Goal: Task Accomplishment & Management: Manage account settings

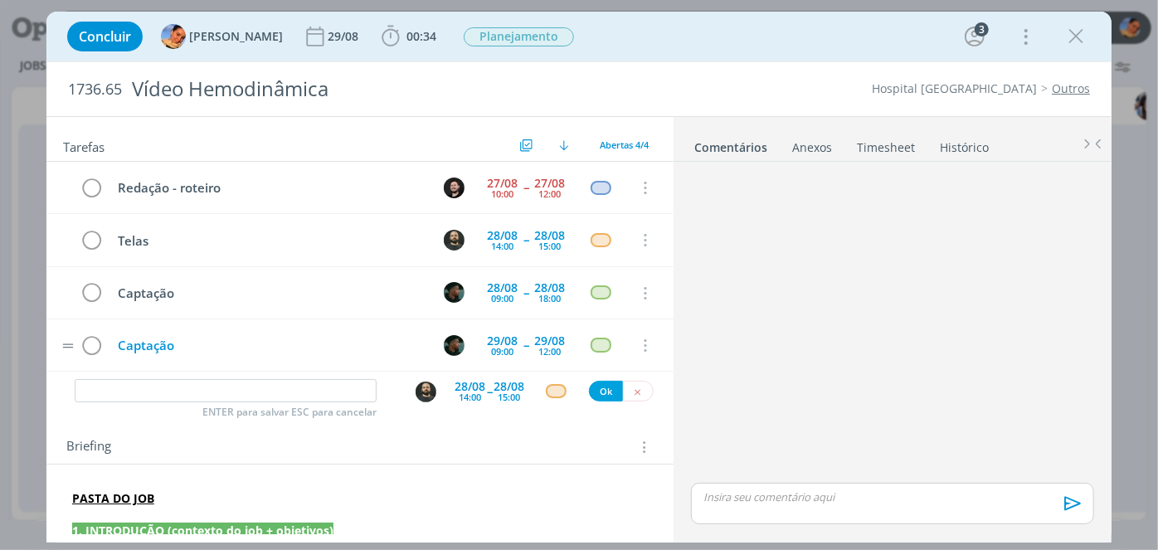
scroll to position [75, 0]
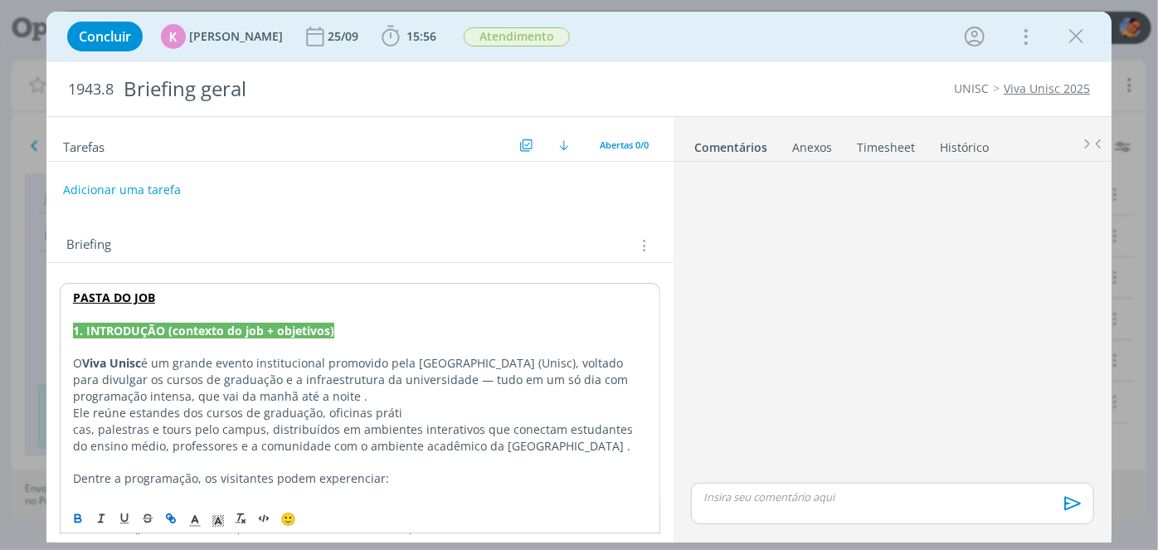
drag, startPoint x: 1048, startPoint y: 88, endPoint x: 1037, endPoint y: 83, distance: 12.6
click at [1047, 88] on link "Viva Unisc 2025" at bounding box center [1046, 88] width 86 height 16
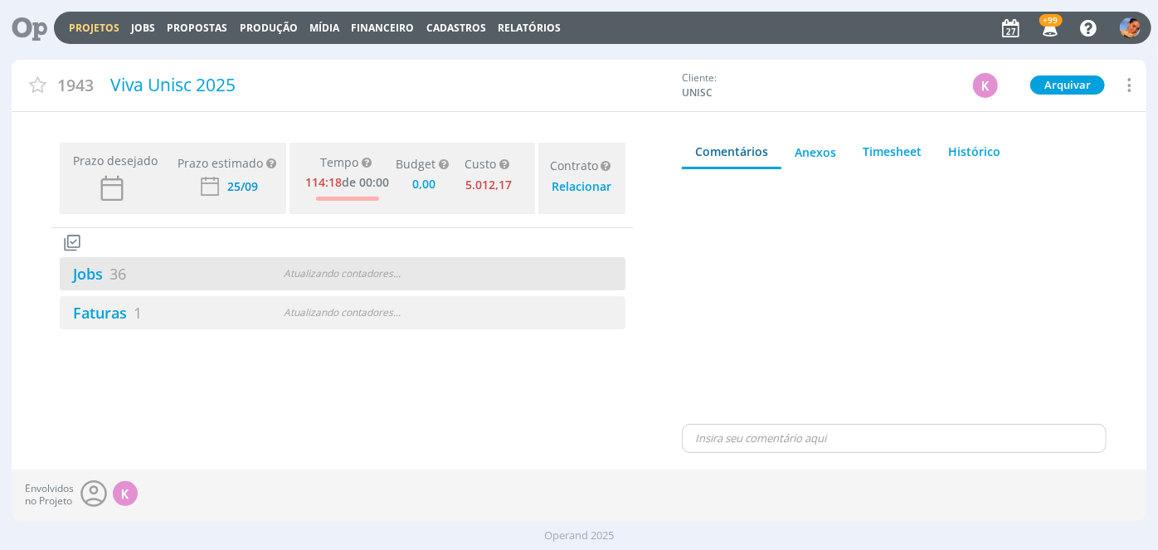
type input "0,00"
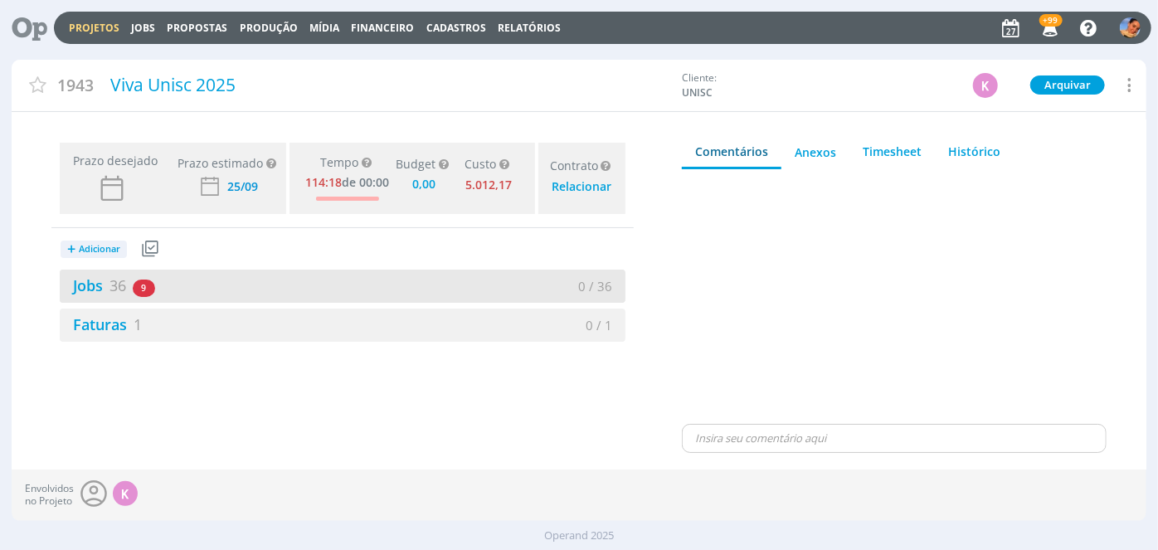
click at [299, 282] on div "Jobs 36 9 atrasados" at bounding box center [201, 285] width 283 height 22
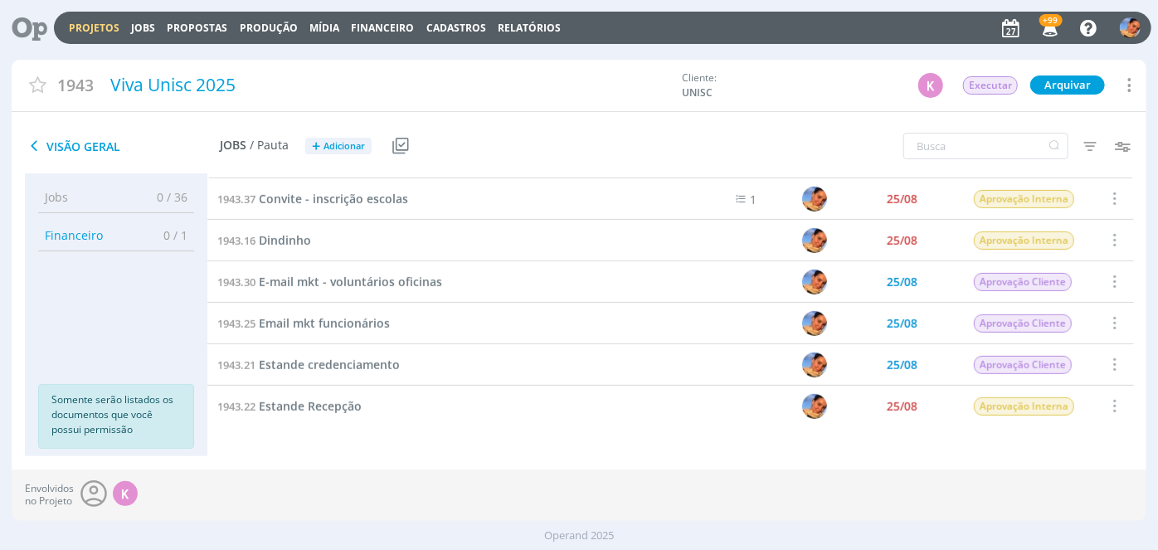
scroll to position [603, 0]
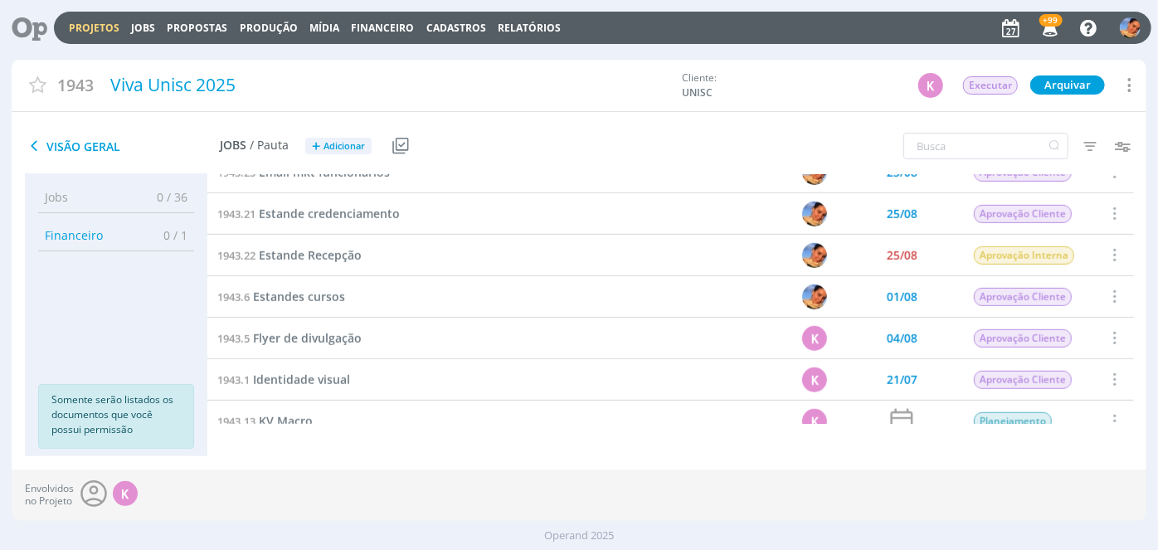
click at [309, 454] on span "Livreto das oficinas" at bounding box center [308, 462] width 110 height 16
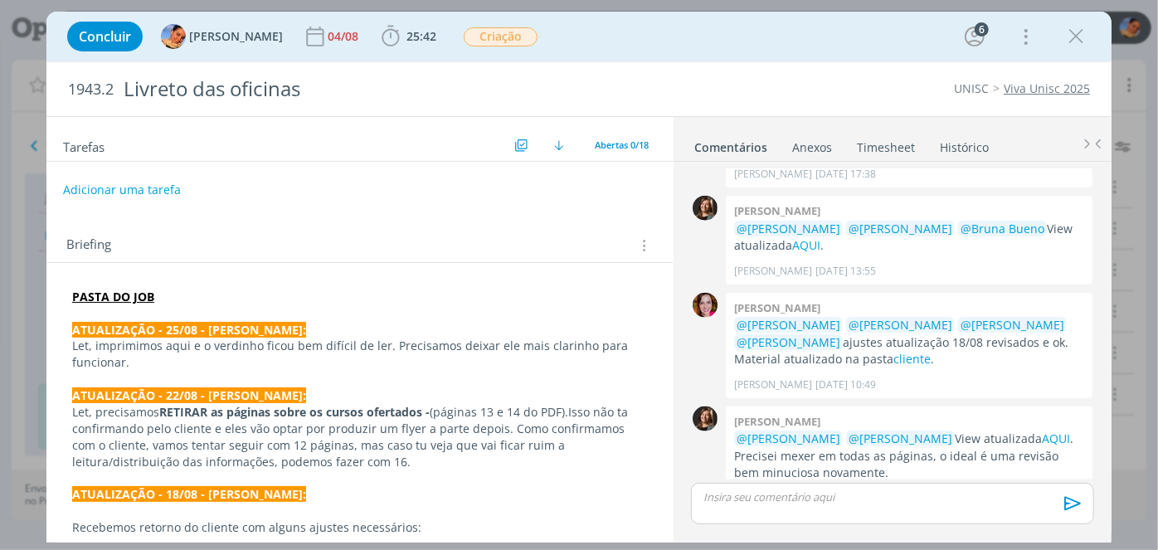
scroll to position [970, 0]
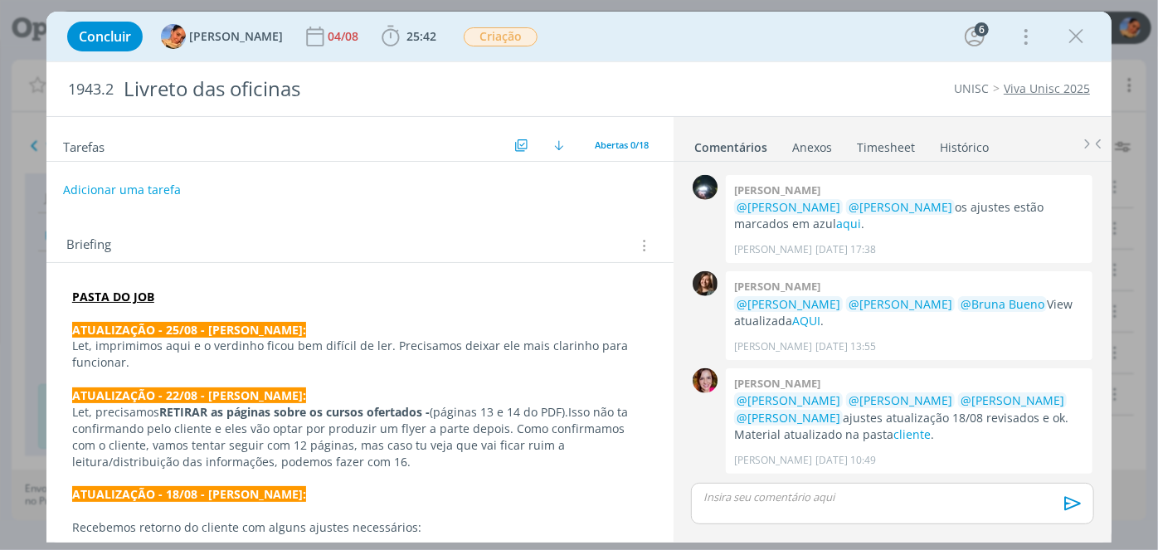
click at [153, 203] on div "Tarefas Usar Job de template Criar template a partir deste job Visualizar Templ…" at bounding box center [359, 325] width 627 height 416
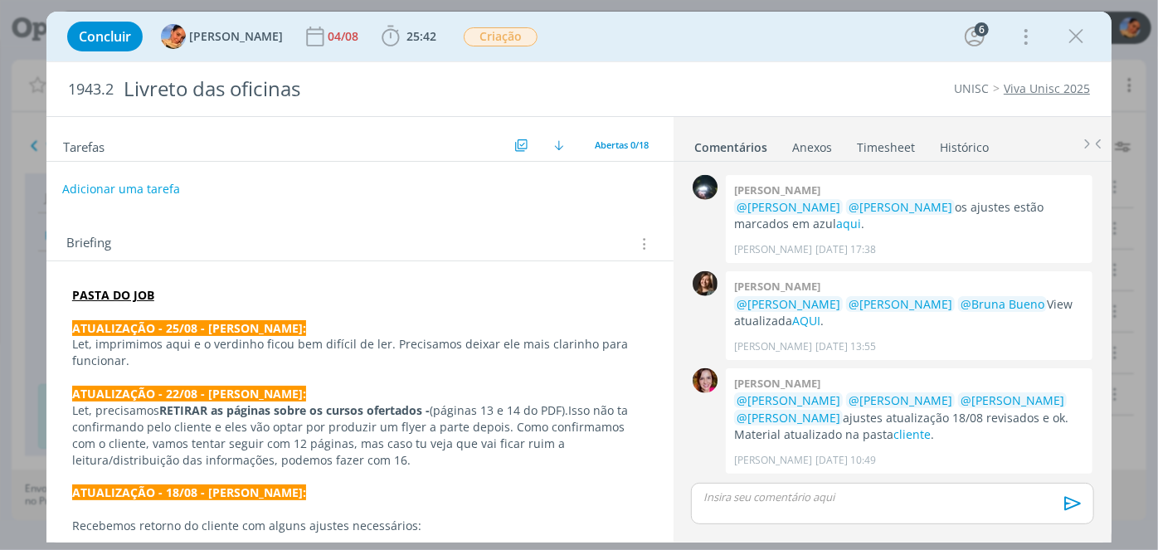
click at [154, 190] on button "Adicionar uma tarefa" at bounding box center [121, 189] width 118 height 28
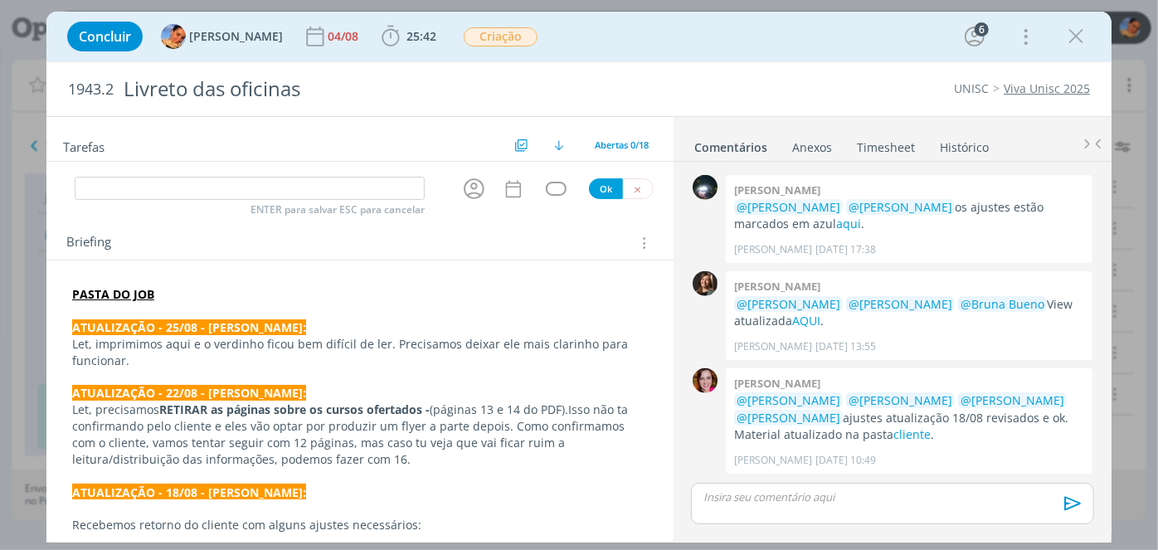
click at [154, 190] on input "dialog" at bounding box center [250, 188] width 350 height 23
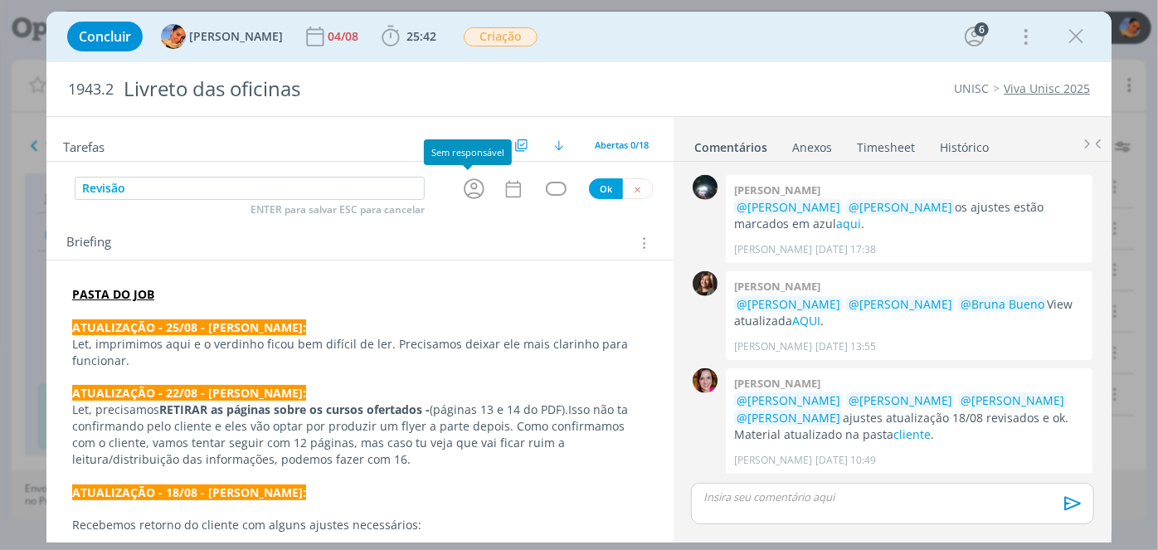
click at [464, 193] on icon "dialog" at bounding box center [474, 188] width 21 height 21
type input "Revisão"
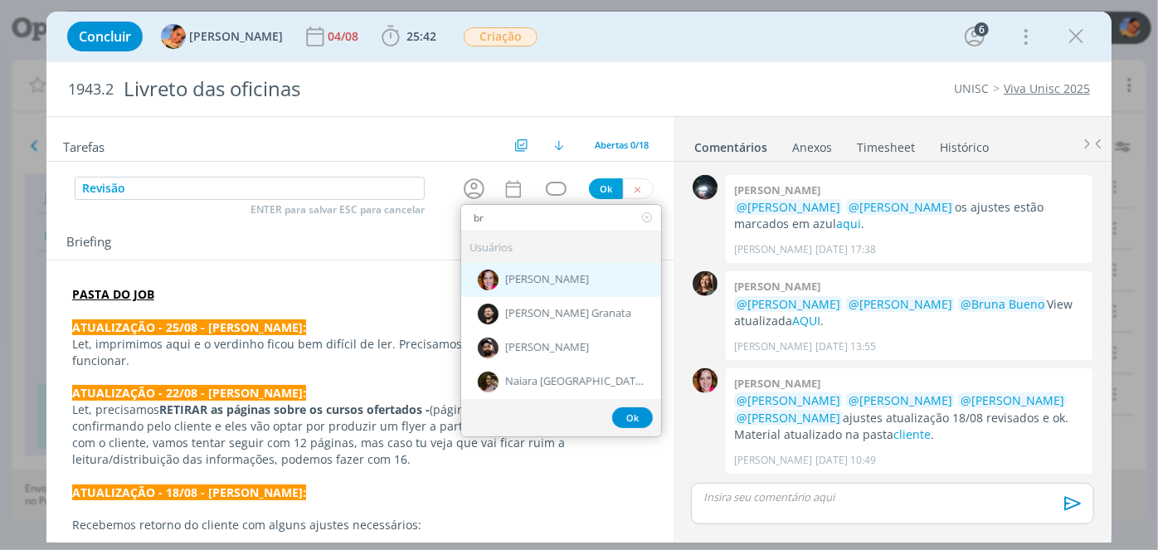
type input "br"
click at [552, 270] on div "[PERSON_NAME]" at bounding box center [561, 280] width 200 height 34
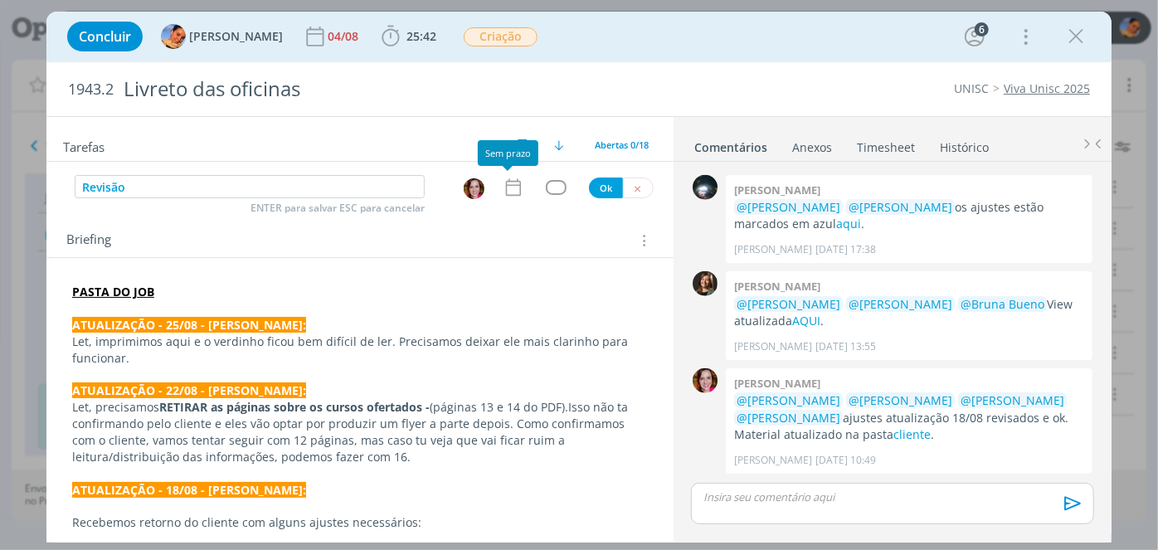
click at [513, 186] on icon "dialog" at bounding box center [513, 187] width 15 height 17
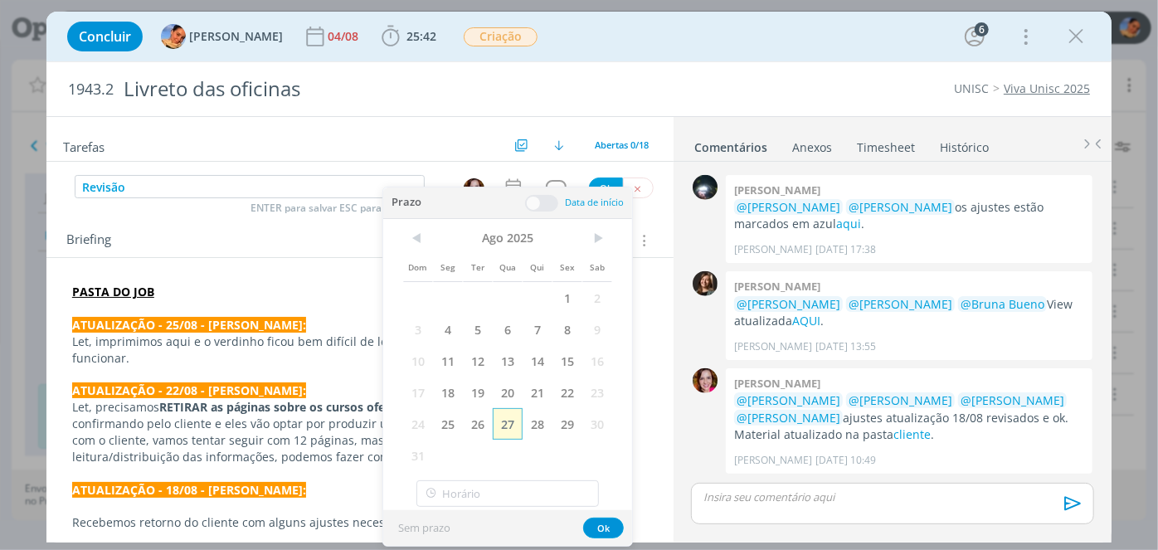
click at [517, 420] on span "27" at bounding box center [508, 424] width 30 height 32
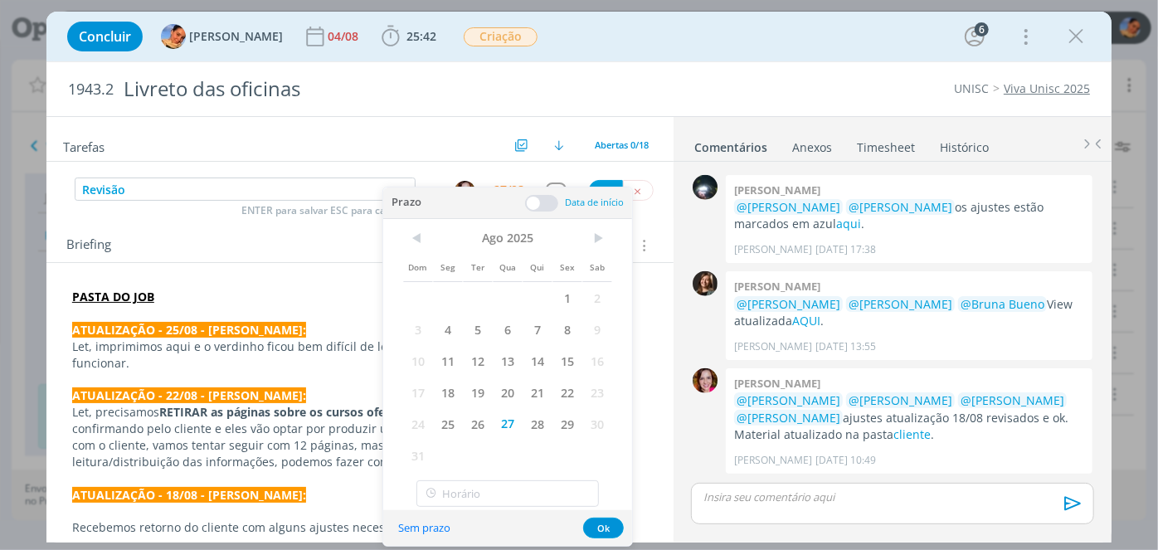
drag, startPoint x: 547, startPoint y: 202, endPoint x: 539, endPoint y: 224, distance: 23.9
click at [547, 201] on span at bounding box center [541, 203] width 33 height 17
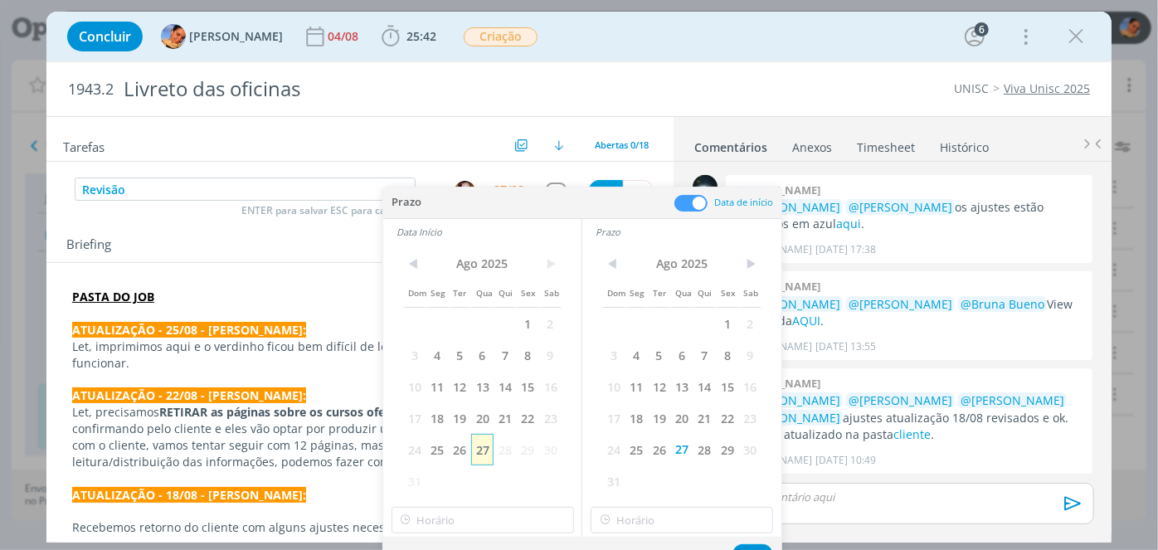
click at [475, 456] on span "27" at bounding box center [482, 450] width 22 height 32
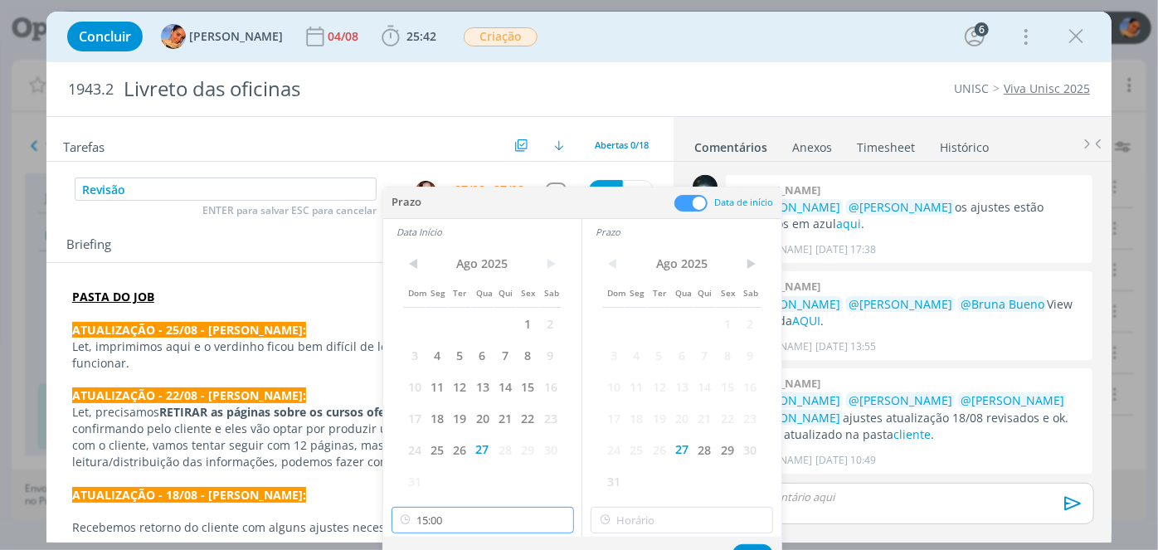
click at [483, 513] on input "15:00" at bounding box center [482, 520] width 182 height 27
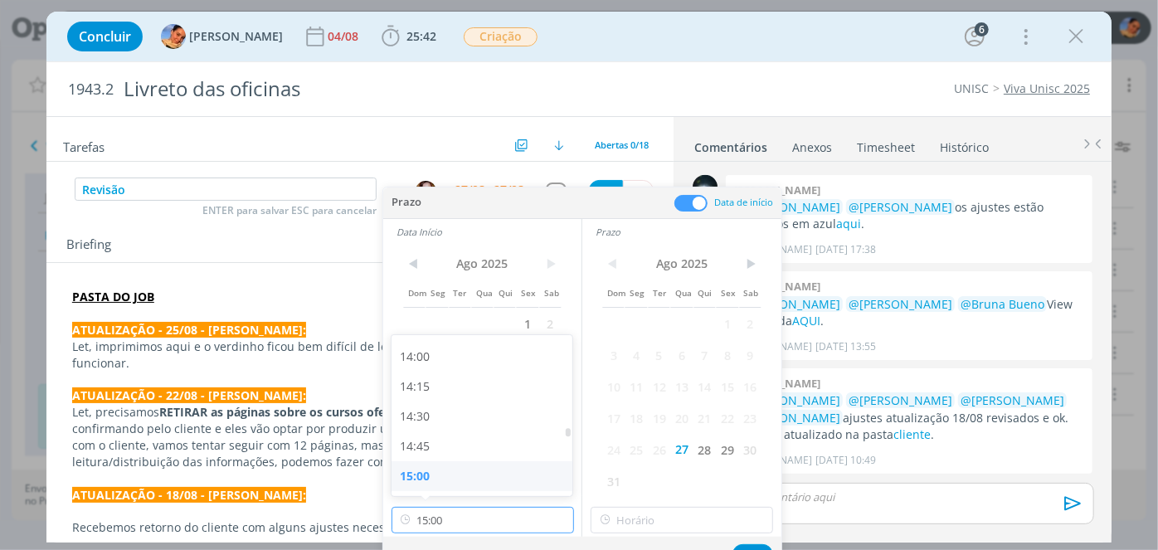
scroll to position [1740, 0]
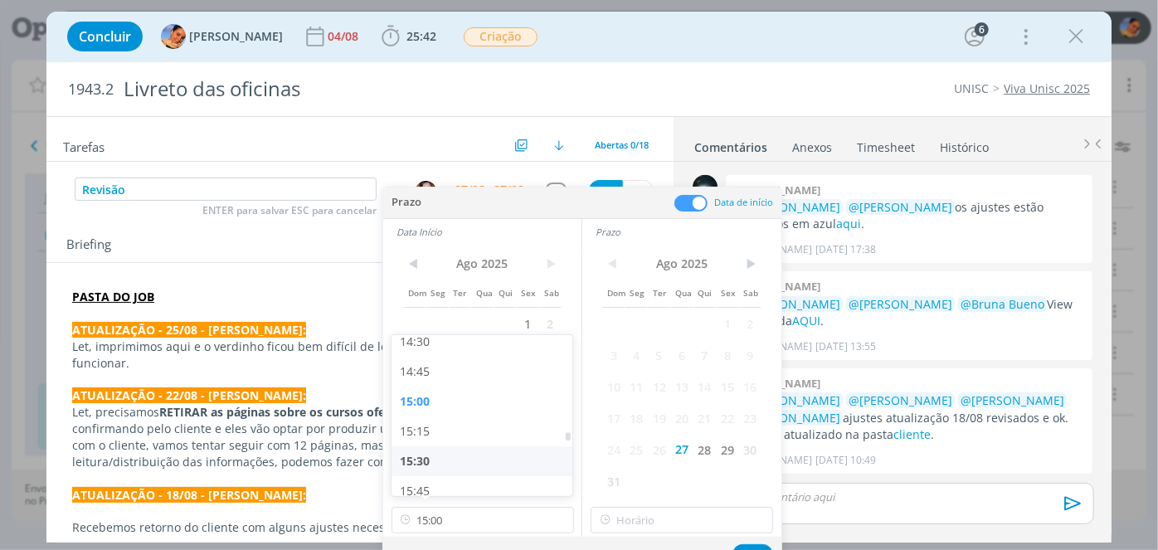
click at [463, 460] on div "15:30" at bounding box center [484, 461] width 186 height 30
type input "15:30"
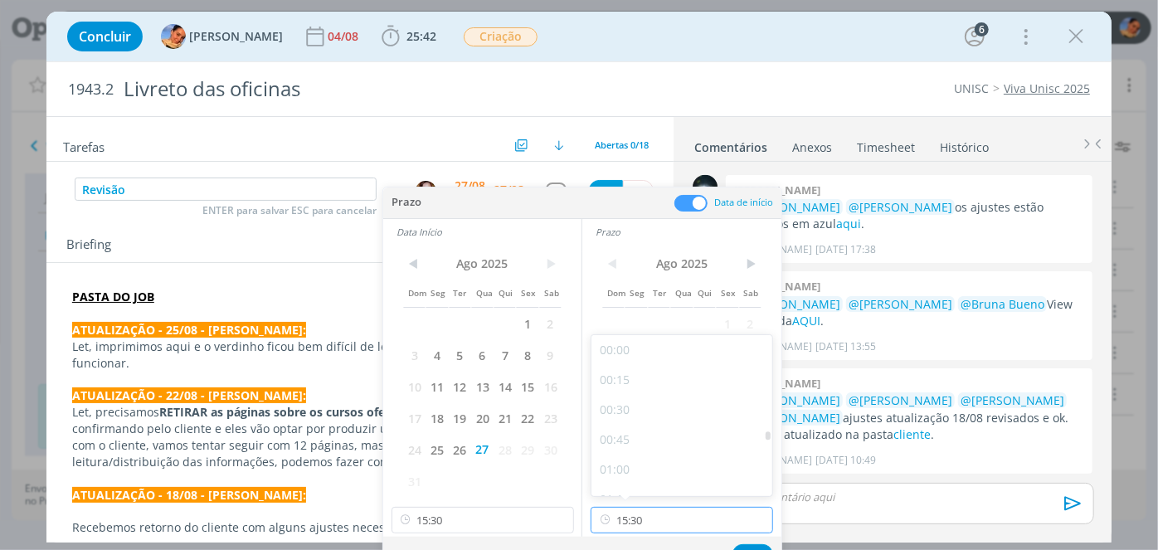
drag, startPoint x: 711, startPoint y: 516, endPoint x: 705, endPoint y: 493, distance: 23.9
click at [710, 516] on input "15:30" at bounding box center [681, 520] width 182 height 27
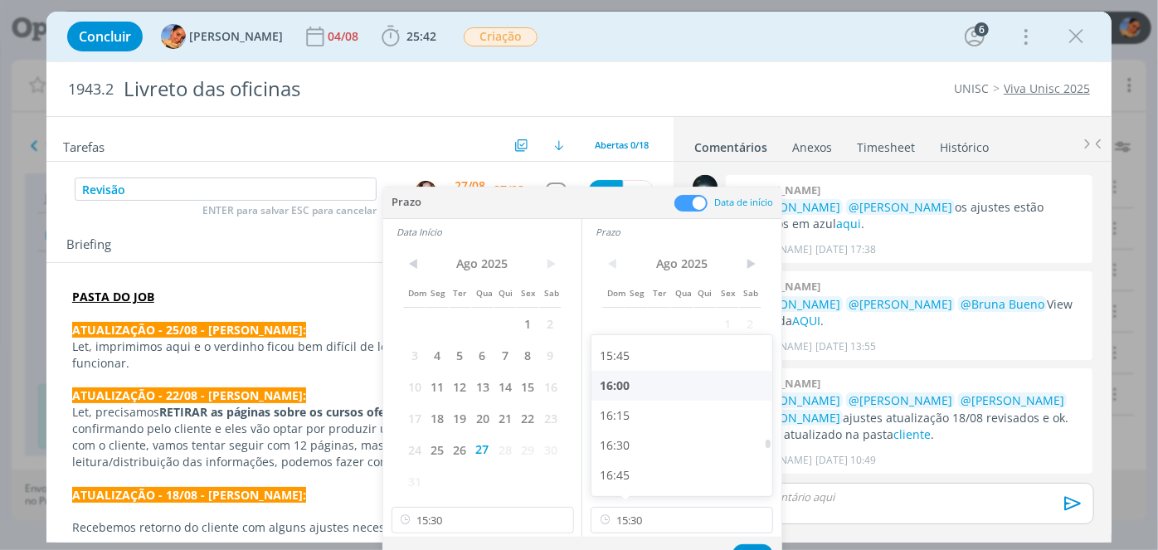
click at [683, 375] on div "16:00" at bounding box center [684, 386] width 186 height 30
type input "16:00"
click at [745, 547] on button "Ok" at bounding box center [752, 554] width 41 height 21
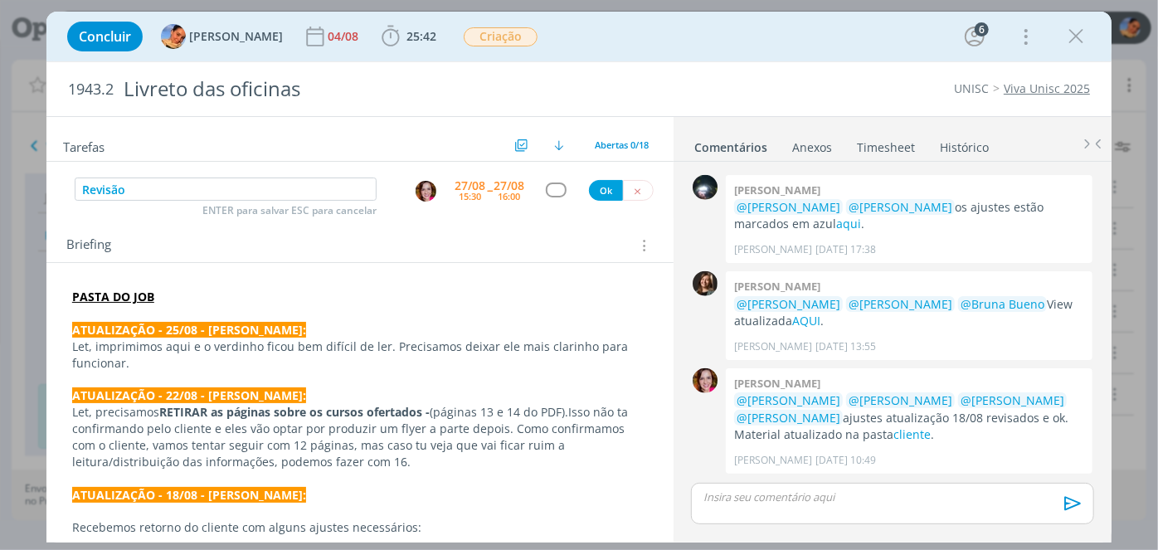
click at [547, 196] on div "dialog" at bounding box center [556, 189] width 21 height 14
click at [546, 187] on div "dialog" at bounding box center [556, 189] width 21 height 14
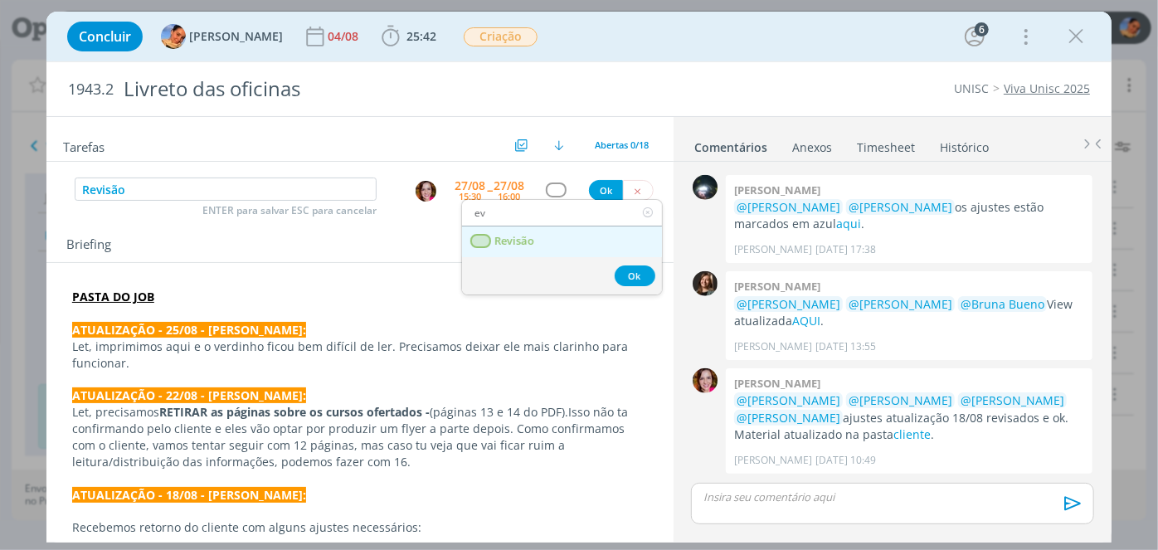
type input "ev"
click at [548, 242] on link "Revisão" at bounding box center [562, 241] width 200 height 31
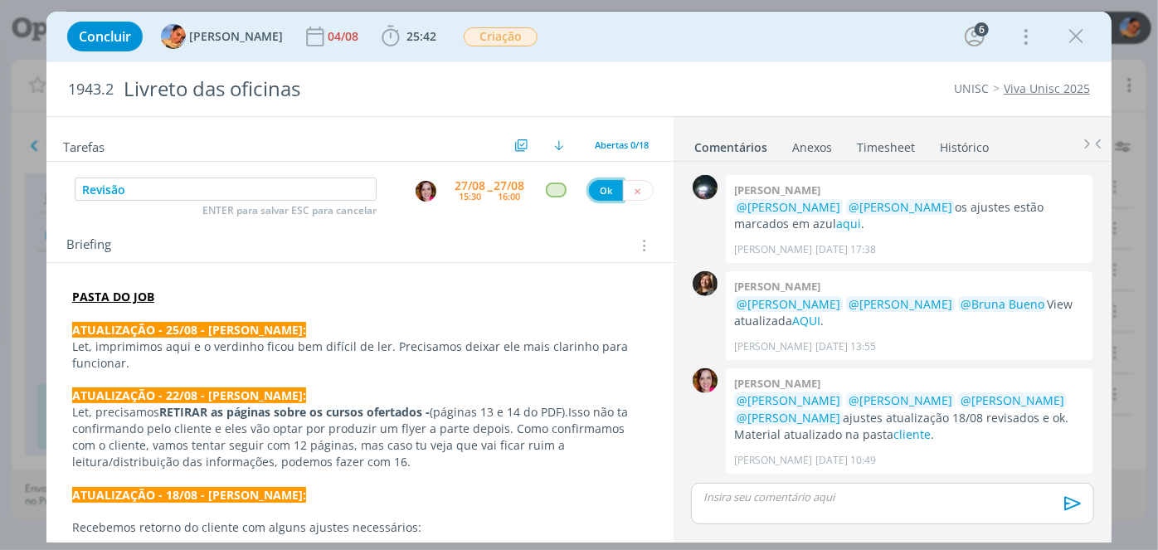
click at [605, 182] on button "Ok" at bounding box center [606, 190] width 34 height 21
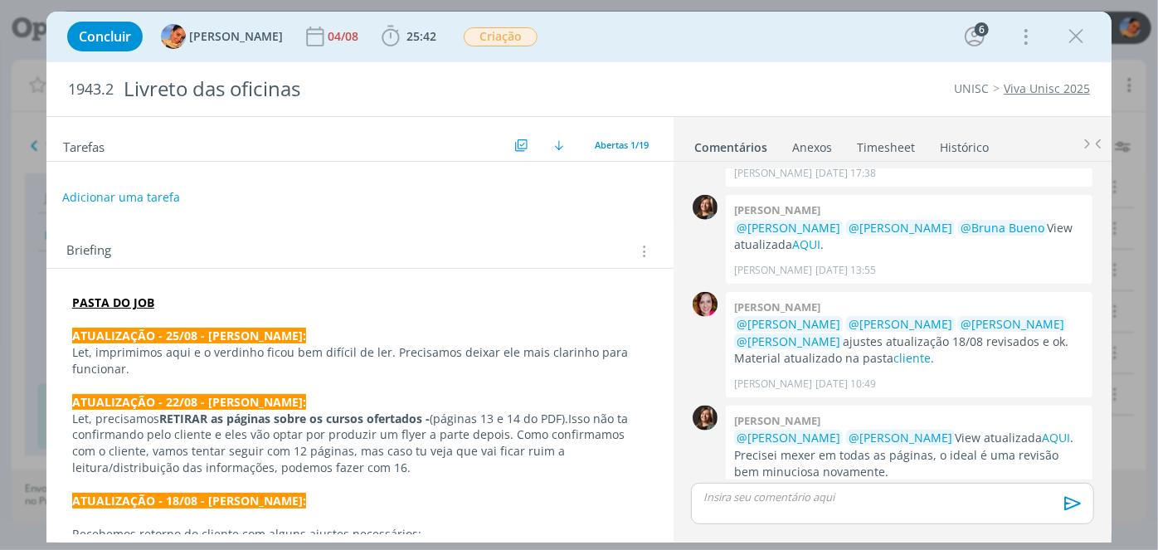
scroll to position [0, 0]
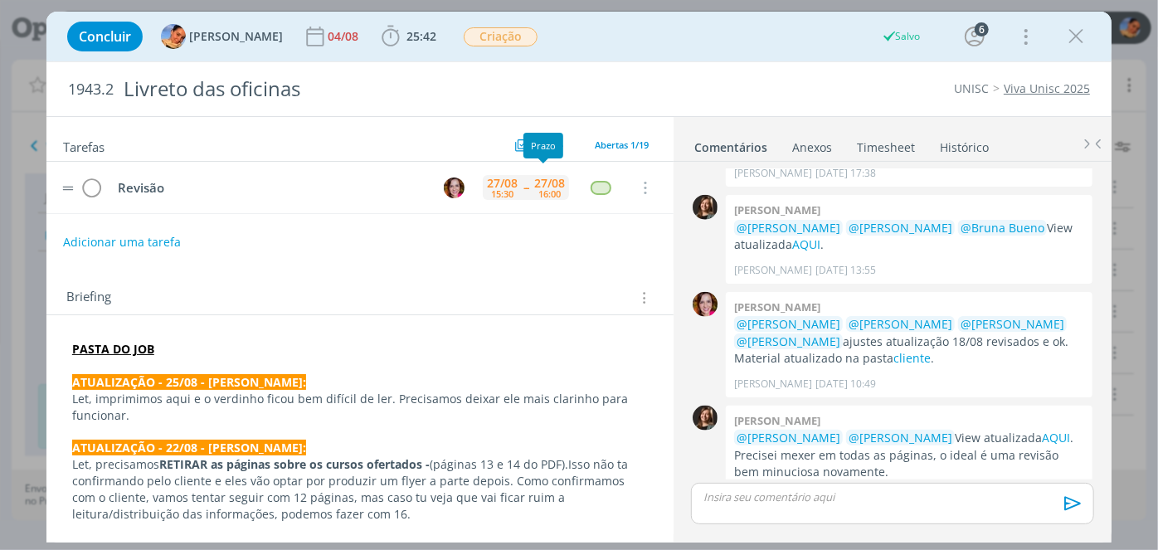
click at [538, 192] on div "16:00" at bounding box center [549, 193] width 22 height 9
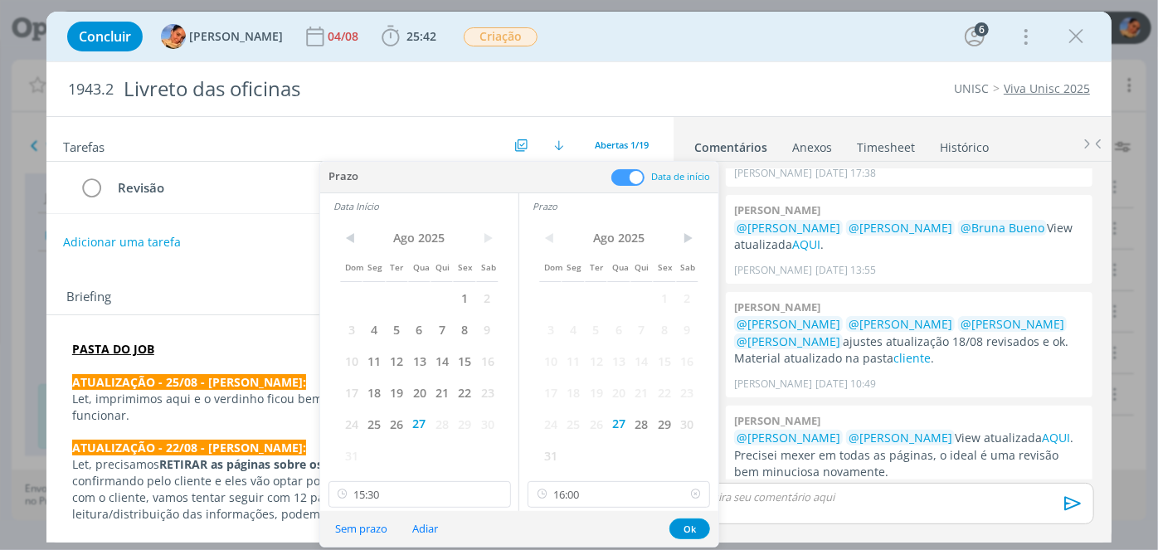
click at [582, 508] on div "< Ago 2025 > Dom Seg Ter Qua Qui Sex Sab 1 2 3 4 5 6 7 8 9 10 11 12 13 14 15 16…" at bounding box center [618, 365] width 199 height 292
drag, startPoint x: 585, startPoint y: 502, endPoint x: 590, endPoint y: 471, distance: 31.2
click at [585, 500] on input "16:00" at bounding box center [618, 494] width 182 height 27
click at [581, 410] on div "16:15" at bounding box center [621, 406] width 186 height 30
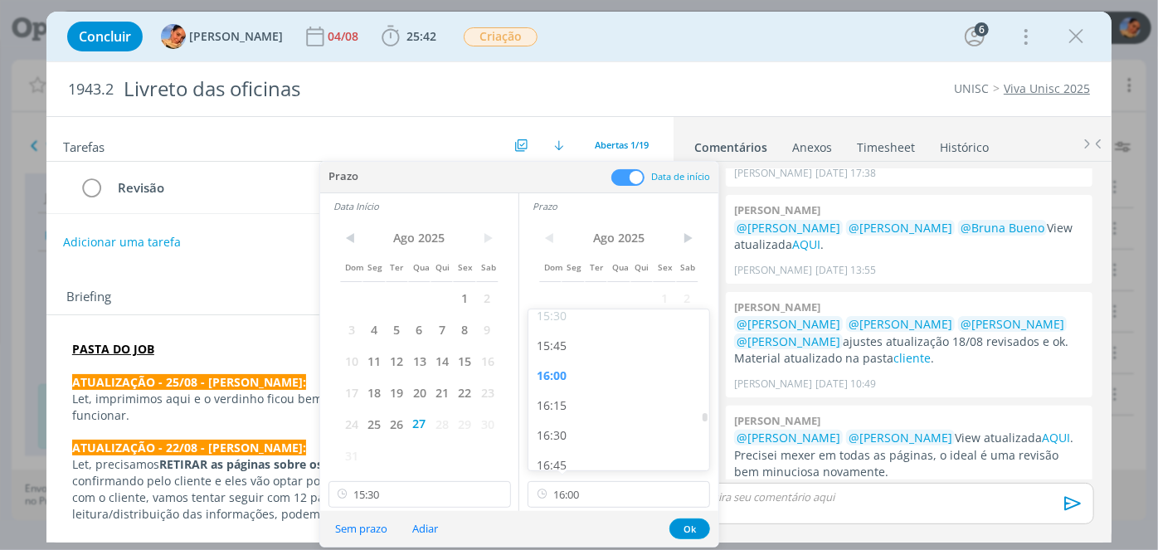
type input "16:15"
click at [680, 531] on button "Ok" at bounding box center [689, 528] width 41 height 21
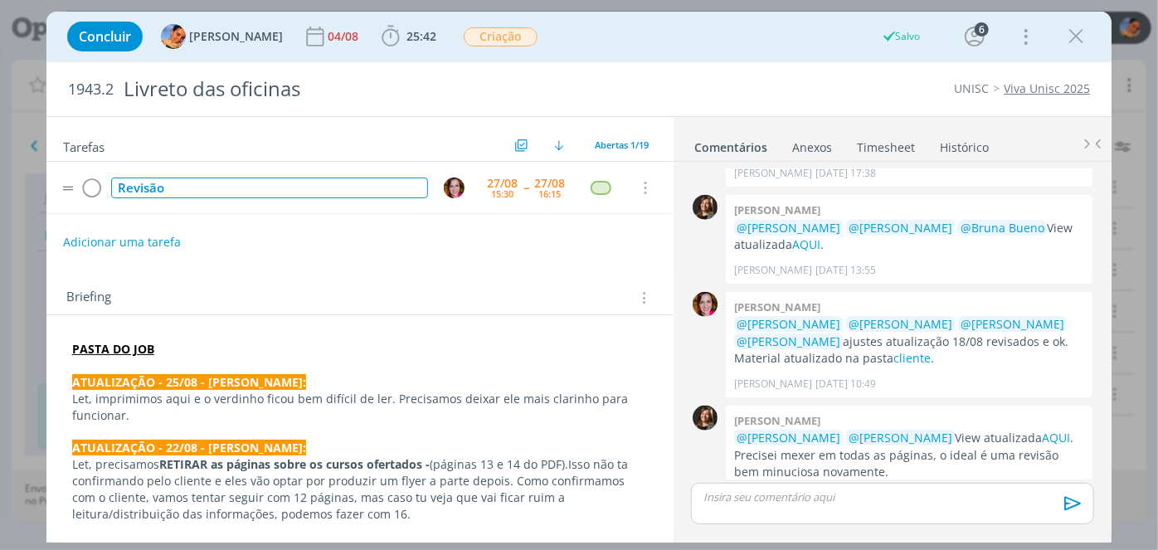
click at [289, 177] on div "Revisão" at bounding box center [269, 187] width 317 height 21
click at [282, 192] on div "Revisão" at bounding box center [269, 187] width 317 height 21
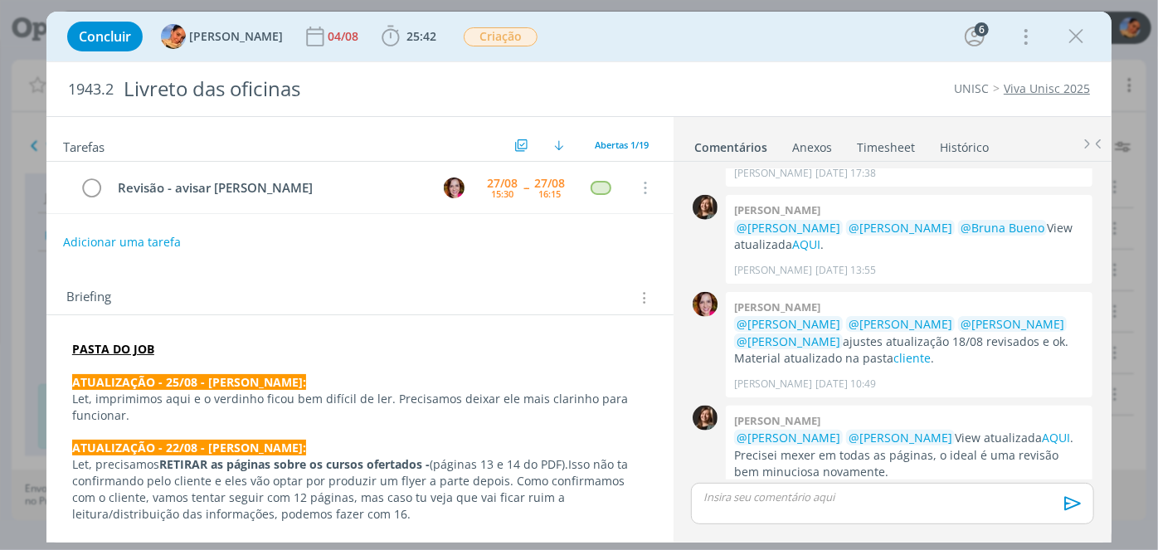
scroll to position [1046, 0]
click at [1082, 40] on icon "dialog" at bounding box center [1075, 36] width 25 height 25
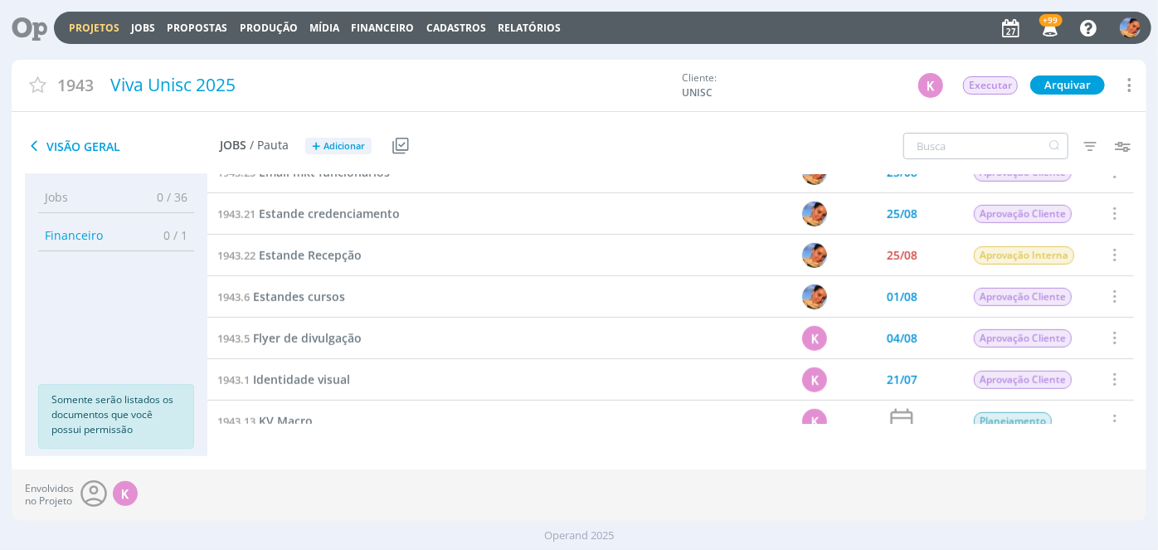
scroll to position [678, 0]
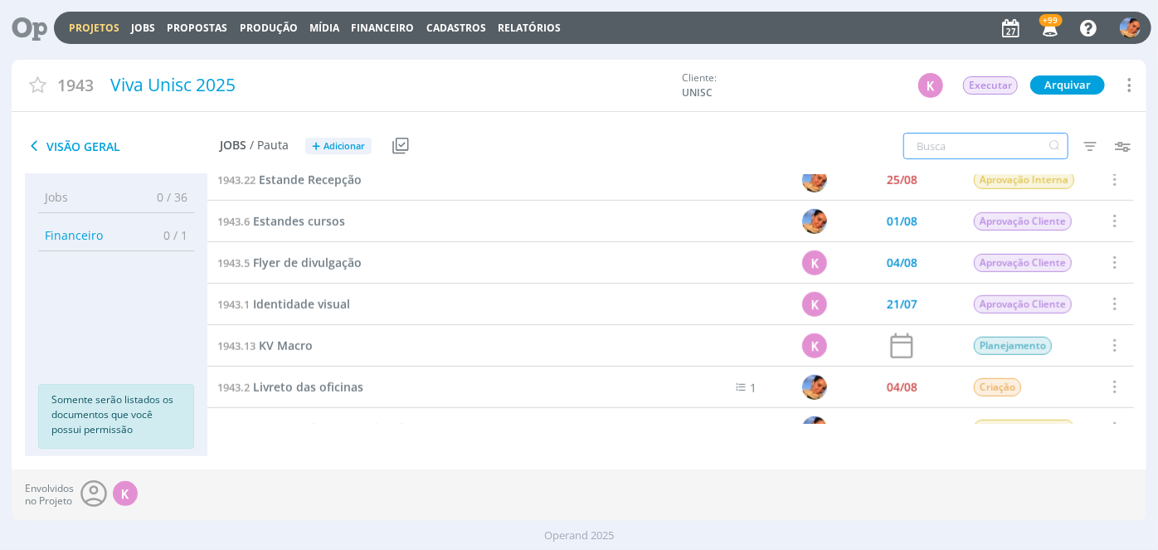
click at [994, 148] on input "text" at bounding box center [985, 146] width 165 height 27
type input "r"
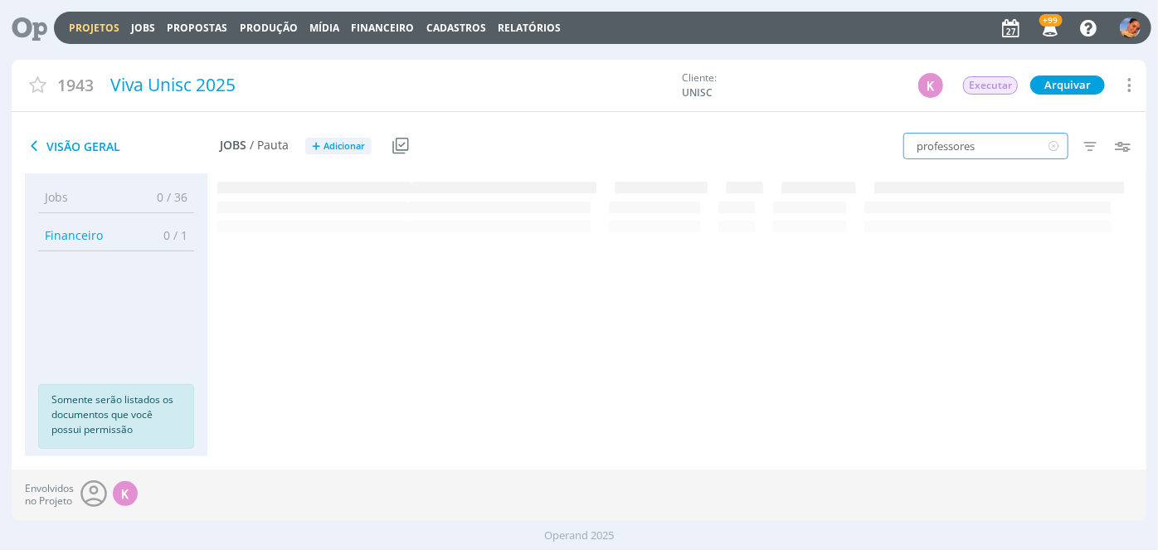
scroll to position [0, 0]
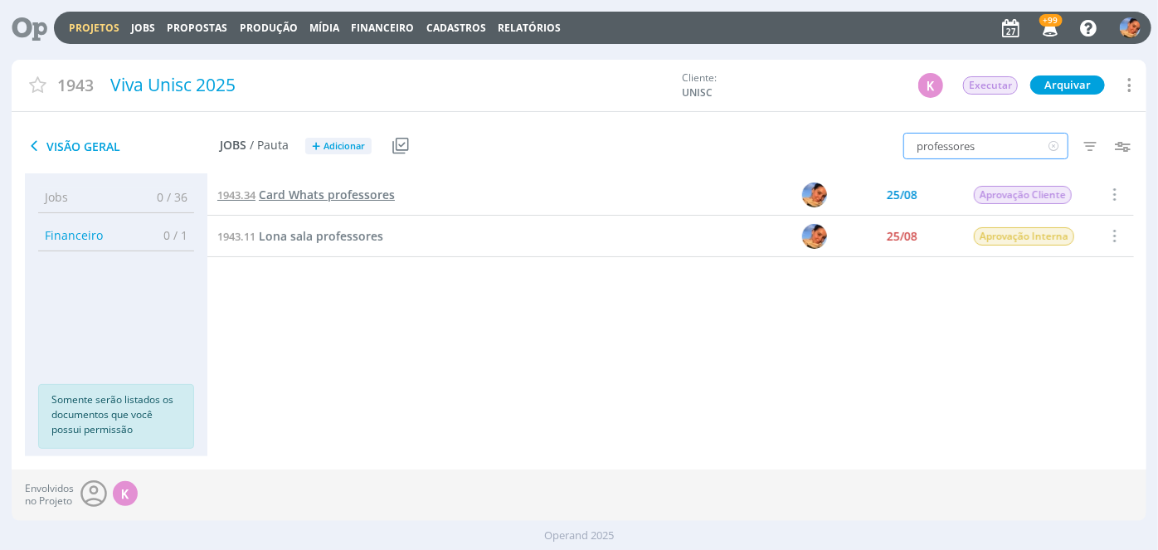
type input "professores"
click at [380, 197] on span "Card Whats professores" at bounding box center [327, 195] width 136 height 16
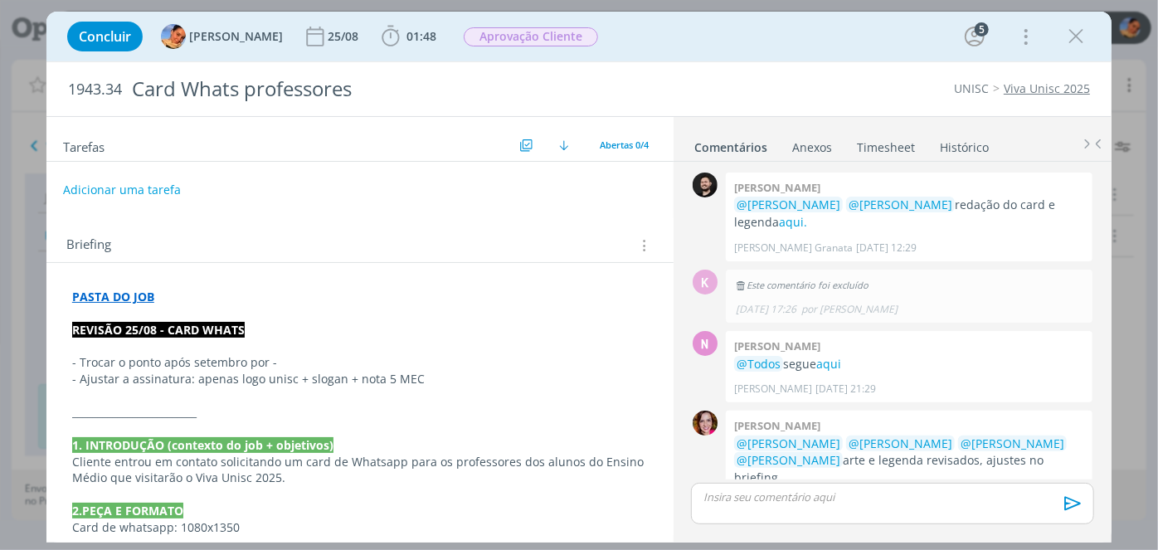
scroll to position [312, 0]
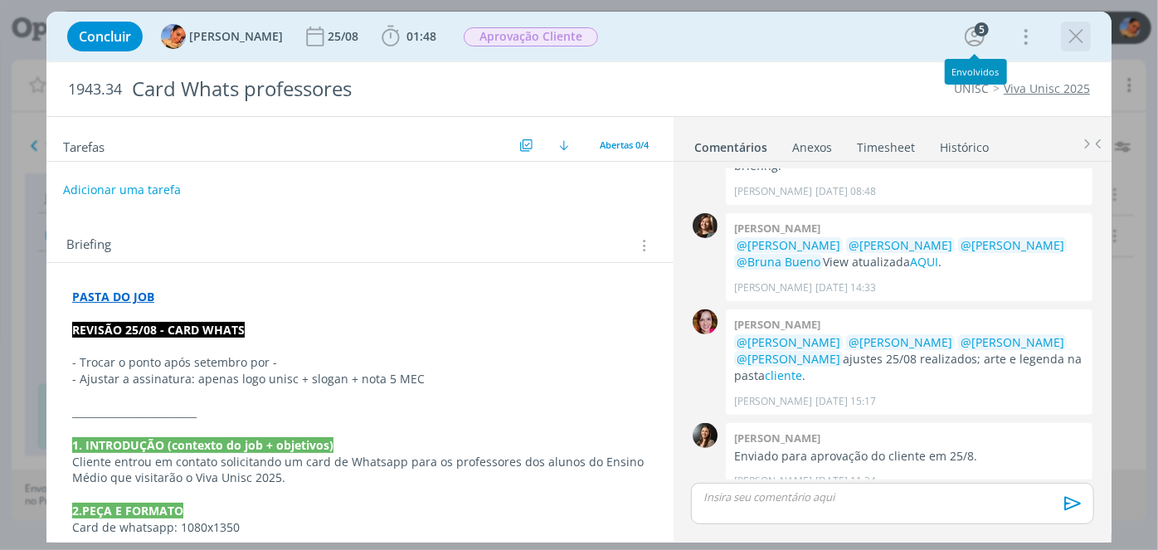
click at [1078, 41] on icon "dialog" at bounding box center [1075, 36] width 25 height 25
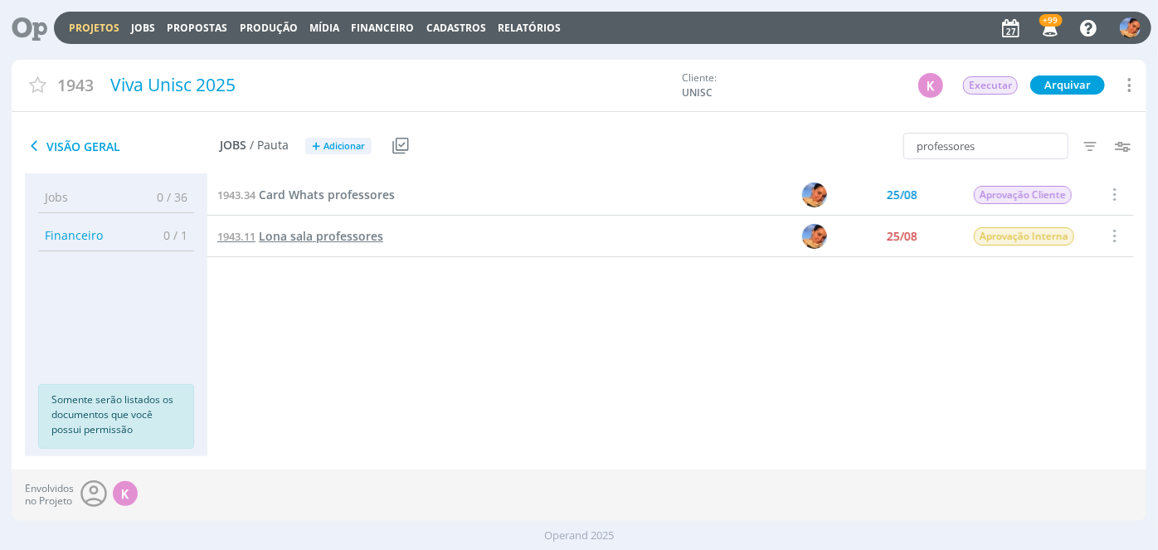
click at [354, 237] on span "Lona sala professores" at bounding box center [321, 236] width 124 height 16
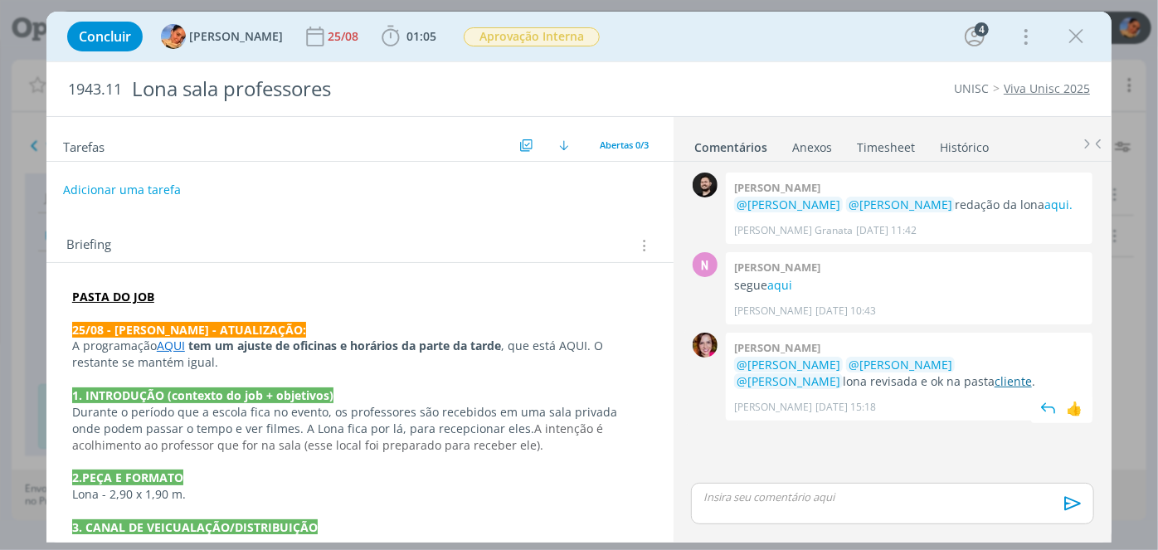
click at [994, 386] on link "cliente" at bounding box center [1012, 381] width 37 height 16
click at [407, 456] on p "dialog" at bounding box center [360, 462] width 576 height 17
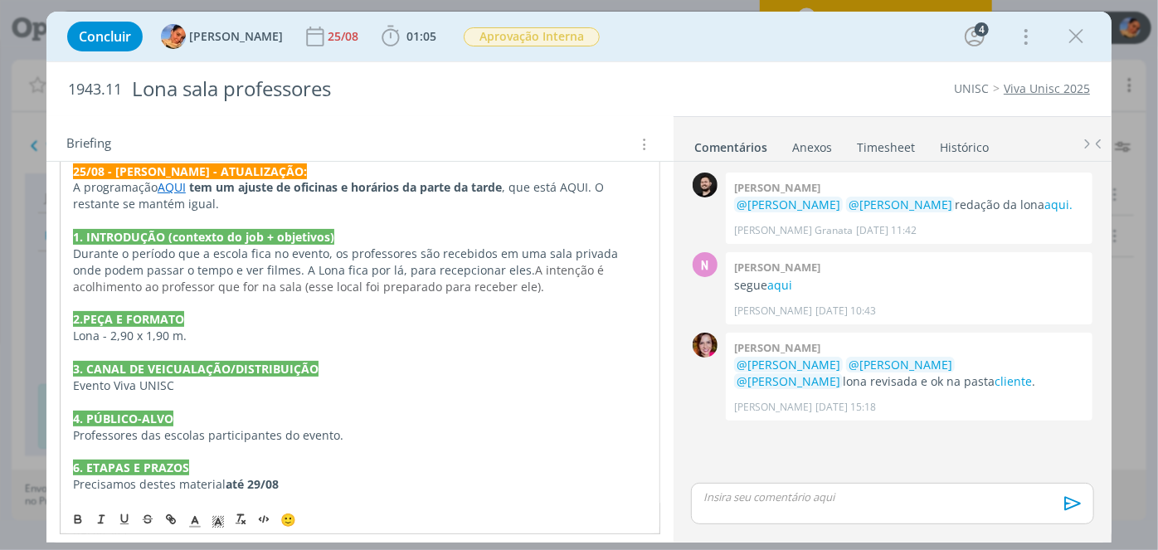
scroll to position [150, 0]
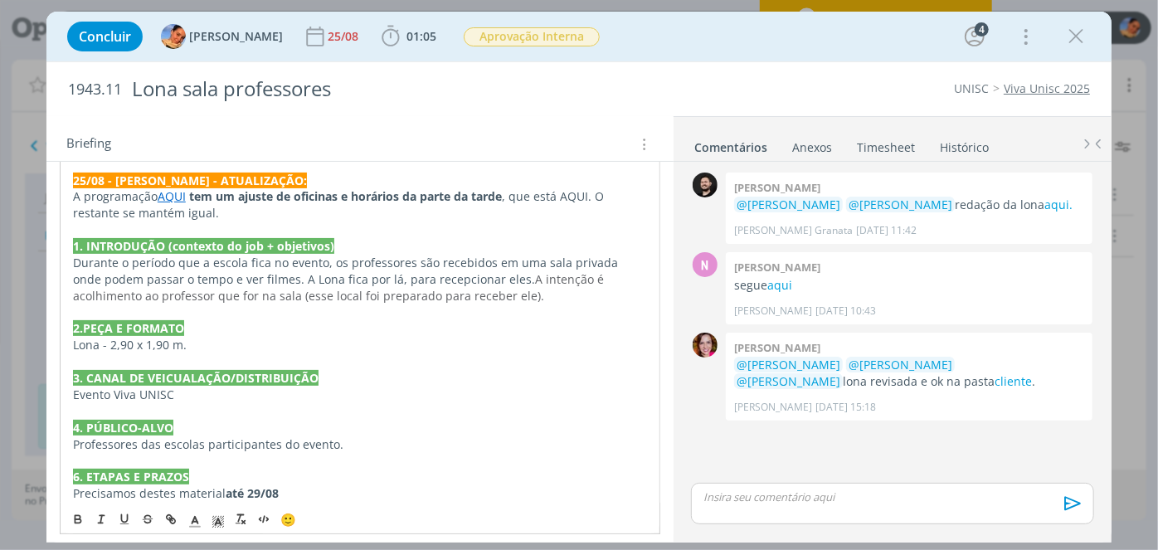
click at [566, 193] on p "A programação AQUI tem um ajuste de oficinas e horários da parte da tarde , que…" at bounding box center [360, 204] width 574 height 33
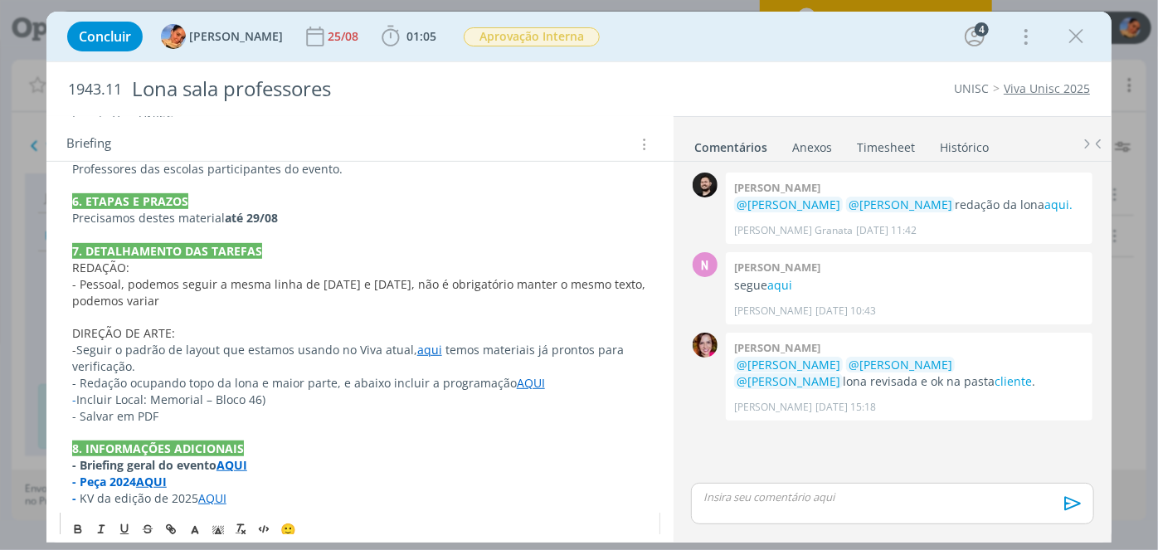
scroll to position [440, 0]
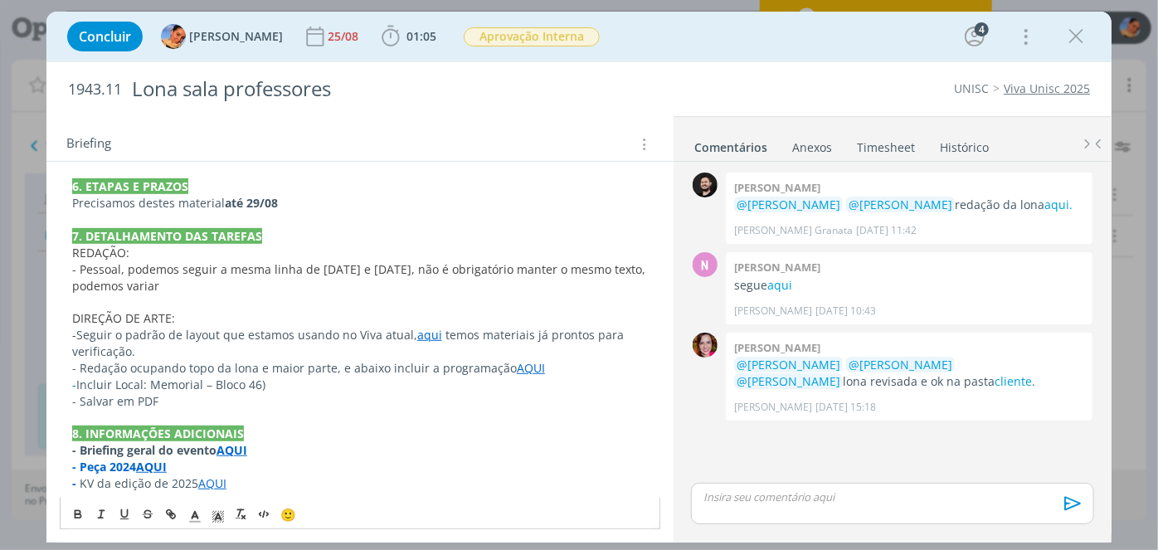
click at [156, 471] on strong "AQUI" at bounding box center [151, 467] width 31 height 16
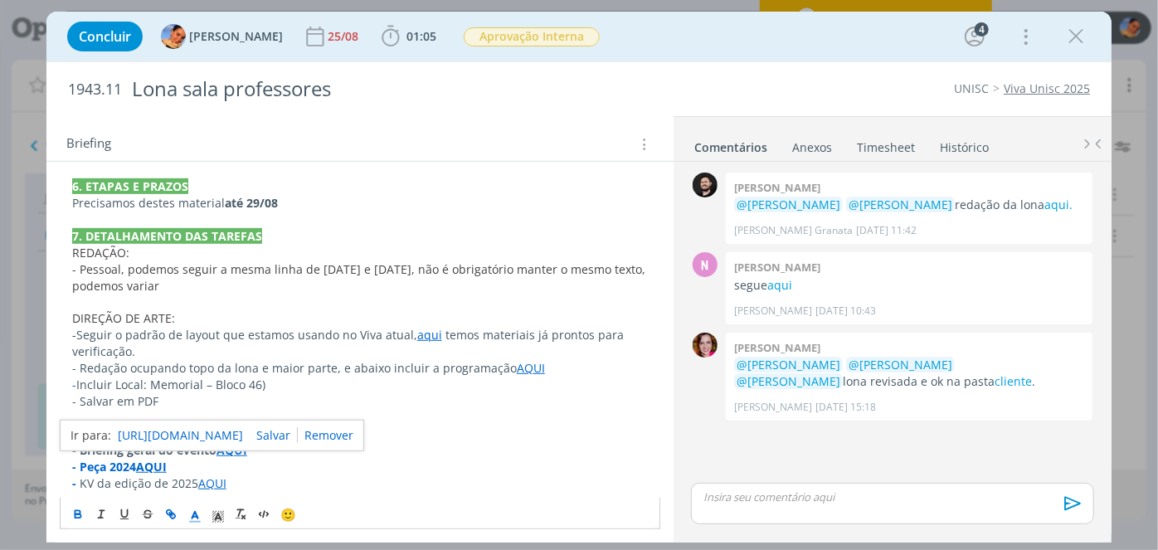
drag, startPoint x: 197, startPoint y: 432, endPoint x: 559, endPoint y: 507, distance: 370.0
click at [197, 432] on link "https://sobeae.sharepoint.com/:f:/s/SOBEAE/ErKvPCzHcbxDqtOA6IEu97gBLOVq_n_PB-qP…" at bounding box center [180, 436] width 125 height 22
click at [1044, 202] on link "aqui." at bounding box center [1058, 205] width 28 height 16
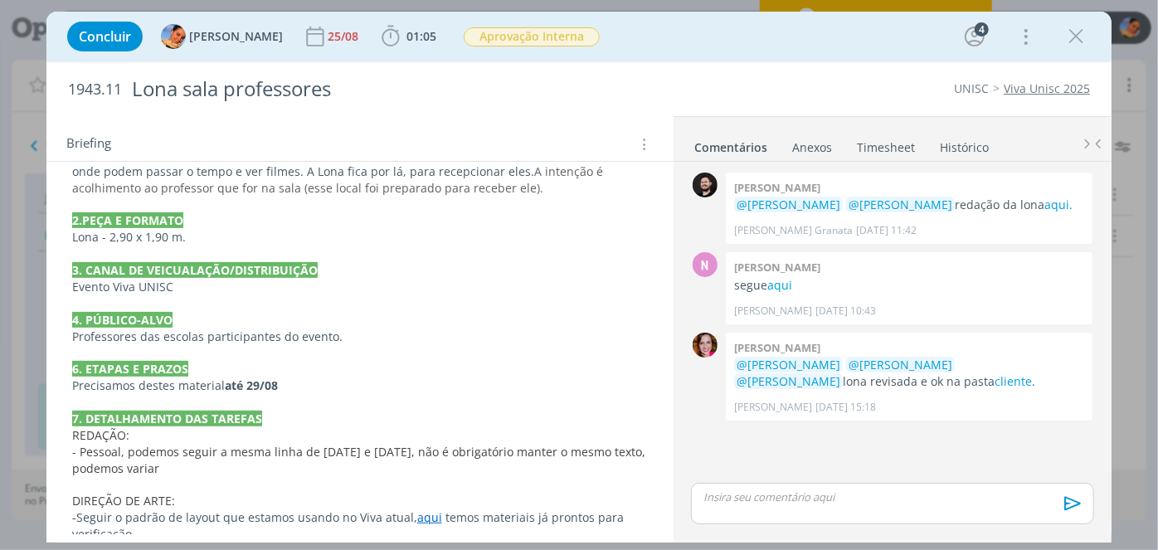
scroll to position [0, 0]
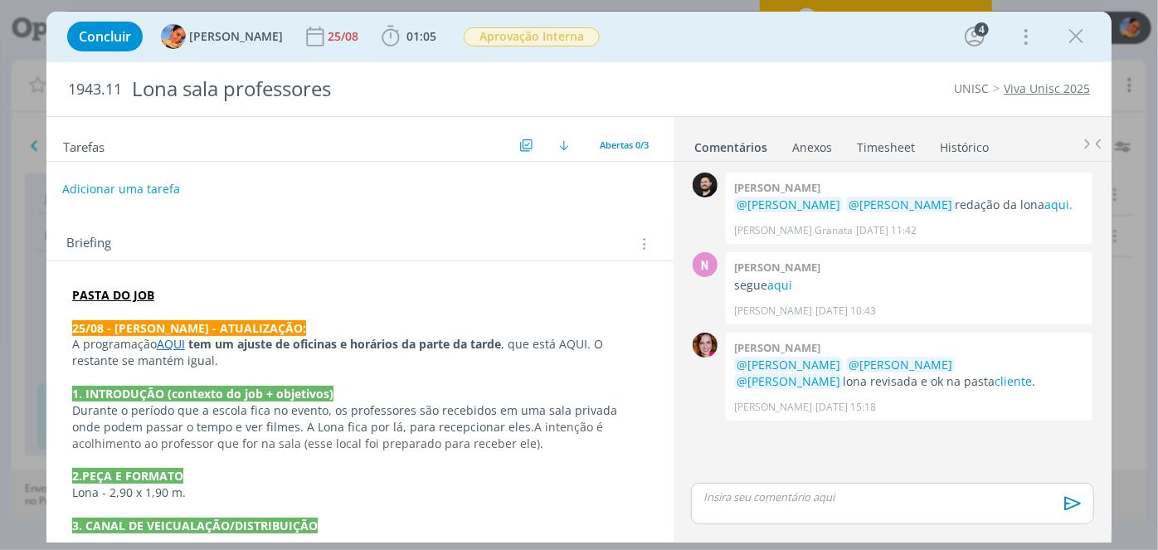
click at [154, 191] on button "Adicionar uma tarefa" at bounding box center [121, 189] width 118 height 28
click at [181, 343] on link "AQUI" at bounding box center [171, 344] width 28 height 16
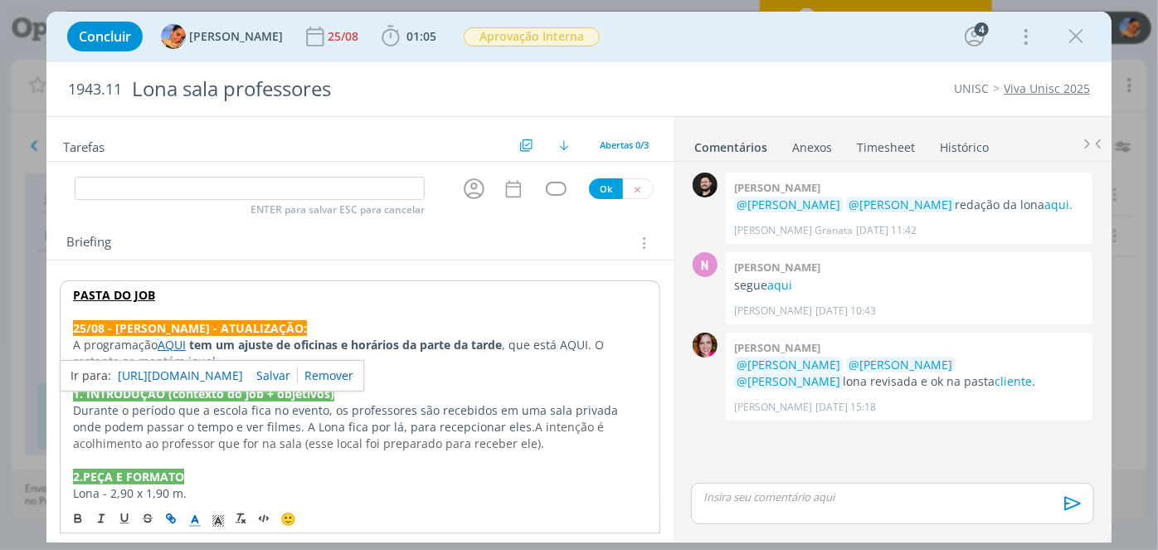
click at [206, 373] on link "https://sobeae.sharepoint.com/:f:/s/SOBEAE/EoVVjAdDTsRPgHjBEdpPDuMBzs2JGvP3j0_1…" at bounding box center [180, 376] width 125 height 22
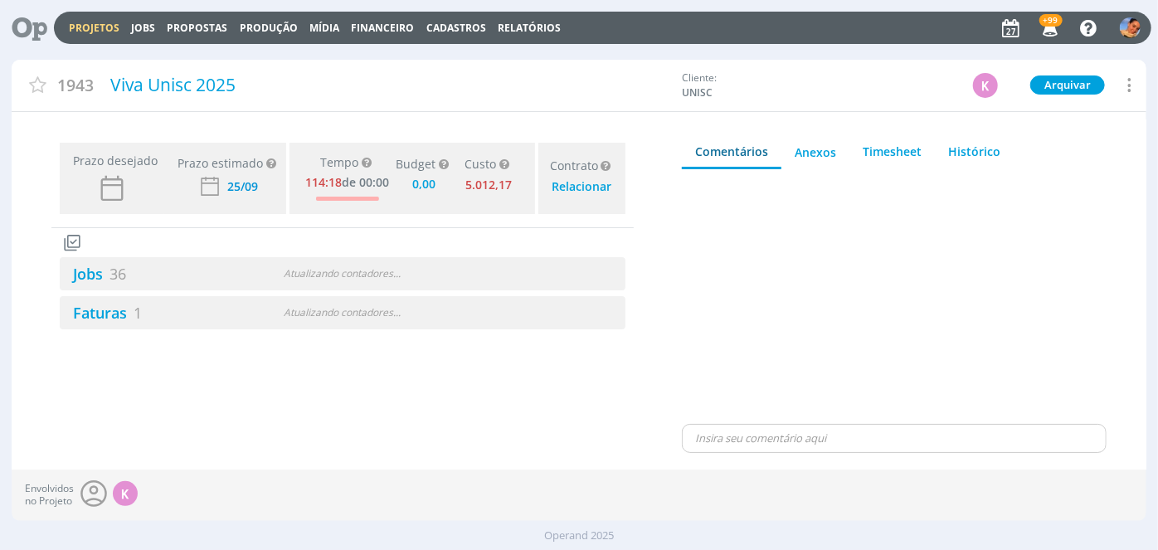
type input "0,00"
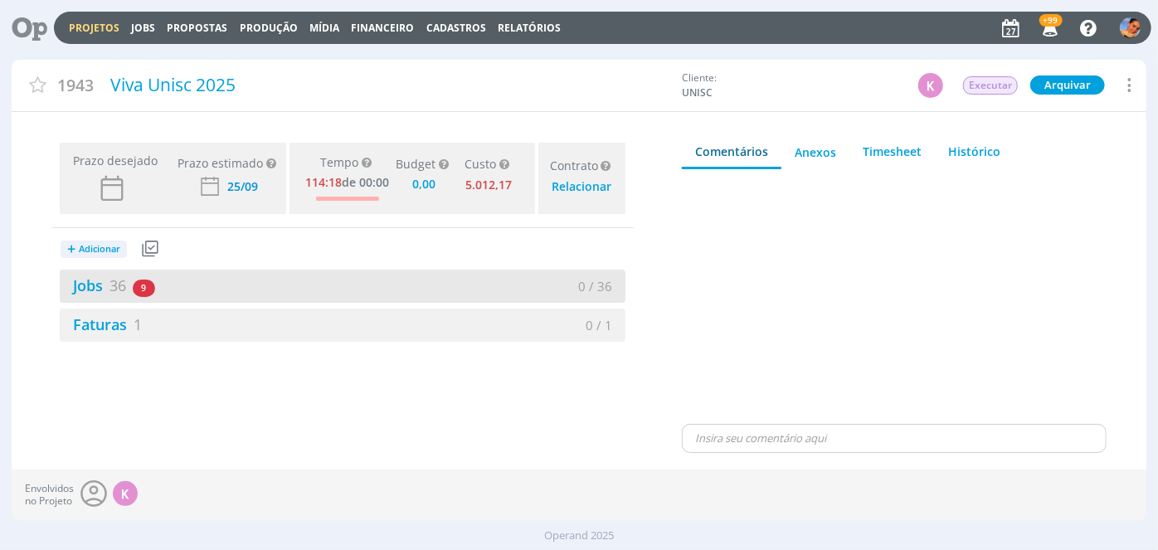
click at [306, 286] on div "Jobs 36 9 atrasados" at bounding box center [201, 285] width 283 height 22
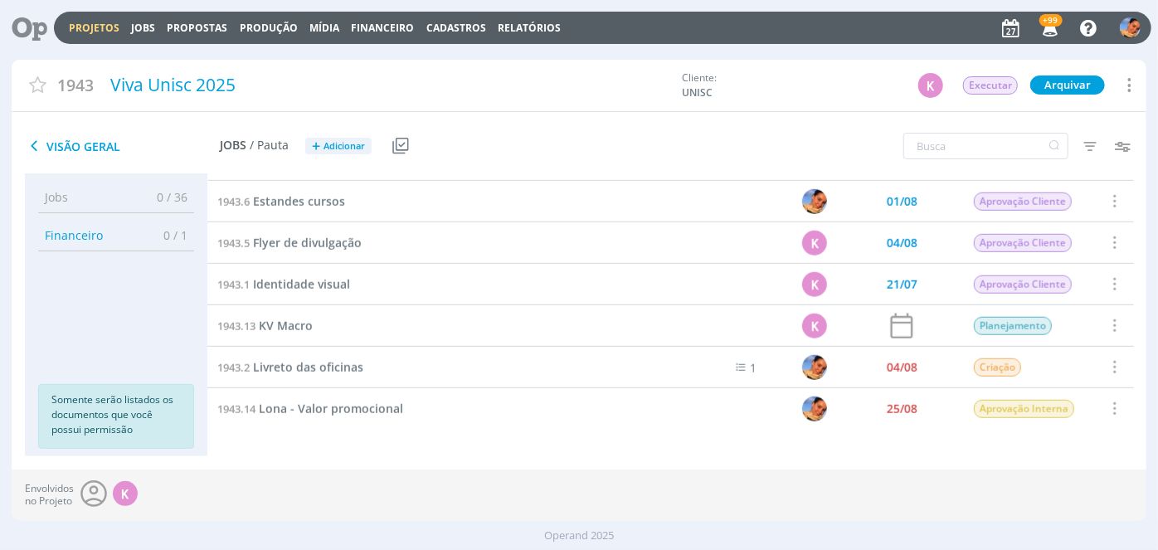
scroll to position [745, 0]
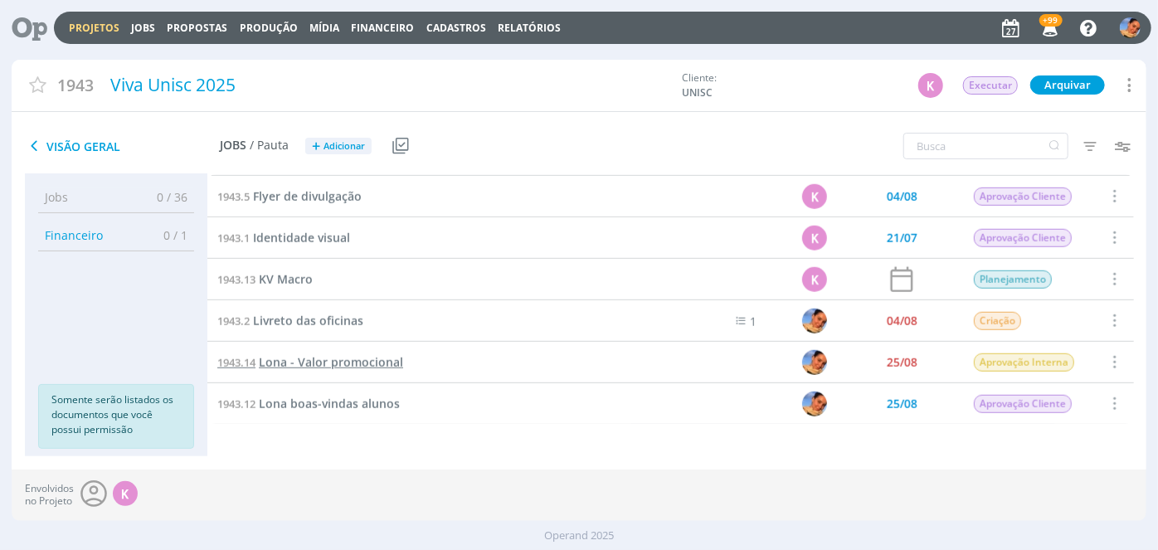
click at [367, 363] on span "Lona - Valor promocional" at bounding box center [331, 362] width 144 height 16
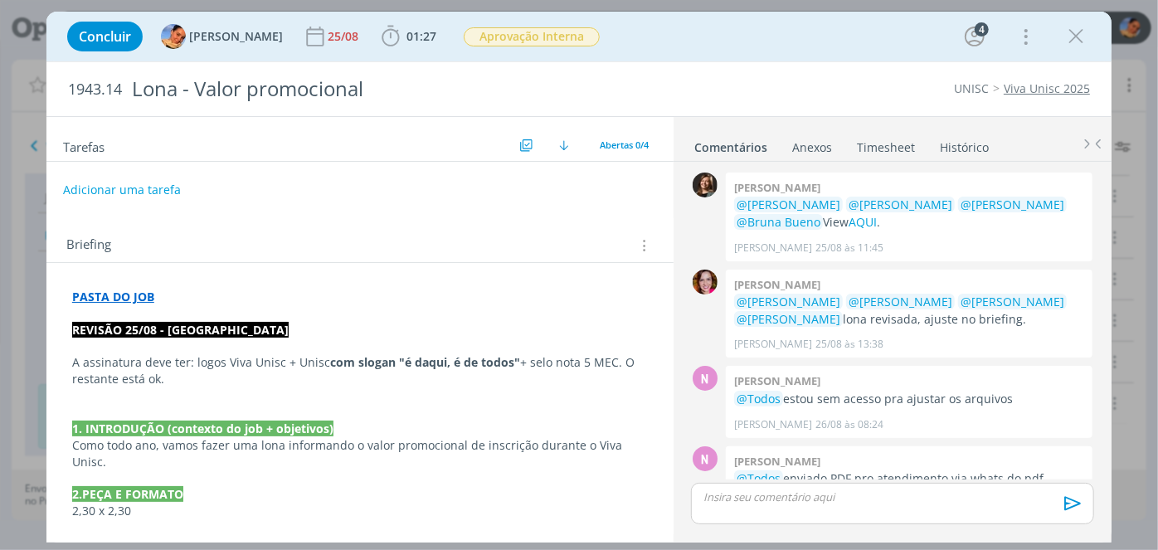
scroll to position [250, 0]
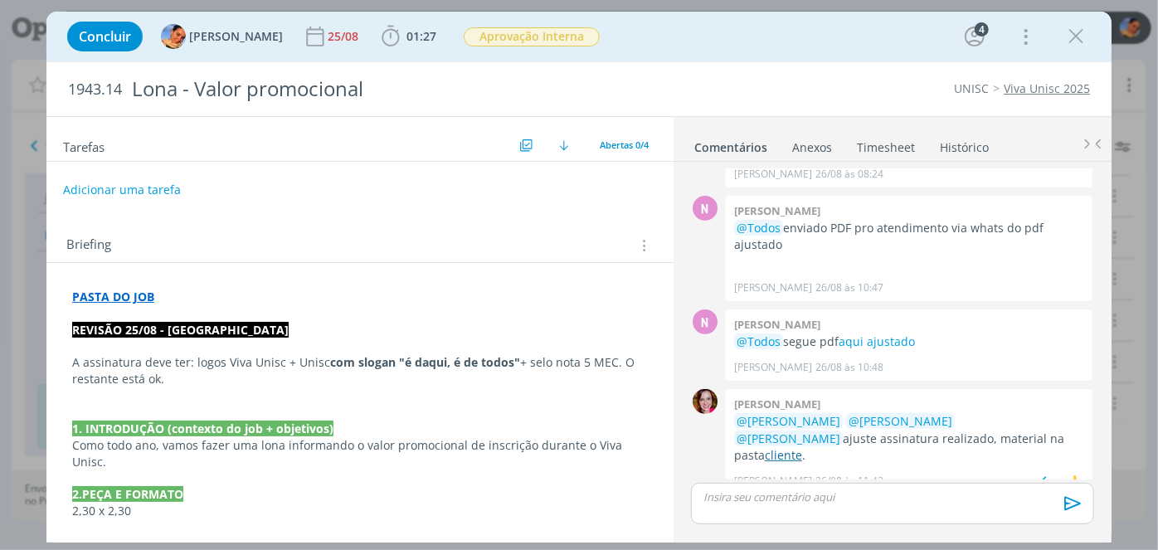
click at [802, 447] on link "cliente" at bounding box center [783, 455] width 37 height 16
click at [810, 500] on p "dialog" at bounding box center [892, 496] width 377 height 15
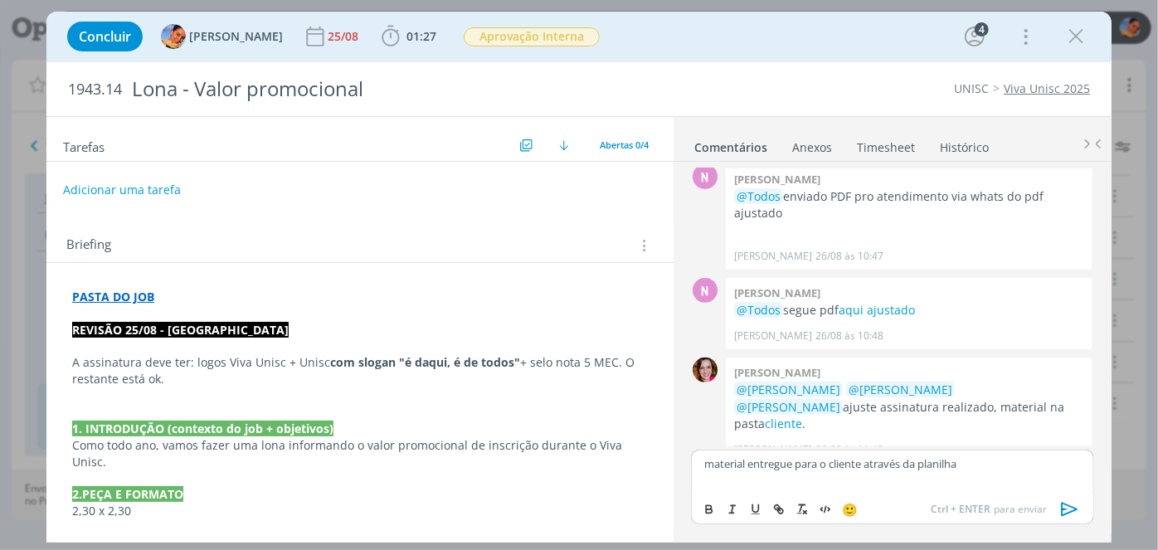
drag, startPoint x: 1063, startPoint y: 508, endPoint x: 540, endPoint y: 119, distance: 652.0
click at [1063, 508] on icon "dialog" at bounding box center [1070, 509] width 17 height 14
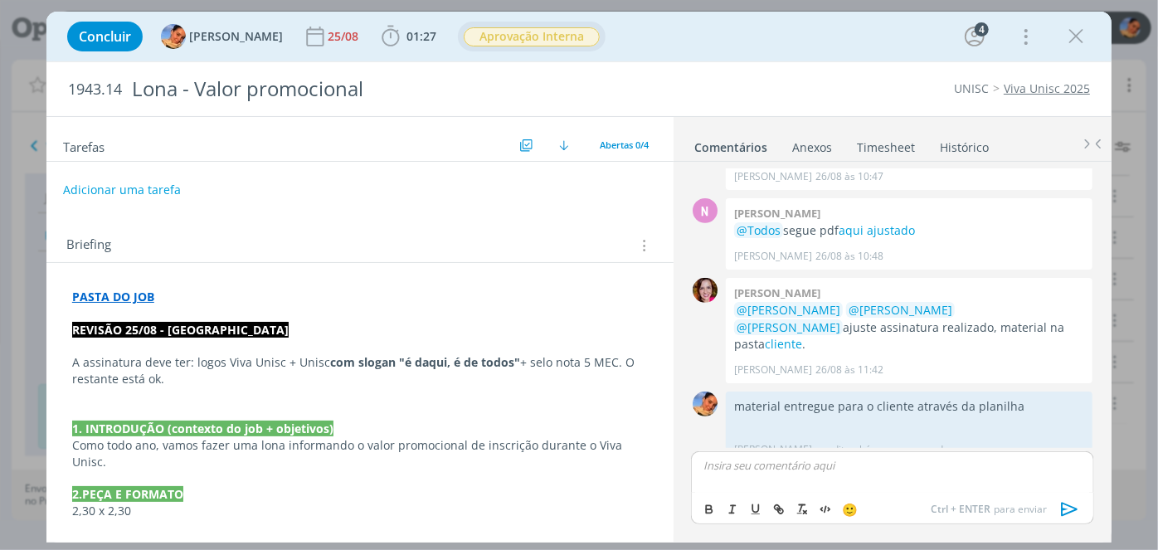
click at [483, 22] on span "Aprovação Interna" at bounding box center [532, 37] width 148 height 30
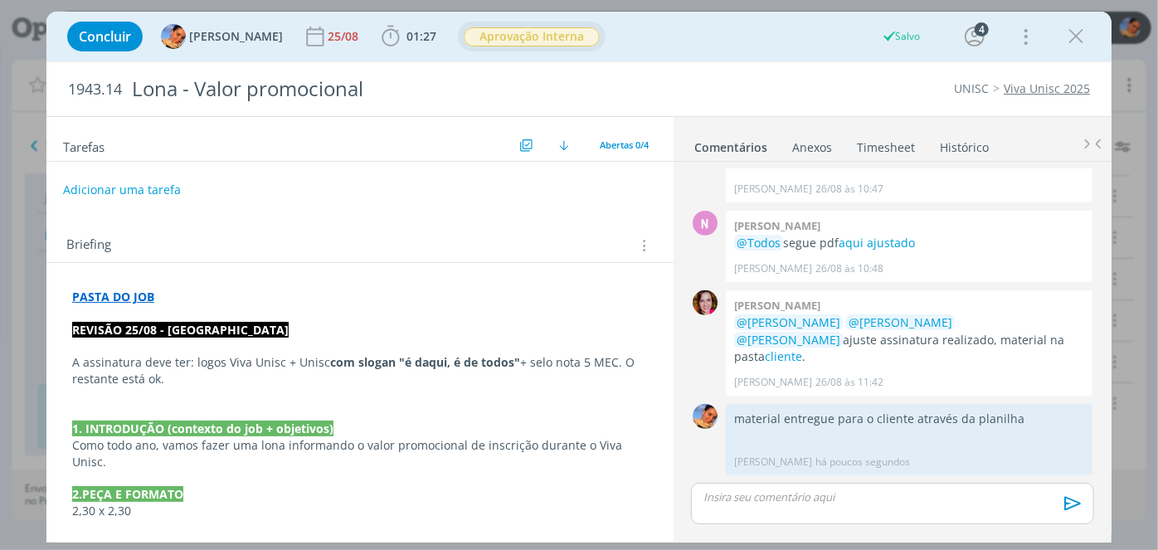
scroll to position [330, 0]
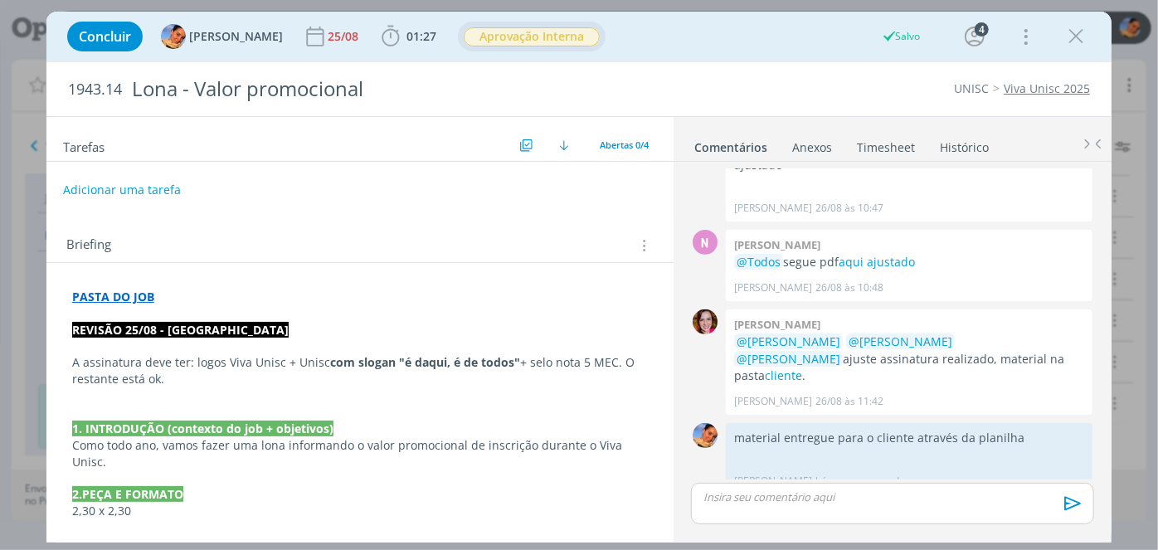
click at [484, 29] on span "Aprovação Interna" at bounding box center [532, 36] width 136 height 19
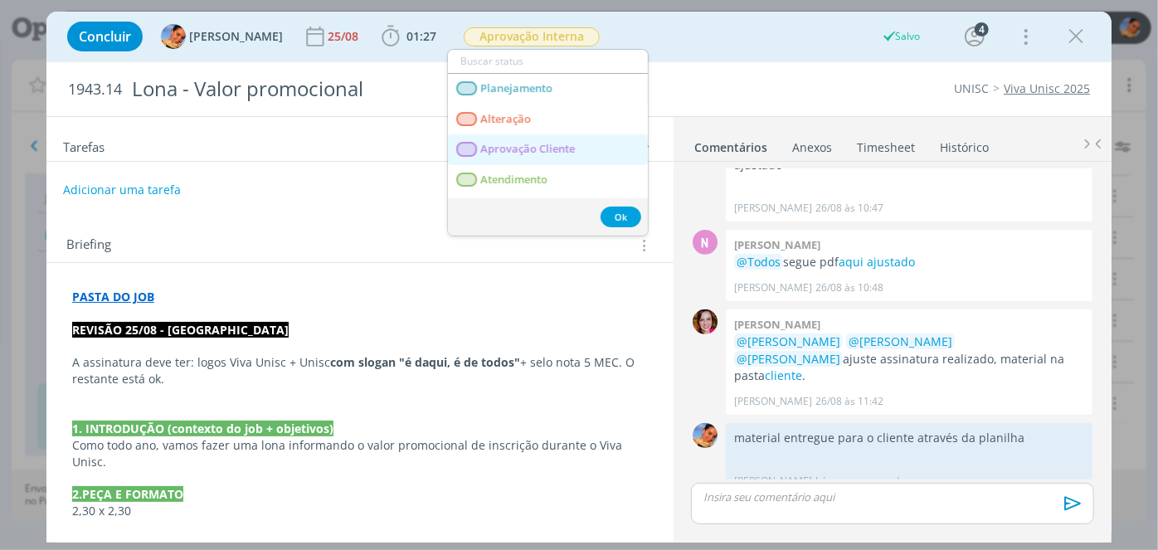
click at [543, 153] on span "Aprovação Cliente" at bounding box center [527, 149] width 95 height 13
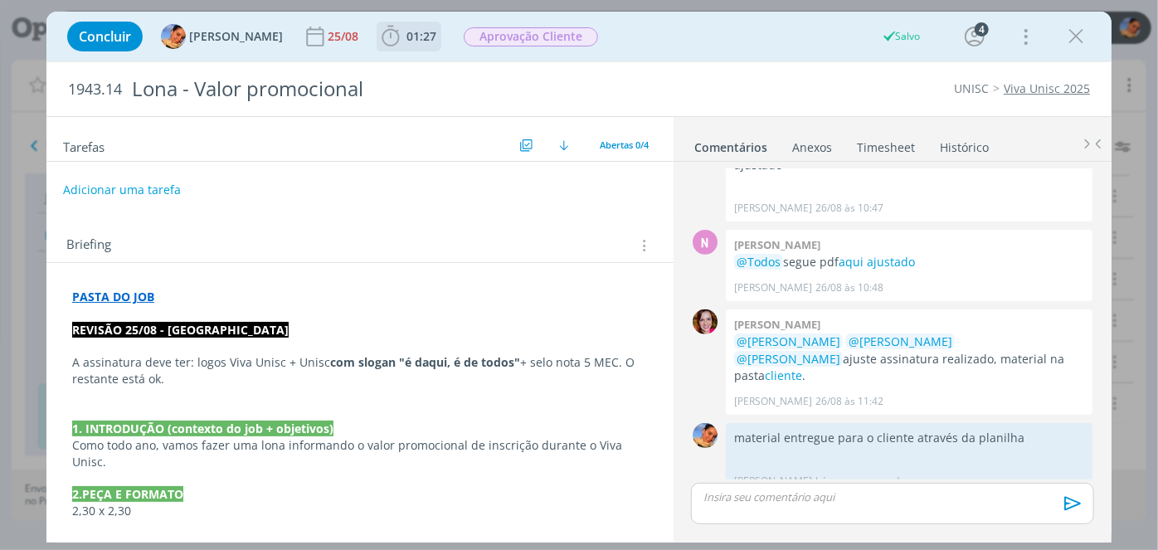
click at [406, 38] on span "01:27" at bounding box center [421, 36] width 30 height 16
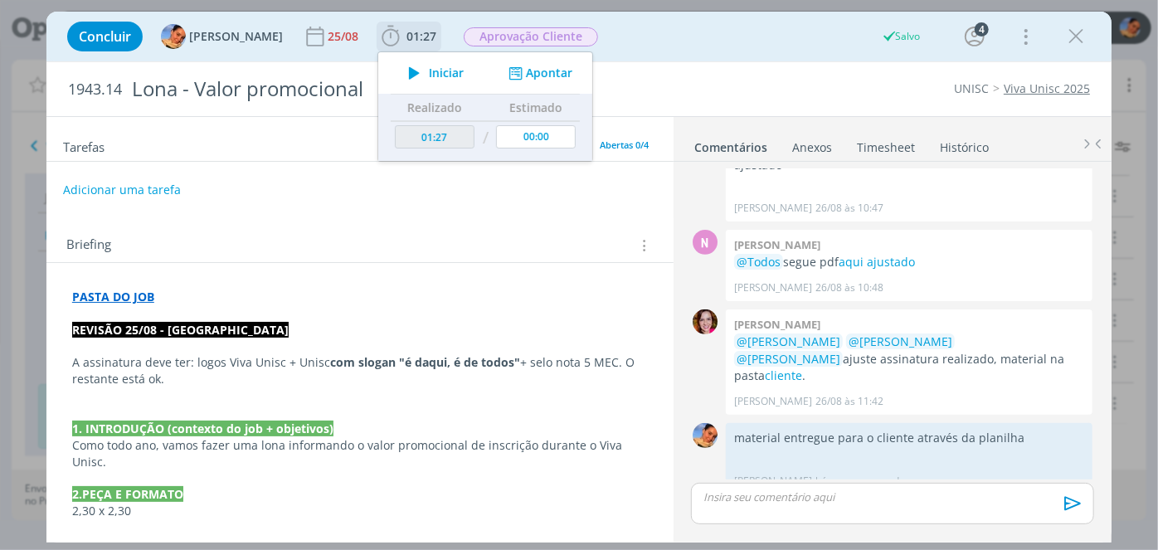
click at [521, 79] on button "Apontar" at bounding box center [538, 73] width 69 height 17
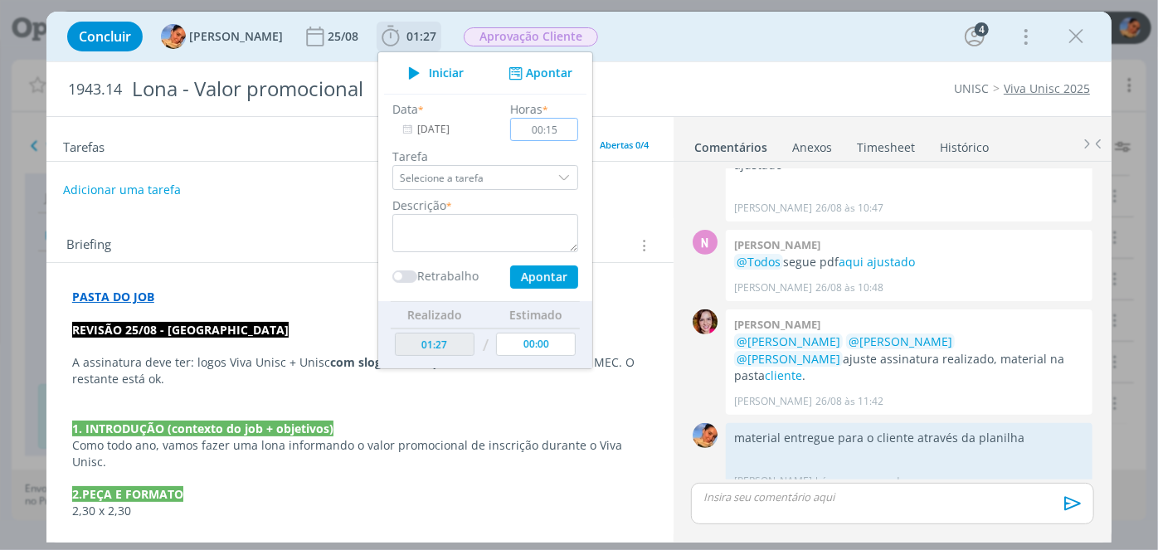
type input "00:15"
click at [513, 217] on textarea "dialog" at bounding box center [485, 233] width 186 height 38
type textarea "Check do material + link planilha"
click at [537, 282] on button "Apontar" at bounding box center [544, 276] width 68 height 23
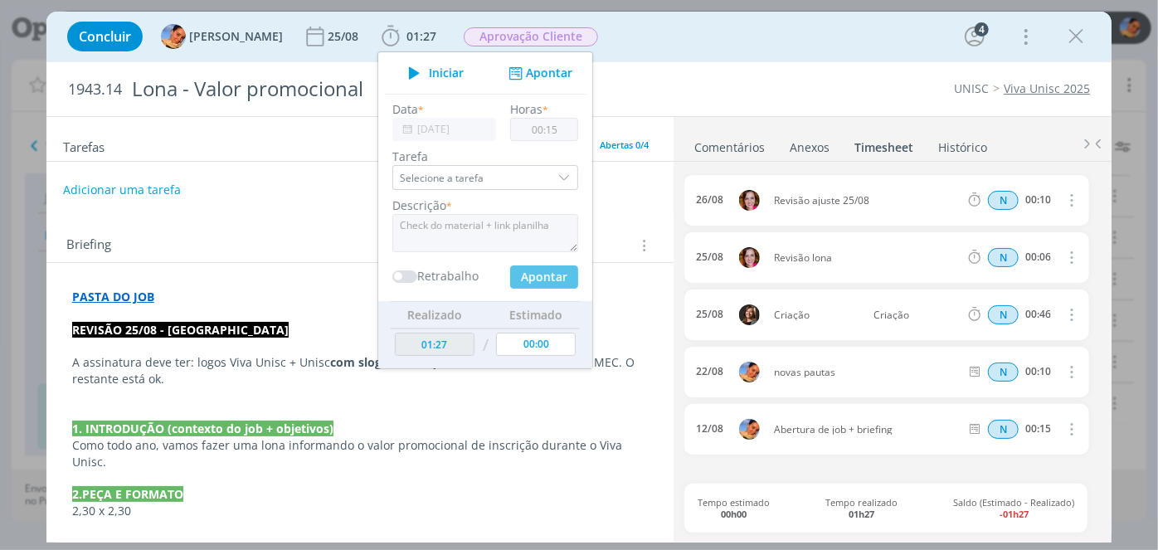
drag, startPoint x: 765, startPoint y: 69, endPoint x: 1058, endPoint y: 27, distance: 295.7
click at [765, 69] on div "1943.14 Lona - Valor promocional UNISC Viva Unisc 2025" at bounding box center [578, 89] width 1065 height 54
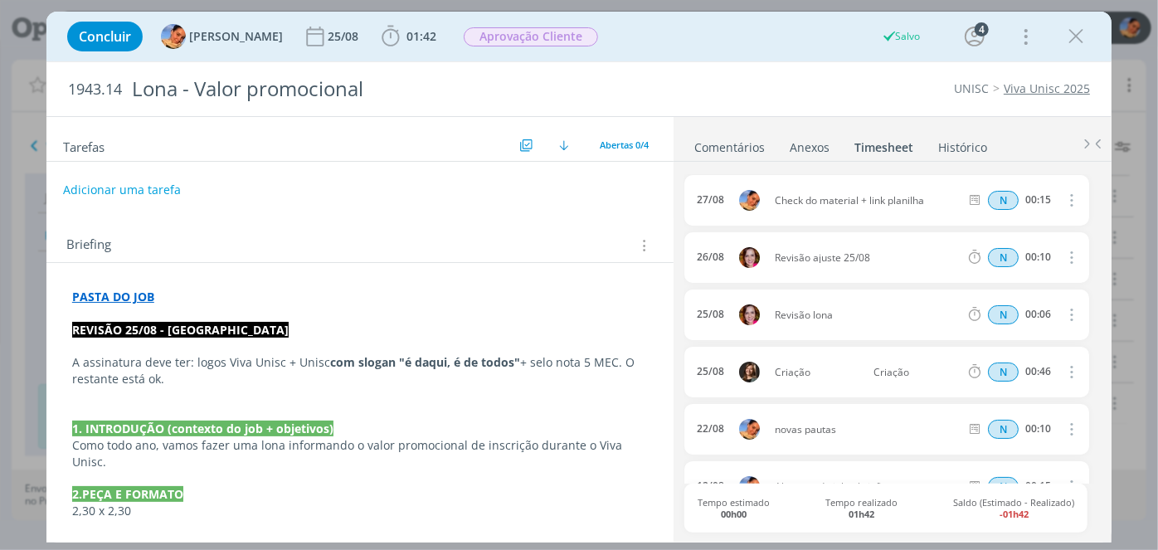
click at [1070, 36] on icon "dialog" at bounding box center [1075, 36] width 25 height 25
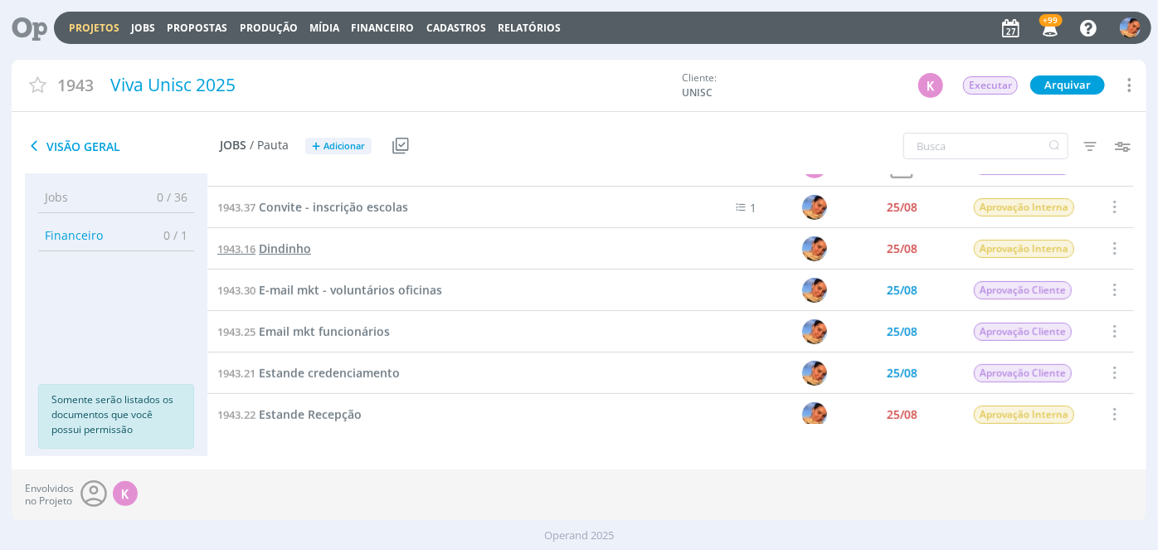
scroll to position [368, 0]
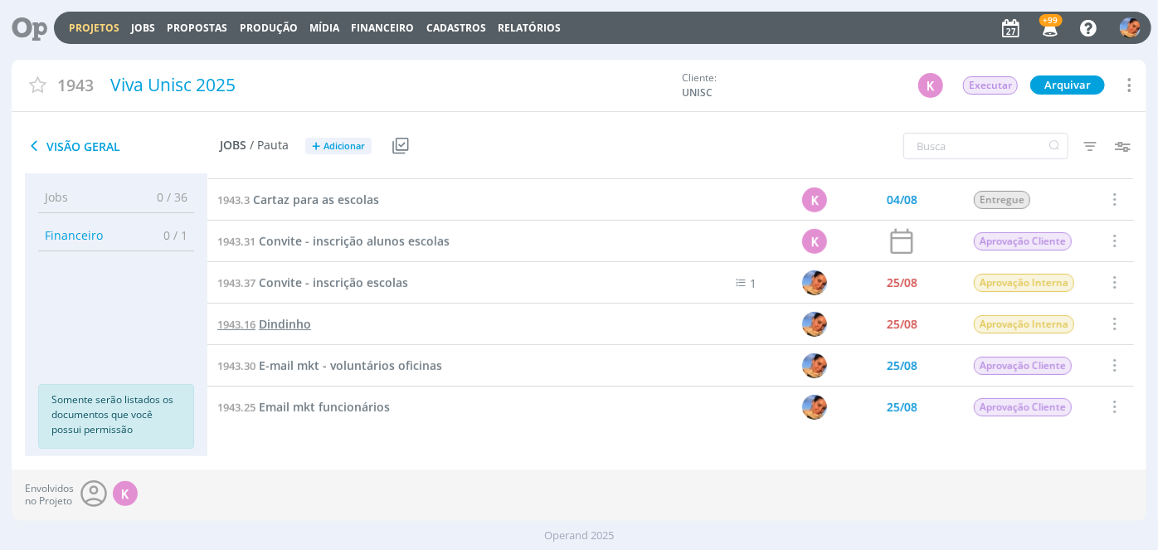
click at [287, 321] on span "Dindinho" at bounding box center [285, 324] width 52 height 16
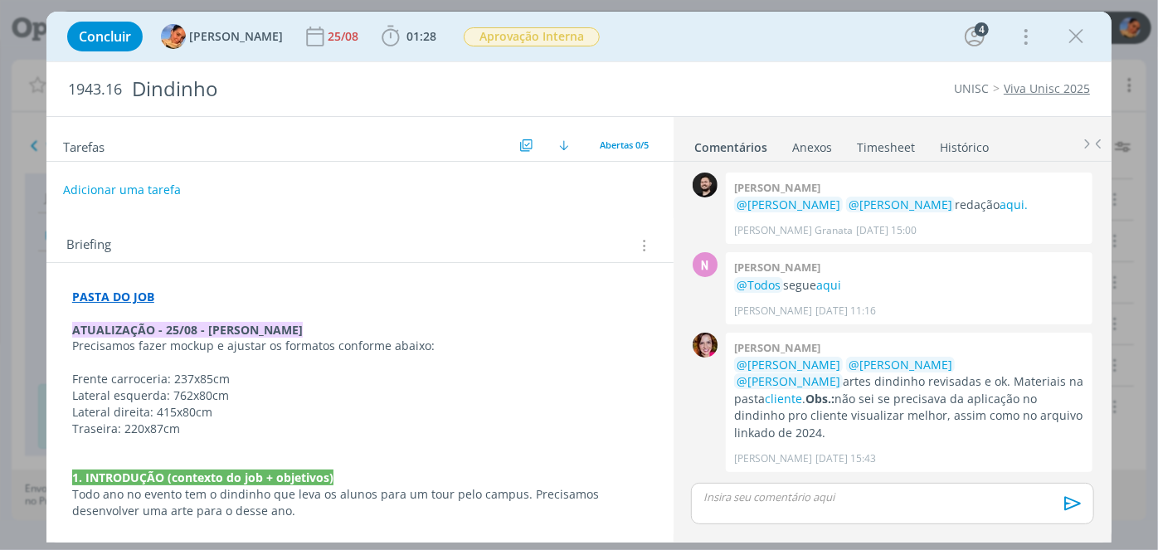
scroll to position [411, 0]
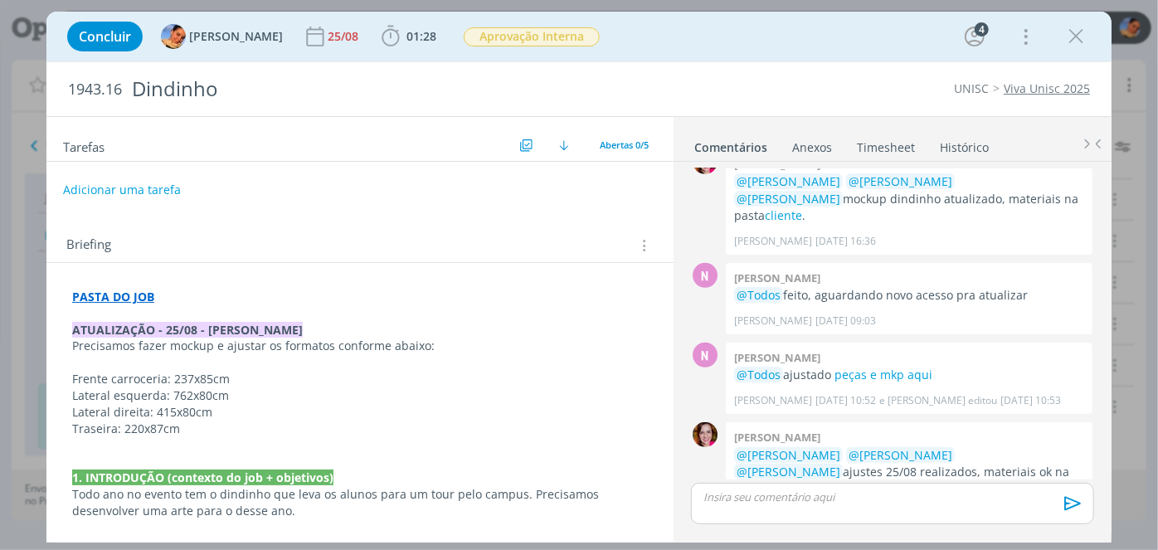
click at [802, 481] on link "cliente" at bounding box center [783, 489] width 37 height 16
click at [786, 489] on p "dialog" at bounding box center [892, 496] width 377 height 15
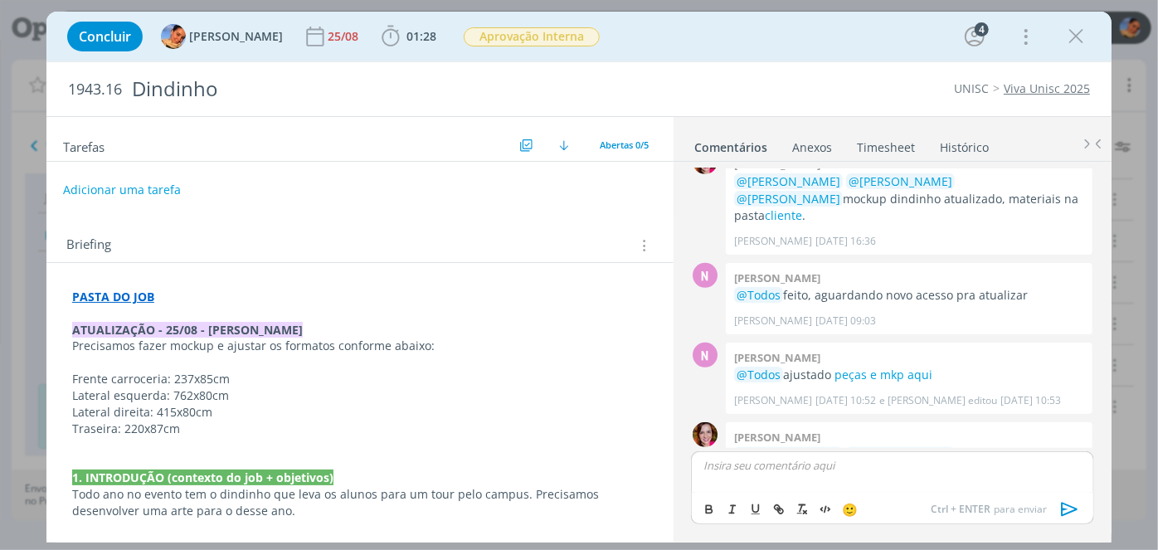
scroll to position [442, 0]
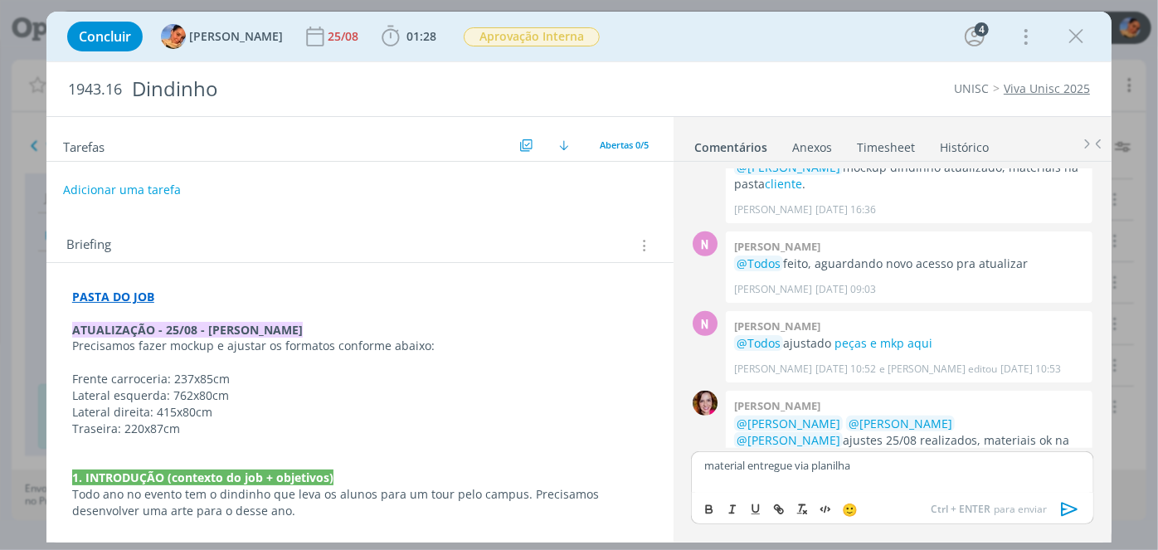
click at [1071, 509] on icon "dialog" at bounding box center [1069, 509] width 25 height 25
click at [381, 30] on icon "dialog" at bounding box center [389, 36] width 17 height 21
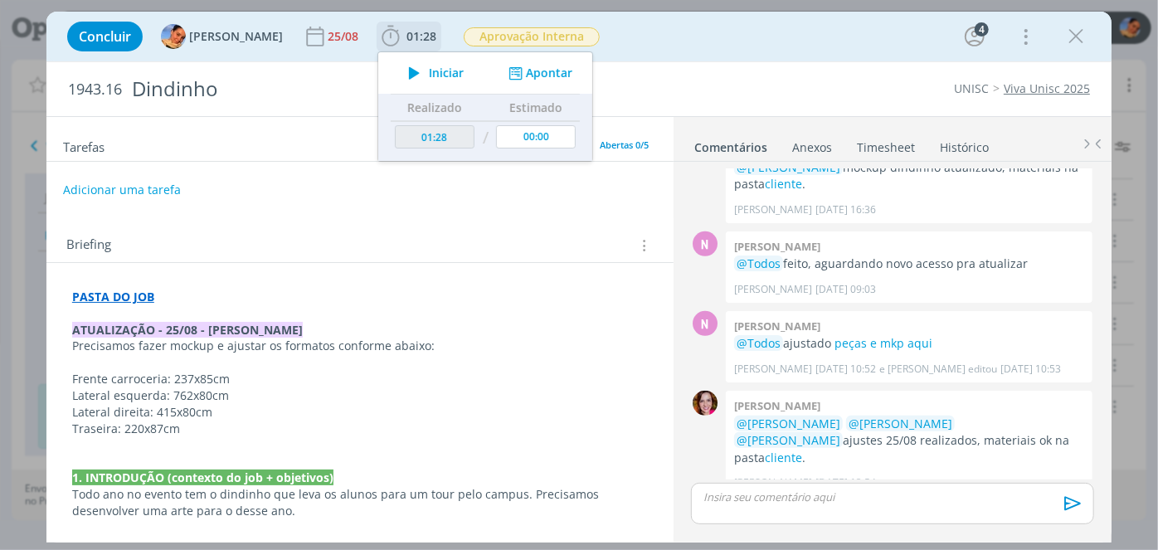
scroll to position [473, 0]
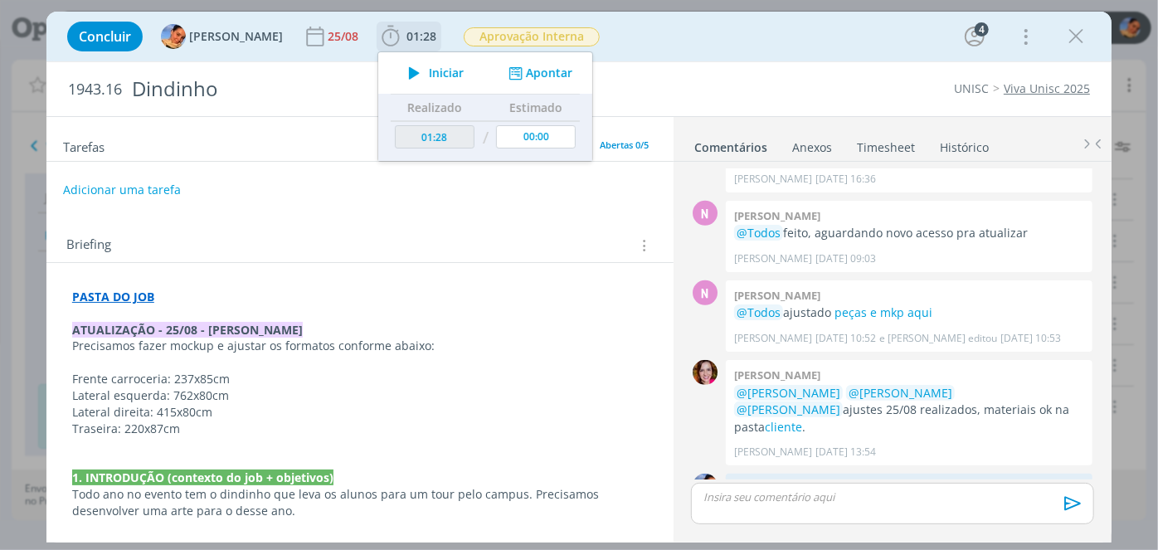
click at [527, 66] on button "Apontar" at bounding box center [538, 73] width 69 height 17
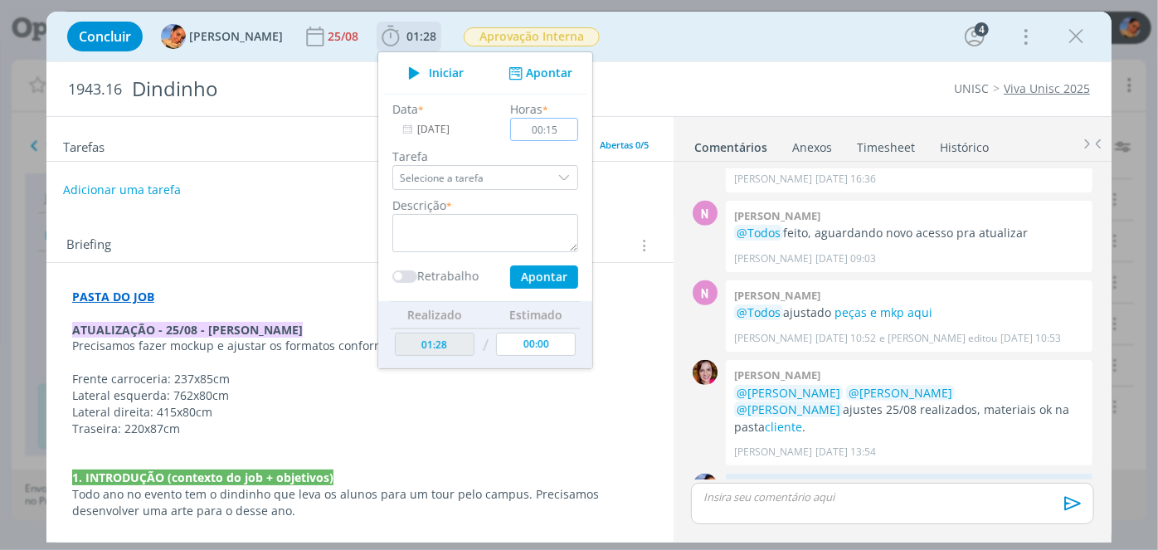
type input "00:15"
click at [498, 221] on textarea "dialog" at bounding box center [485, 233] width 186 height 38
drag, startPoint x: 411, startPoint y: 225, endPoint x: 379, endPoint y: 231, distance: 32.9
click at [392, 228] on textarea "check de material + atualização de planilha" at bounding box center [485, 233] width 186 height 38
type textarea "entrega de material + atualização de planilha"
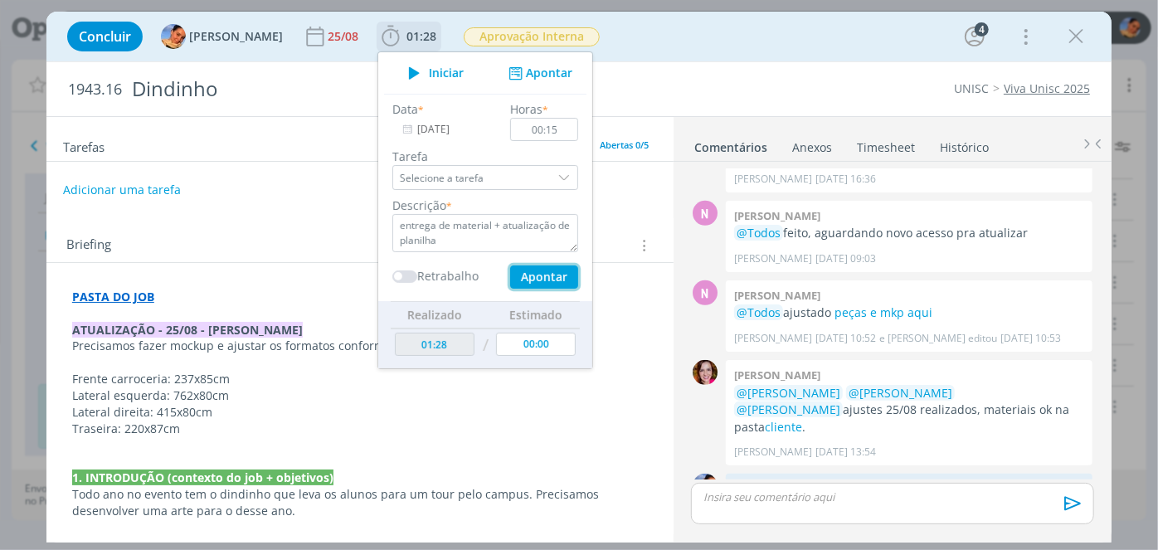
drag, startPoint x: 532, startPoint y: 279, endPoint x: 522, endPoint y: 162, distance: 118.3
click at [532, 279] on button "Apontar" at bounding box center [544, 276] width 68 height 23
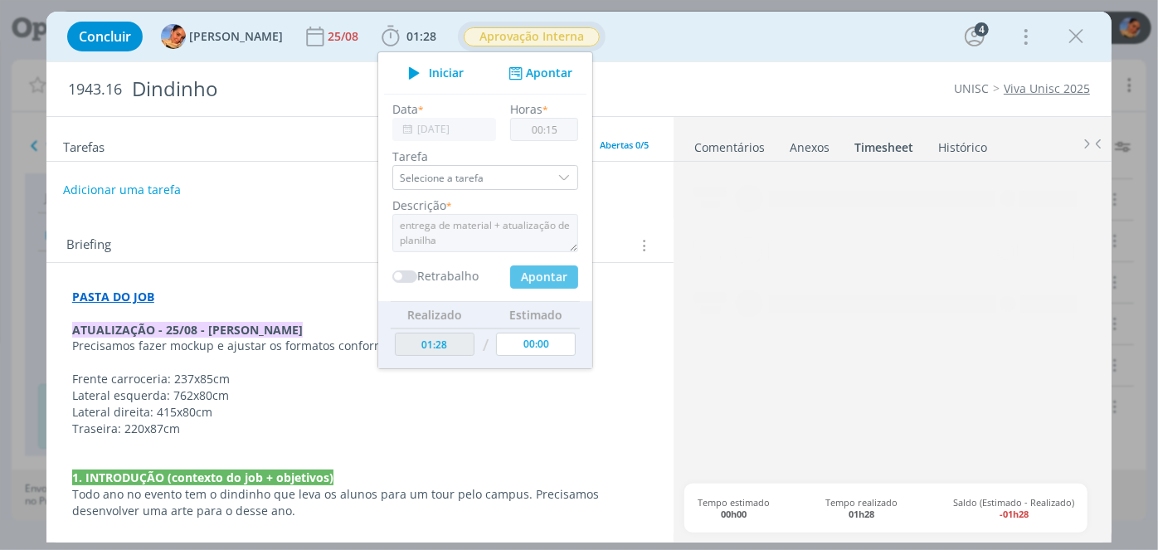
click at [551, 32] on span "Aprovação Interna" at bounding box center [532, 36] width 136 height 19
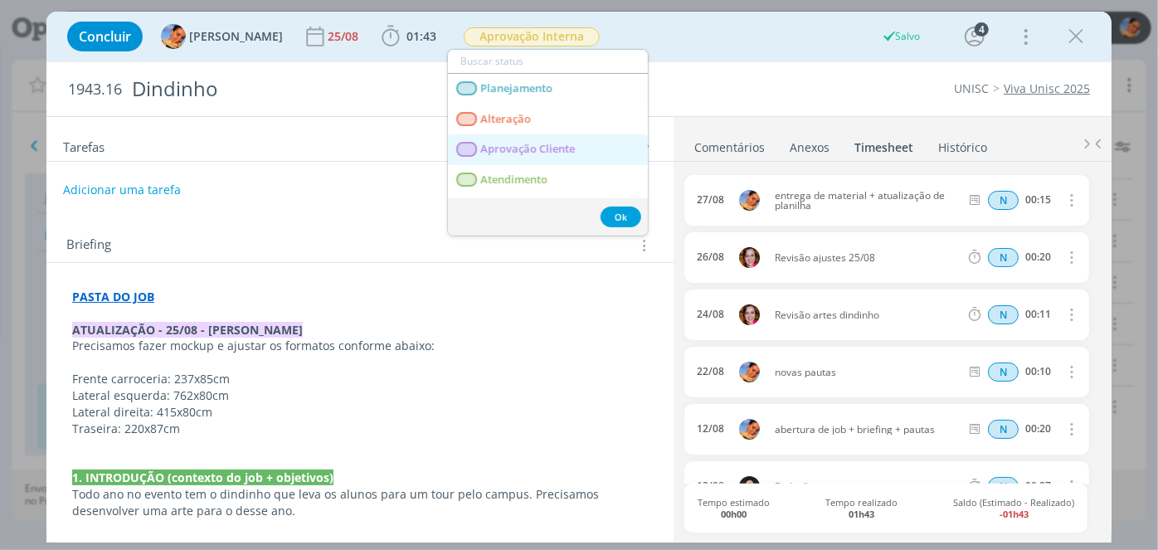
drag, startPoint x: 567, startPoint y: 144, endPoint x: 586, endPoint y: 131, distance: 23.2
click at [566, 144] on span "Aprovação Cliente" at bounding box center [527, 149] width 95 height 13
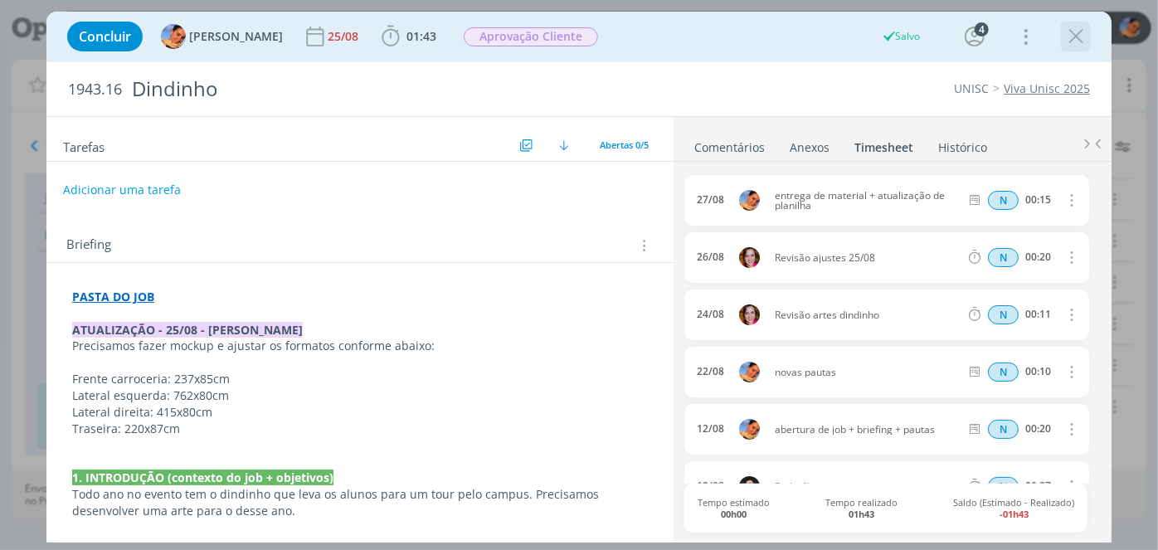
click at [1076, 39] on icon "dialog" at bounding box center [1075, 36] width 25 height 25
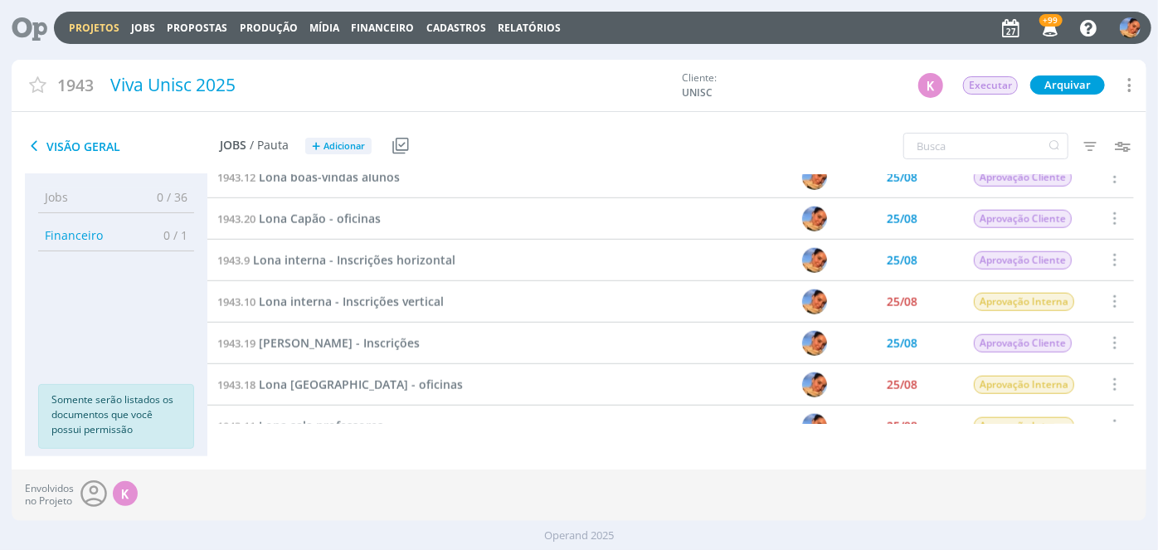
scroll to position [1047, 0]
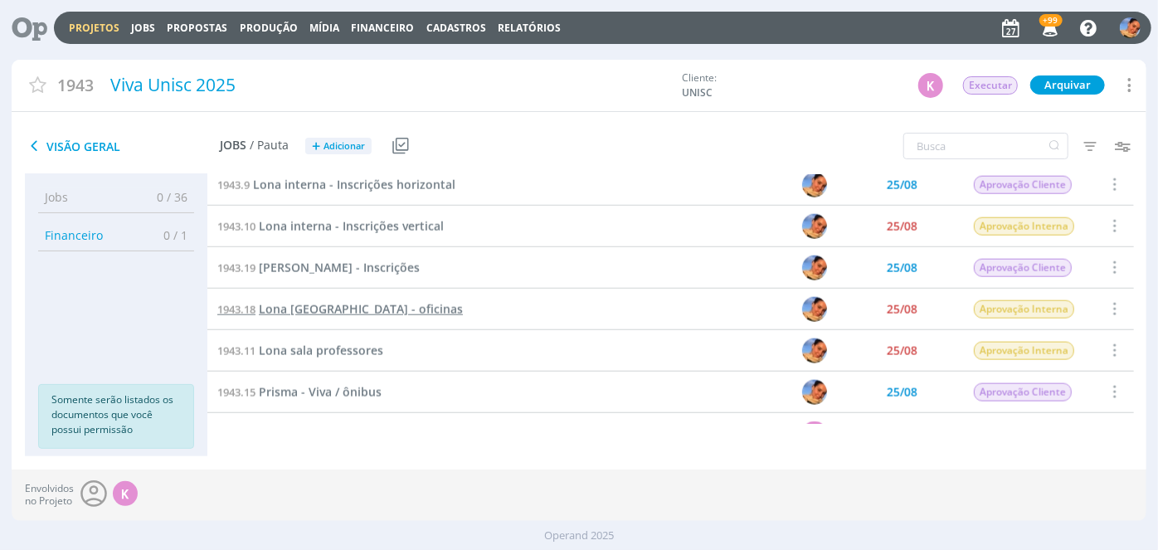
click at [391, 304] on span "Lona [GEOGRAPHIC_DATA] - oficinas" at bounding box center [361, 309] width 204 height 16
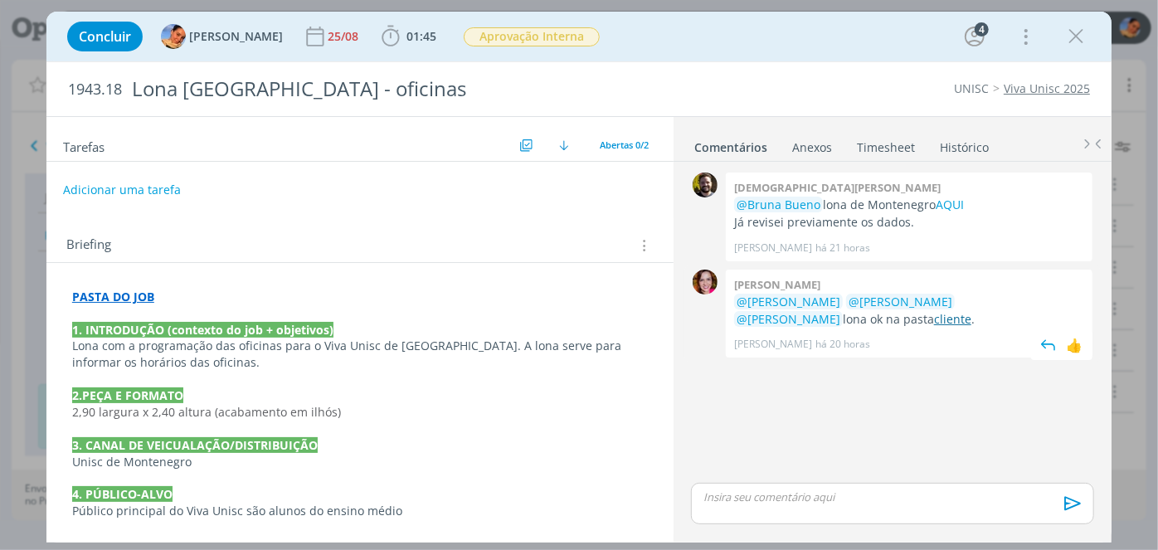
click at [934, 319] on link "cliente" at bounding box center [952, 319] width 37 height 16
click at [766, 496] on p "dialog" at bounding box center [892, 496] width 377 height 15
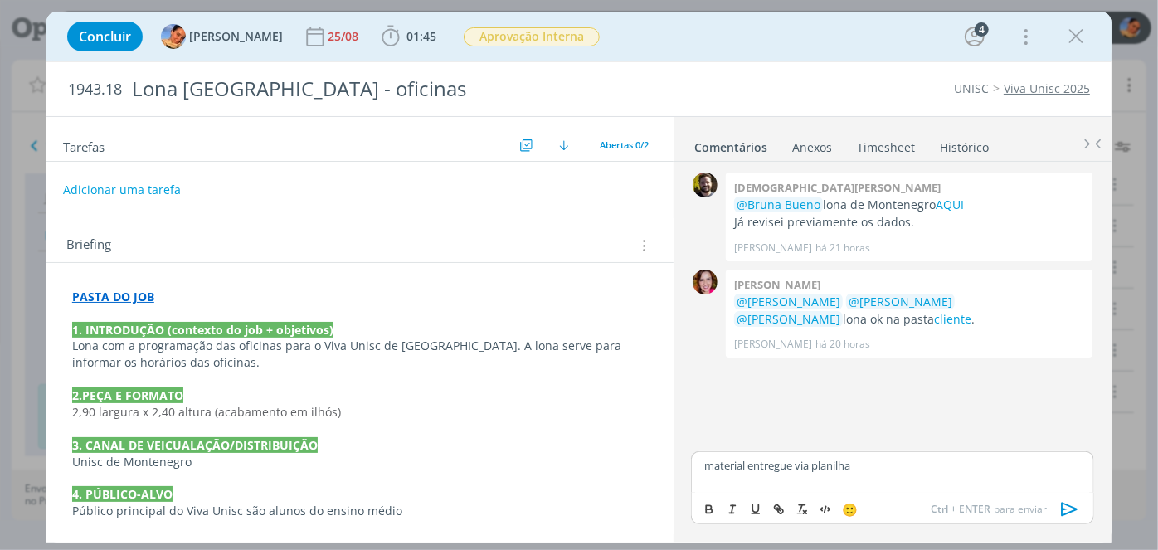
drag, startPoint x: 1080, startPoint y: 504, endPoint x: 462, endPoint y: 279, distance: 657.4
click at [1079, 503] on icon "dialog" at bounding box center [1069, 509] width 25 height 25
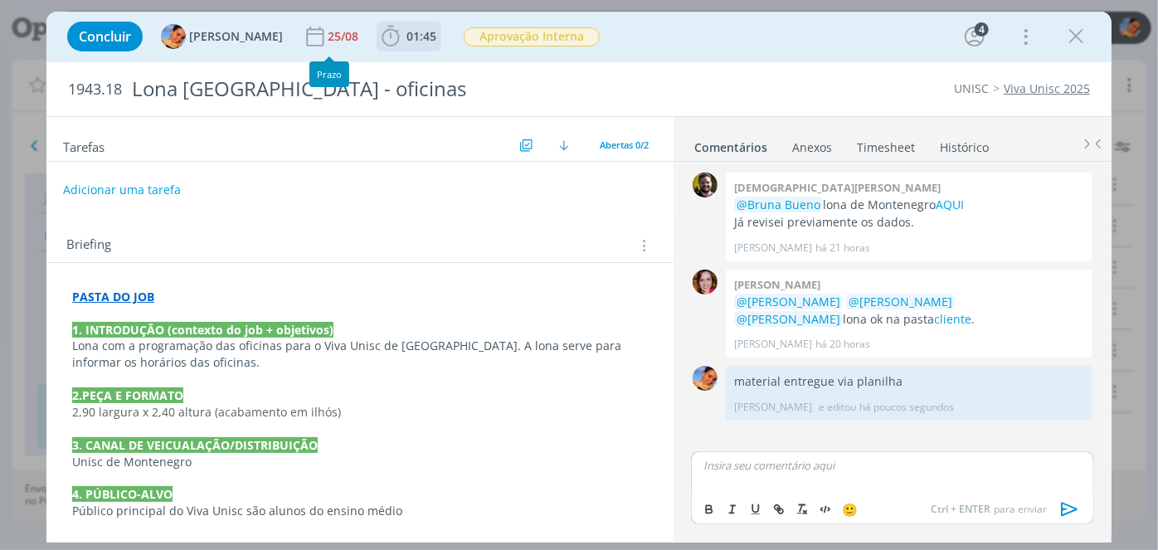
drag, startPoint x: 389, startPoint y: 34, endPoint x: 557, endPoint y: 60, distance: 170.3
click at [403, 33] on b "01:45" at bounding box center [421, 37] width 36 height 12
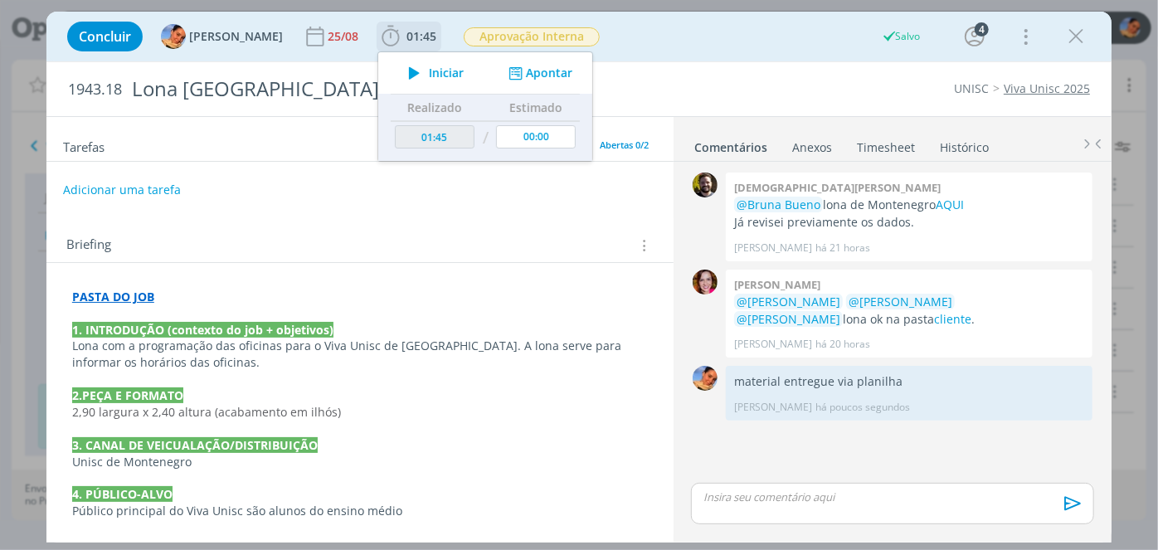
click at [544, 75] on button "Apontar" at bounding box center [538, 73] width 69 height 17
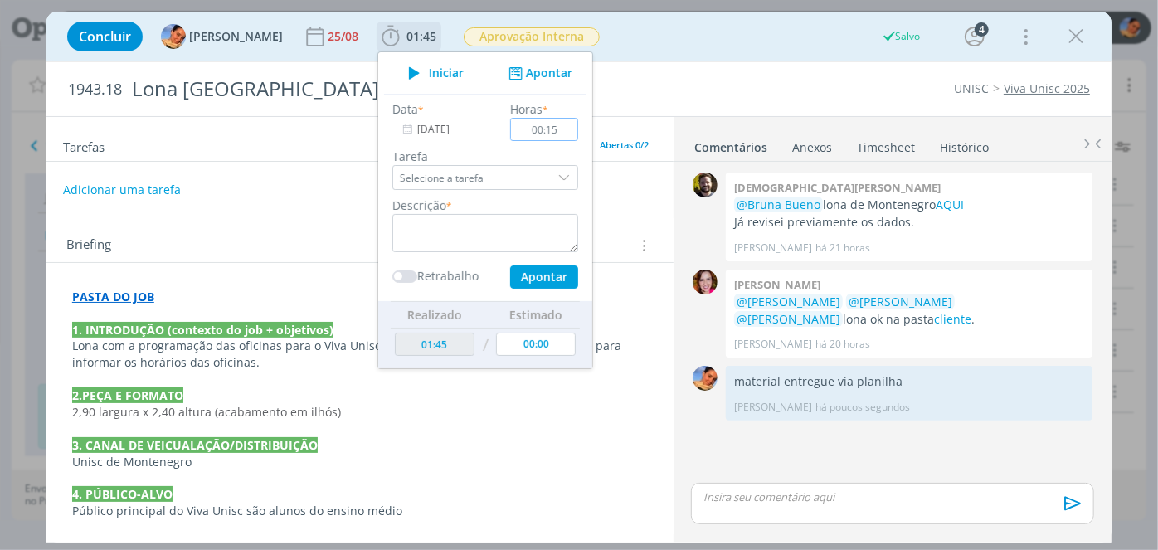
type input "00:15"
drag, startPoint x: 561, startPoint y: 113, endPoint x: 464, endPoint y: 242, distance: 162.2
click at [508, 140] on div "Horas * 00:15" at bounding box center [544, 120] width 85 height 41
click at [464, 242] on textarea "dialog" at bounding box center [485, 233] width 186 height 38
type textarea "entrega de material + atualização da planilha"
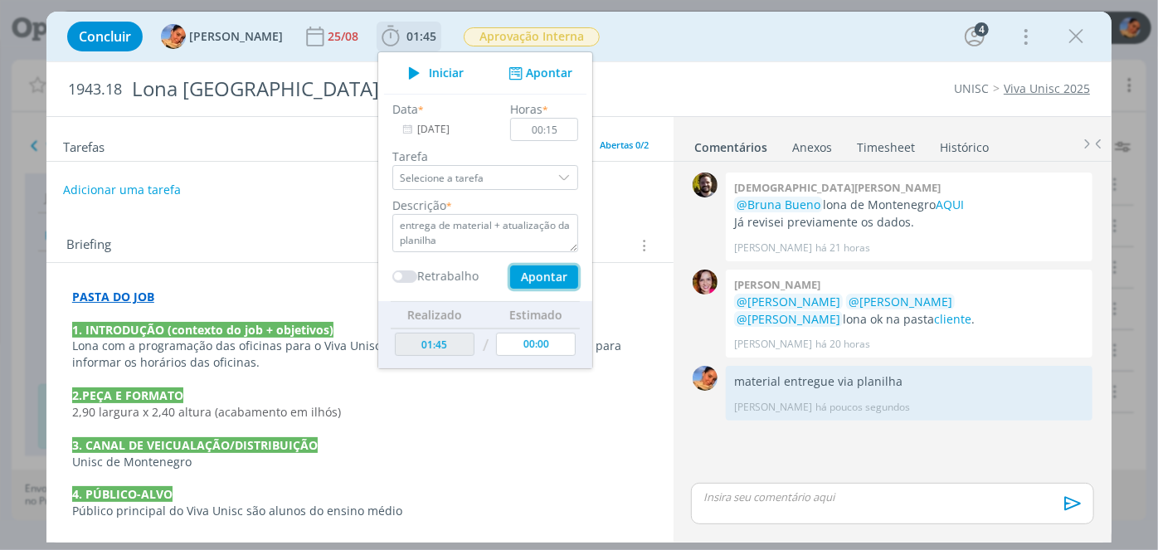
click at [510, 268] on button "Apontar" at bounding box center [544, 276] width 68 height 23
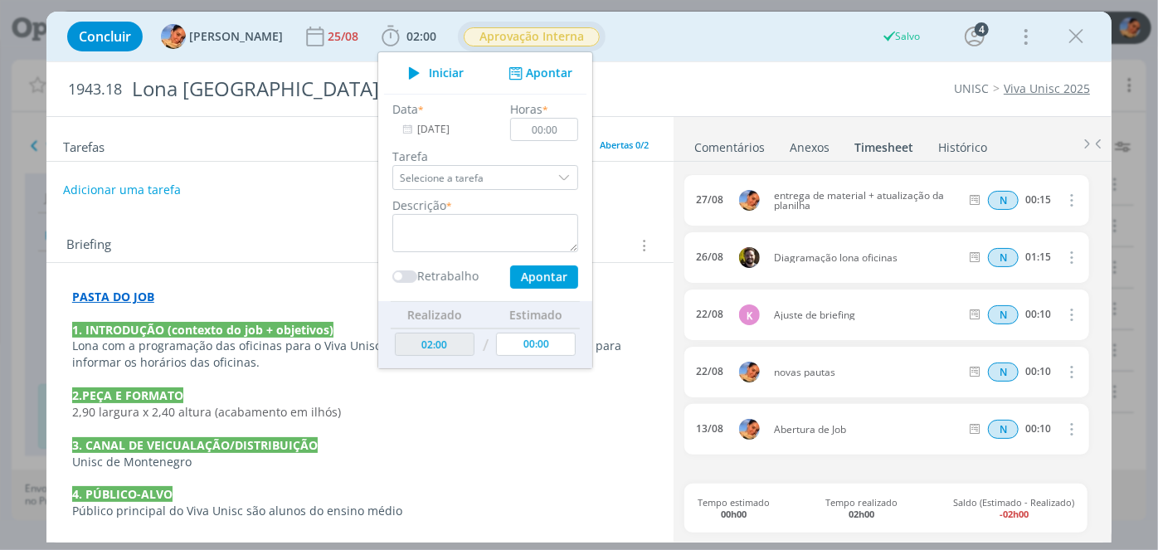
click at [566, 39] on span "Aprovação Interna" at bounding box center [532, 36] width 136 height 19
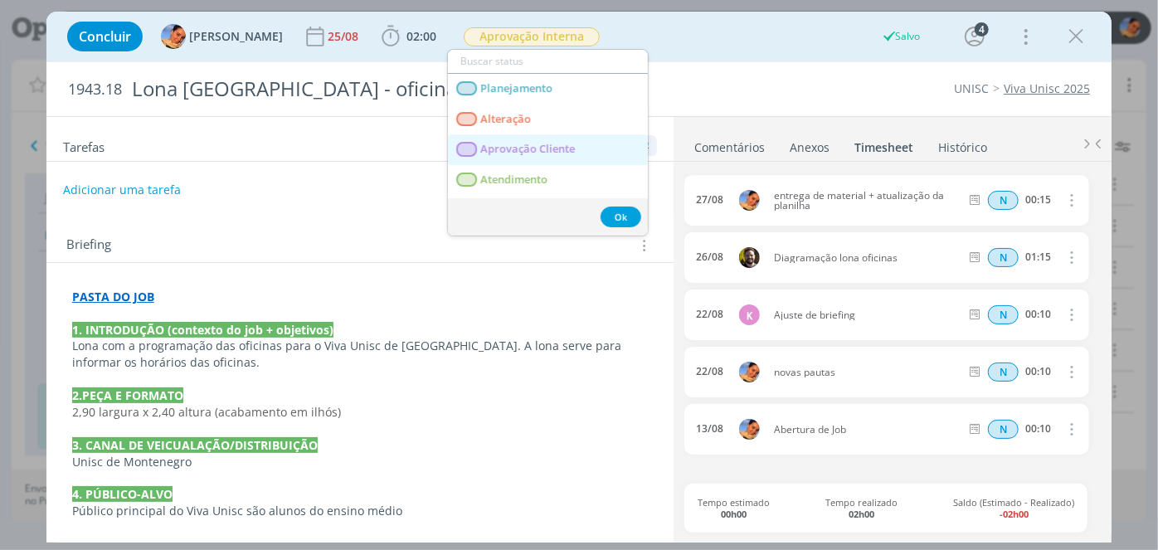
click at [589, 143] on Cliente "Aprovação Cliente" at bounding box center [548, 149] width 200 height 31
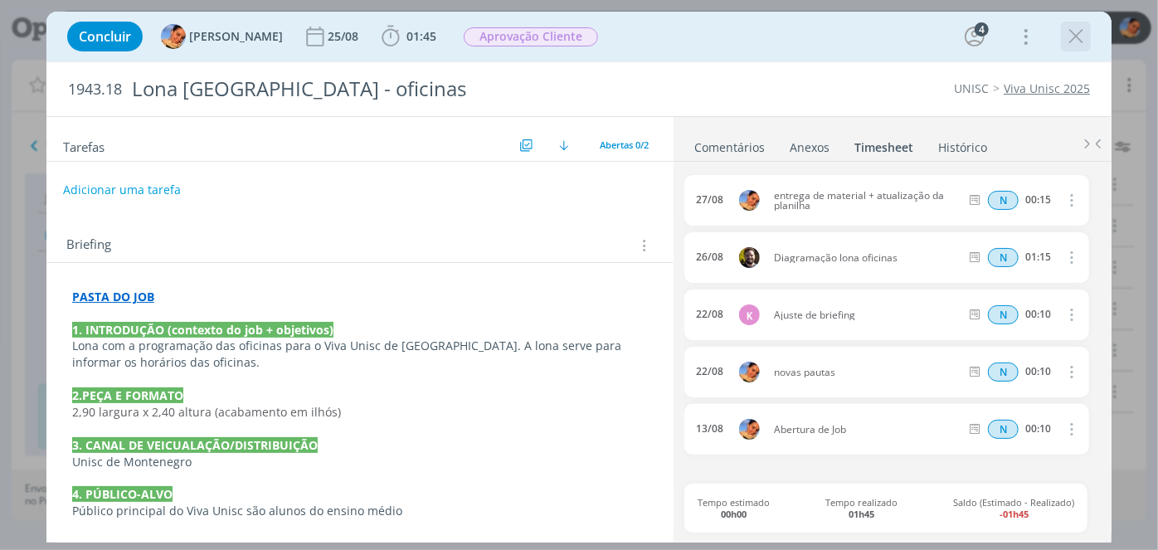
click at [1086, 32] on icon "dialog" at bounding box center [1075, 36] width 25 height 25
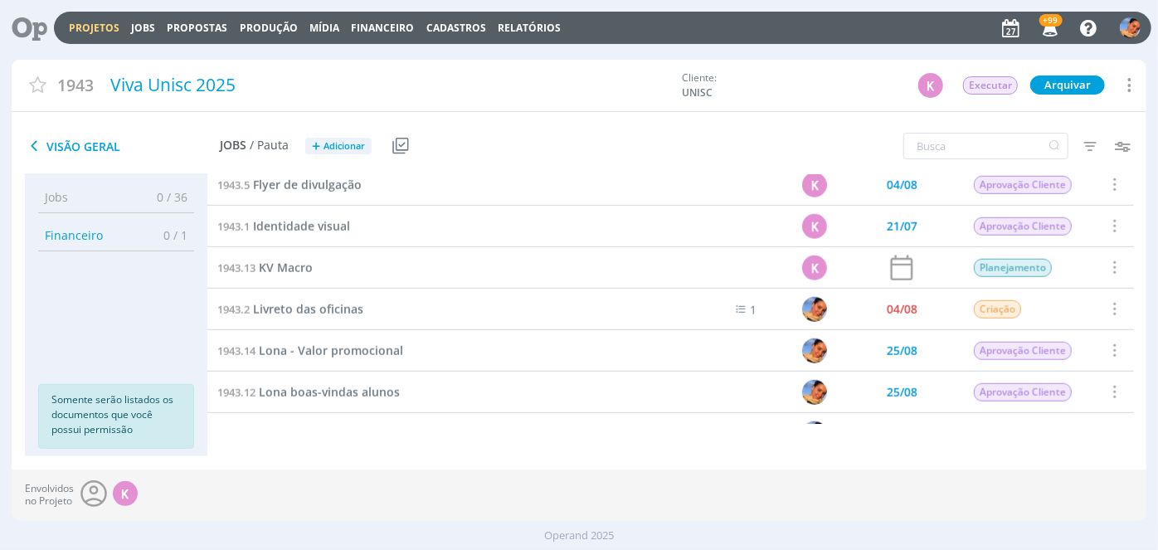
scroll to position [595, 0]
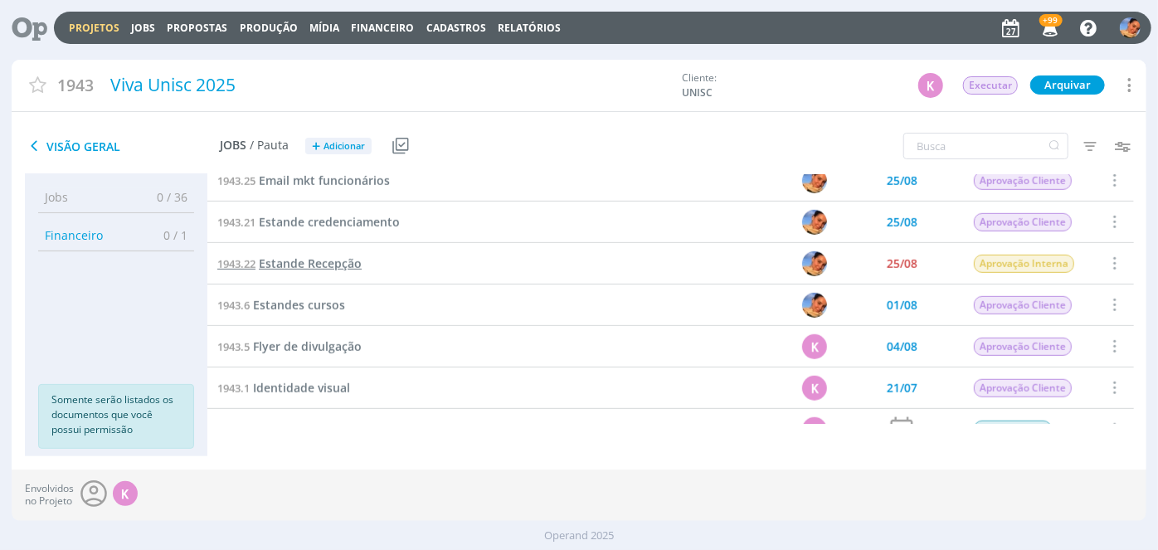
click at [338, 267] on span "Estande Recepção" at bounding box center [310, 263] width 103 height 16
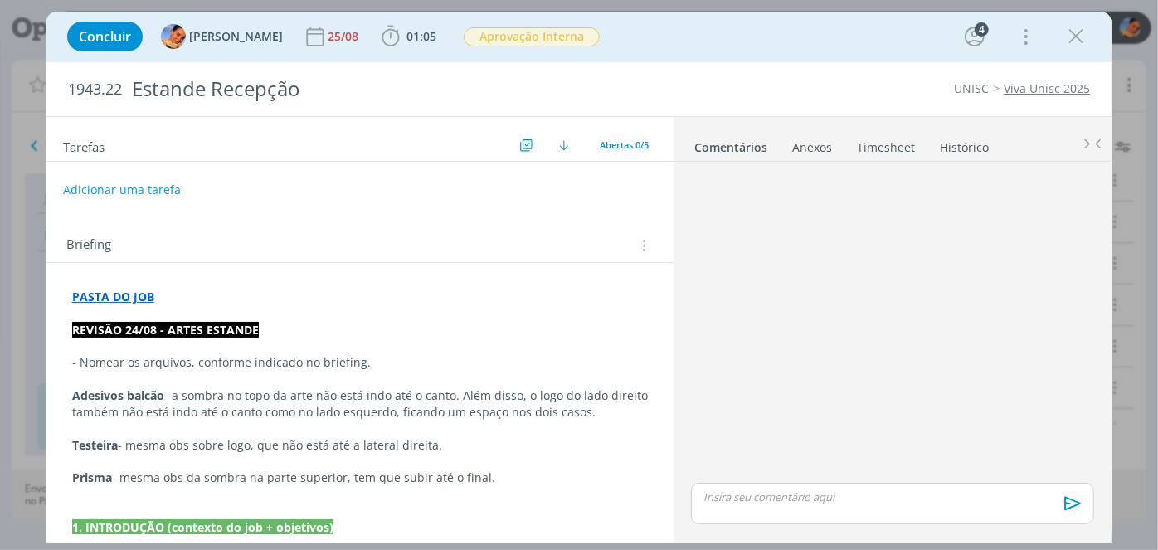
scroll to position [331, 0]
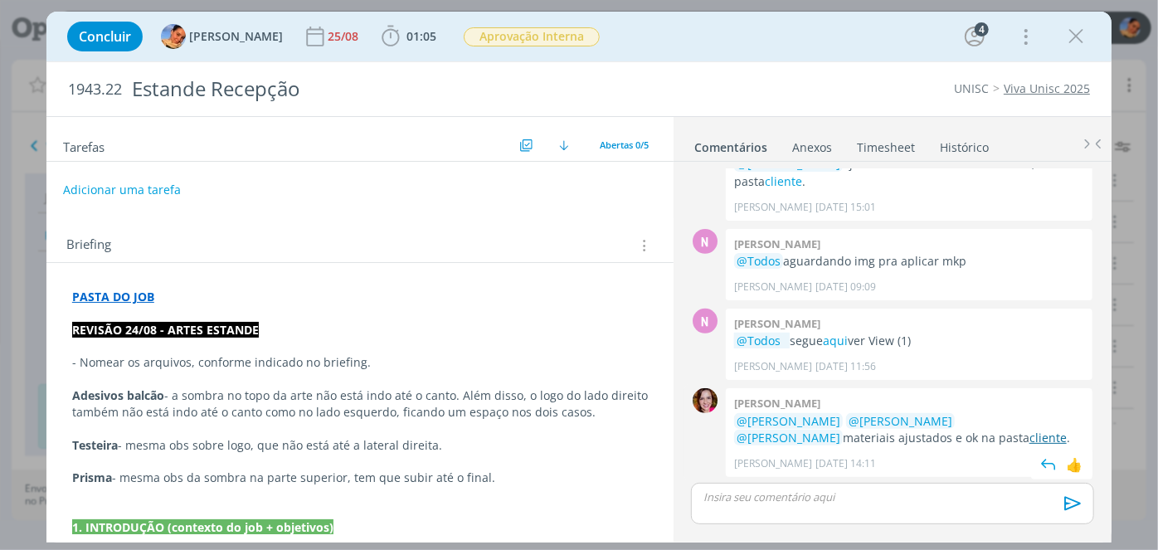
click at [1029, 442] on link "cliente" at bounding box center [1047, 438] width 37 height 16
click at [119, 87] on span "1943.22" at bounding box center [95, 89] width 54 height 18
drag, startPoint x: 122, startPoint y: 89, endPoint x: 18, endPoint y: 68, distance: 105.7
click at [0, 81] on div "Concluir Luíza Santana 25/08 01:05 Iniciar Apontar Data * 27/08/2025 Horas * 00…" at bounding box center [579, 275] width 1158 height 550
copy span "1943.22"
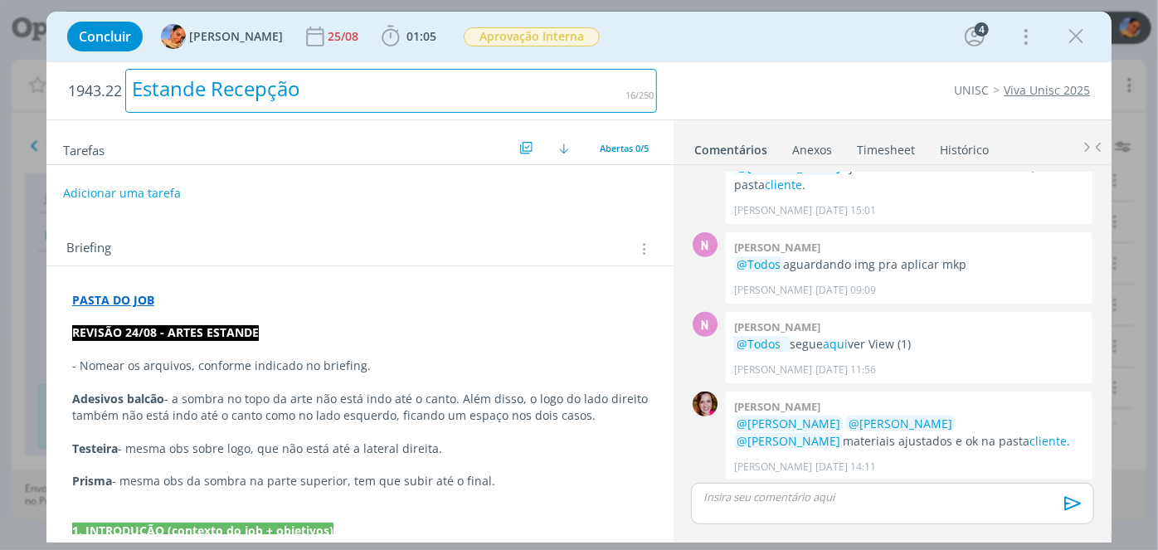
drag, startPoint x: 318, startPoint y: 110, endPoint x: 312, endPoint y: 96, distance: 15.6
click at [303, 104] on h2 "1943.22 Estande Recepção" at bounding box center [363, 90] width 590 height 57
drag, startPoint x: 329, startPoint y: 85, endPoint x: 48, endPoint y: 97, distance: 281.4
click at [8, 114] on div "Concluir Luíza Santana 25/08 01:05 Iniciar Apontar Data * 27/08/2025 Horas * 00…" at bounding box center [579, 275] width 1158 height 550
copy div "Estande Recepção"
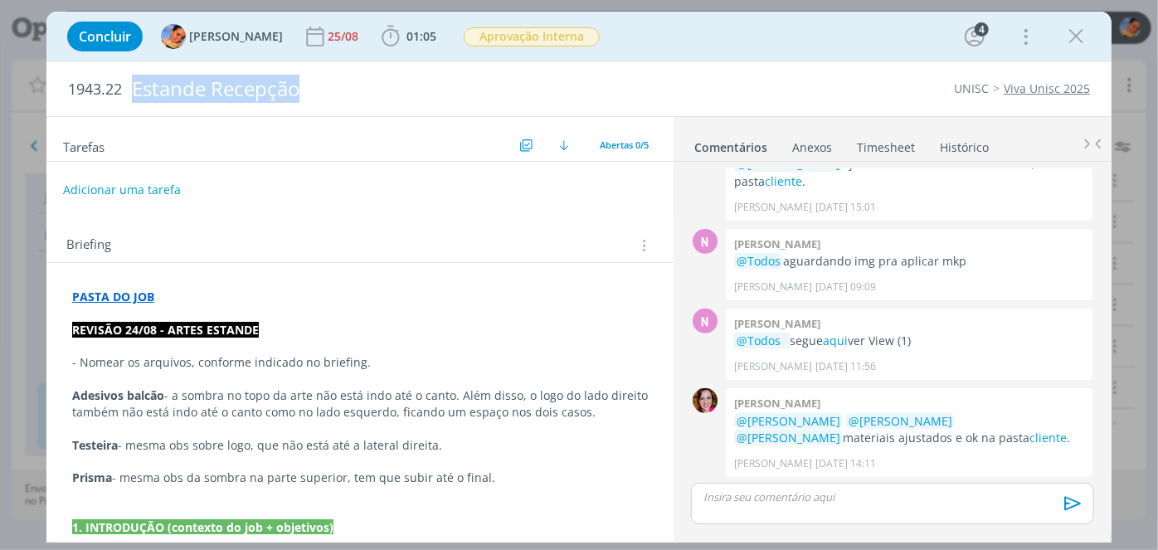
click at [807, 490] on p "dialog" at bounding box center [892, 496] width 377 height 15
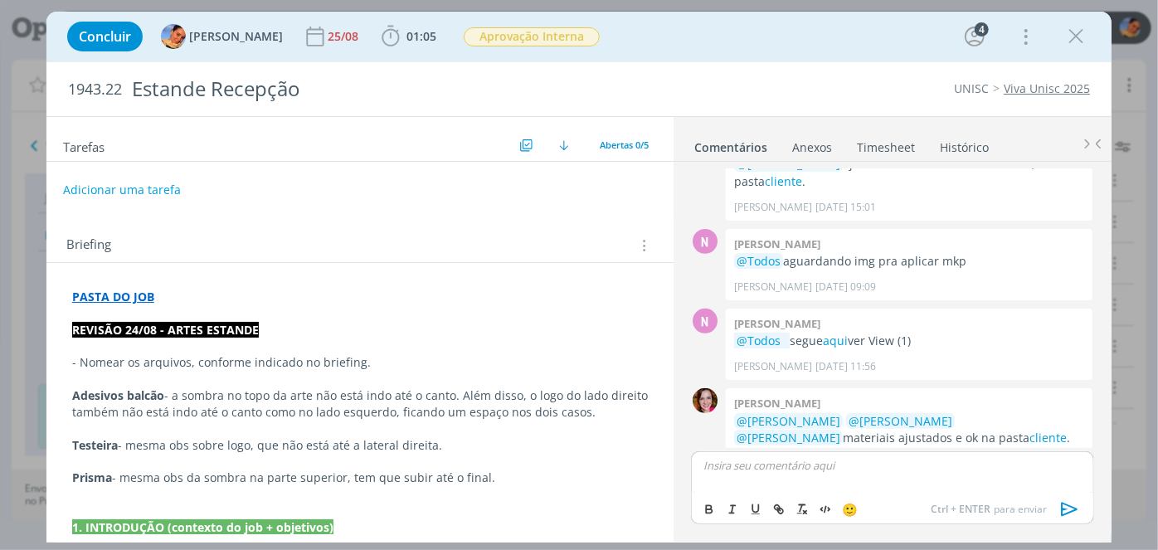
scroll to position [362, 0]
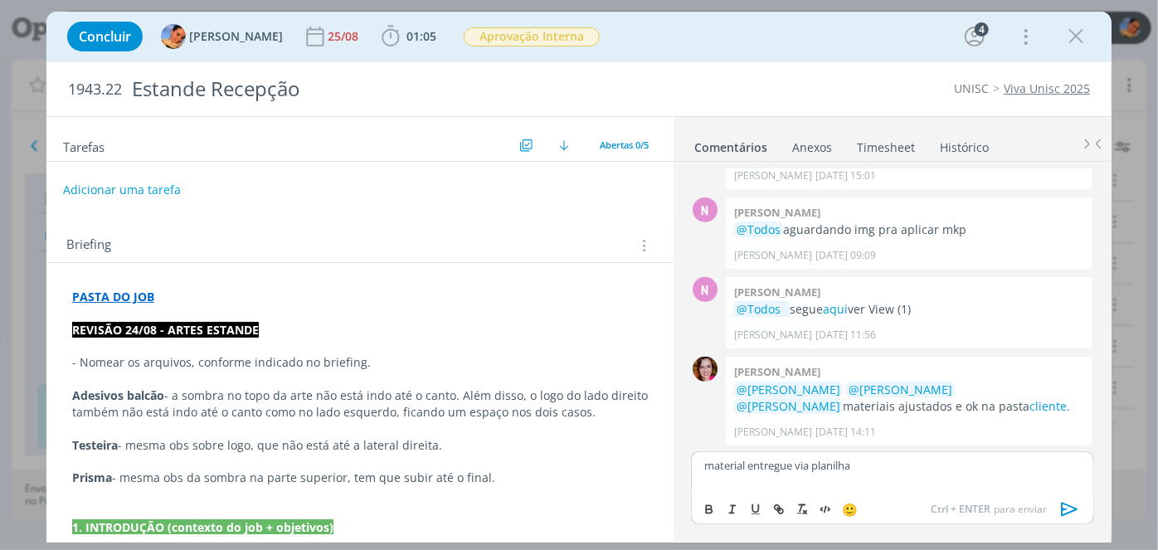
click at [1066, 511] on icon "dialog" at bounding box center [1069, 509] width 25 height 25
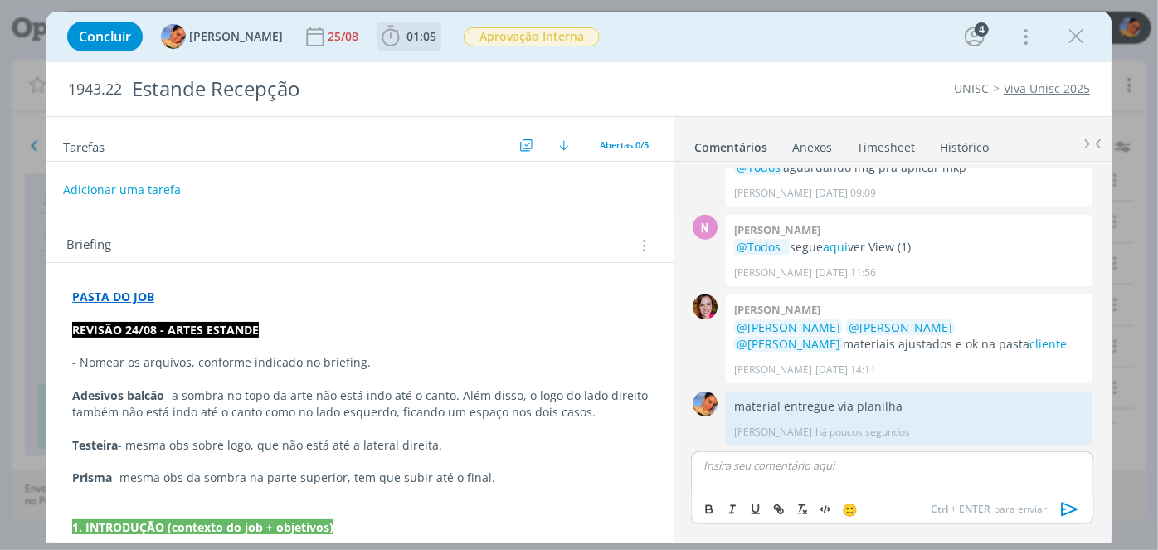
click at [410, 35] on span "01:05" at bounding box center [421, 36] width 30 height 16
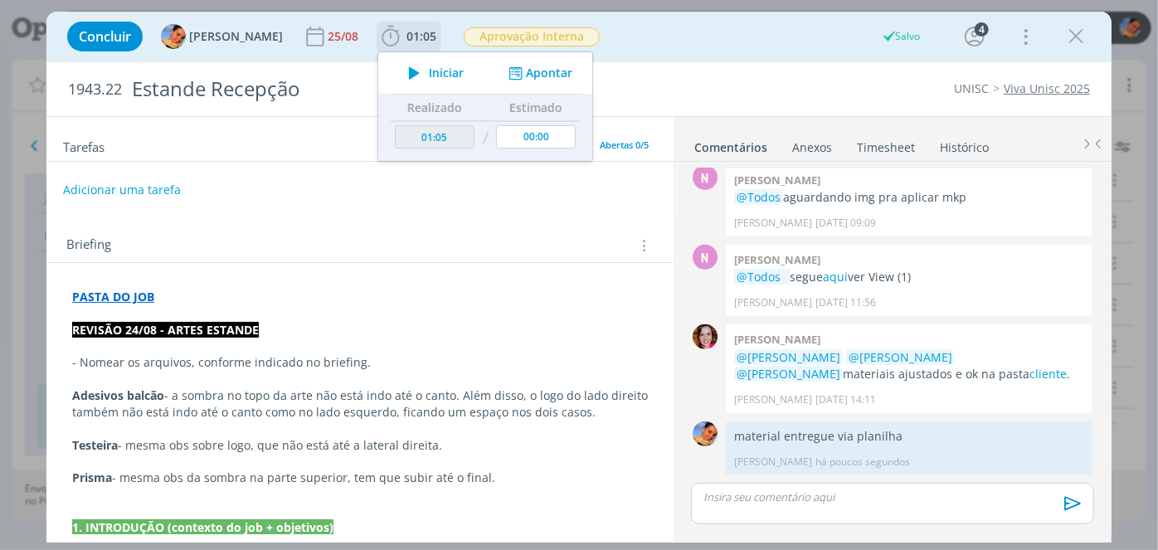
scroll to position [393, 0]
drag, startPoint x: 537, startPoint y: 80, endPoint x: 550, endPoint y: 83, distance: 13.7
click at [537, 80] on button "Apontar" at bounding box center [538, 73] width 69 height 17
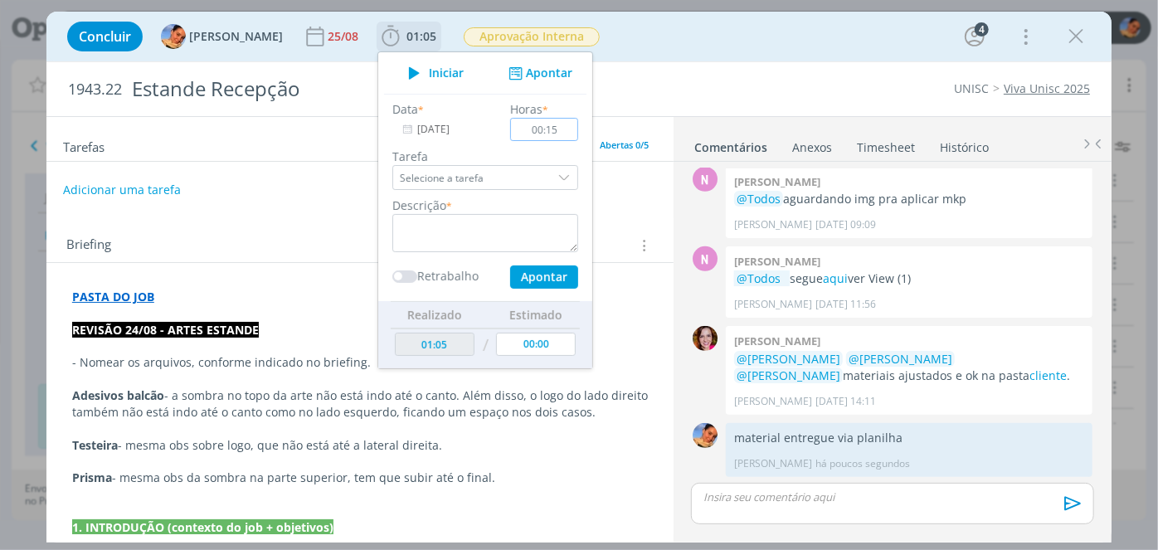
type input "00:15"
click at [445, 224] on textarea "dialog" at bounding box center [485, 233] width 186 height 38
type textarea "entrega de material + atualização planilha"
click at [520, 276] on button "Apontar" at bounding box center [544, 276] width 68 height 23
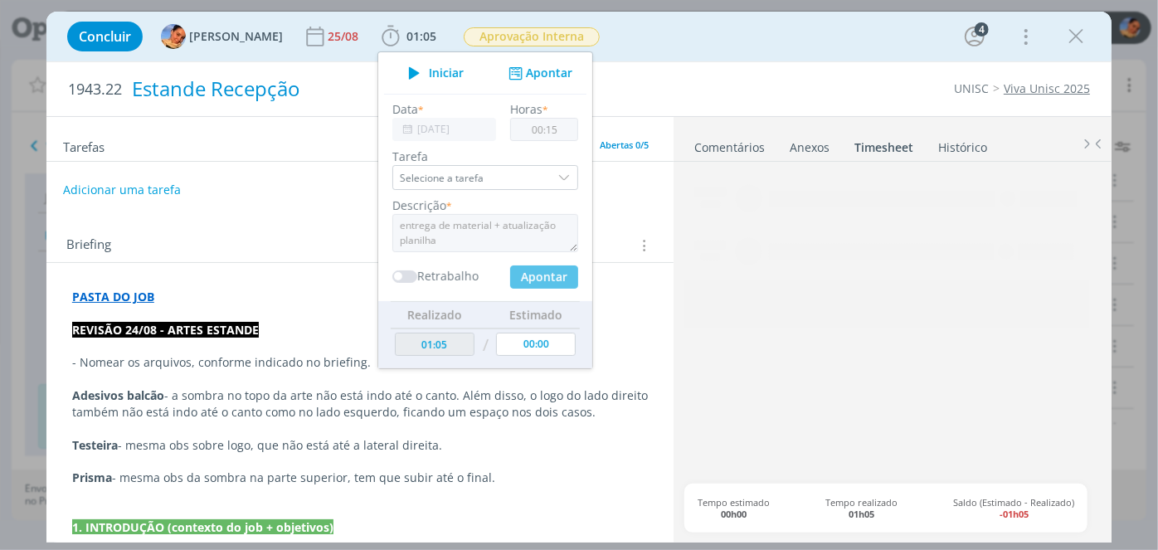
type input "00:00"
type input "01:20"
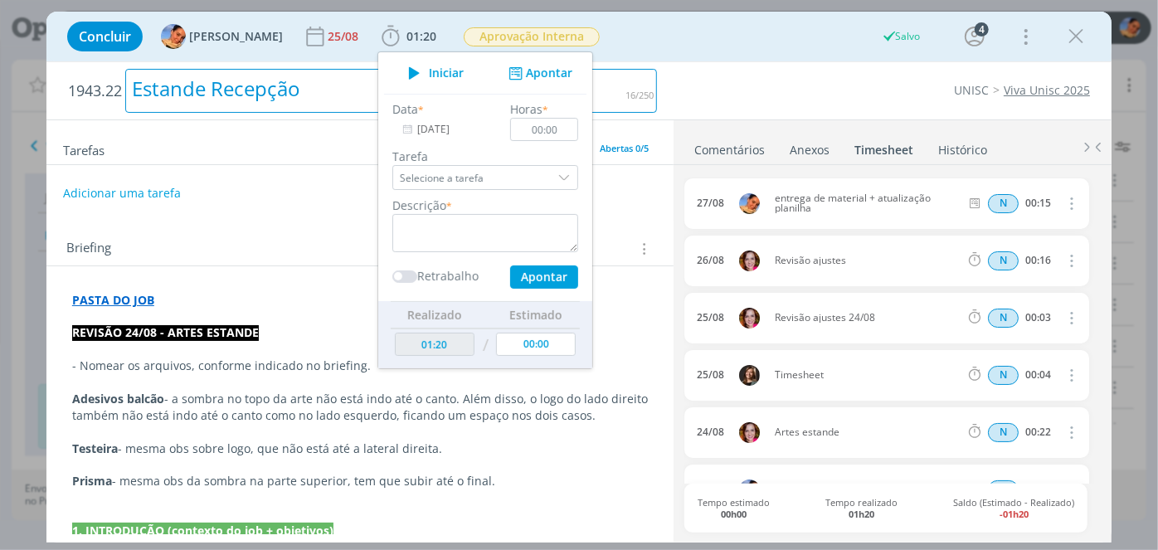
click at [629, 69] on div "Estande Recepção" at bounding box center [391, 91] width 532 height 44
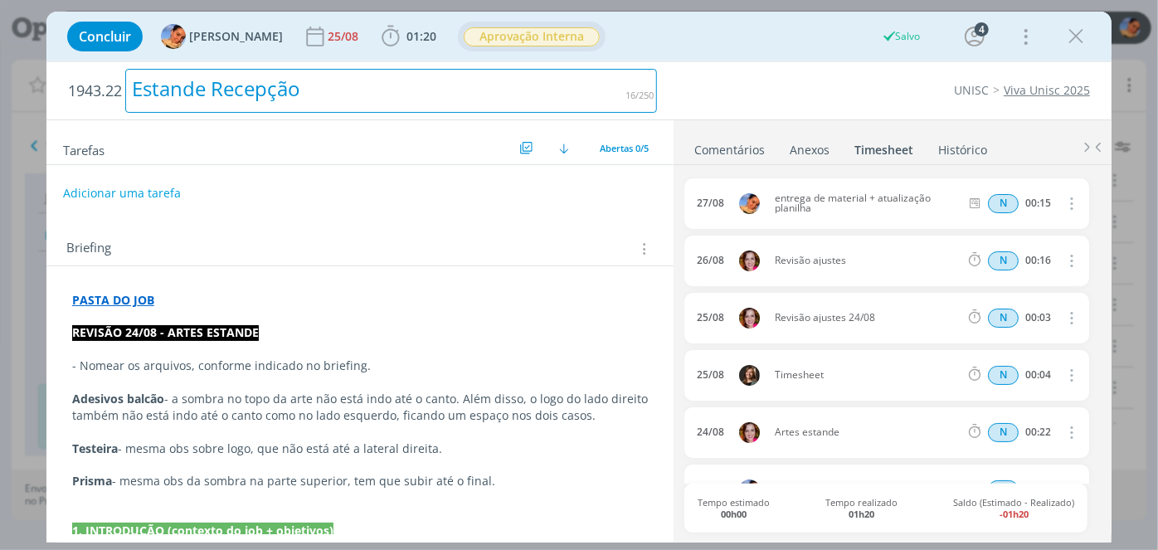
click at [553, 36] on span "Aprovação Interna" at bounding box center [532, 36] width 136 height 19
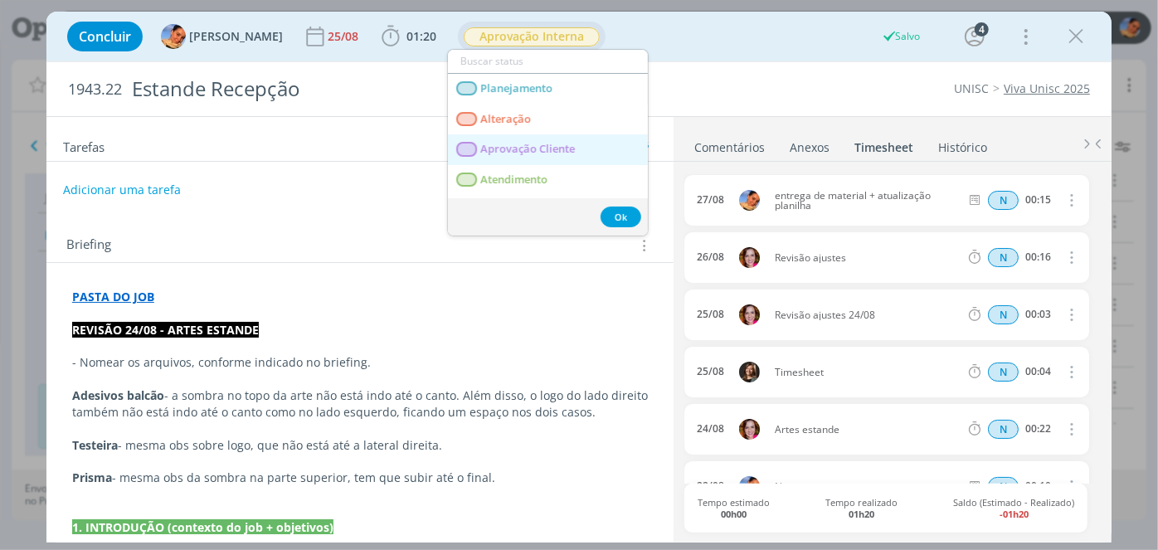
click at [585, 161] on Cliente "Aprovação Cliente" at bounding box center [548, 149] width 200 height 31
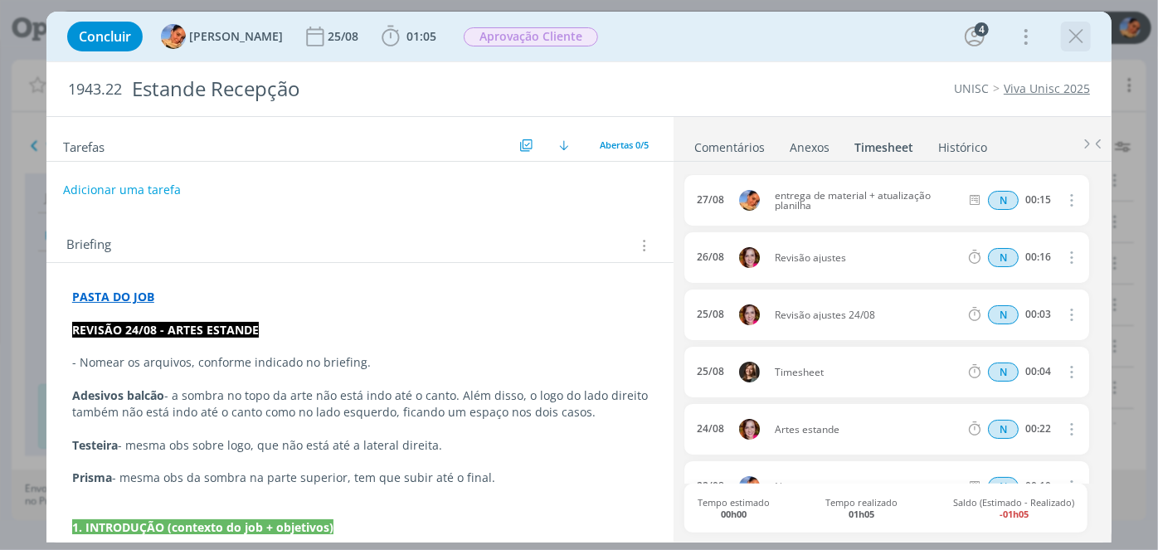
click at [1075, 42] on icon "dialog" at bounding box center [1075, 36] width 25 height 25
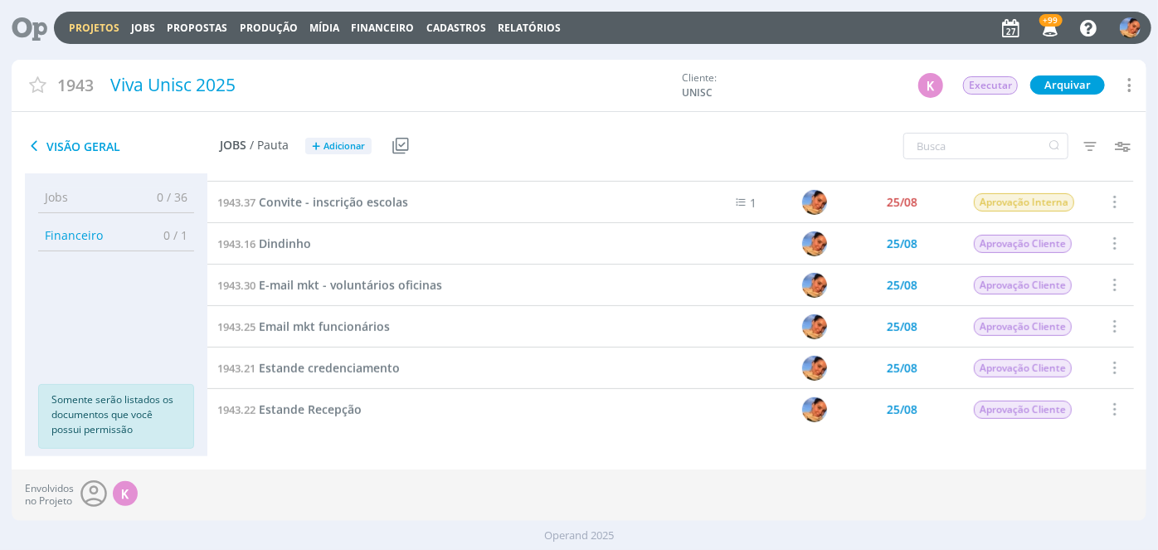
scroll to position [527, 0]
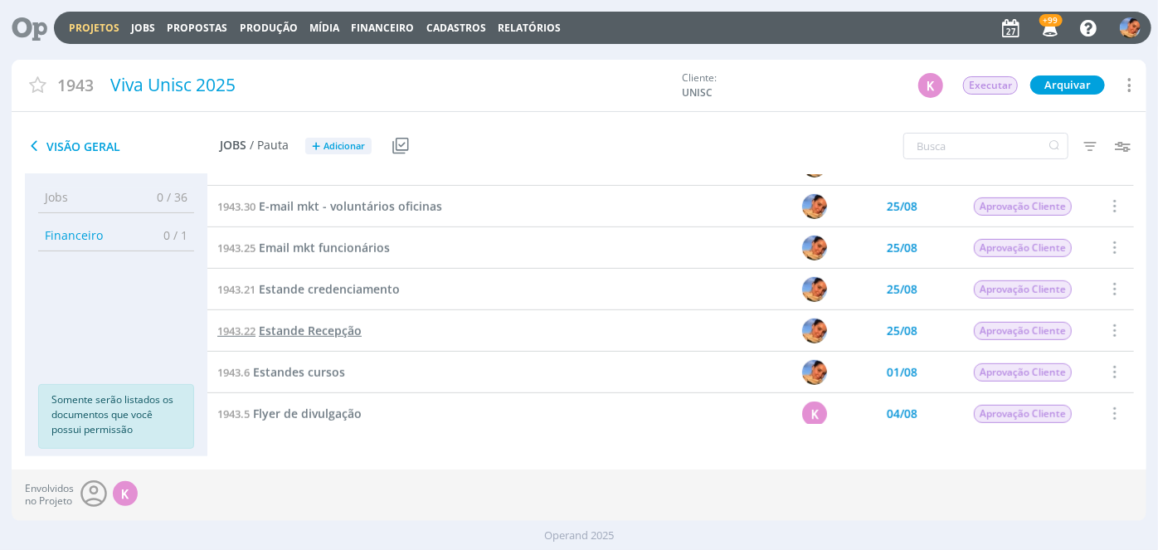
click at [314, 328] on span "Estande Recepção" at bounding box center [310, 331] width 103 height 16
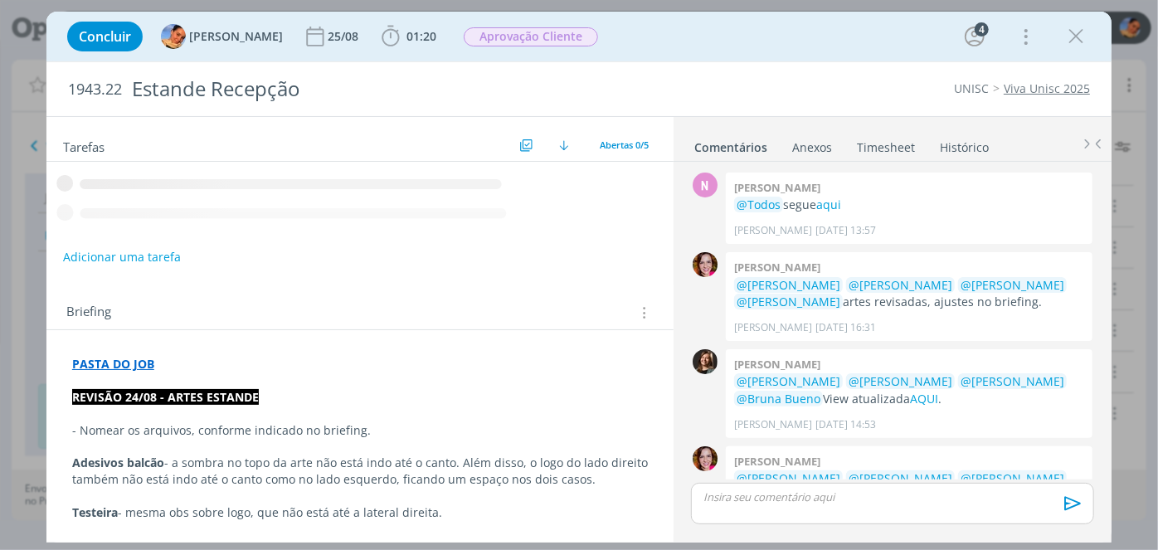
scroll to position [393, 0]
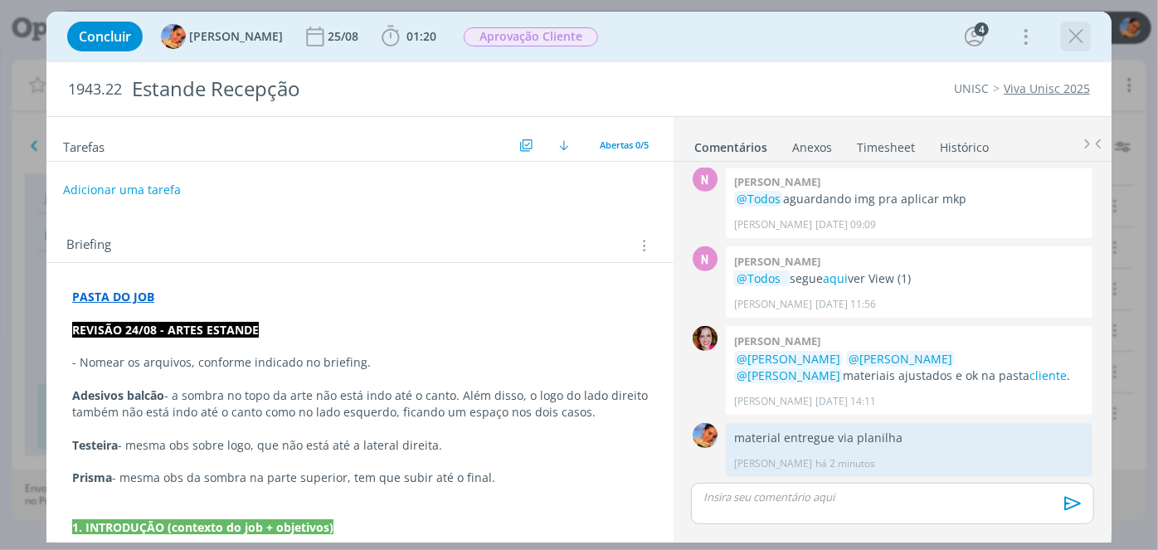
click at [1081, 46] on icon "dialog" at bounding box center [1075, 36] width 25 height 25
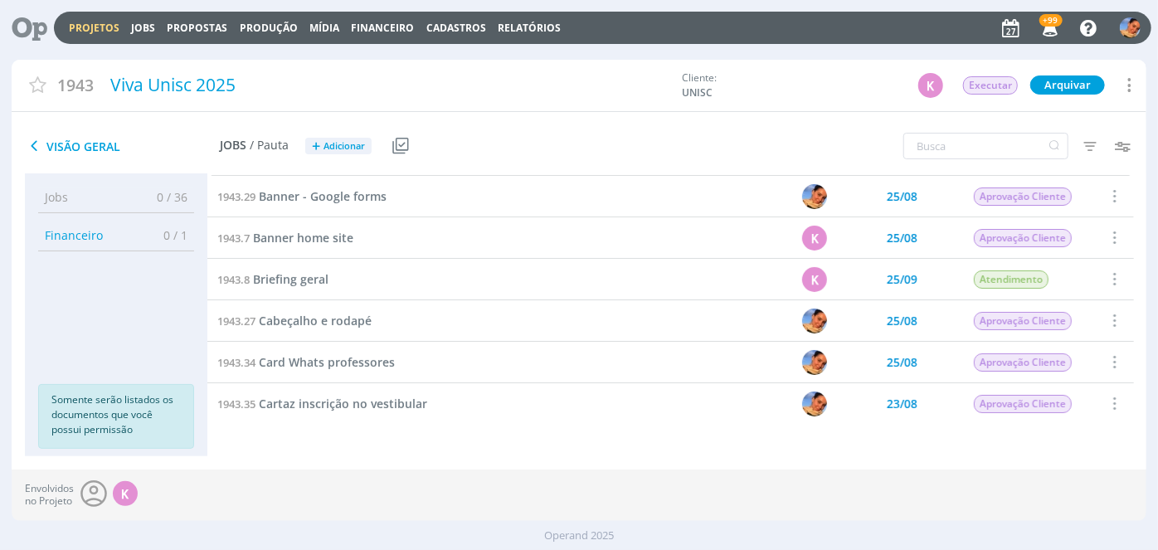
scroll to position [75, 0]
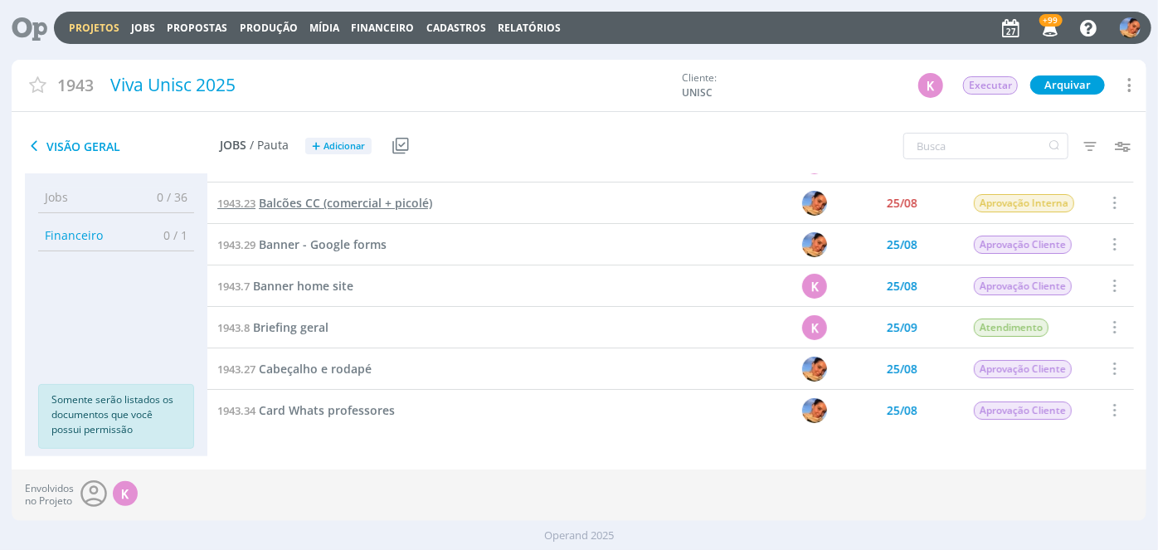
click at [354, 198] on span "Balcões CC (comercial + picolé)" at bounding box center [345, 203] width 173 height 16
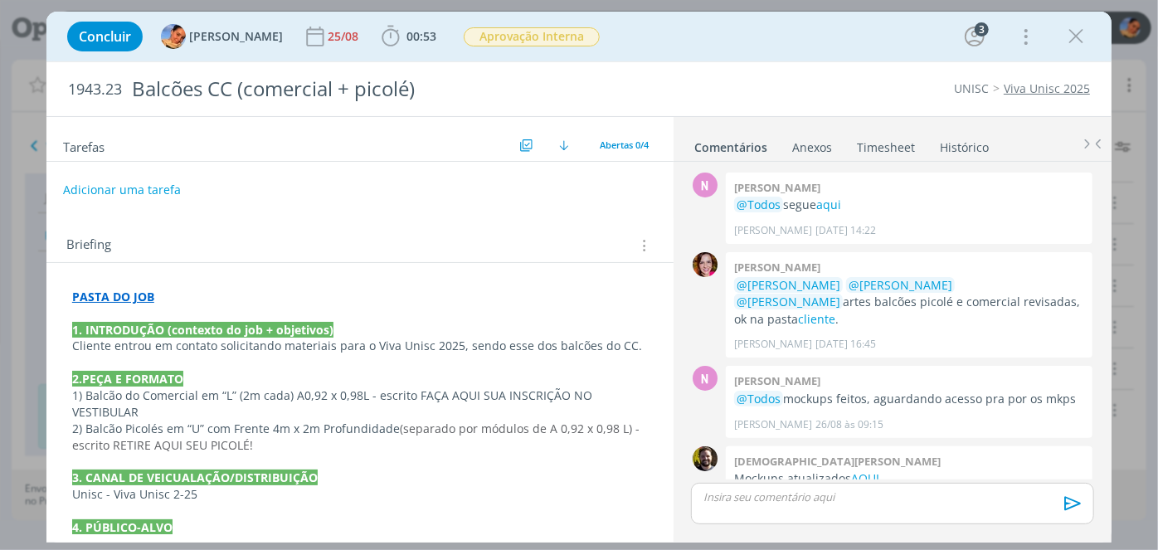
scroll to position [23, 0]
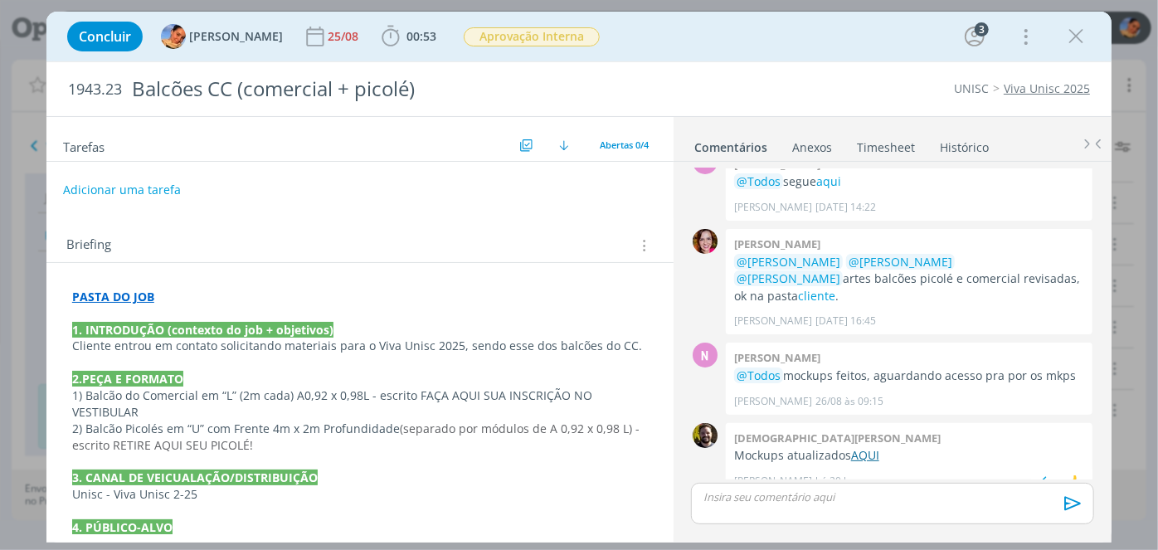
click at [865, 447] on link "AQUI" at bounding box center [865, 455] width 28 height 16
drag, startPoint x: 121, startPoint y: 86, endPoint x: 0, endPoint y: 81, distance: 121.2
click at [0, 81] on div "Concluir Luíza Santana 25/08 00:53 Iniciar Apontar Data * 27/08/2025 Horas * 00…" at bounding box center [579, 275] width 1158 height 550
copy span "1943.23"
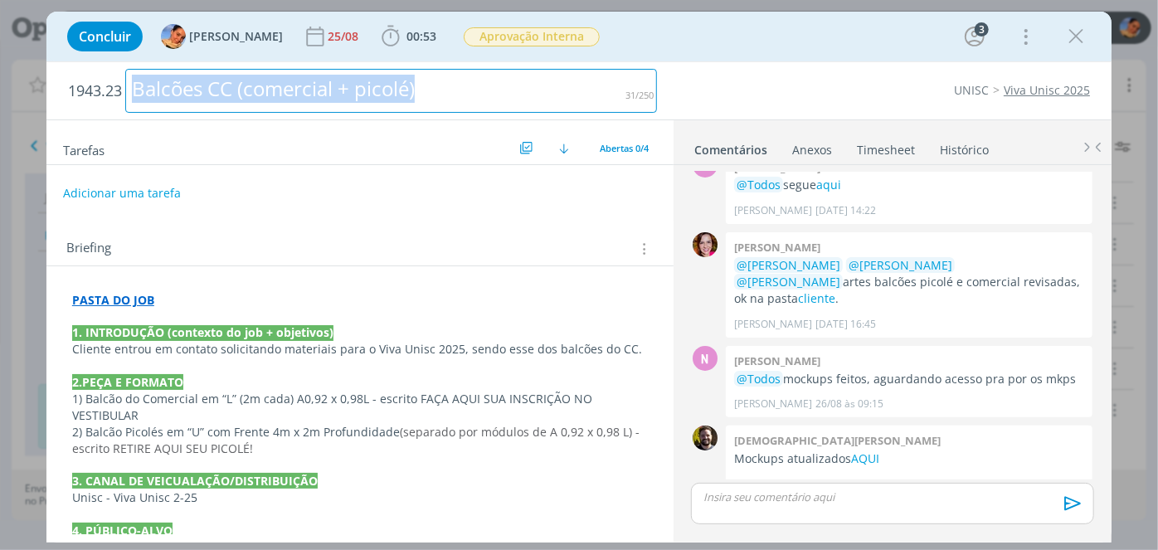
drag, startPoint x: 460, startPoint y: 85, endPoint x: 0, endPoint y: 98, distance: 460.5
click at [0, 98] on div "Concluir Luíza Santana 25/08 00:53 Iniciar Apontar Data * 27/08/2025 Horas * 00…" at bounding box center [579, 275] width 1158 height 550
copy div "Balcões CC (comercial + picolé)"
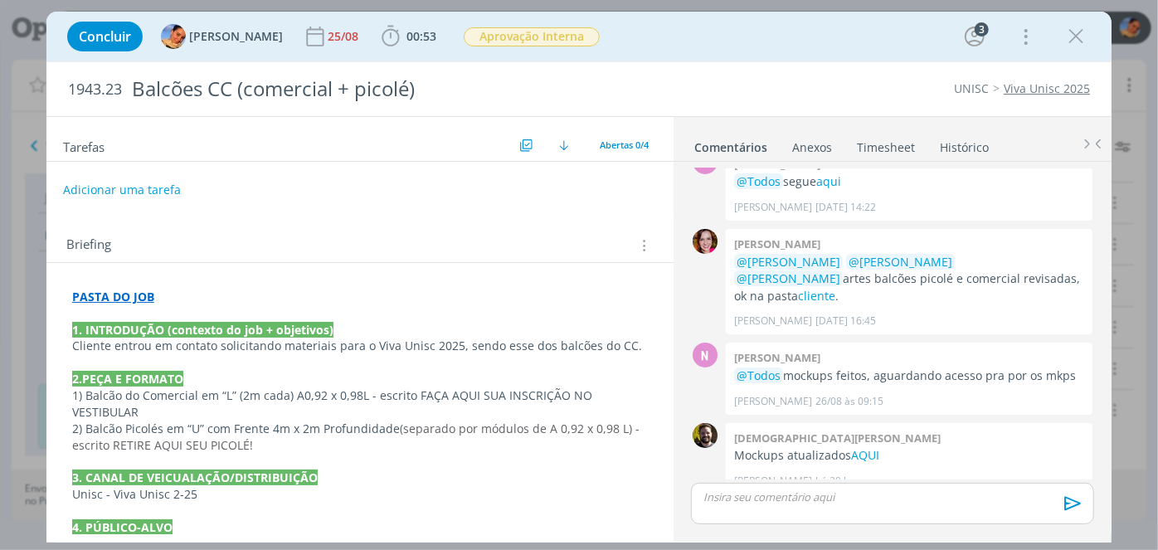
click at [794, 484] on div "dialog" at bounding box center [892, 503] width 403 height 41
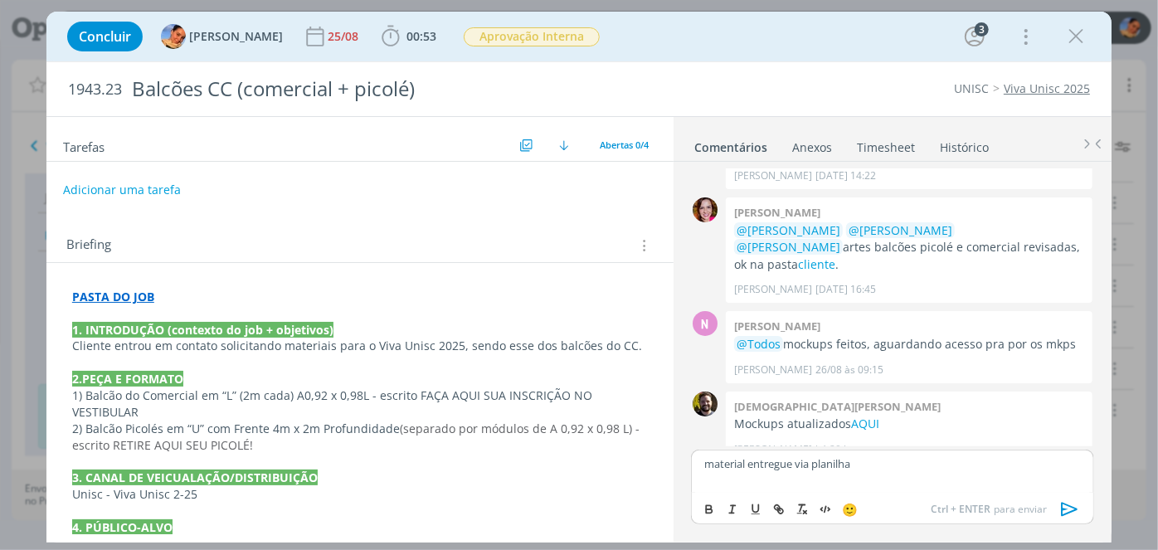
click at [1056, 510] on button "dialog" at bounding box center [1069, 509] width 33 height 20
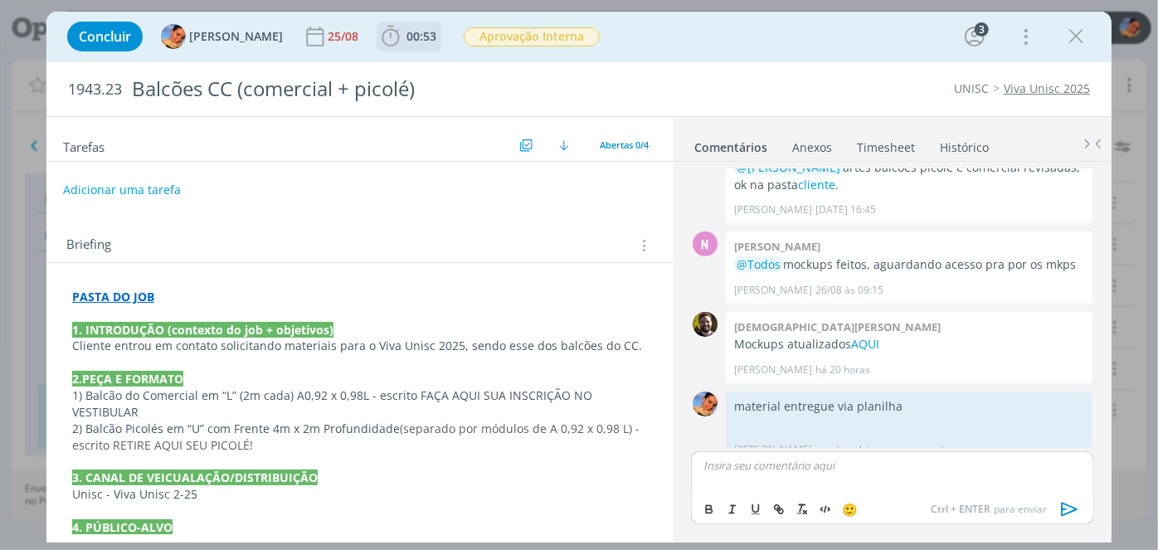
click at [406, 37] on span "00:53" at bounding box center [421, 36] width 30 height 16
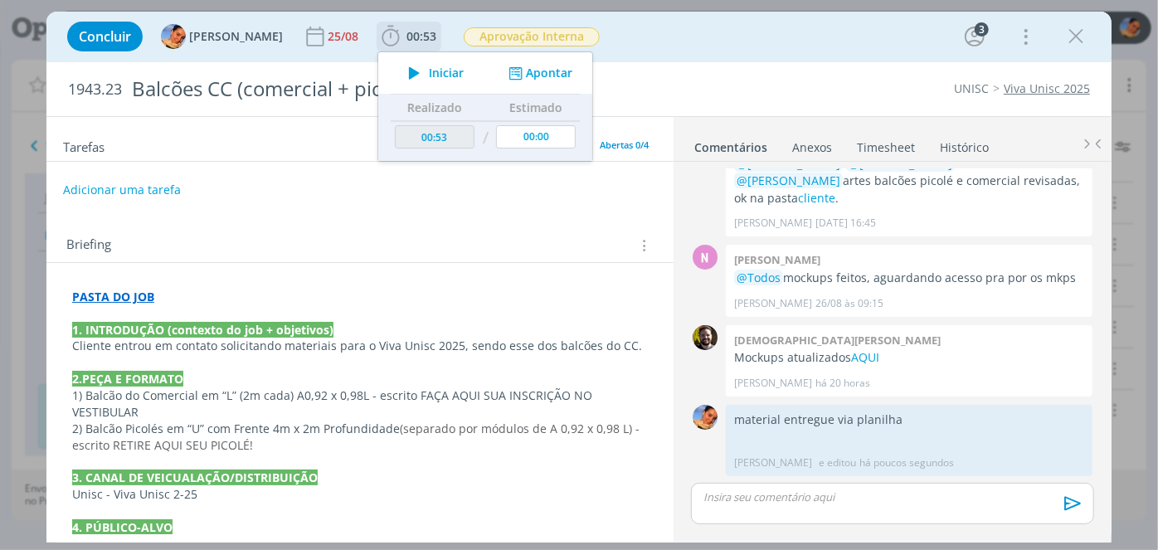
scroll to position [103, 0]
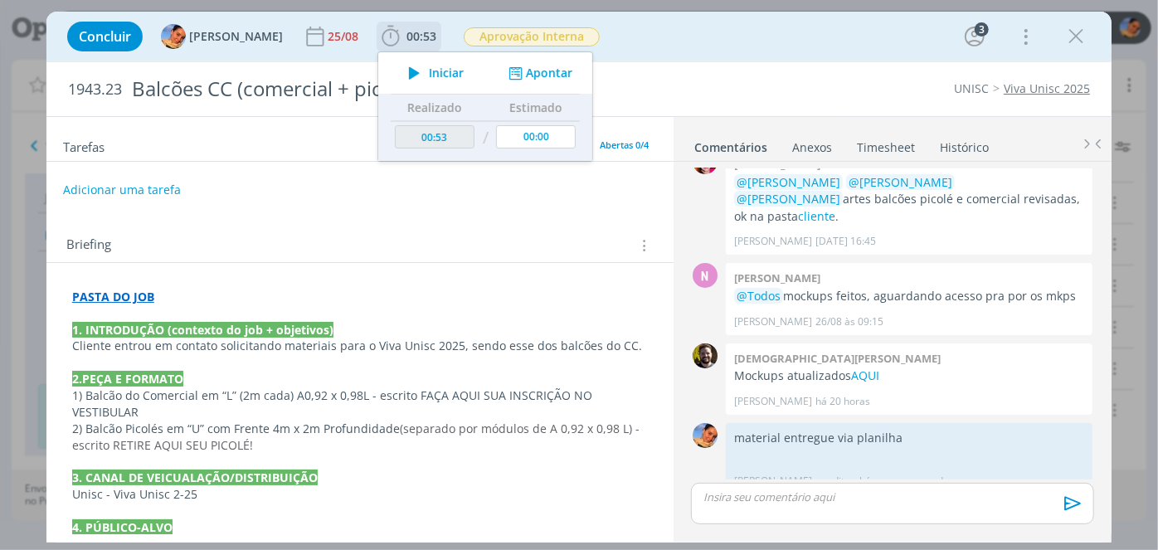
click at [523, 85] on div "Iniciar Apontar" at bounding box center [485, 72] width 214 height 41
click at [531, 70] on button "Apontar" at bounding box center [538, 73] width 69 height 17
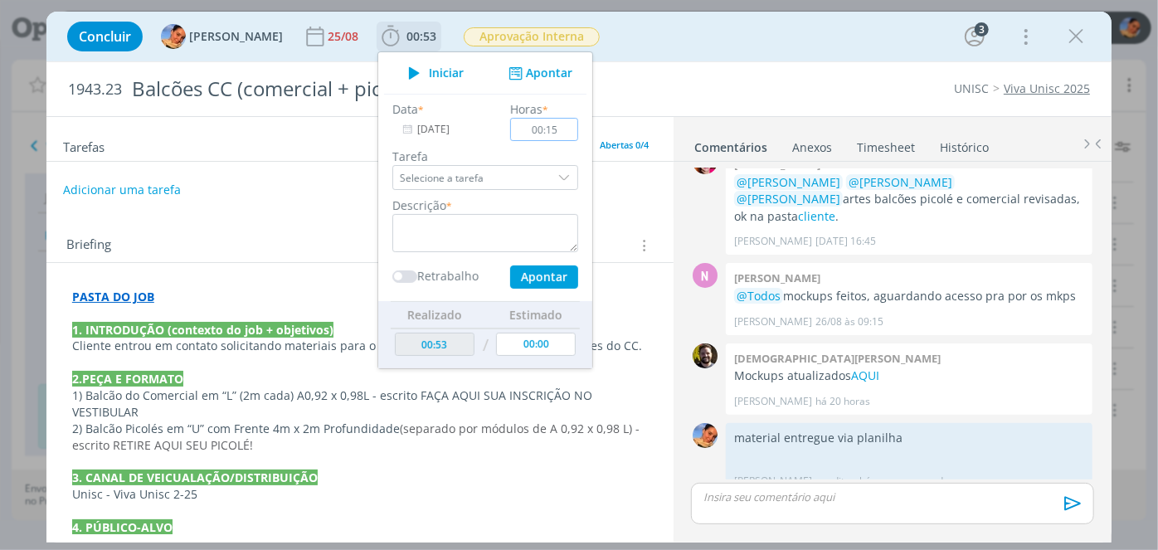
type input "00:15"
click at [484, 223] on textarea "dialog" at bounding box center [485, 233] width 186 height 38
type textarea "entrega de material + atualização de planilha"
drag, startPoint x: 524, startPoint y: 279, endPoint x: 542, endPoint y: 264, distance: 22.9
click at [524, 279] on button "Apontar" at bounding box center [544, 276] width 68 height 23
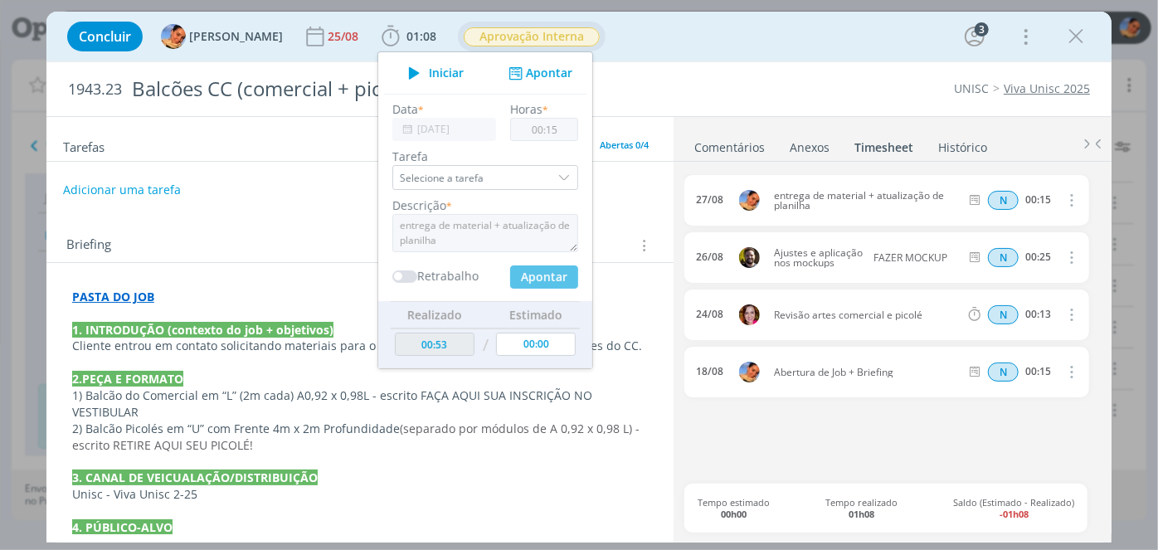
click at [542, 32] on span "Aprovação Interna" at bounding box center [532, 36] width 136 height 19
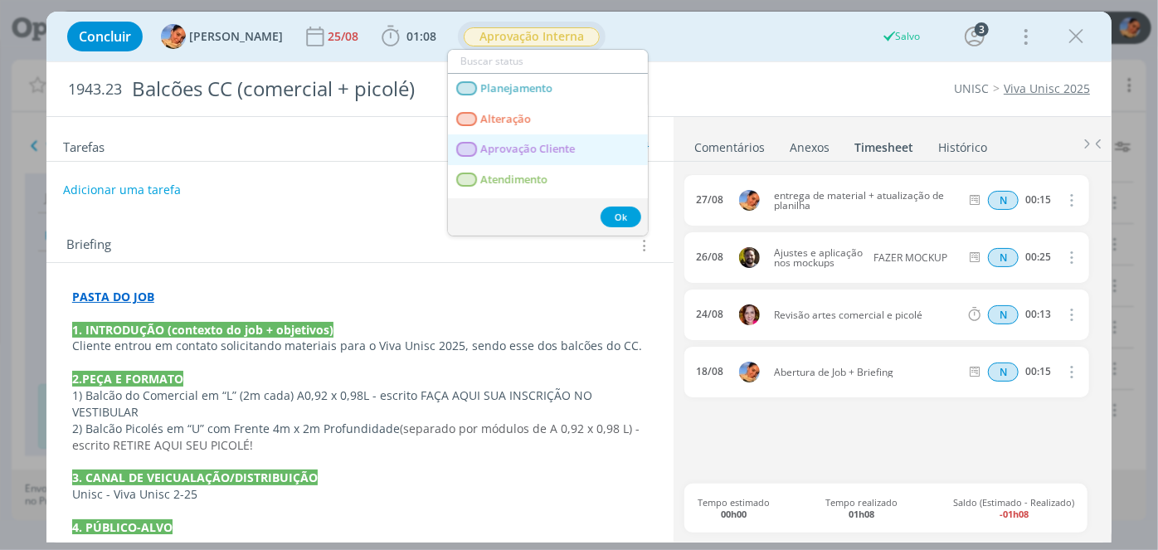
click at [569, 151] on span "Aprovação Cliente" at bounding box center [527, 149] width 95 height 13
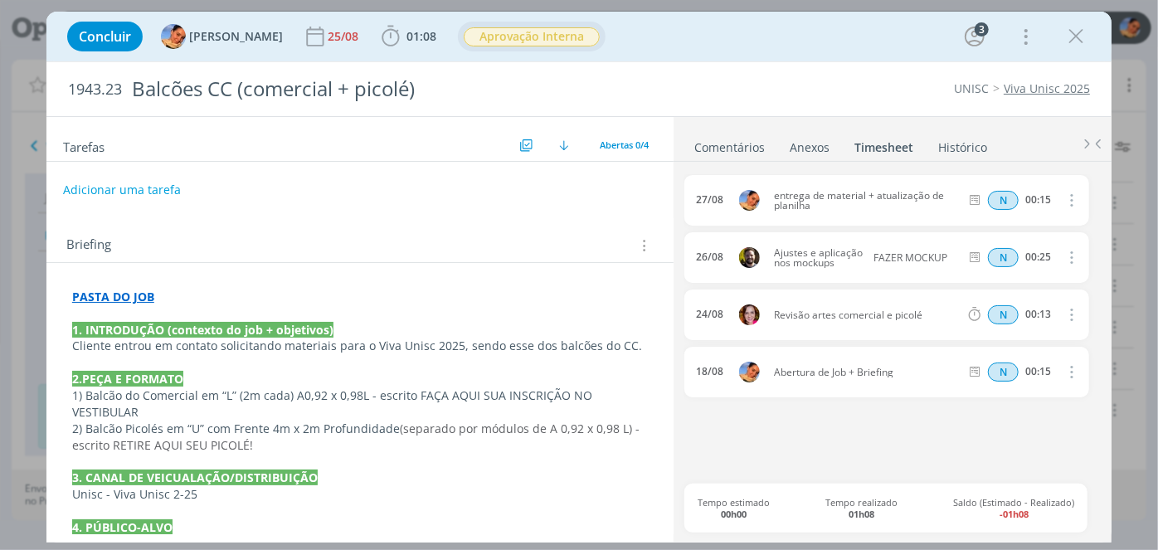
click at [551, 27] on span "Aprovação Interna" at bounding box center [532, 36] width 136 height 19
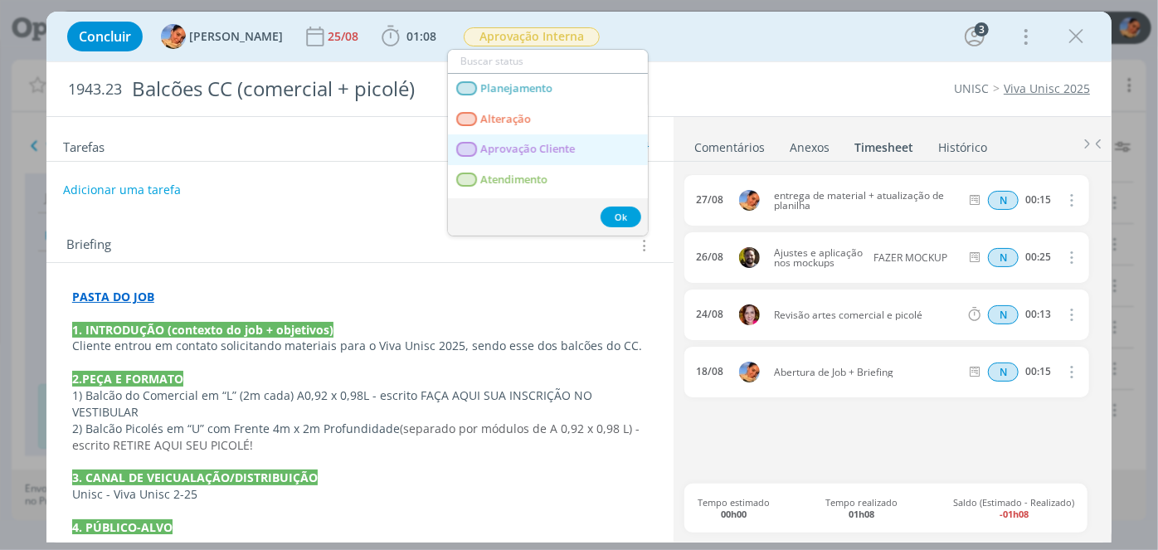
click at [577, 147] on Cliente "Aprovação Cliente" at bounding box center [548, 149] width 200 height 31
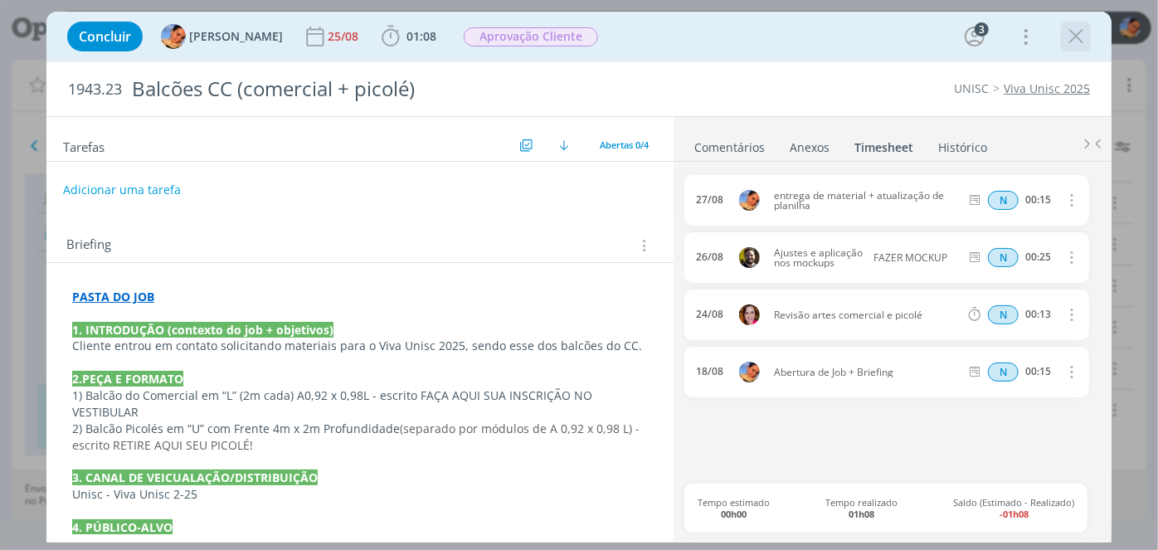
click at [1077, 36] on icon "dialog" at bounding box center [1075, 36] width 25 height 25
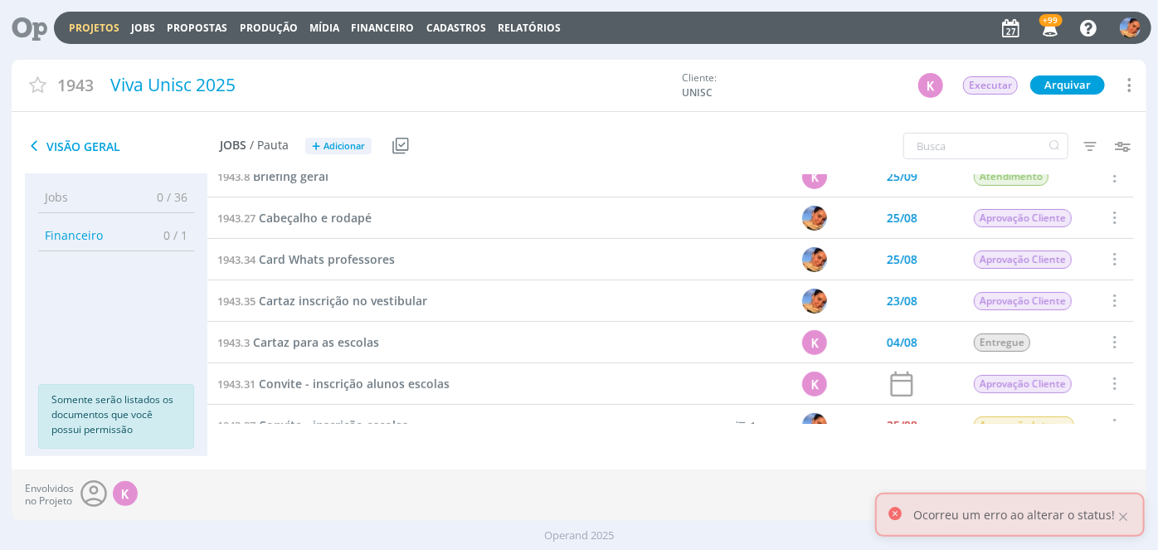
scroll to position [301, 0]
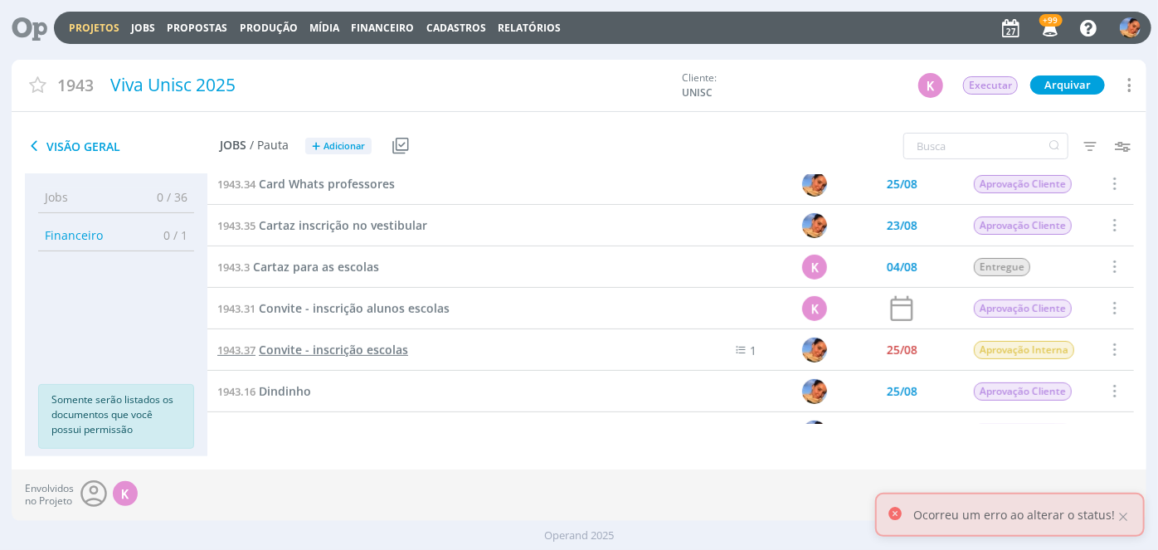
click at [365, 348] on span "Convite - inscrição escolas" at bounding box center [333, 350] width 149 height 16
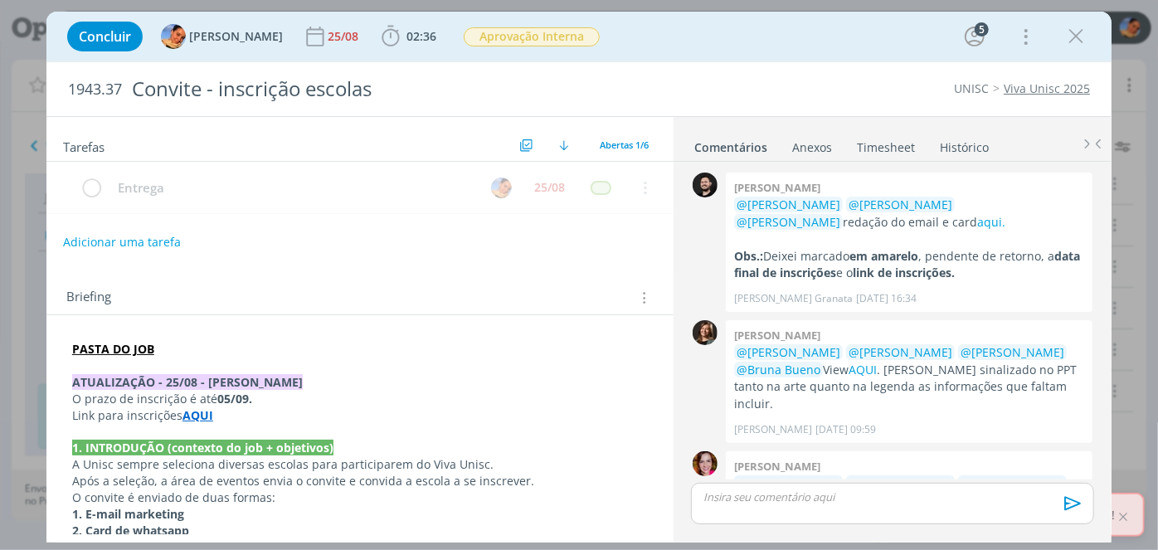
scroll to position [159, 0]
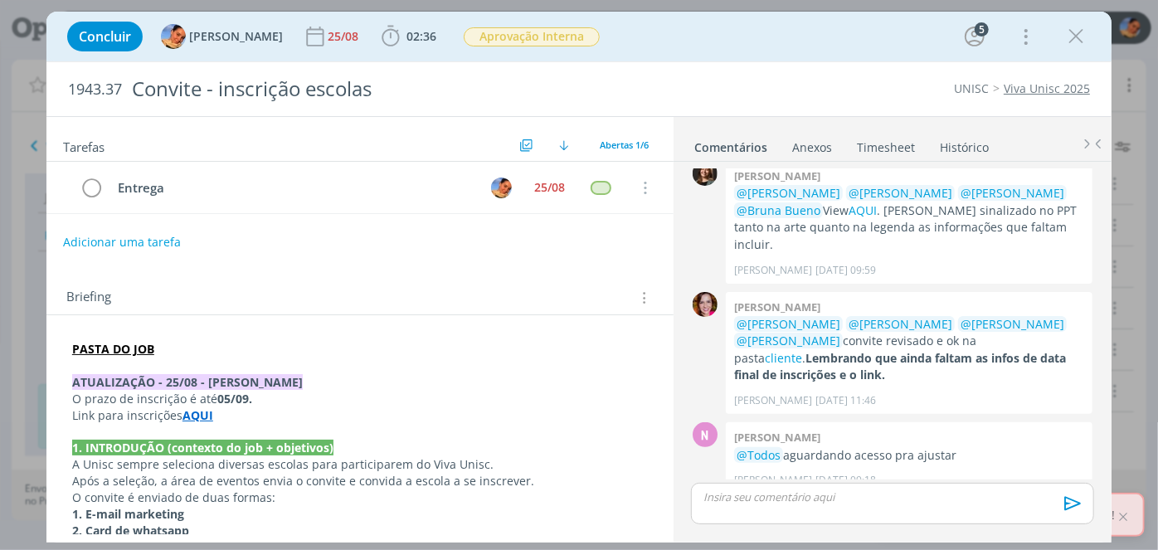
click at [98, 342] on strong "PASTA DO JOB" at bounding box center [113, 349] width 82 height 16
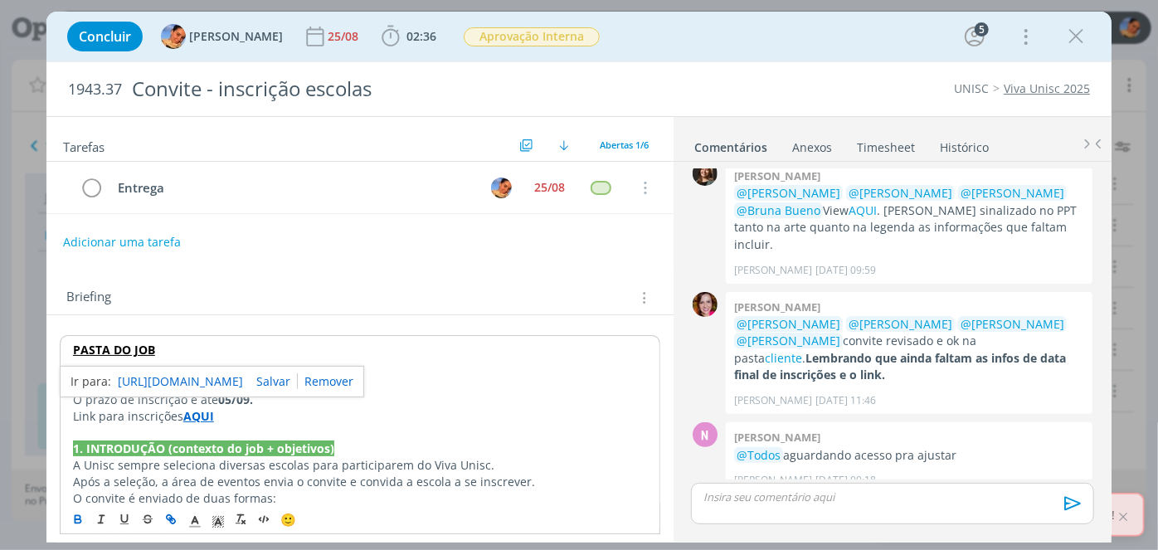
click at [200, 381] on link "https://sobeae.sharepoint.com/:f:/s/SOBEAE/EtAxRcuDdjBLiZ9H0s-1P6wBjighLuYSC8hU…" at bounding box center [180, 382] width 125 height 22
click at [140, 345] on strong "PASTA DO JOB" at bounding box center [114, 350] width 82 height 16
click at [299, 342] on p "PASTA DO JOB" at bounding box center [360, 350] width 574 height 17
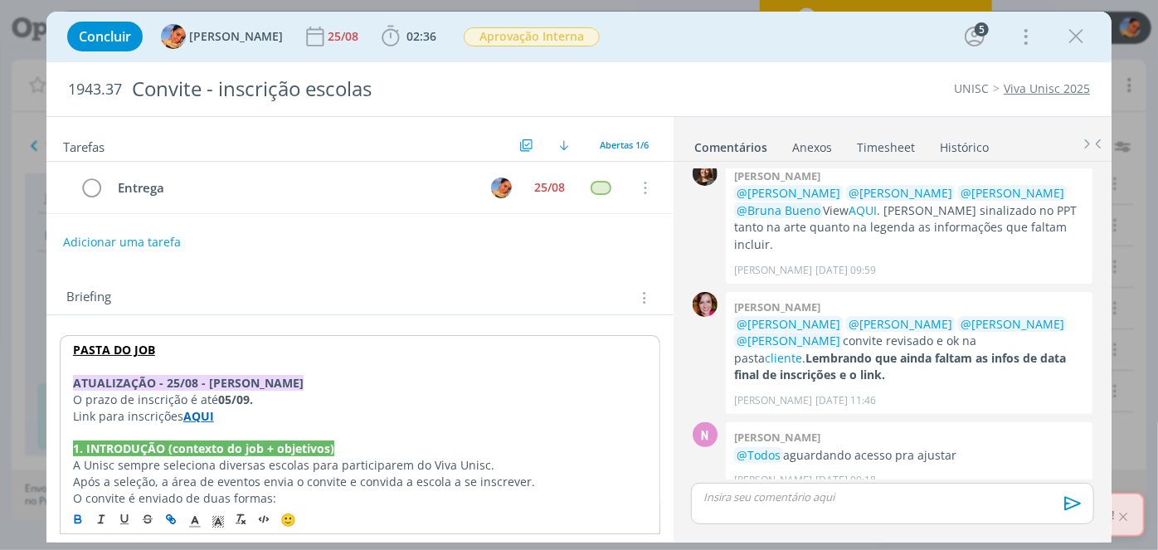
click at [134, 342] on strong "PASTA DO JOB" at bounding box center [114, 350] width 82 height 16
click at [160, 377] on link "https://sobeae.sharepoint.com/:f:/s/SOBEAE/EtAxRcuDdjBLiZ9H0s-1P6wBjighLuYSC8hU…" at bounding box center [180, 383] width 125 height 22
click at [802, 350] on link "cliente" at bounding box center [783, 358] width 37 height 16
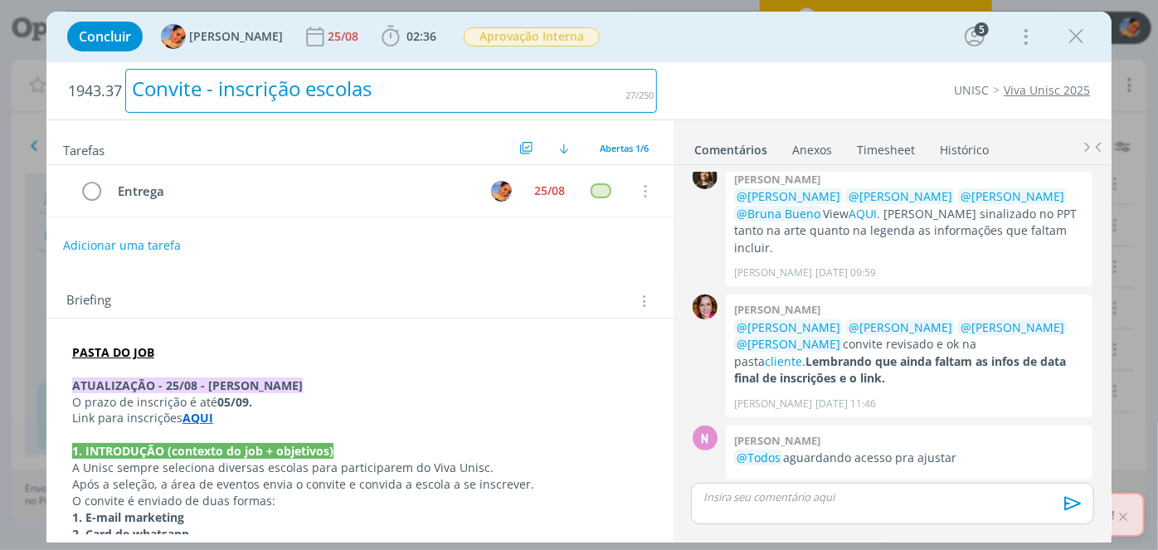
drag, startPoint x: 124, startPoint y: 90, endPoint x: 41, endPoint y: 89, distance: 82.9
click at [22, 86] on div "Concluir Luíza Santana 25/08 02:36 Iniciar Apontar Data * 27/08/2025 Horas * 00…" at bounding box center [579, 275] width 1158 height 550
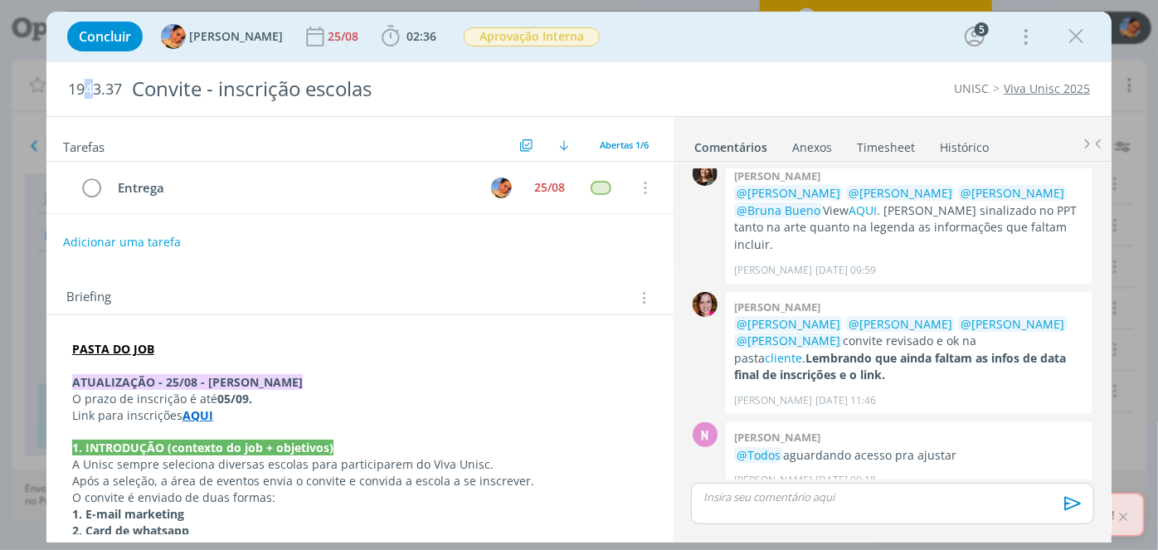
click at [89, 91] on span "1943.37" at bounding box center [95, 89] width 54 height 18
copy span "1943.37"
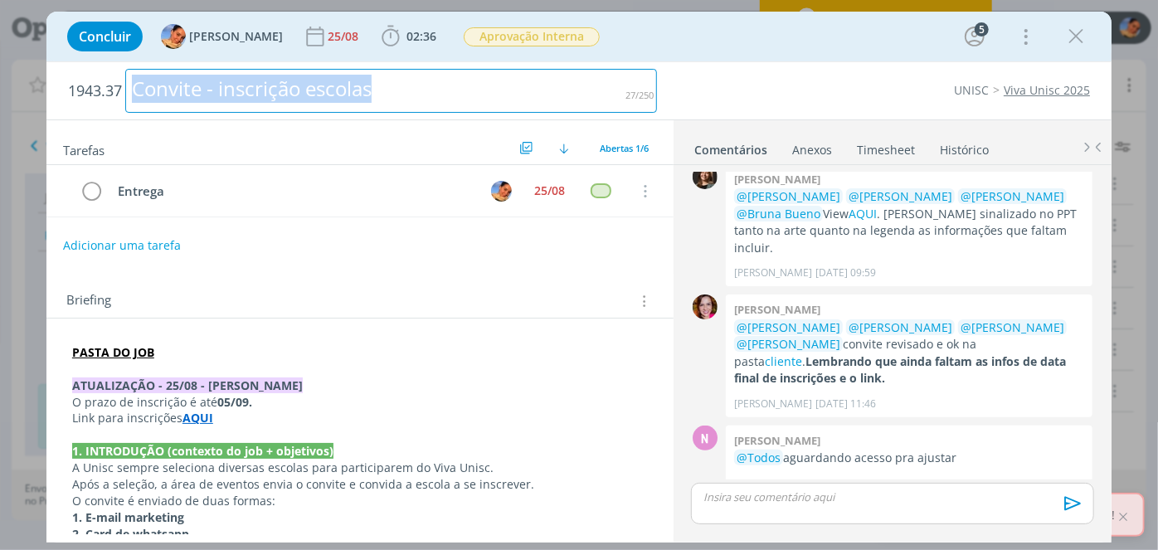
drag, startPoint x: 413, startPoint y: 93, endPoint x: 31, endPoint y: 38, distance: 386.2
click at [0, 64] on div "Concluir Luíza Santana 25/08 02:36 Iniciar Apontar Data * 27/08/2025 Horas * 00…" at bounding box center [579, 275] width 1158 height 550
copy div "Convite - inscrição escolas"
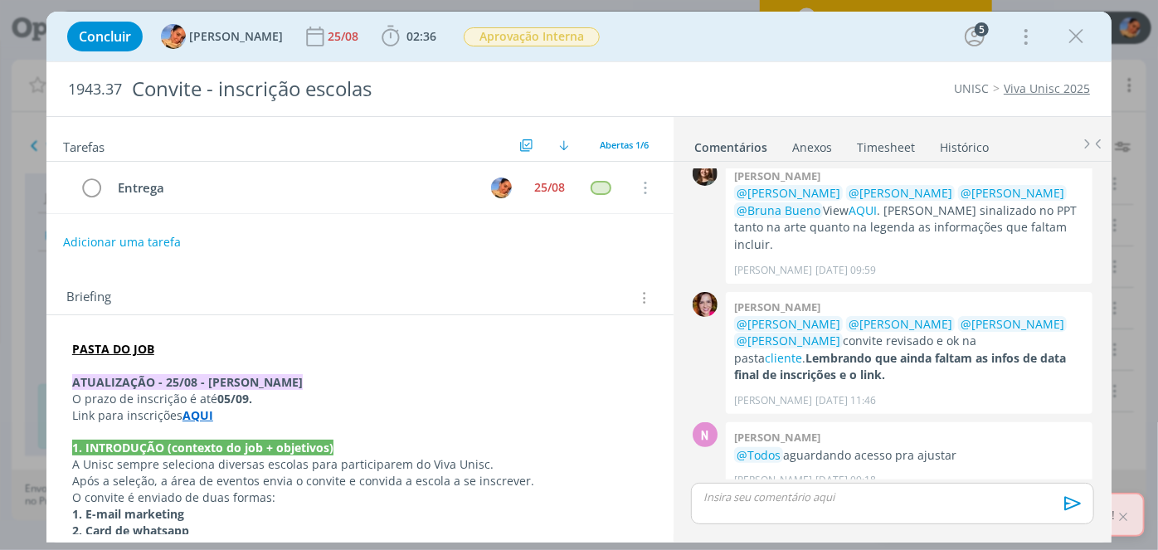
click at [818, 516] on div "dialog" at bounding box center [892, 503] width 403 height 41
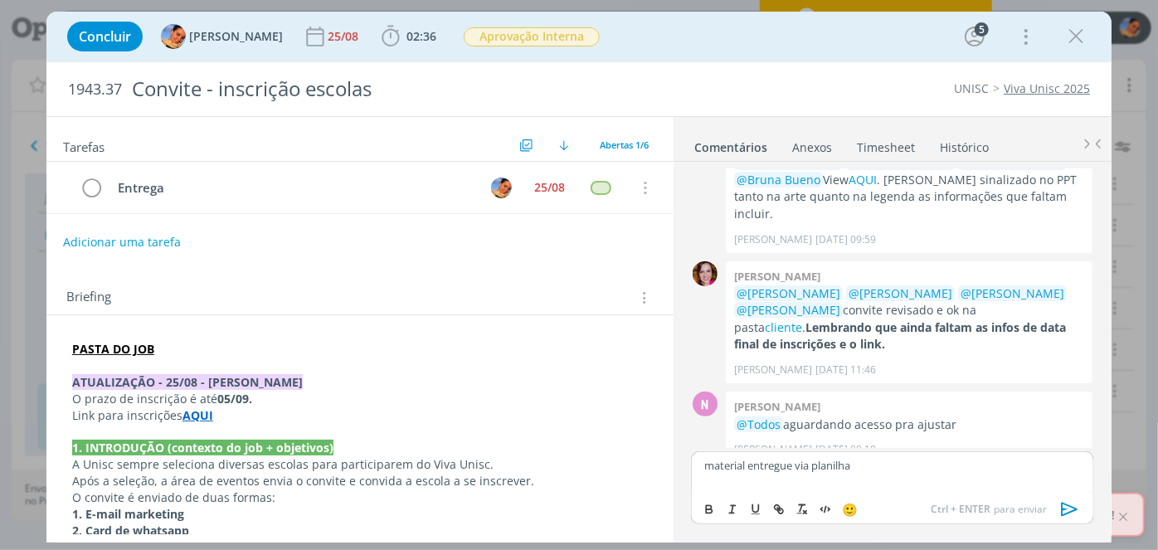
click at [1076, 500] on icon "dialog" at bounding box center [1069, 509] width 25 height 25
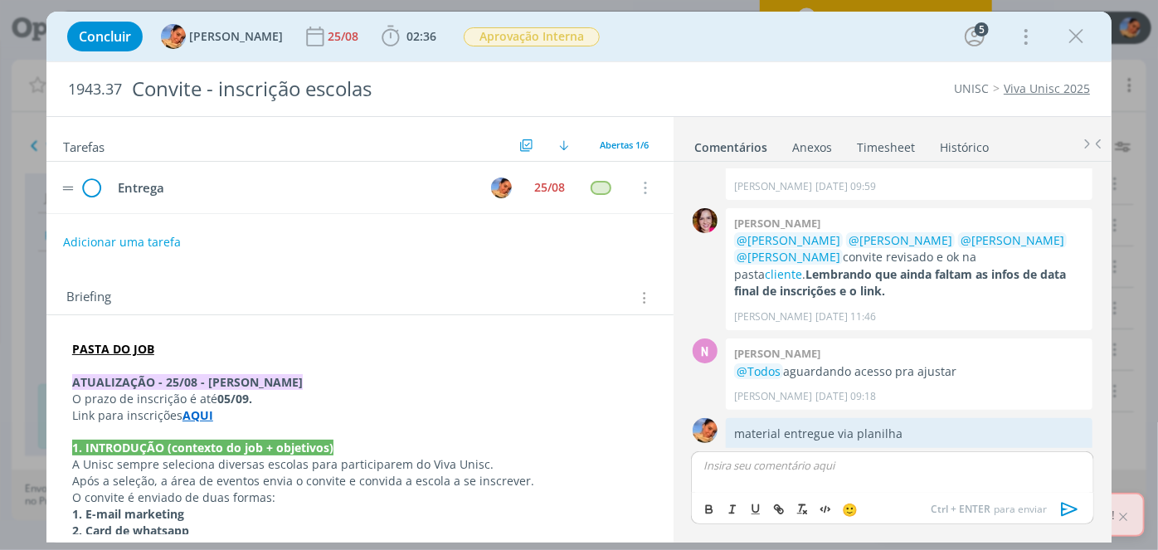
scroll to position [252, 0]
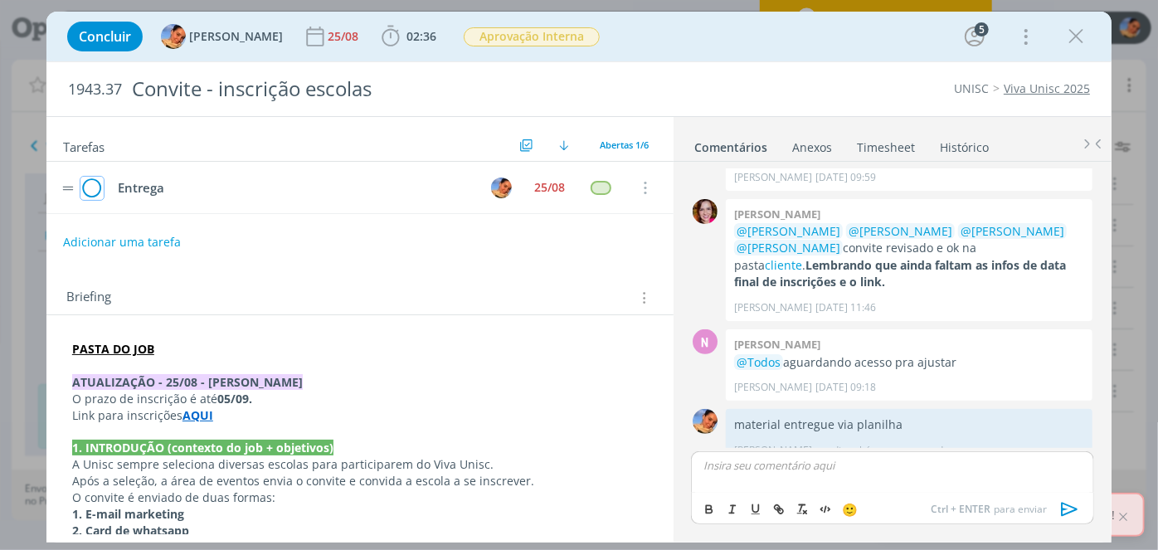
click at [86, 193] on icon "dialog" at bounding box center [91, 188] width 23 height 25
click at [406, 33] on span "02:36" at bounding box center [421, 36] width 30 height 16
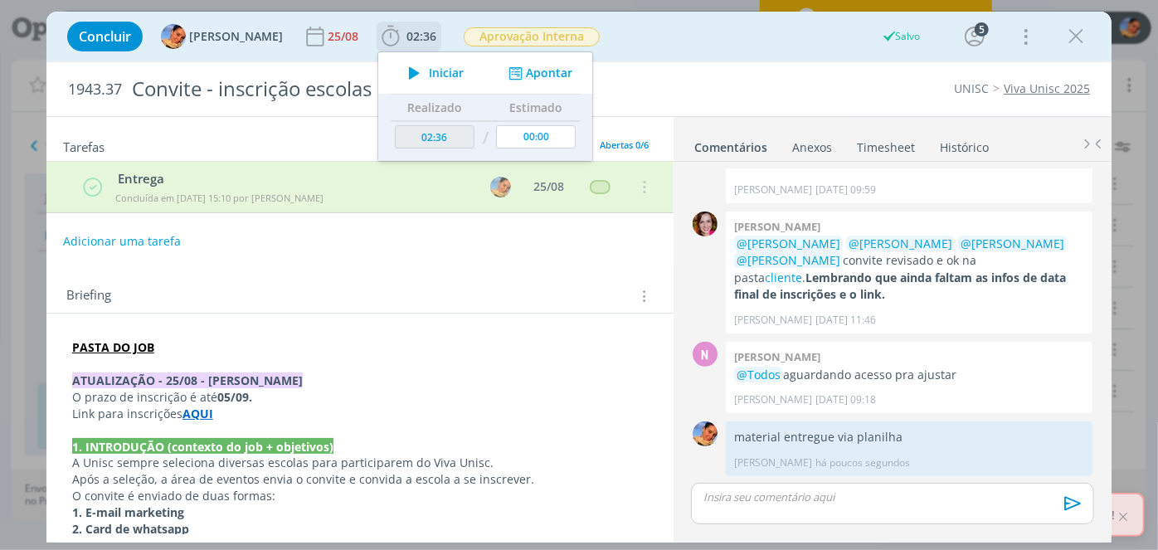
scroll to position [221, 0]
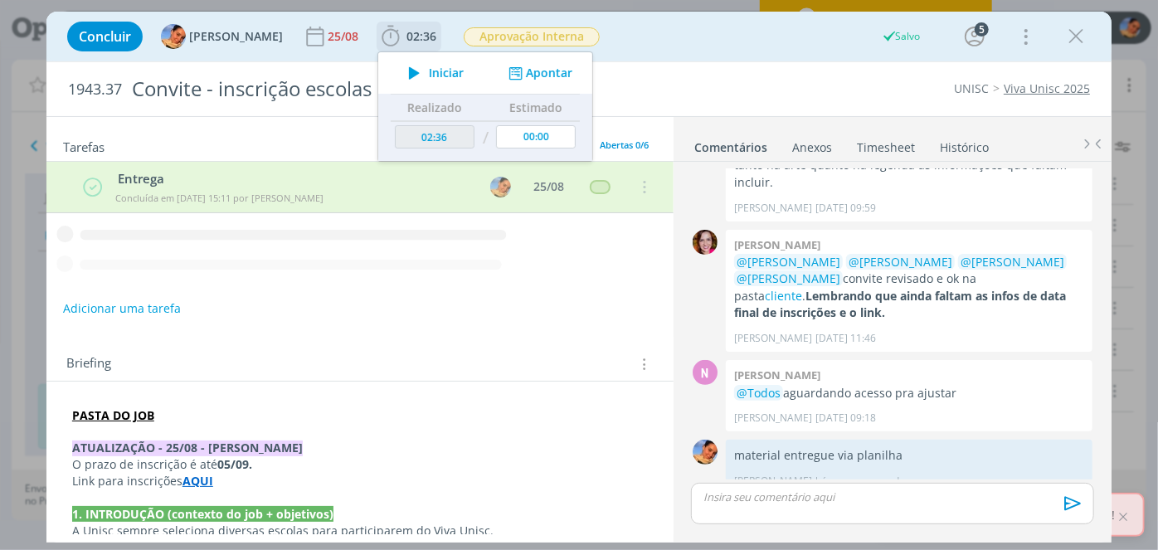
click at [532, 65] on button "Apontar" at bounding box center [538, 73] width 69 height 17
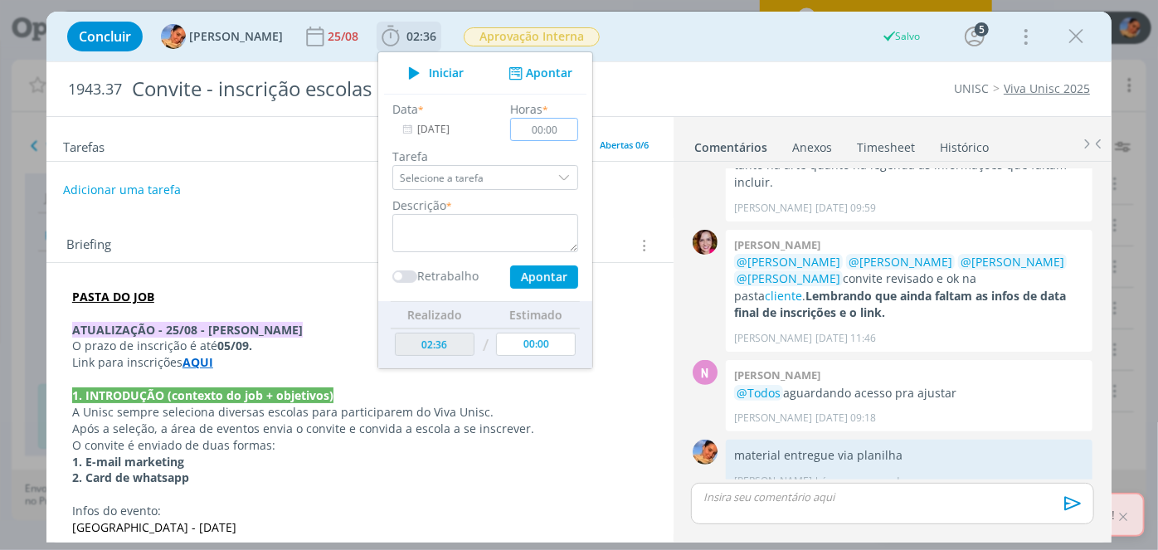
scroll to position [221, 0]
type input "00:15"
click at [513, 221] on textarea "dialog" at bounding box center [485, 233] width 186 height 38
type textarea "entrega de material + atualização da planilha"
click at [510, 279] on button "Apontar" at bounding box center [544, 276] width 68 height 23
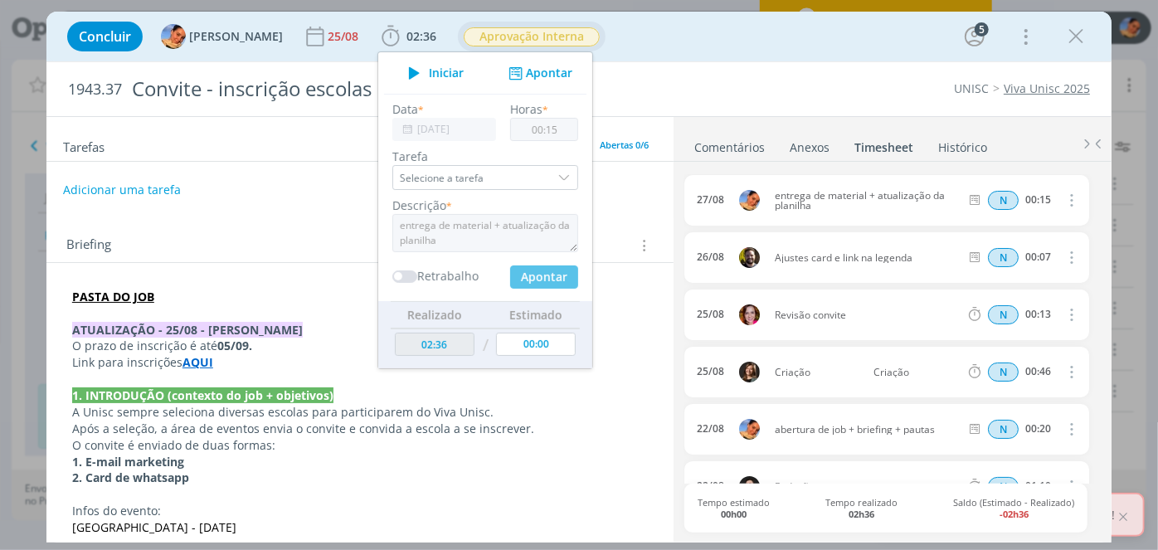
click at [528, 42] on span "Aprovação Interna" at bounding box center [532, 36] width 136 height 19
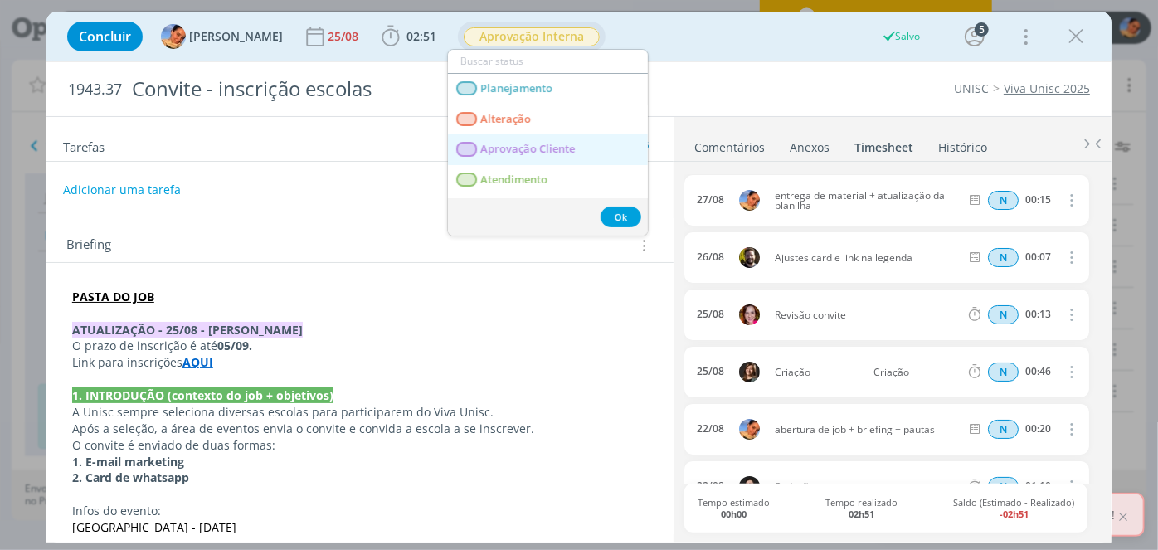
click at [532, 147] on span "Aprovação Cliente" at bounding box center [527, 149] width 95 height 13
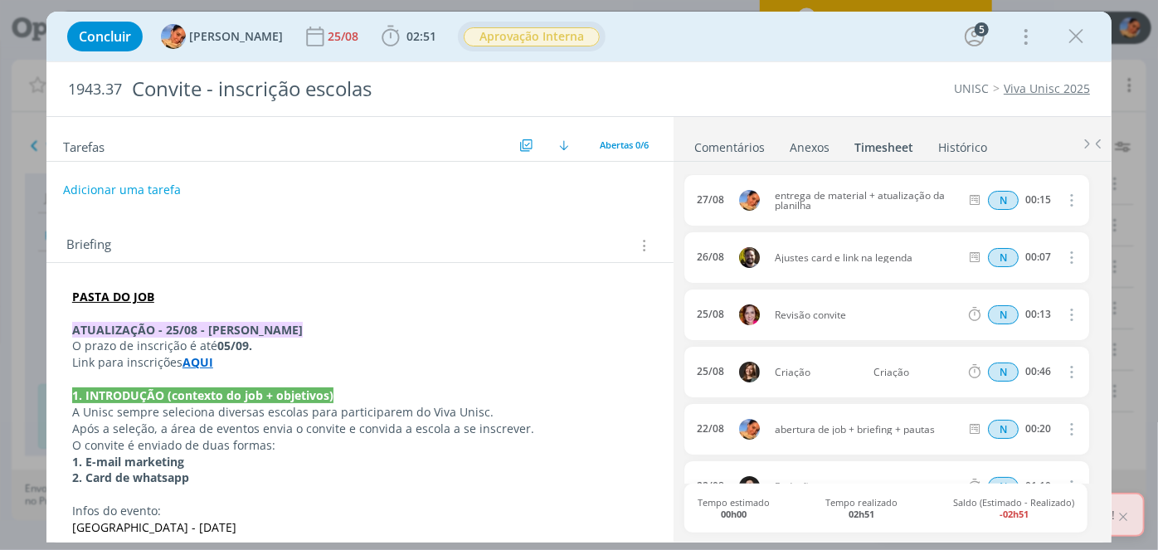
click at [527, 41] on span "Aprovação Interna" at bounding box center [532, 36] width 136 height 19
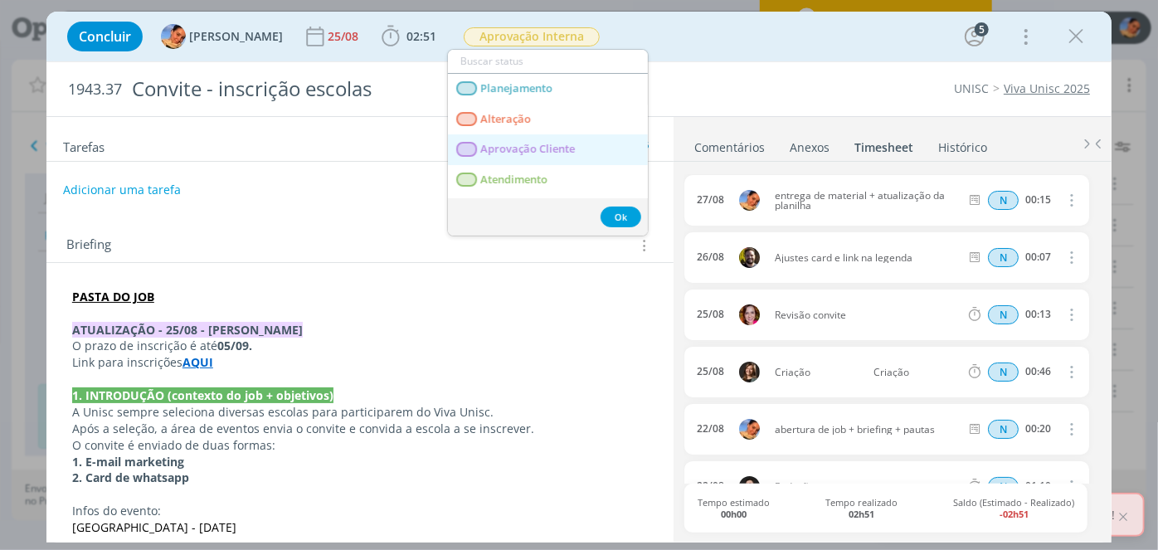
click at [531, 153] on span "Aprovação Cliente" at bounding box center [527, 149] width 95 height 13
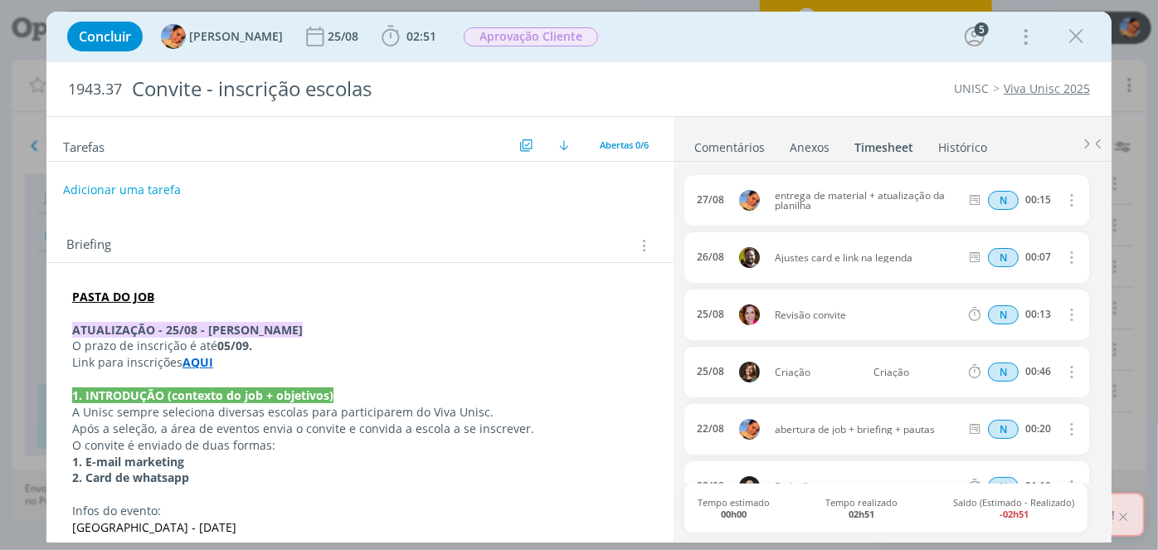
click at [1091, 37] on div "Concluir Luíza Santana 25/08 02:51 Iniciar Apontar Data * 27/08/2025 Horas * 00…" at bounding box center [579, 37] width 1040 height 40
click at [1076, 37] on icon "dialog" at bounding box center [1075, 36] width 25 height 25
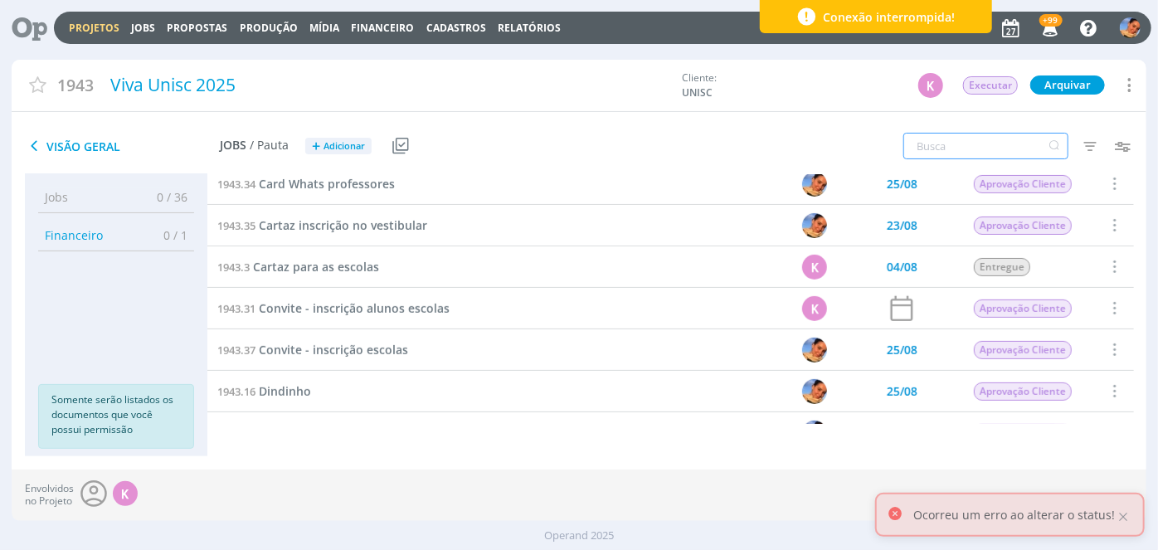
click at [935, 142] on input "text" at bounding box center [985, 146] width 165 height 27
type input "professores"
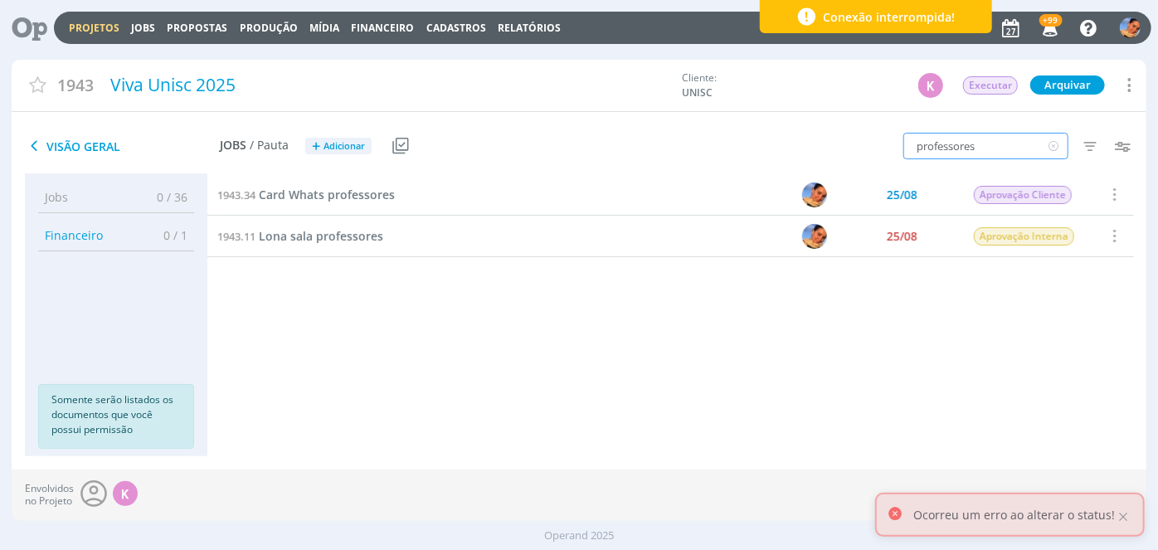
click at [1059, 147] on icon at bounding box center [1053, 146] width 21 height 27
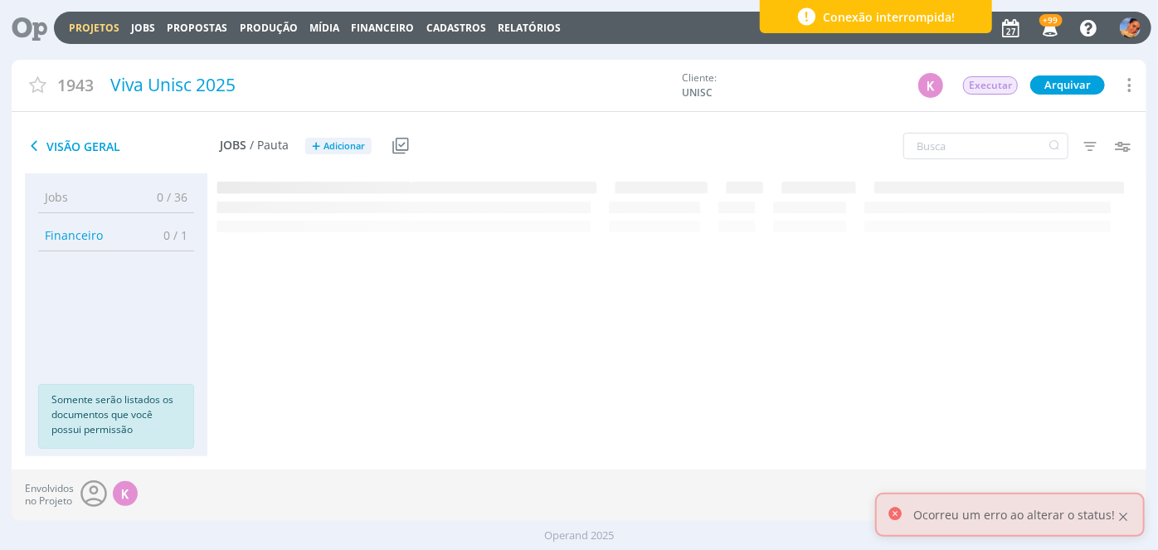
click at [1125, 513] on div at bounding box center [1122, 516] width 15 height 15
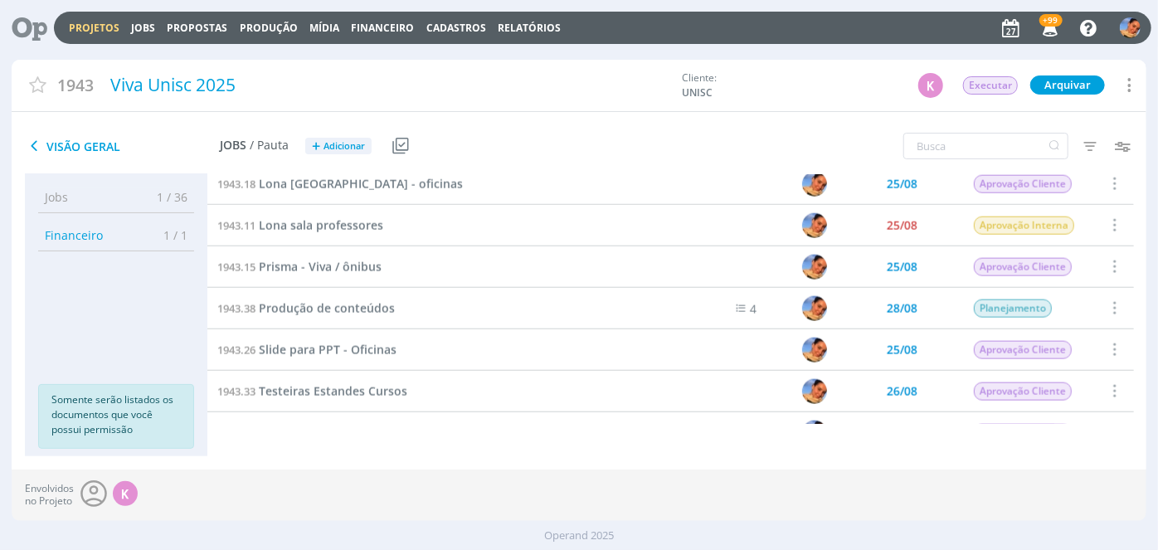
scroll to position [979, 0]
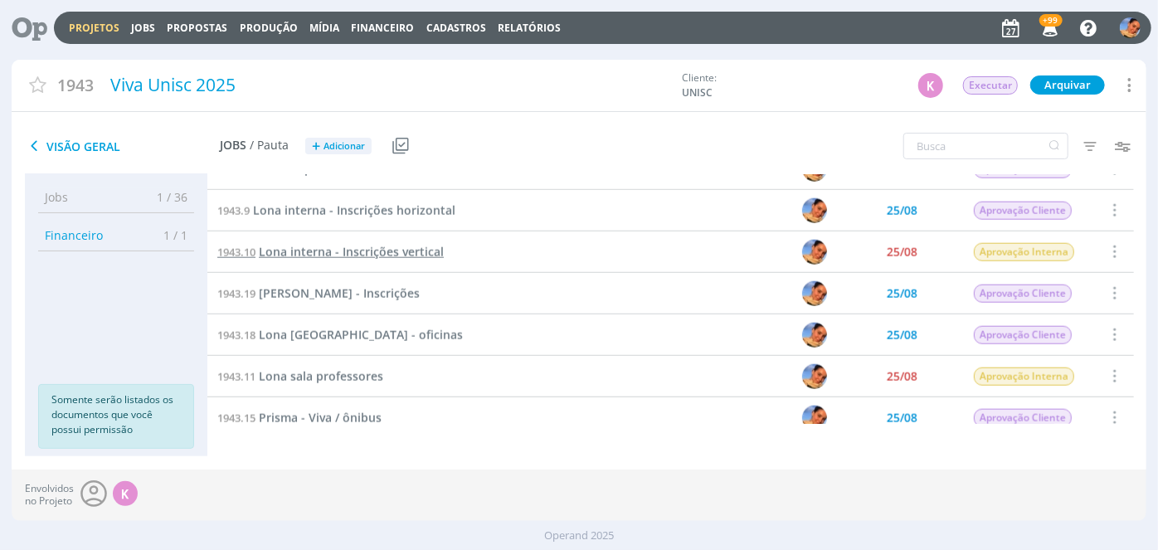
click at [367, 252] on span "Lona interna - Inscrições vertical" at bounding box center [351, 252] width 185 height 16
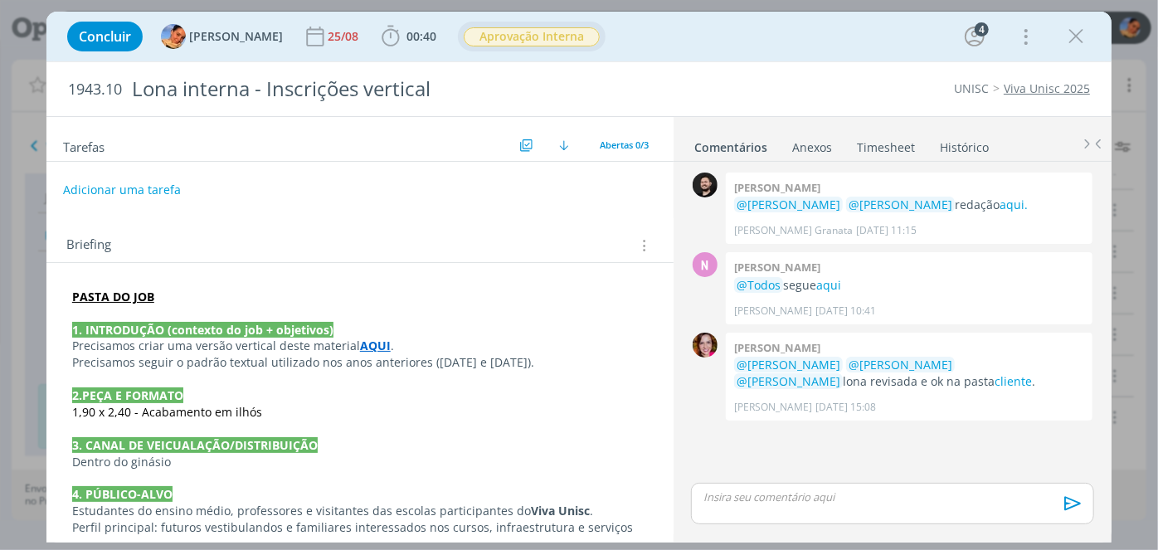
click at [522, 41] on span "Aprovação Interna" at bounding box center [532, 36] width 136 height 19
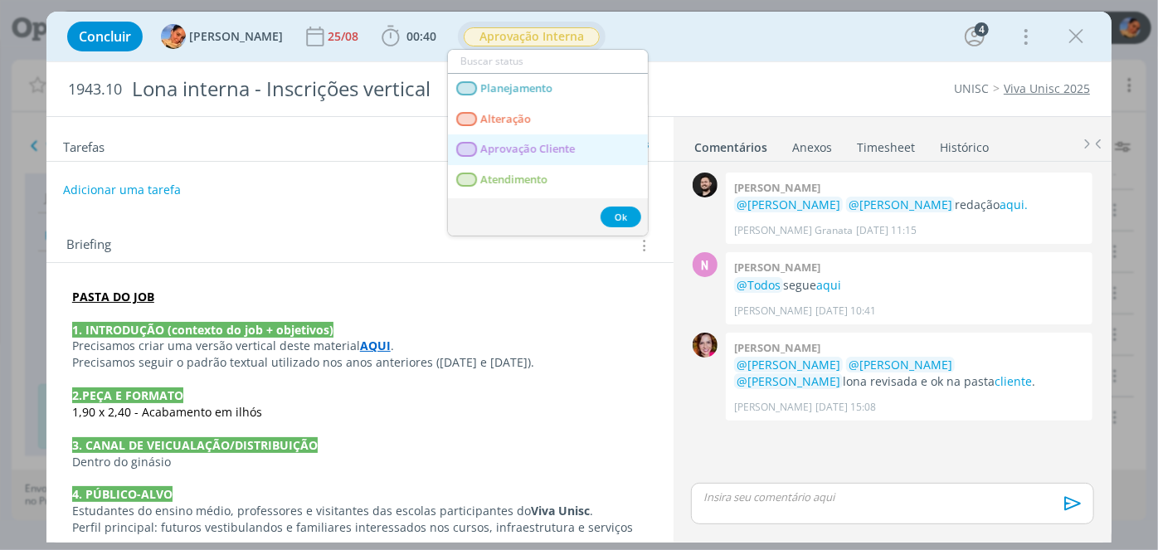
click at [546, 155] on span "Aprovação Cliente" at bounding box center [527, 149] width 95 height 13
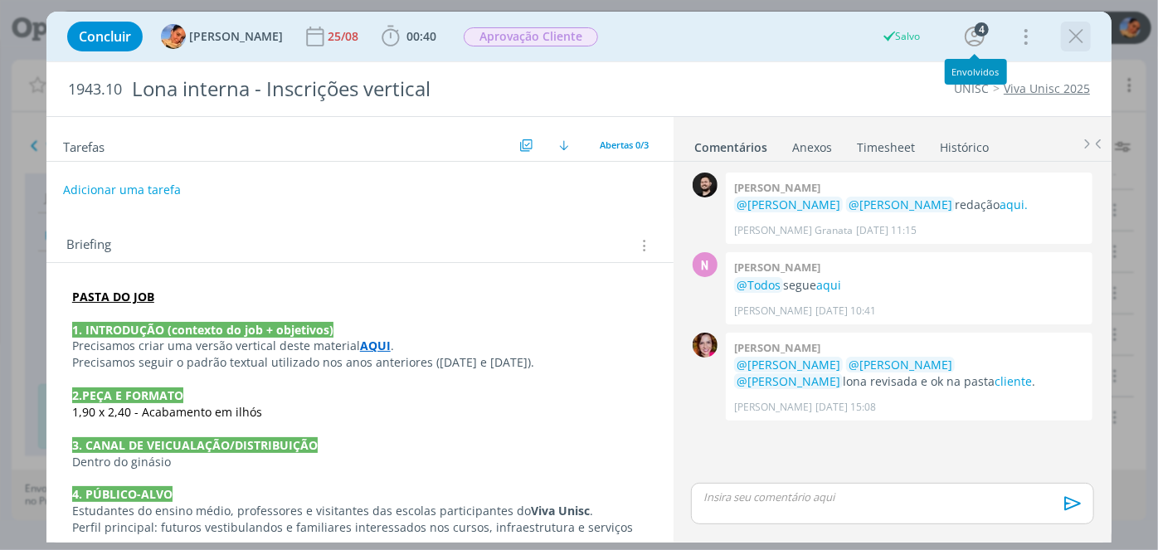
click at [1068, 38] on icon "dialog" at bounding box center [1075, 36] width 25 height 25
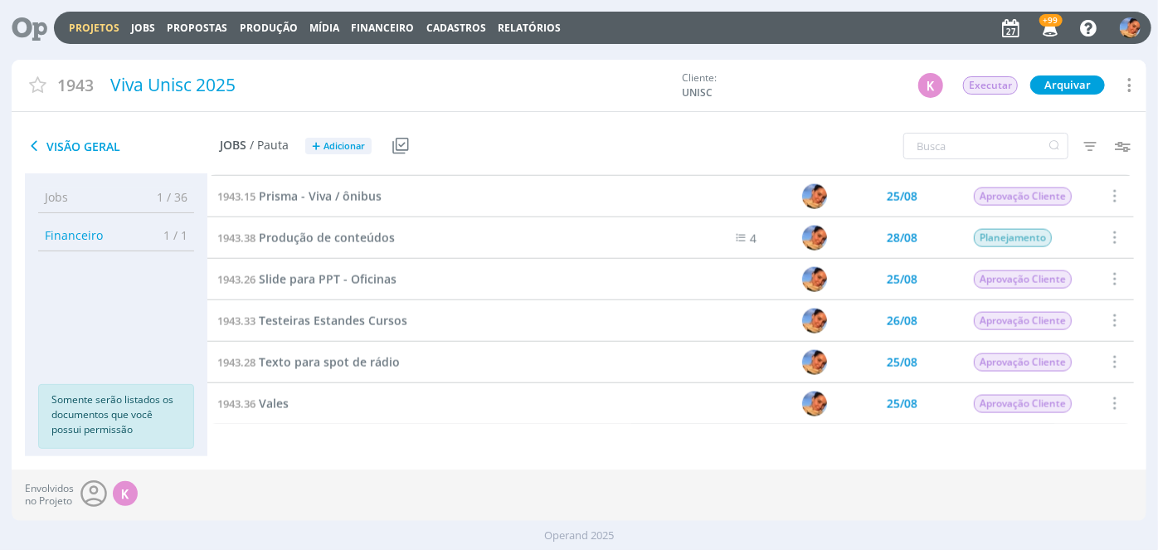
scroll to position [1125, 0]
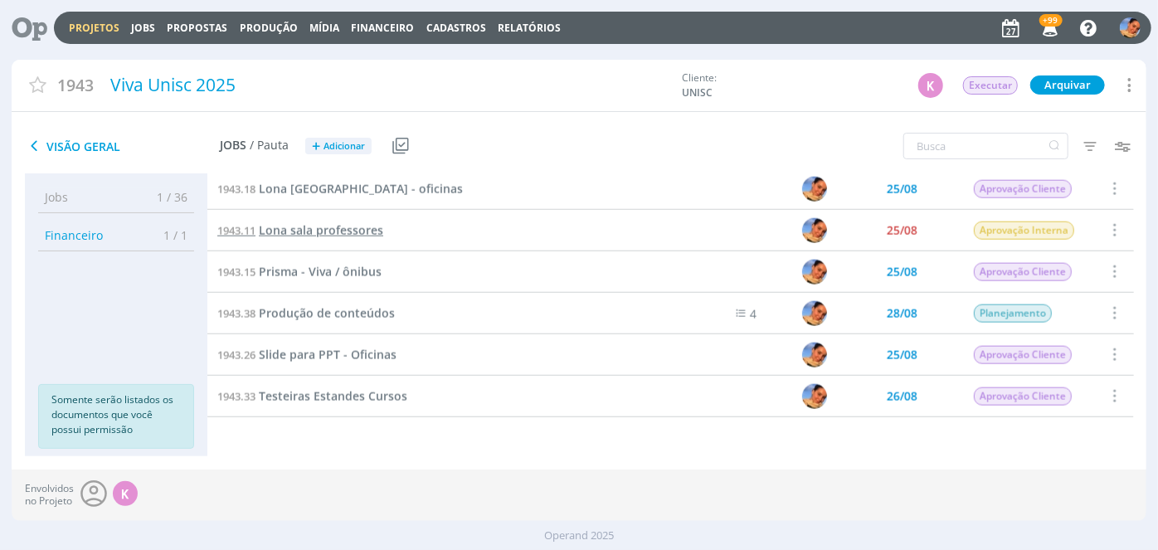
click at [331, 231] on span "Lona sala professores" at bounding box center [321, 230] width 124 height 16
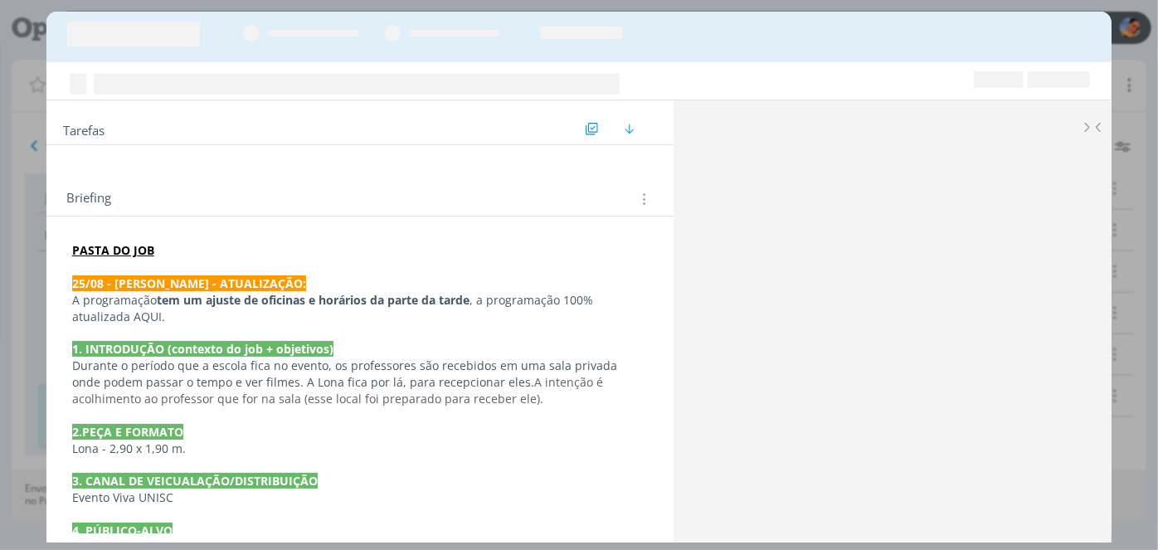
click at [369, 364] on p "Durante o período que a escola fica no evento, os professores são recebidos em …" at bounding box center [360, 382] width 576 height 50
click at [126, 317] on p "A programação tem um ajuste de oficinas e horários da parte da tarde , a progra…" at bounding box center [360, 309] width 574 height 33
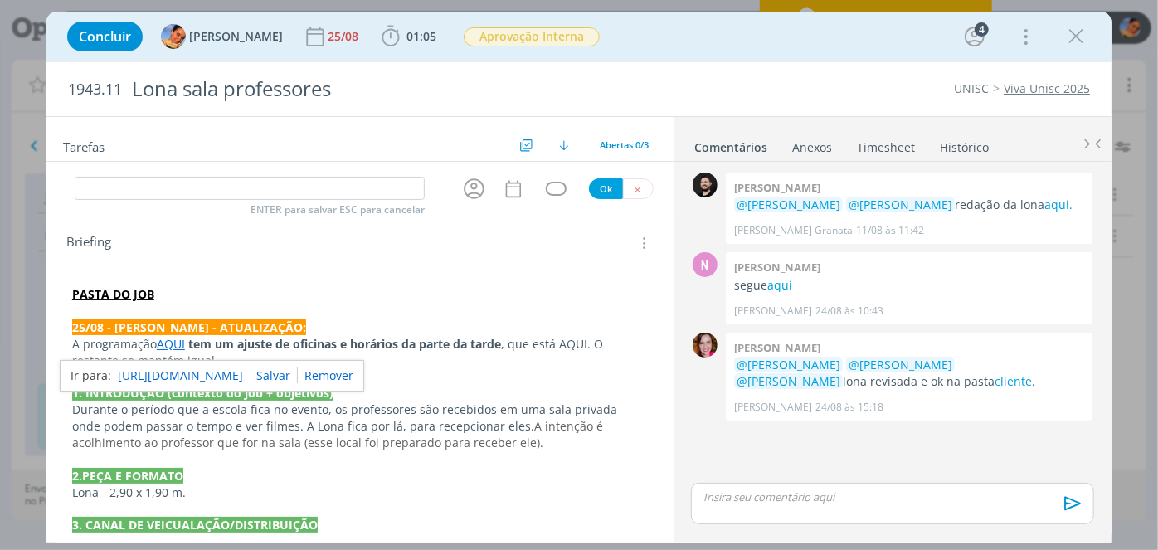
click at [606, 388] on p "1. INTRODUÇÃO (contexto do job + objetivos)" at bounding box center [360, 393] width 576 height 17
click at [327, 192] on input "dialog" at bounding box center [250, 188] width 350 height 23
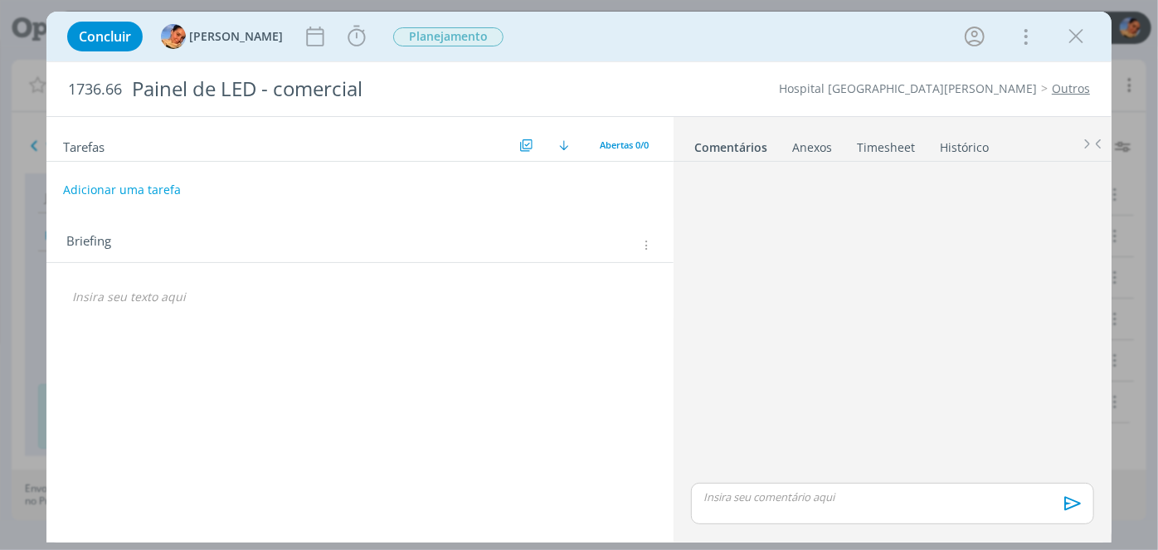
scroll to position [289, 0]
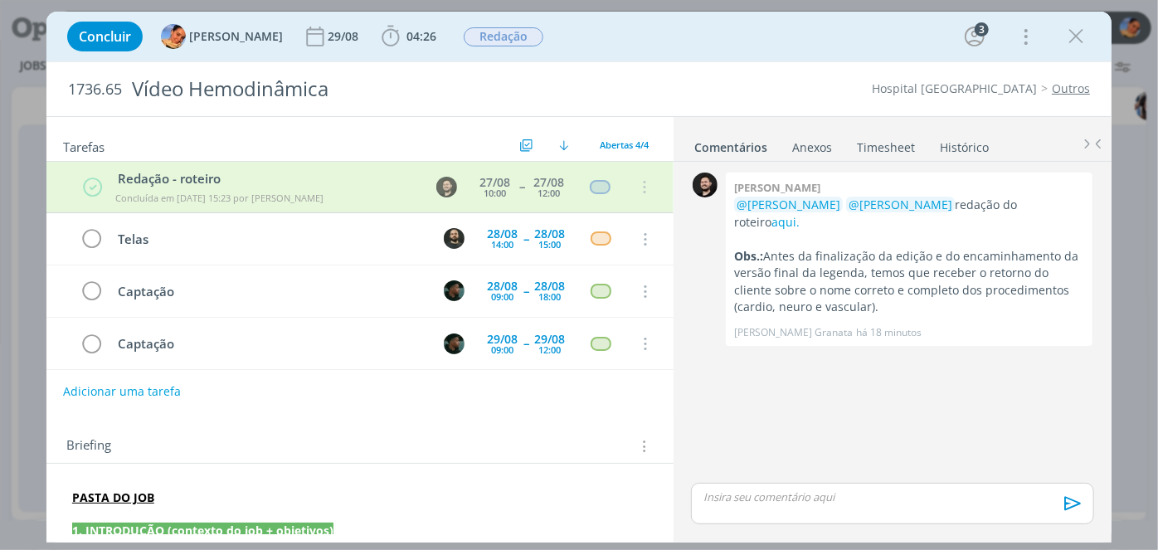
scroll to position [75, 0]
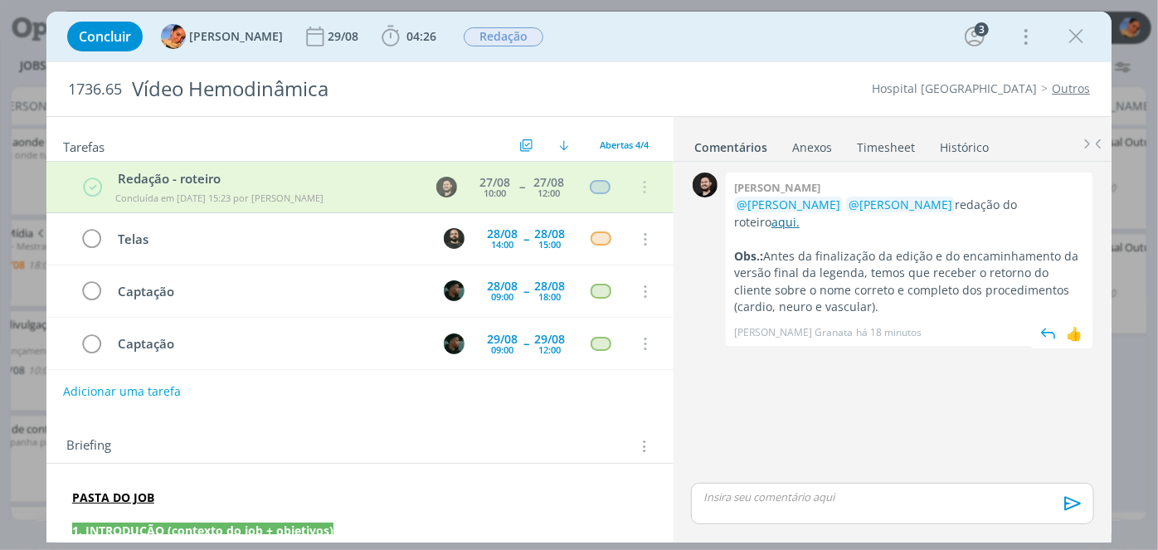
click at [799, 214] on link "aqui." at bounding box center [785, 222] width 28 height 16
click at [107, 494] on strong "PASTA DO JOB" at bounding box center [113, 497] width 82 height 16
click at [133, 509] on button "dialog" at bounding box center [125, 519] width 23 height 20
click at [134, 503] on div "🙂" at bounding box center [360, 518] width 599 height 31
click at [134, 498] on strong "PASTA ﻿ DO JOB" at bounding box center [112, 498] width 79 height 16
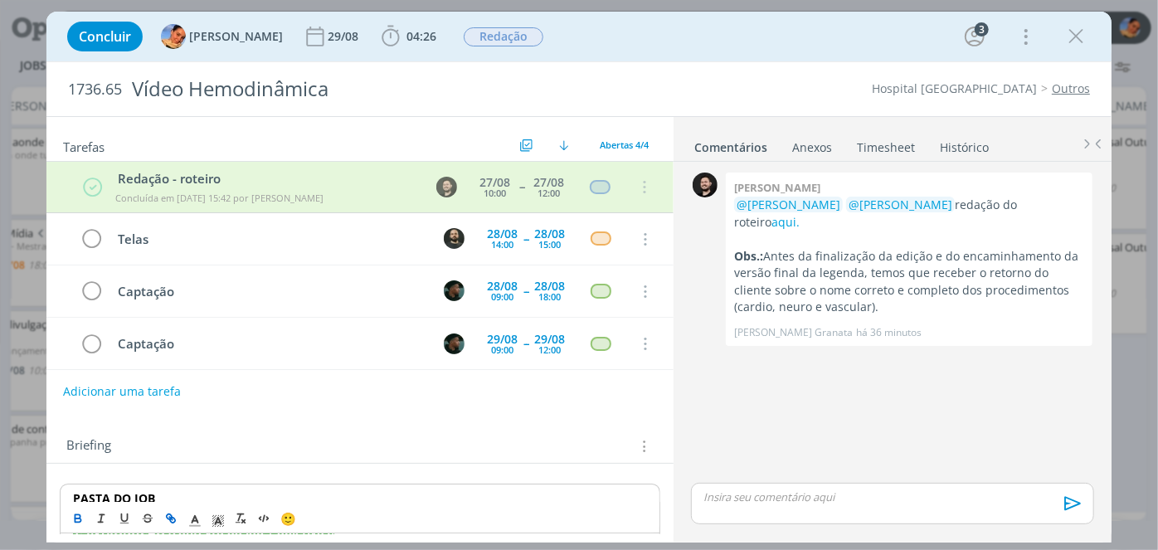
click at [141, 492] on strong "PASTA DO JOB" at bounding box center [114, 498] width 82 height 16
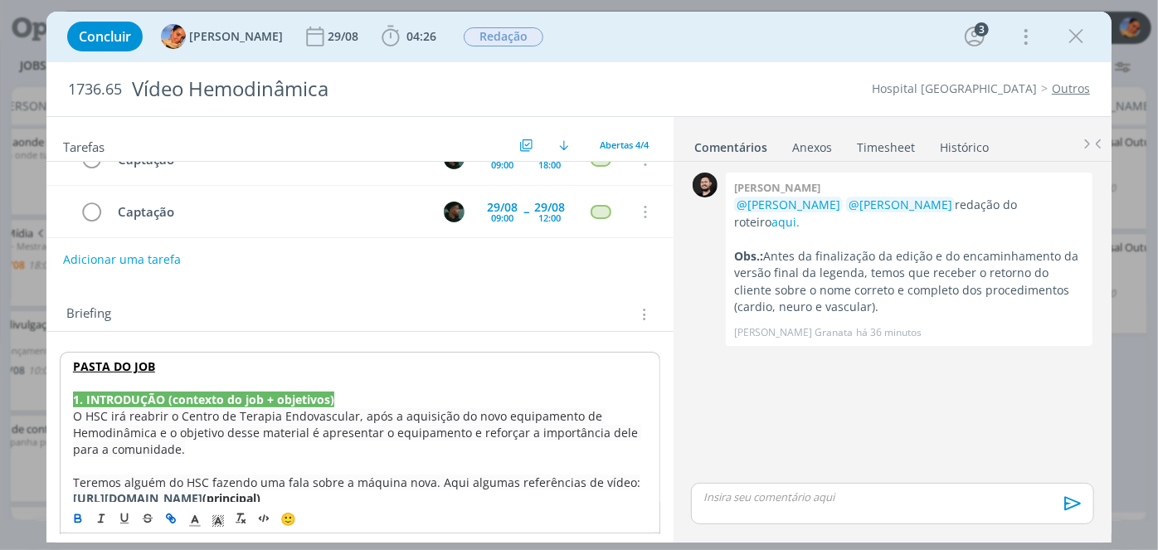
scroll to position [150, 0]
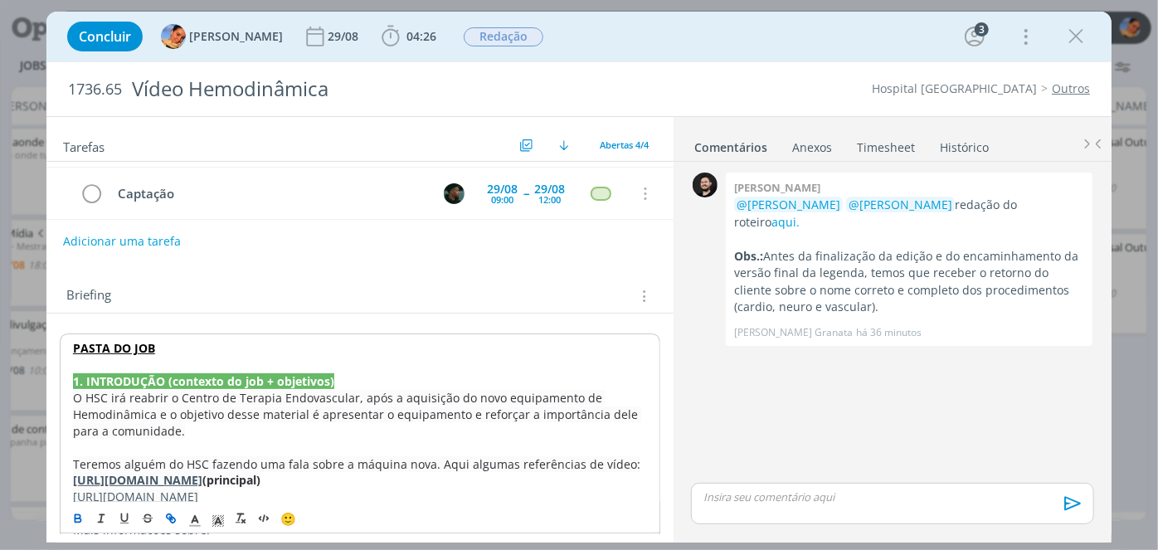
click at [126, 349] on strong "PASTA DO JOB" at bounding box center [114, 348] width 82 height 16
click at [132, 372] on link "https://sobeae.sharepoint.com/:f:/s/SOBEAE/Ev9s68qMVwdCtmW7F2oYGssB1rlus64FjQuZ…" at bounding box center [180, 381] width 125 height 22
click at [826, 504] on div "dialog" at bounding box center [892, 503] width 403 height 41
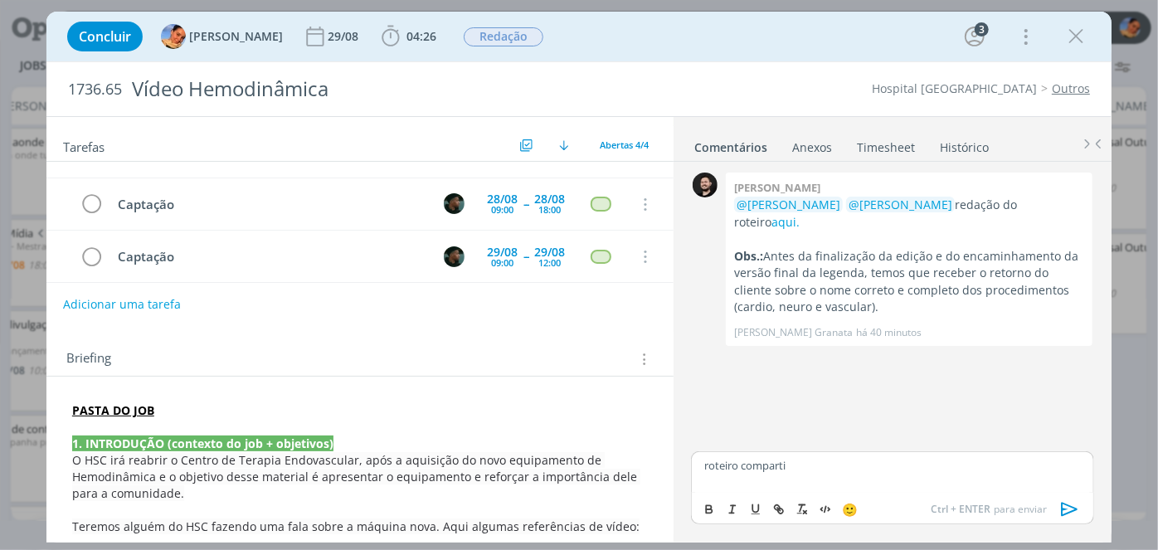
scroll to position [0, 0]
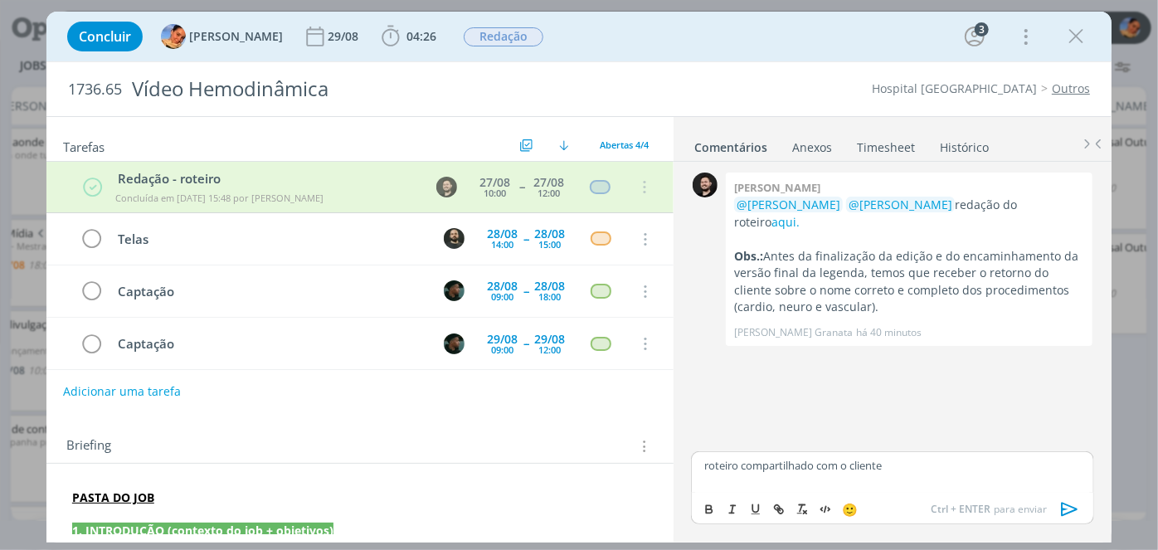
click at [1076, 511] on icon "dialog" at bounding box center [1069, 509] width 25 height 25
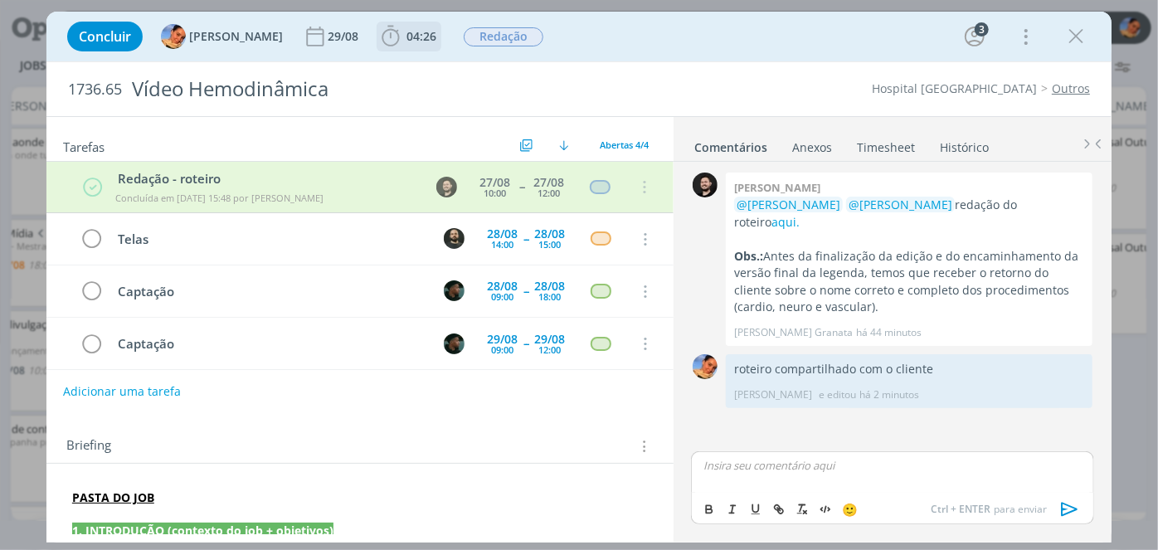
click at [382, 27] on icon "dialog" at bounding box center [390, 36] width 25 height 25
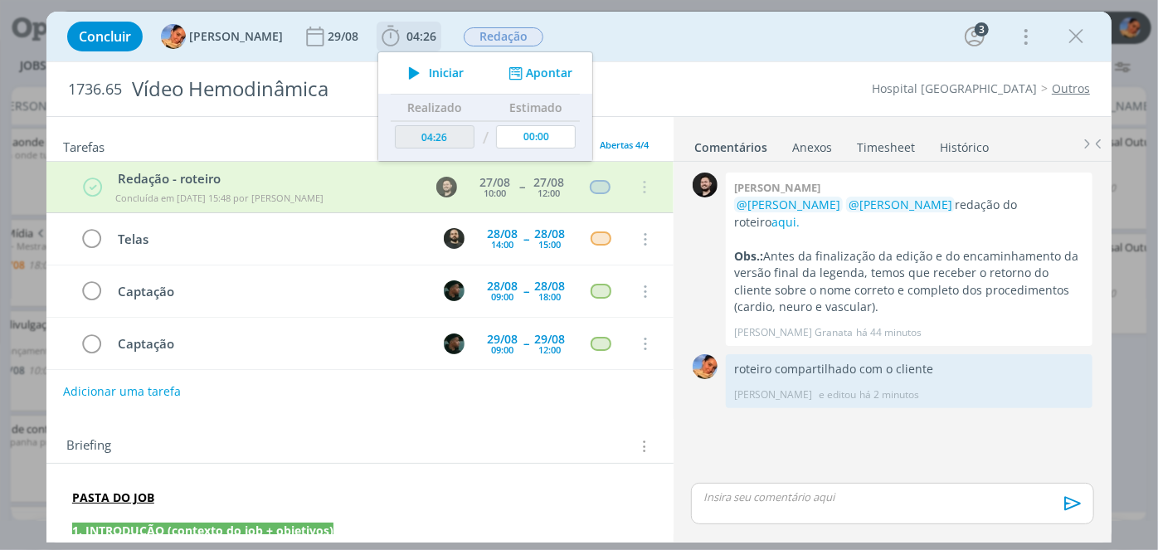
click at [510, 70] on icon "dialog" at bounding box center [515, 74] width 21 height 16
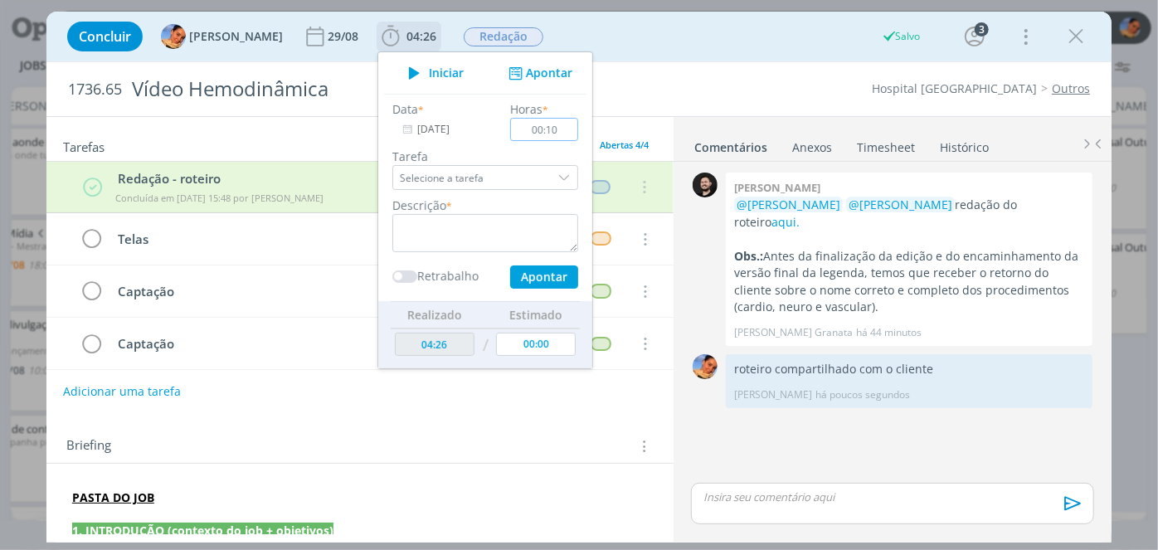
type input "00:10"
click at [418, 217] on textarea "dialog" at bounding box center [485, 233] width 186 height 38
type textarea "envio de roteiro"
click at [532, 270] on button "Apontar" at bounding box center [544, 276] width 68 height 23
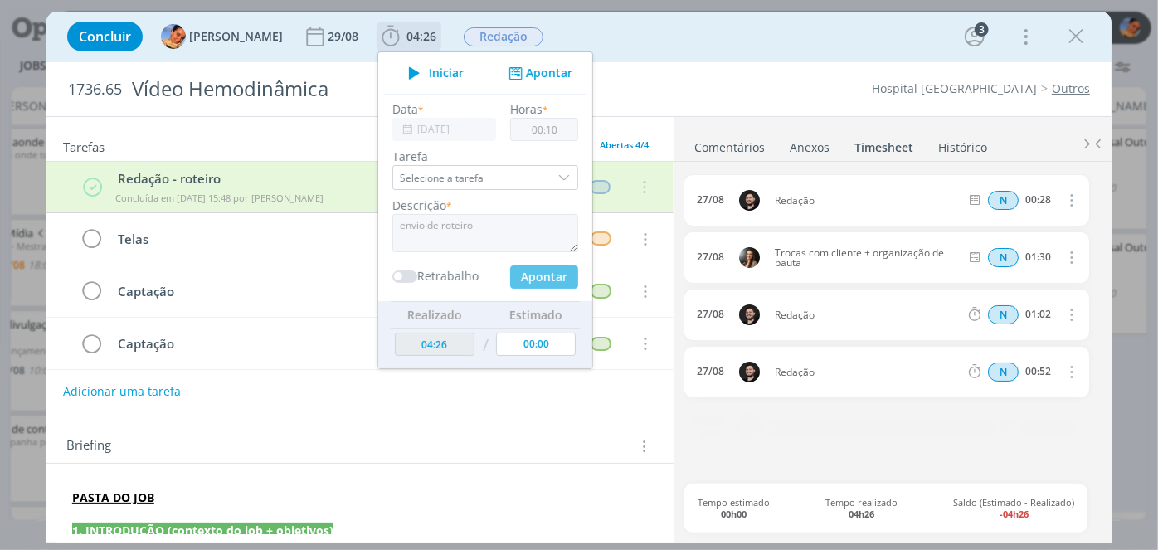
type input "04:36"
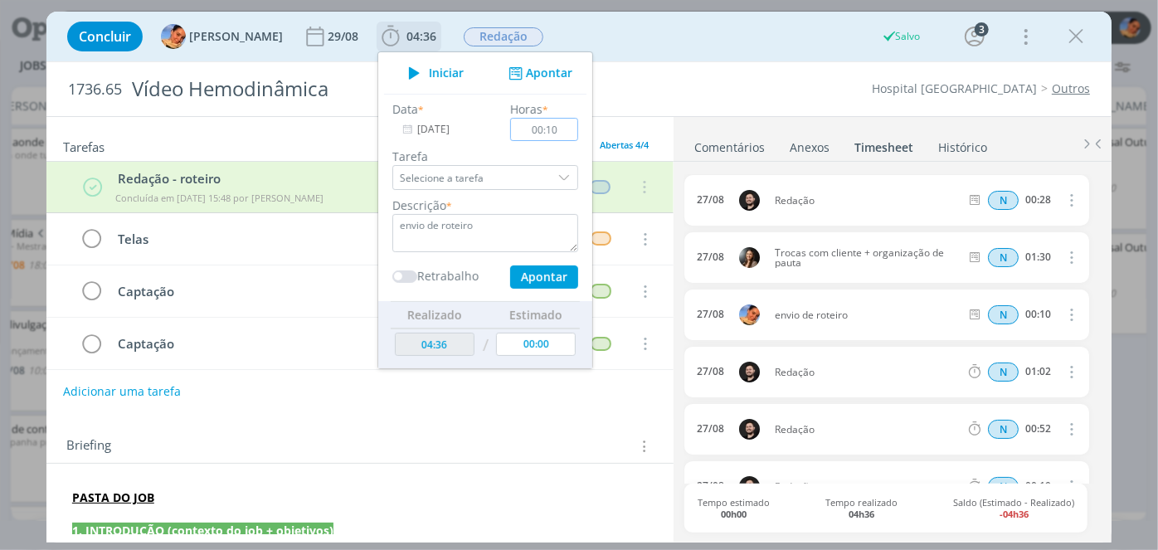
type input "00:00"
click at [687, 59] on div "Concluir Luíza Santana 29/08 04:36 Iniciar Apontar Data * 27/08/2025 Horas * 00…" at bounding box center [578, 37] width 1065 height 50
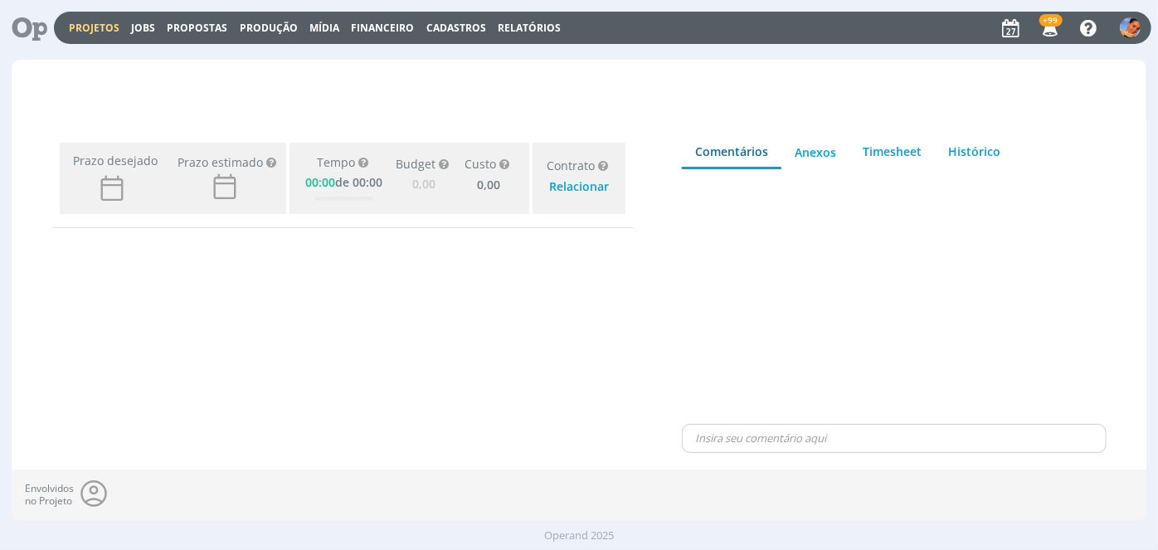
type input "0,00"
click at [100, 25] on link "Projetos" at bounding box center [94, 28] width 51 height 14
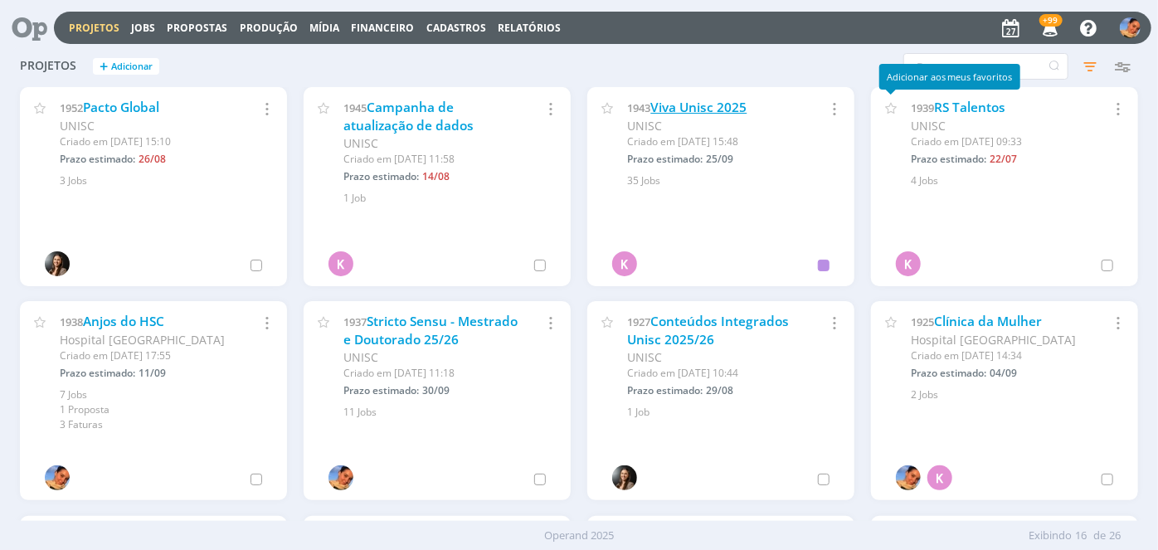
click at [707, 102] on link "Viva Unisc 2025" at bounding box center [698, 107] width 96 height 17
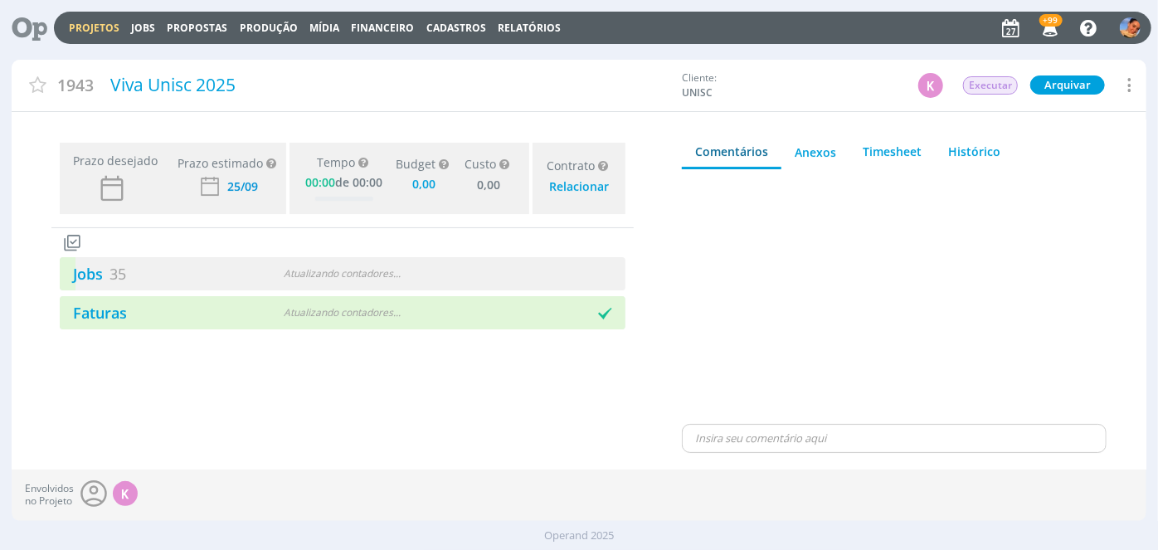
type input "0,00"
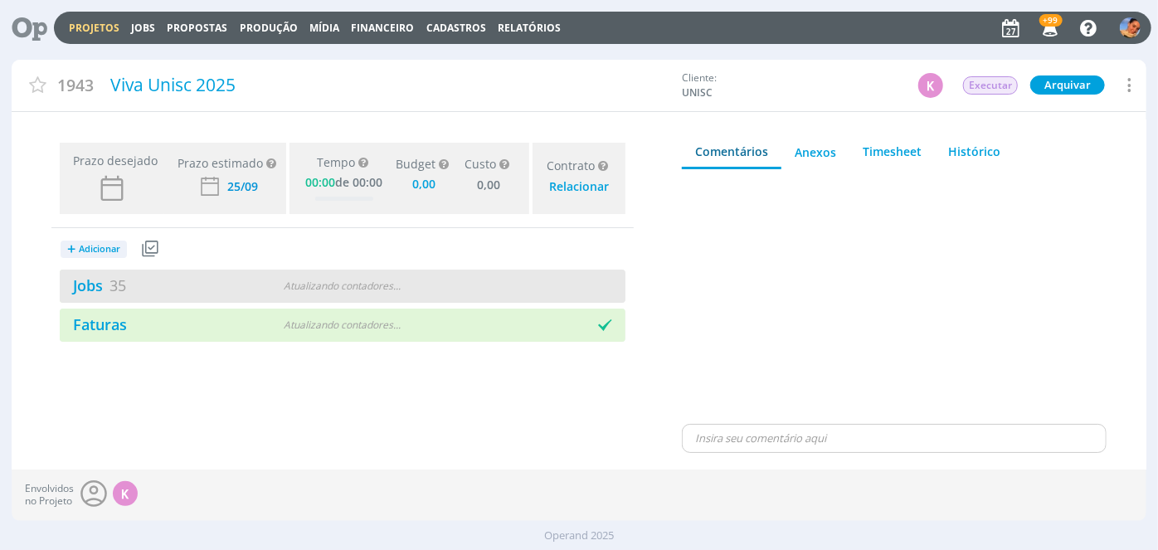
click at [449, 287] on div "Jobs 35 Atualizando contadores . . ." at bounding box center [343, 286] width 566 height 33
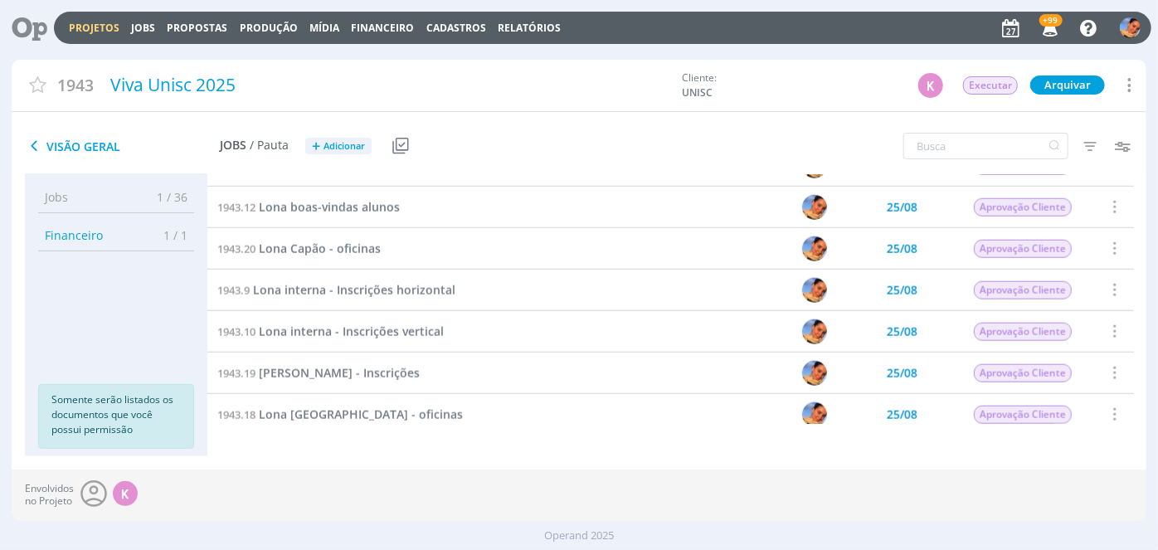
scroll to position [971, 0]
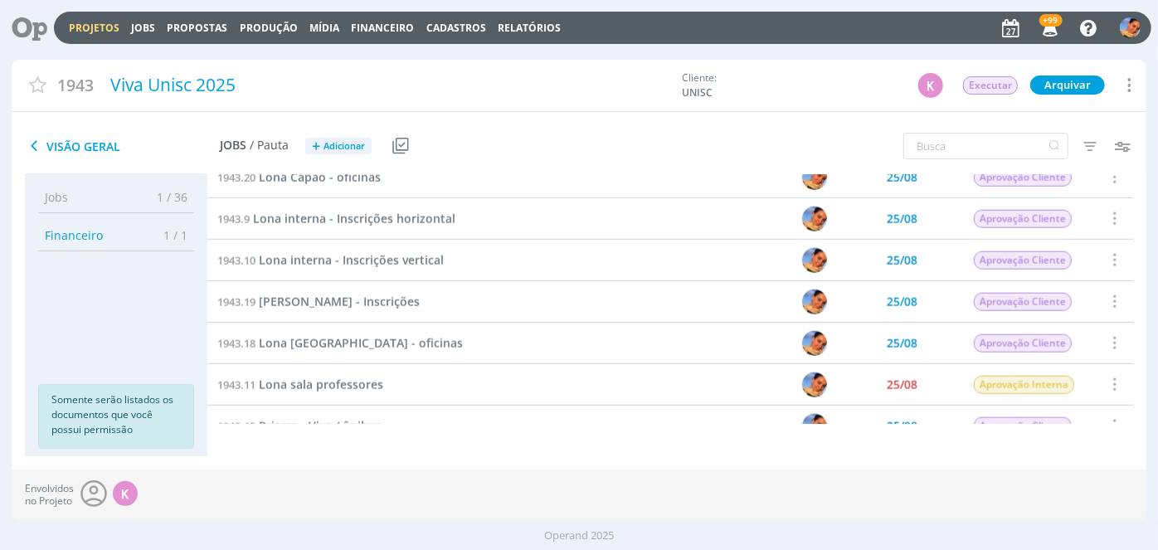
click at [356, 374] on div "1943.11 Lona sala professores" at bounding box center [434, 384] width 454 height 41
click at [353, 383] on span "Lona sala professores" at bounding box center [321, 385] width 124 height 16
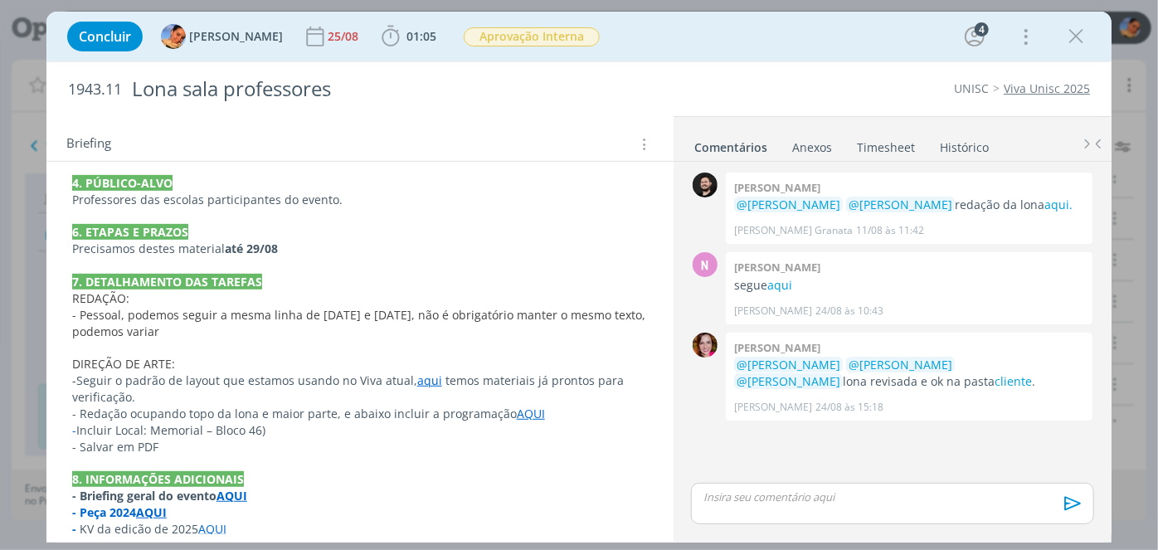
scroll to position [408, 0]
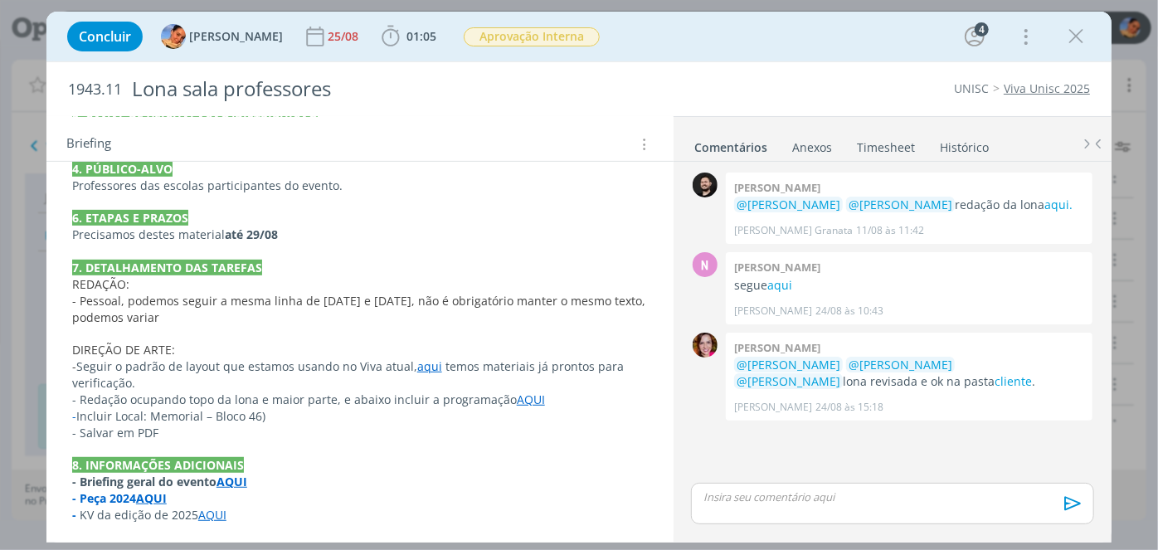
click at [327, 399] on span "- Redação ocupando topo da lona e maior parte, e abaixo incluir a programação" at bounding box center [294, 399] width 445 height 16
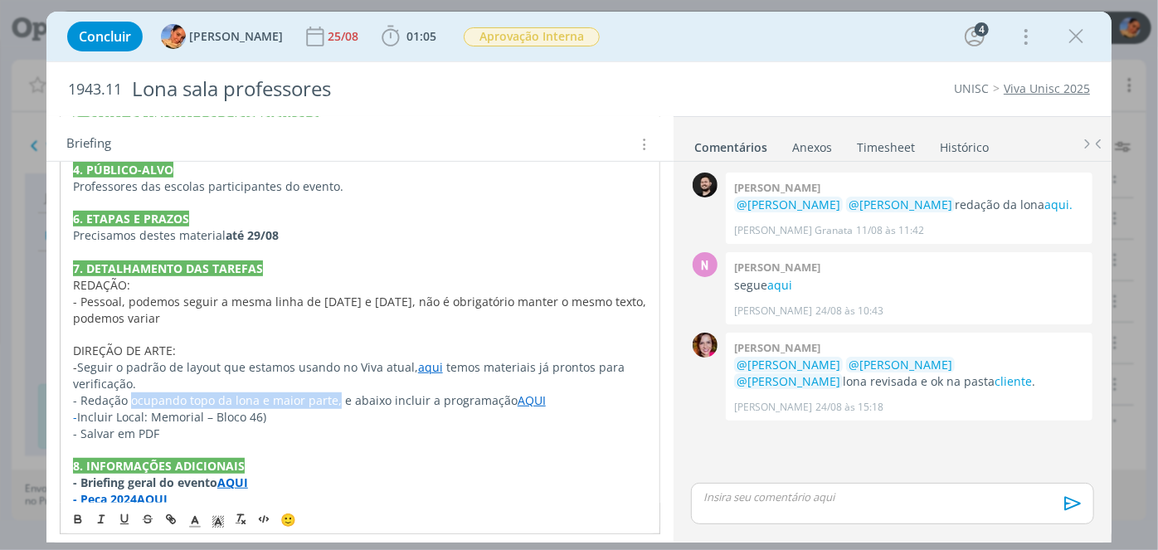
drag, startPoint x: 333, startPoint y: 401, endPoint x: 128, endPoint y: 403, distance: 205.7
click at [128, 403] on span "- Redação ocupando topo da lona e maior parte, e abaixo incluir a programação" at bounding box center [295, 400] width 445 height 16
drag, startPoint x: 345, startPoint y: 397, endPoint x: 303, endPoint y: 396, distance: 42.3
click at [303, 396] on p "- Redação + e abaixo incluir a programação AQUI" at bounding box center [360, 400] width 574 height 17
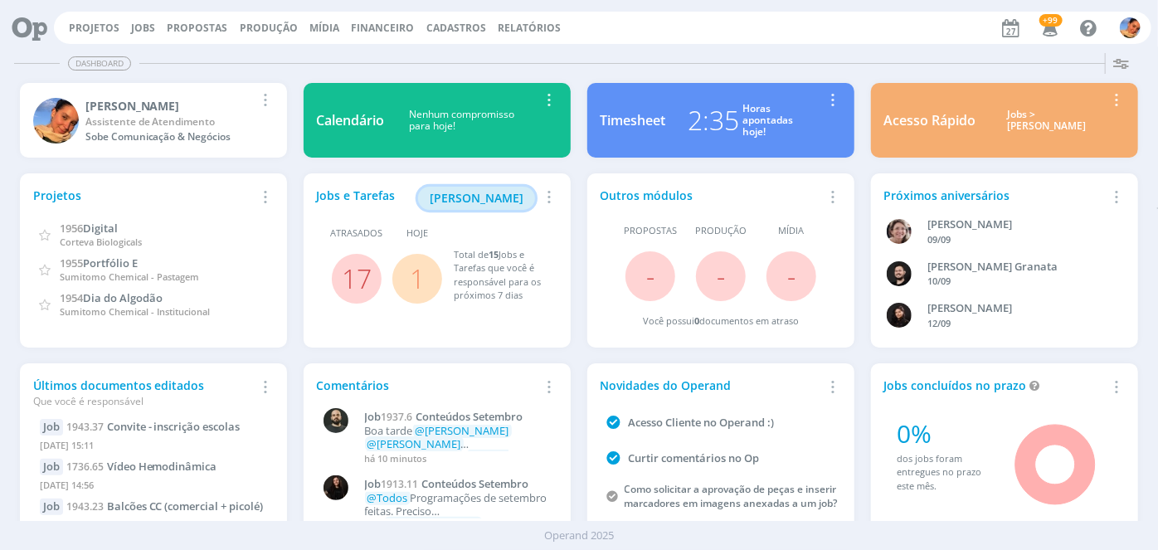
click at [473, 192] on span "[PERSON_NAME]" at bounding box center [477, 198] width 94 height 16
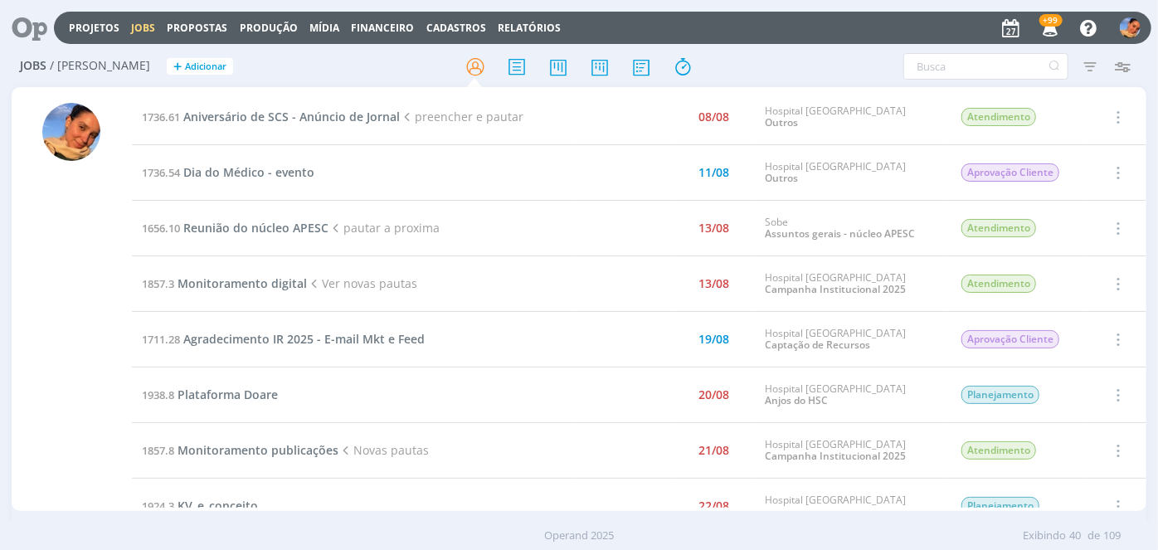
scroll to position [992, 0]
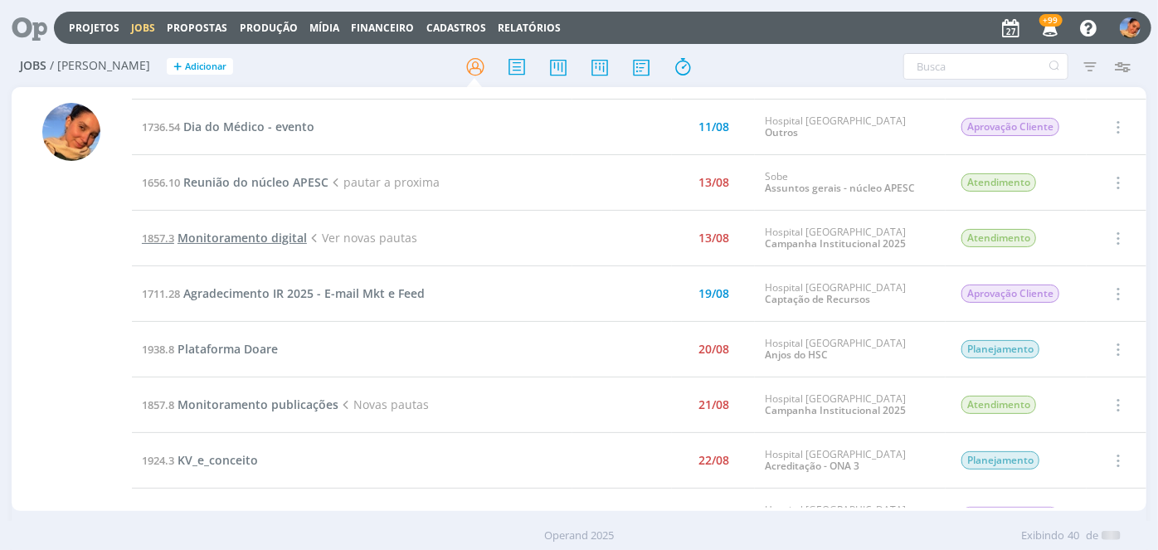
click at [216, 230] on span "Monitoramento digital" at bounding box center [241, 238] width 129 height 16
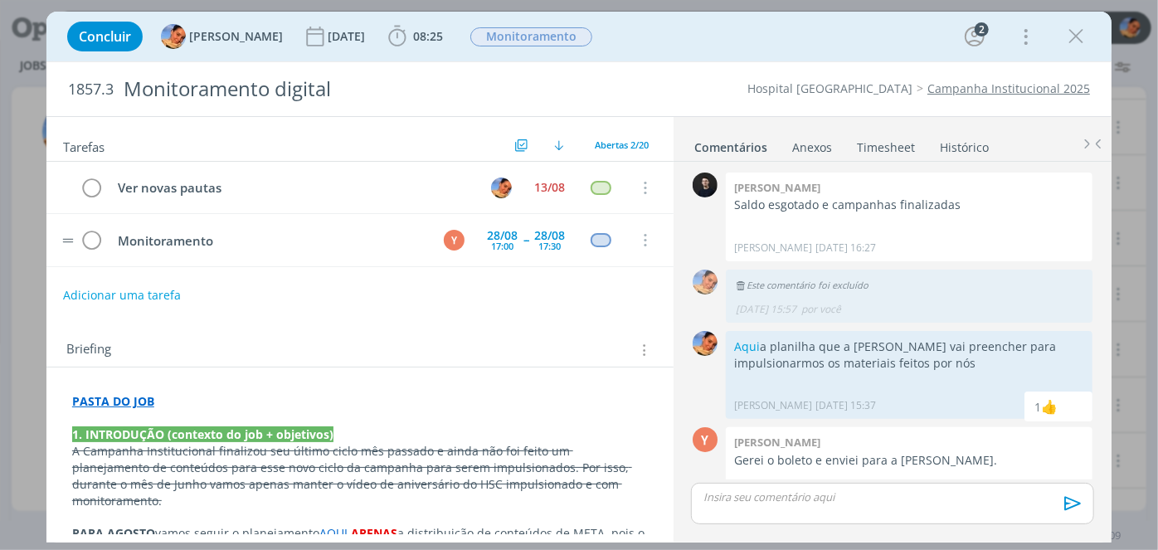
scroll to position [389, 0]
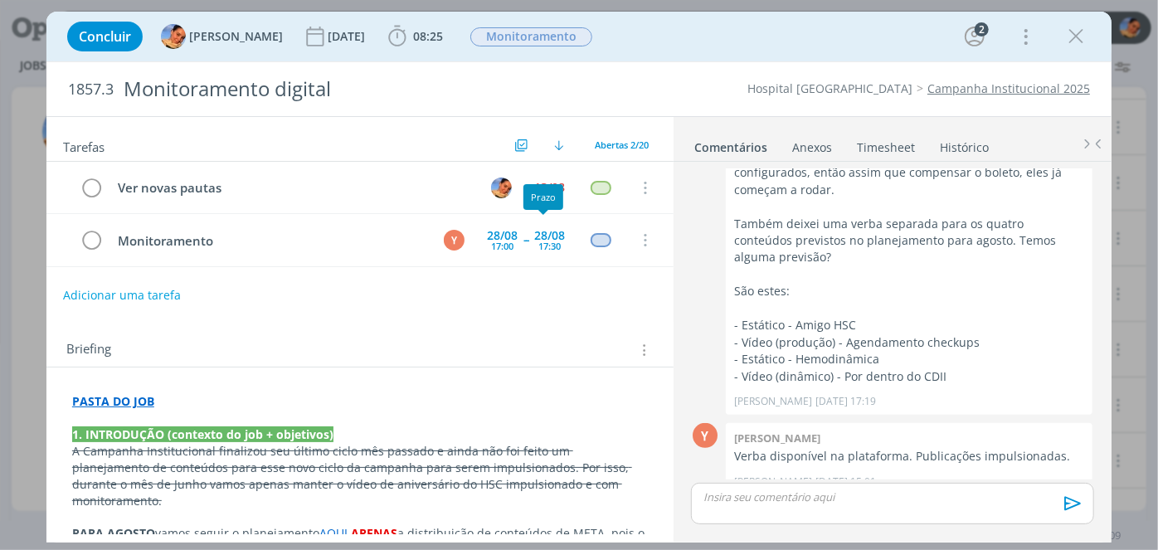
click at [544, 192] on div "Prazo" at bounding box center [543, 197] width 40 height 26
click at [536, 182] on div "13/08" at bounding box center [549, 188] width 31 height 12
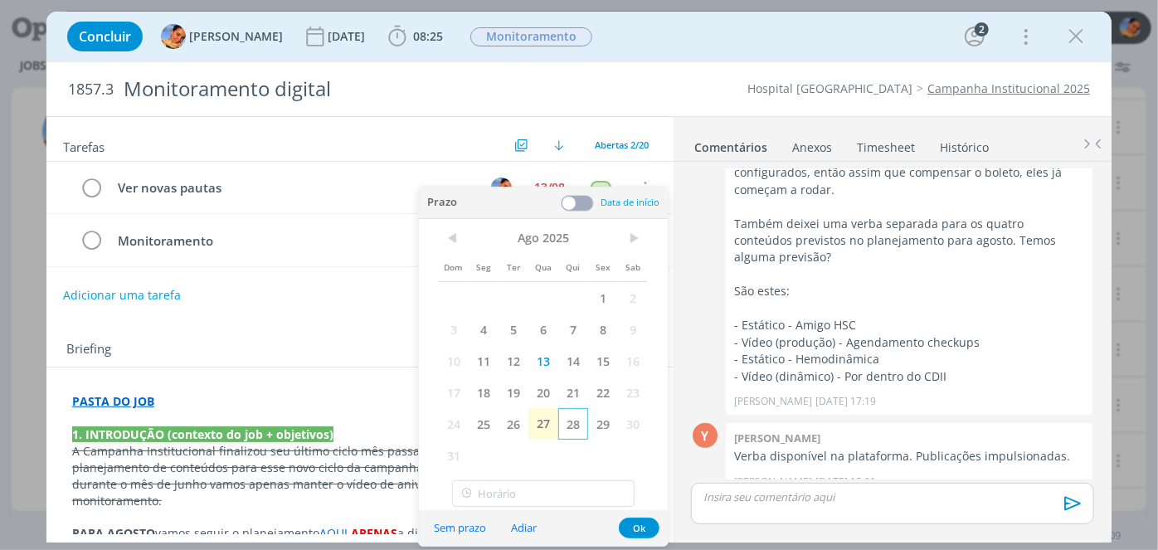
click at [578, 423] on span "28" at bounding box center [573, 424] width 30 height 32
drag, startPoint x: 642, startPoint y: 525, endPoint x: 712, endPoint y: 448, distance: 104.5
click at [639, 525] on button "Ok" at bounding box center [639, 527] width 41 height 21
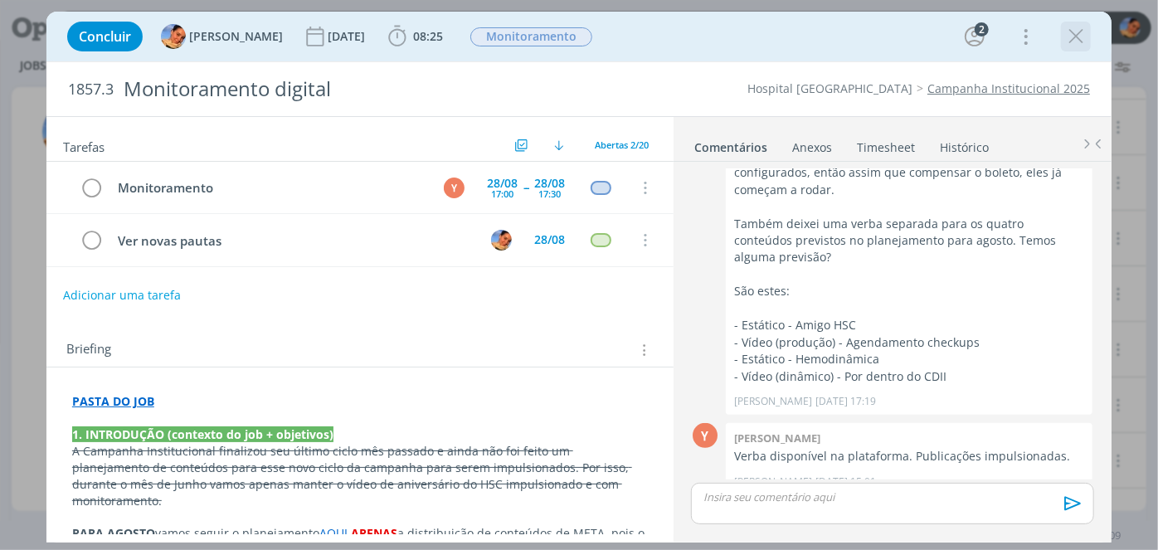
click at [1072, 27] on icon "dialog" at bounding box center [1075, 36] width 25 height 25
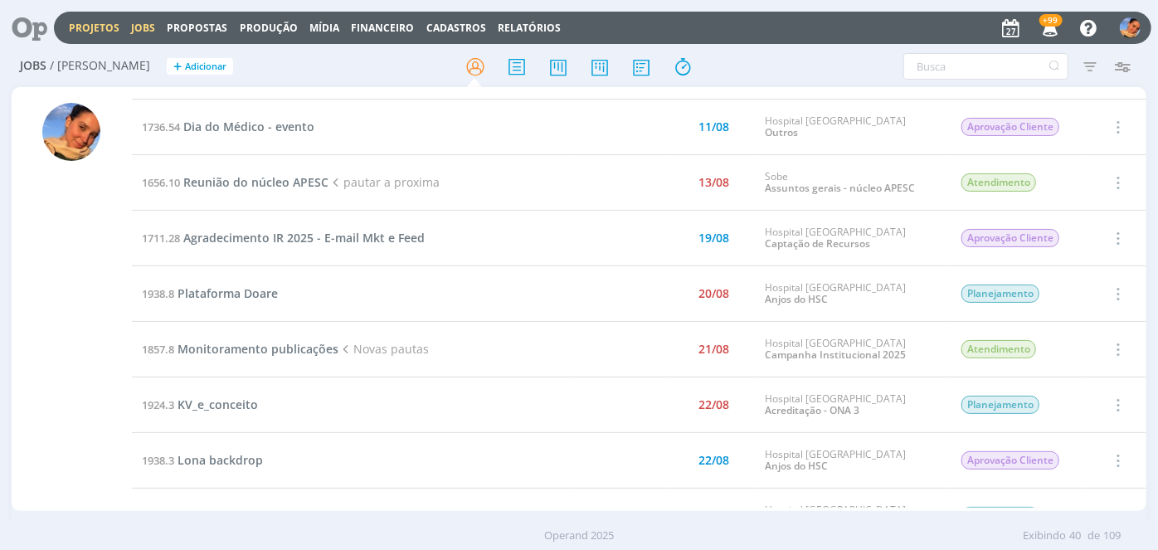
click at [101, 30] on link "Projetos" at bounding box center [94, 28] width 51 height 14
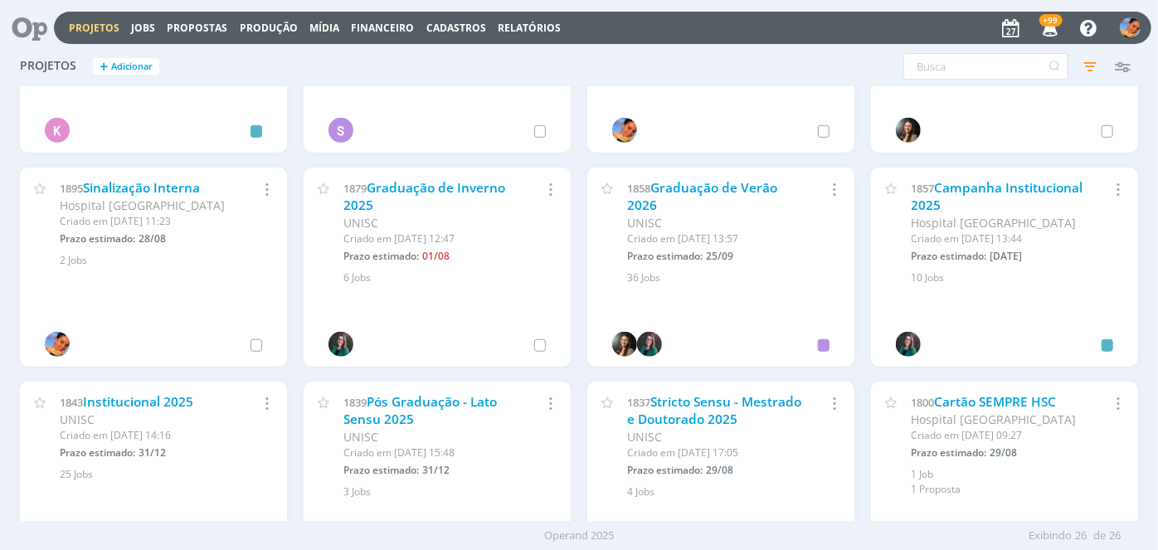
scroll to position [603, 0]
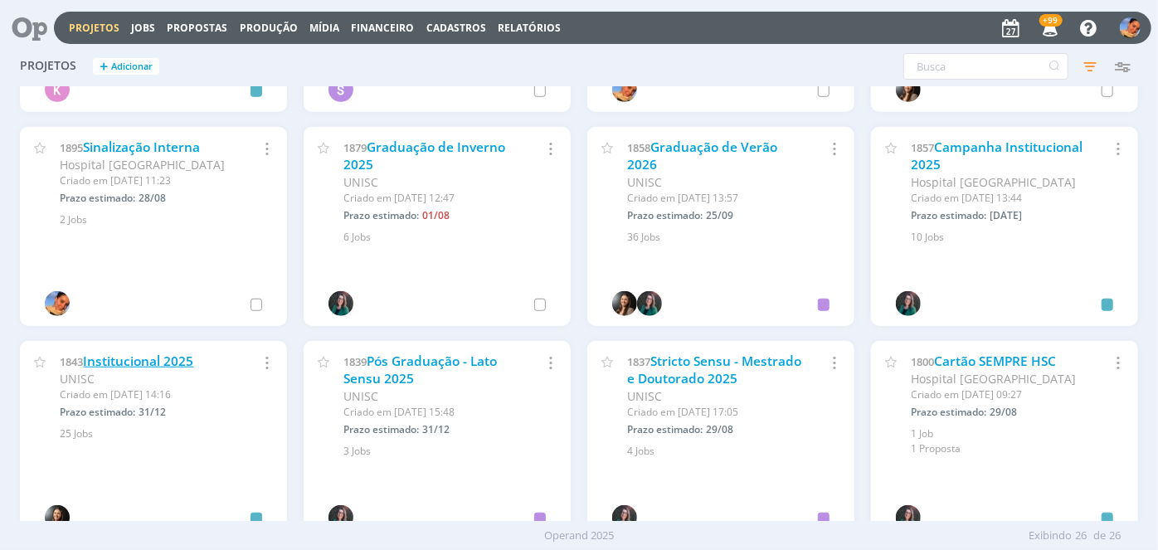
click at [171, 363] on link "Institucional 2025" at bounding box center [138, 360] width 110 height 17
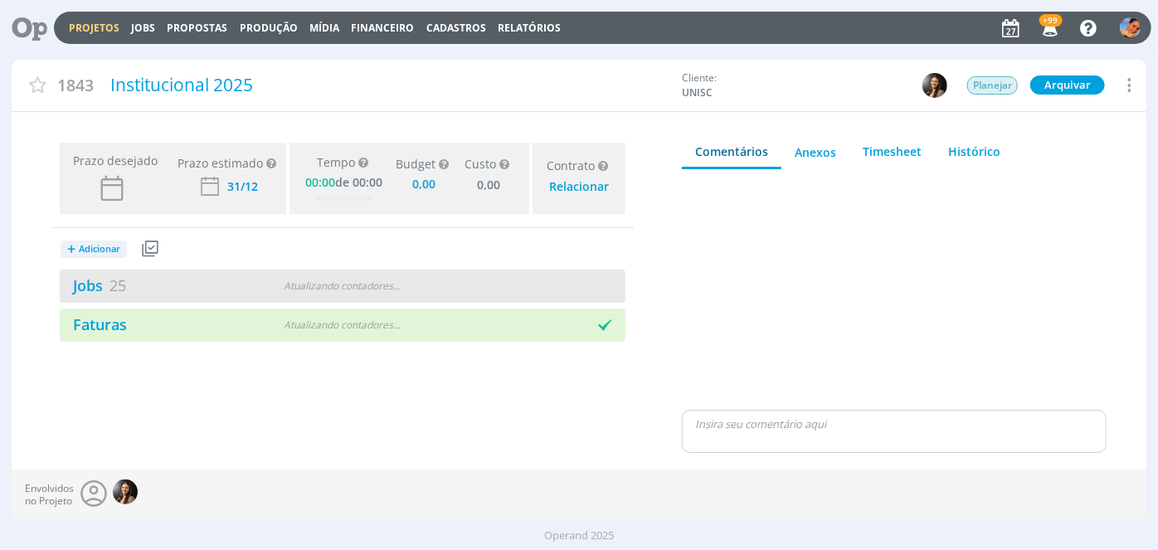
click at [221, 275] on div "Jobs 25" at bounding box center [156, 285] width 192 height 22
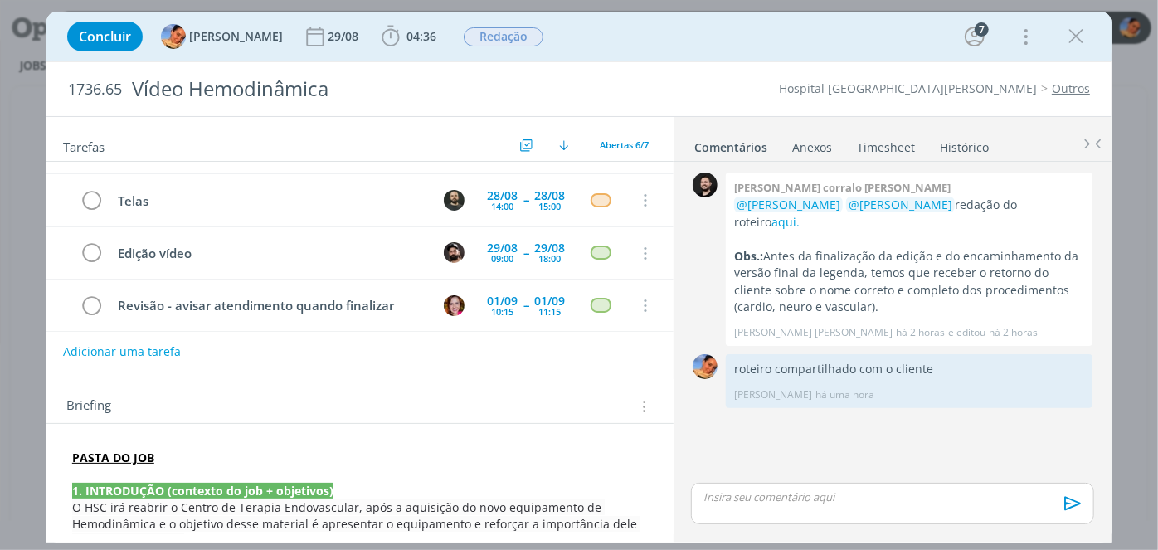
scroll to position [301, 0]
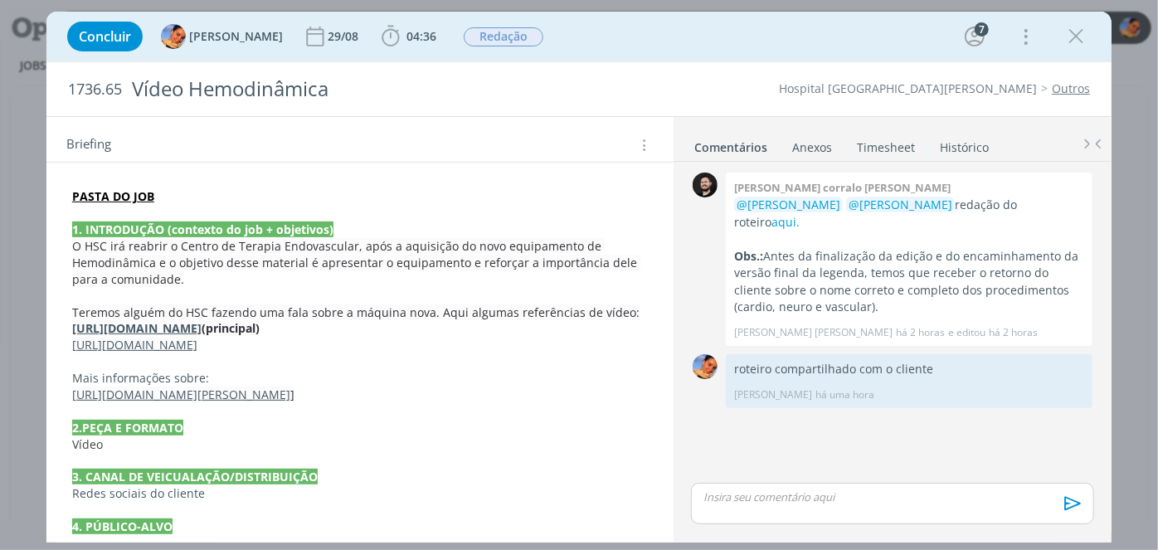
click at [872, 152] on link "Timesheet" at bounding box center [886, 144] width 60 height 24
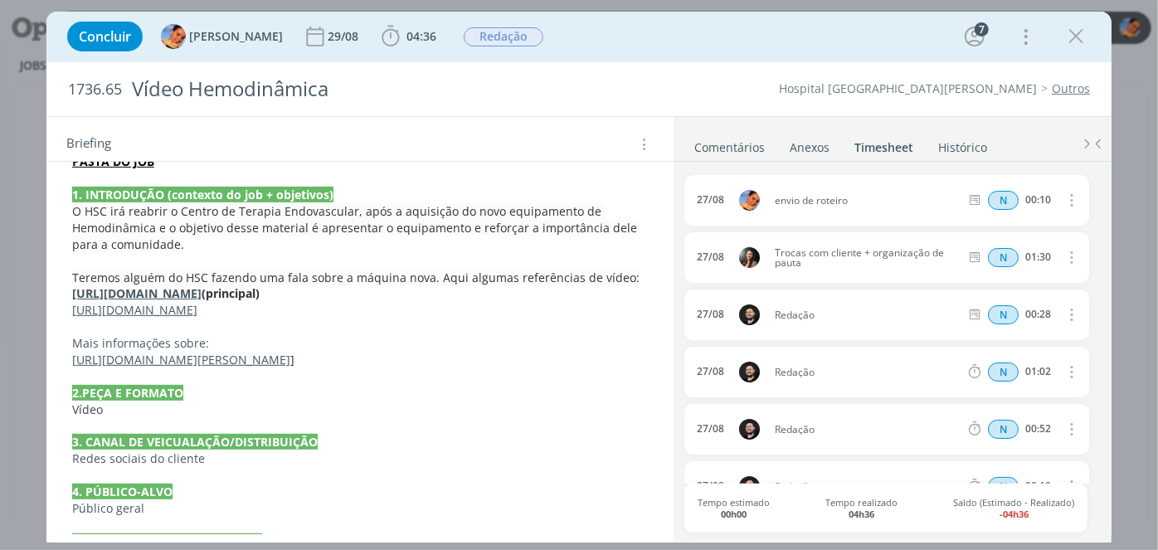
scroll to position [336, 0]
click at [746, 146] on link "Comentários" at bounding box center [729, 144] width 72 height 24
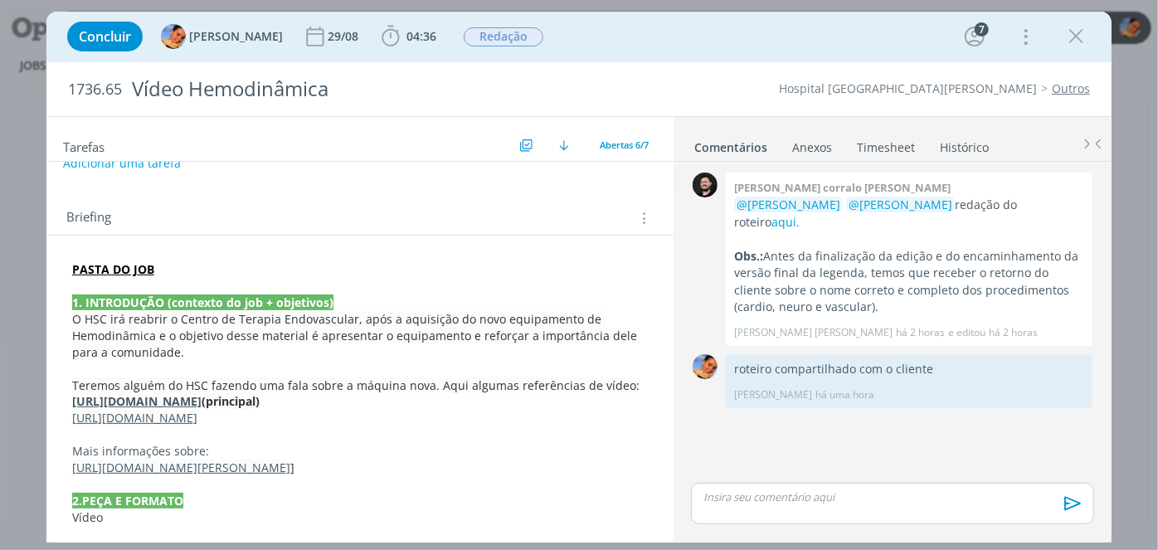
scroll to position [34, 0]
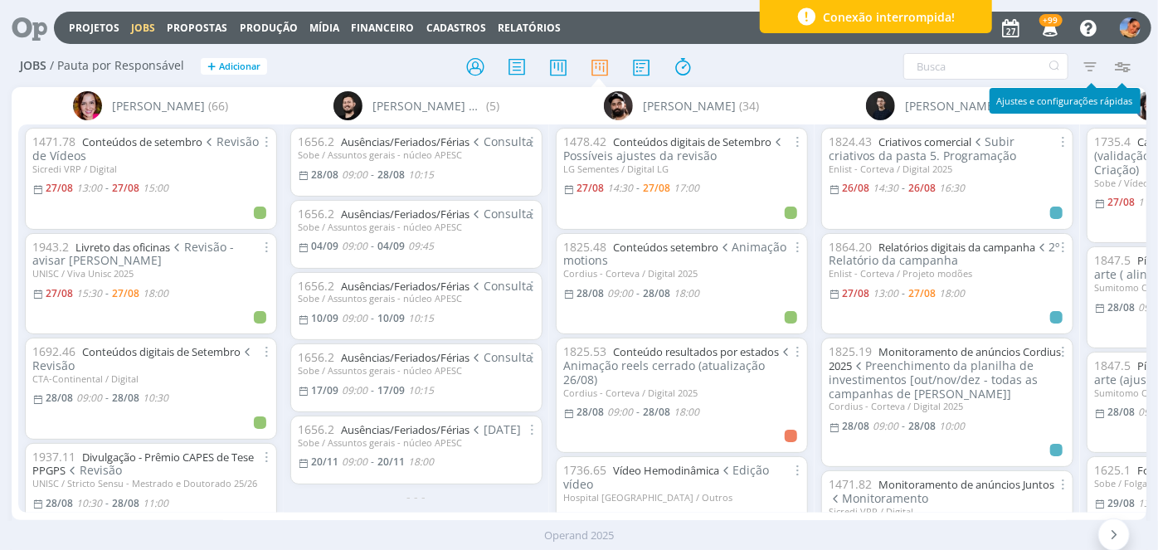
click at [1092, 52] on icon "button" at bounding box center [1090, 66] width 30 height 30
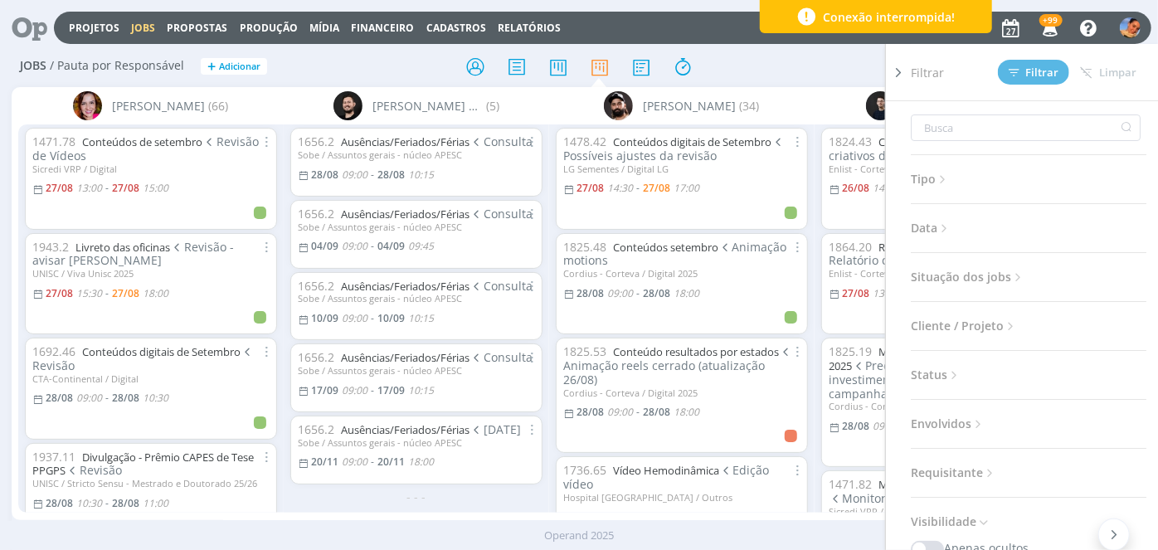
click at [736, 66] on div at bounding box center [579, 66] width 378 height 30
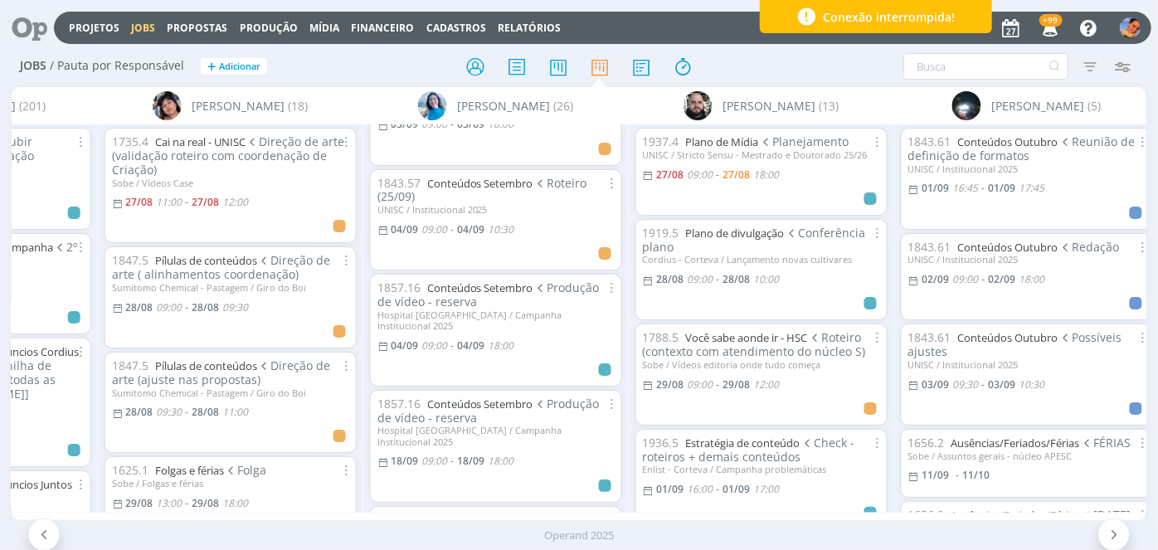
scroll to position [904, 0]
click at [527, 176] on link "Conteúdos Setembro" at bounding box center [480, 182] width 106 height 15
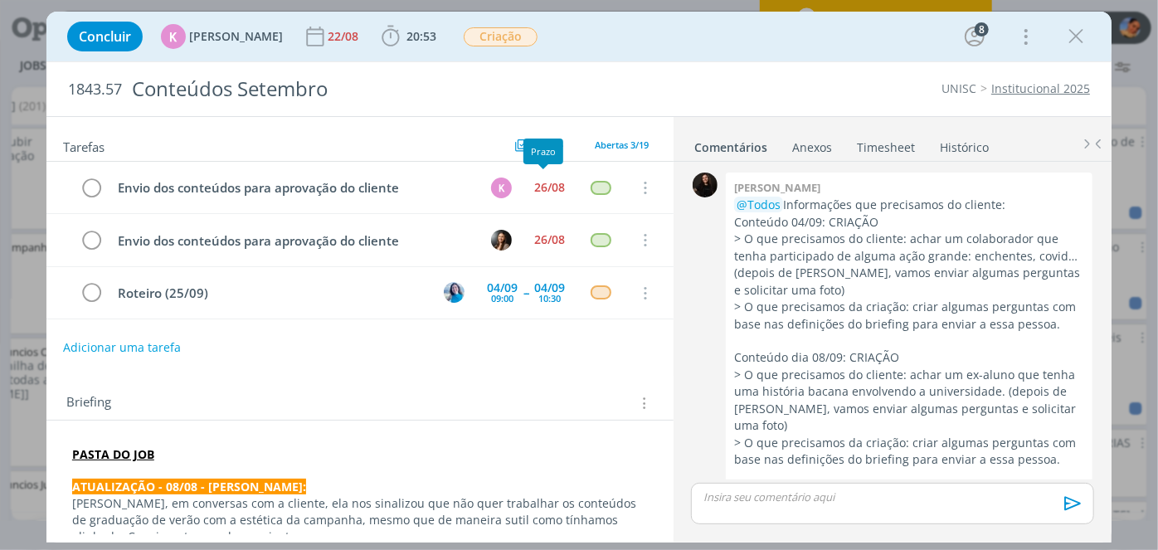
scroll to position [2361, 0]
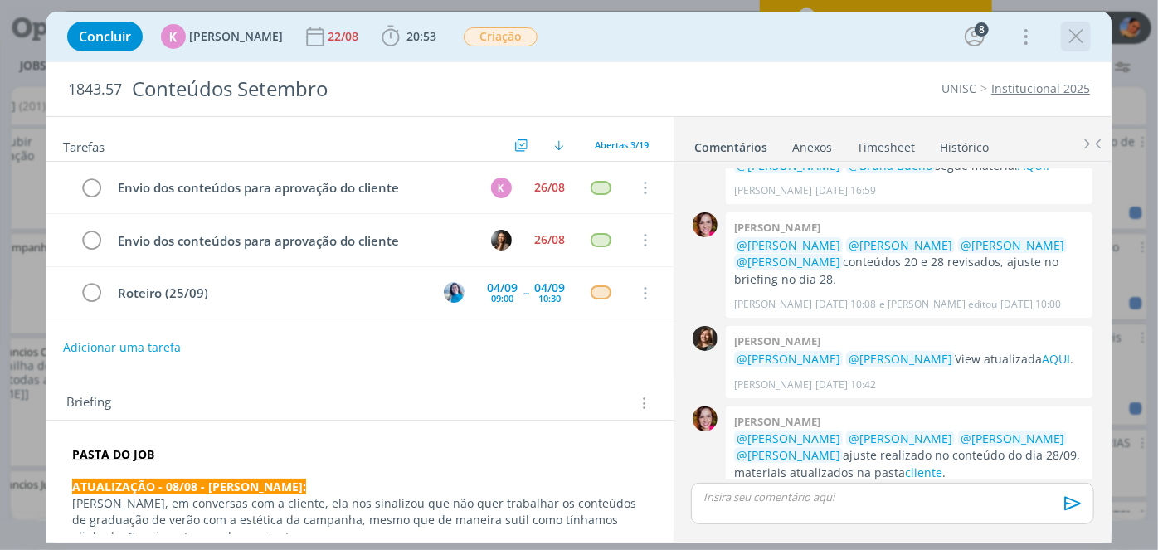
click at [1072, 46] on icon "dialog" at bounding box center [1075, 36] width 25 height 25
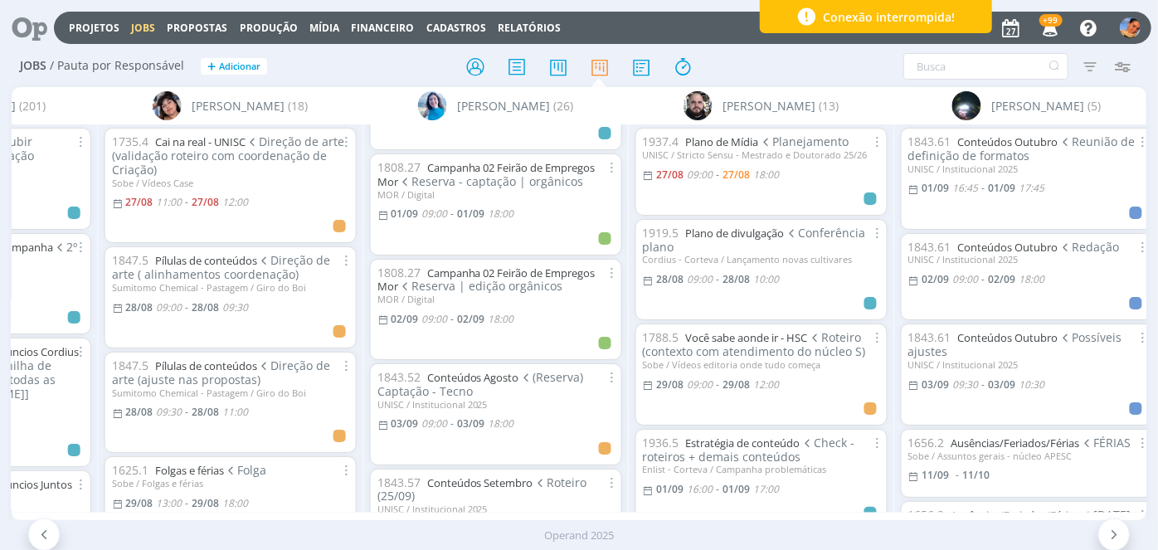
scroll to position [603, 0]
click at [537, 270] on link "Campanha 02 Feirão de Empregos Mor" at bounding box center [486, 280] width 218 height 29
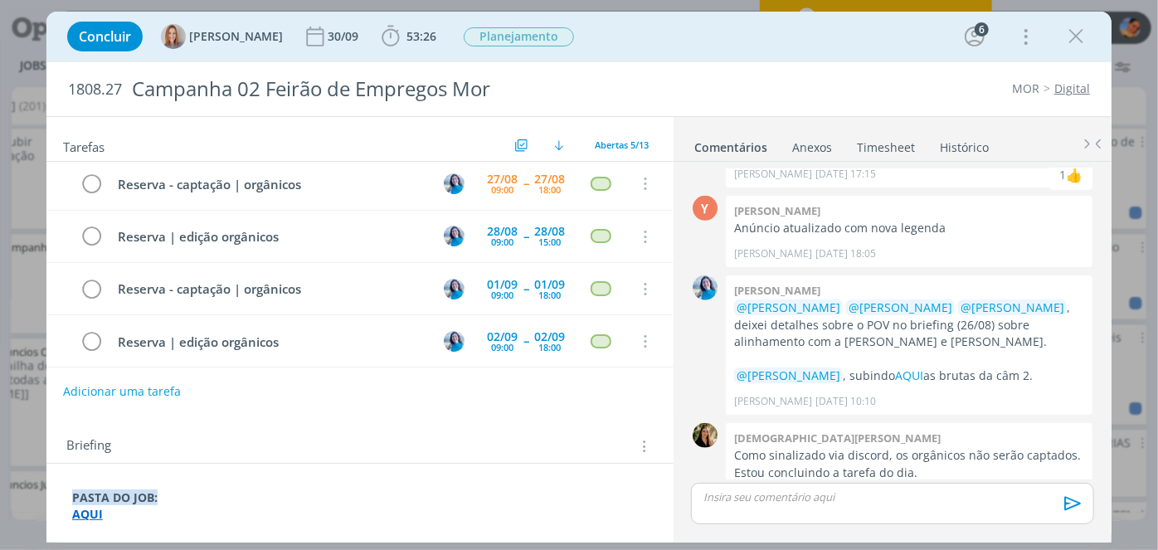
scroll to position [663, 0]
click at [1078, 44] on icon "dialog" at bounding box center [1075, 36] width 25 height 25
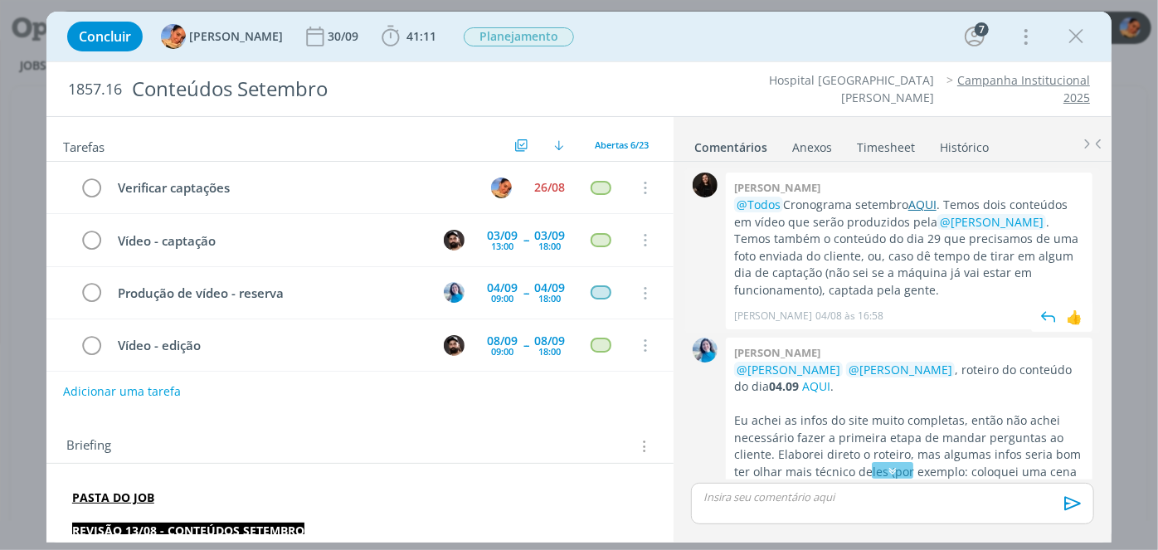
click at [924, 206] on link "AQUI" at bounding box center [922, 205] width 28 height 16
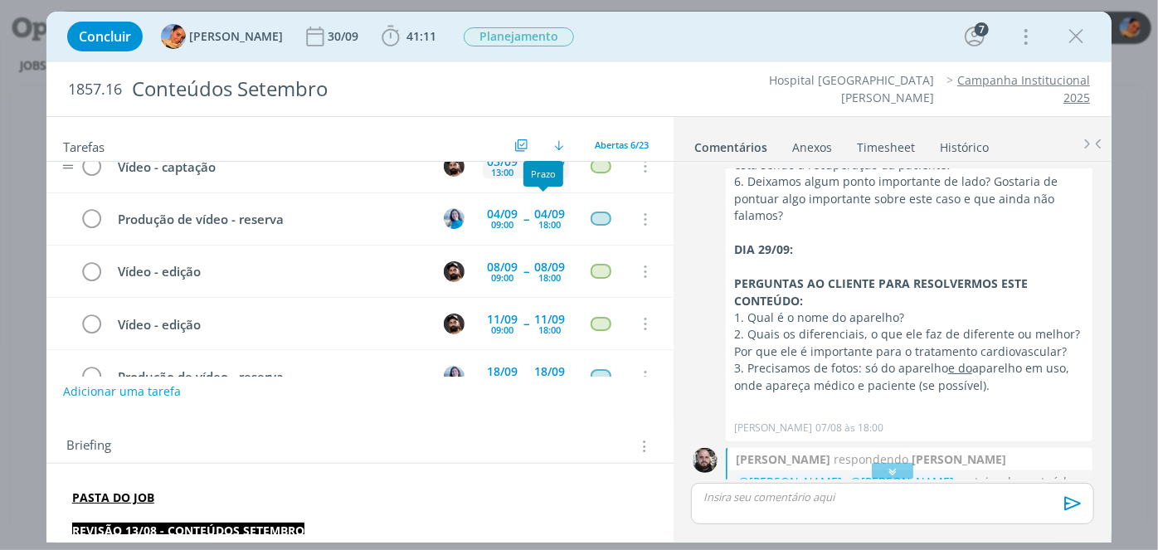
scroll to position [75, 0]
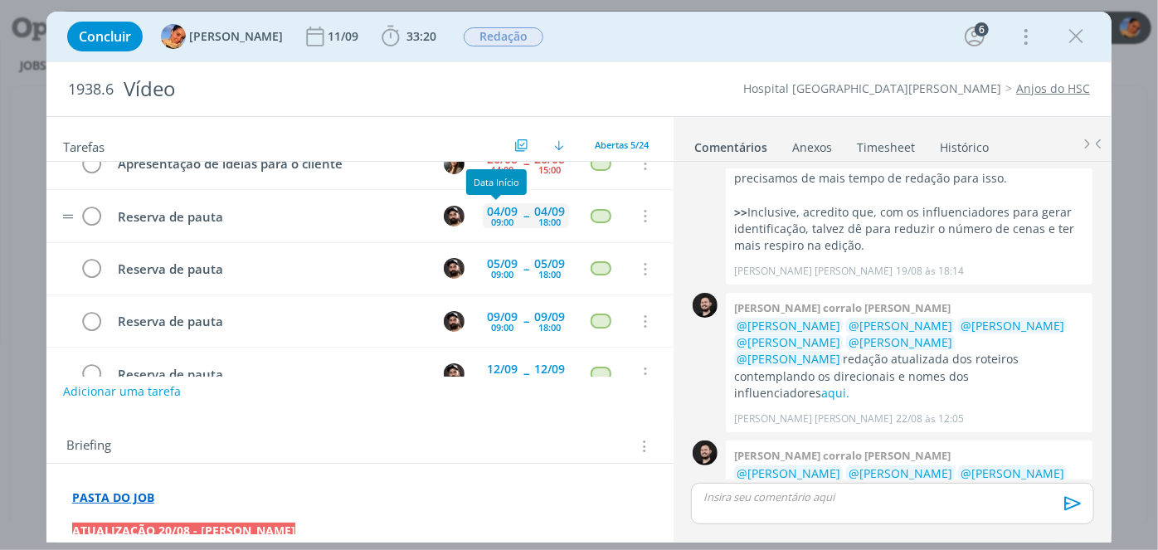
scroll to position [56, 0]
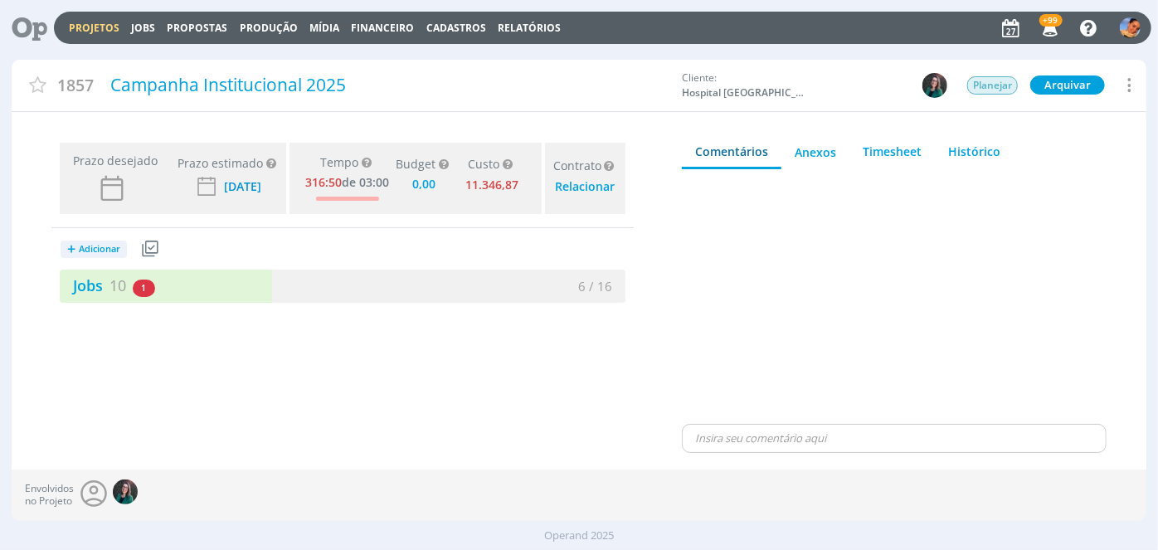
type input "0,00"
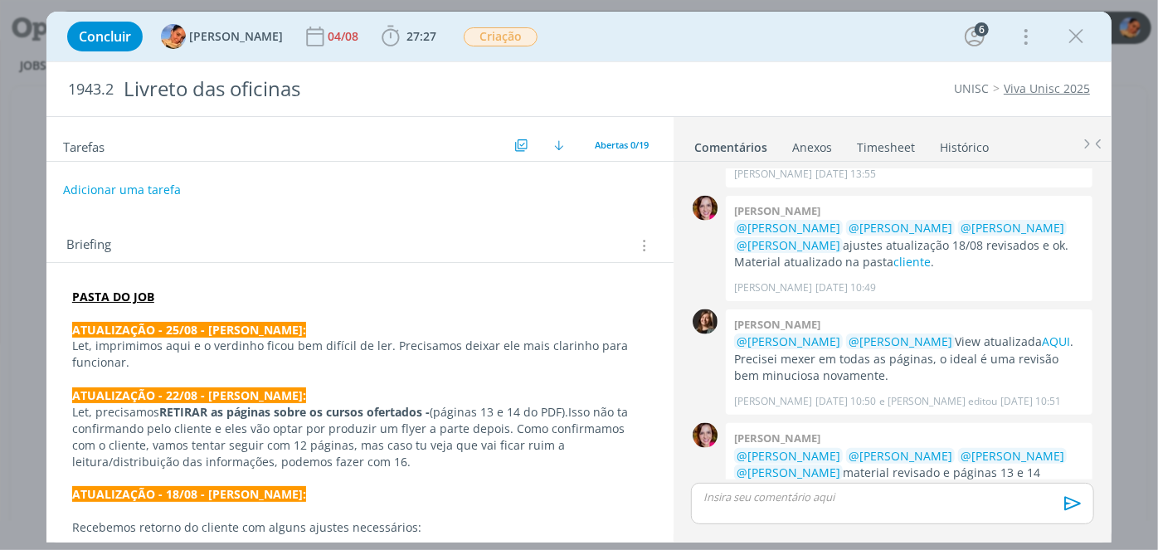
scroll to position [1160, 0]
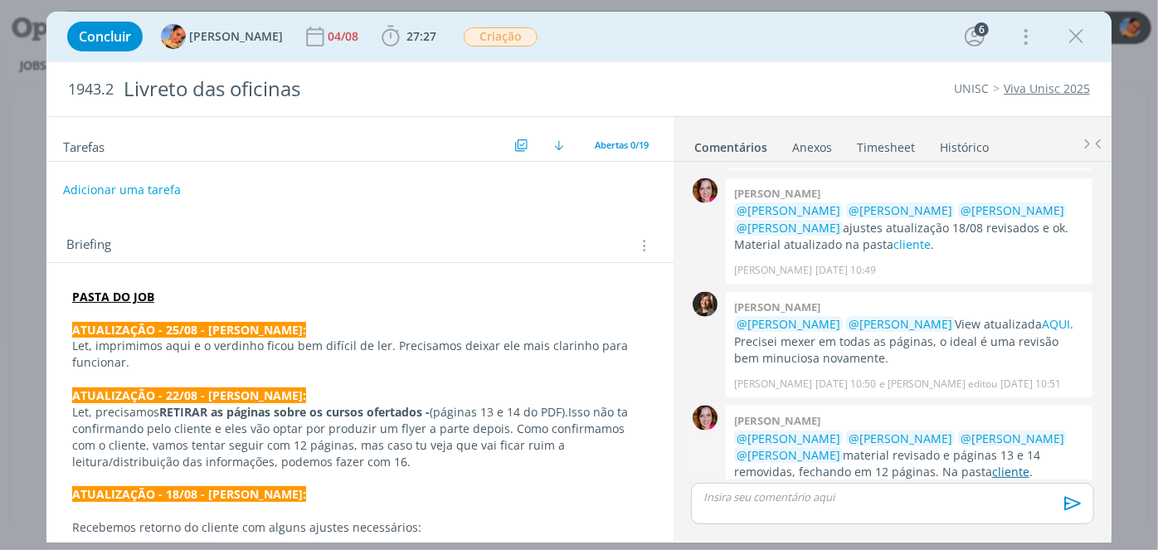
click at [992, 464] on link "cliente" at bounding box center [1010, 472] width 37 height 16
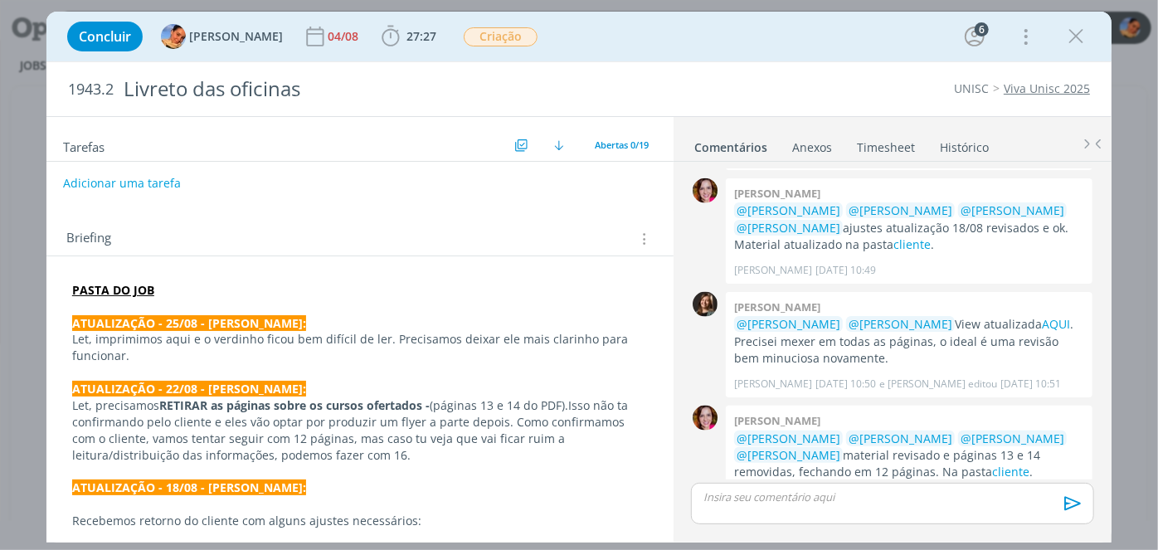
scroll to position [0, 0]
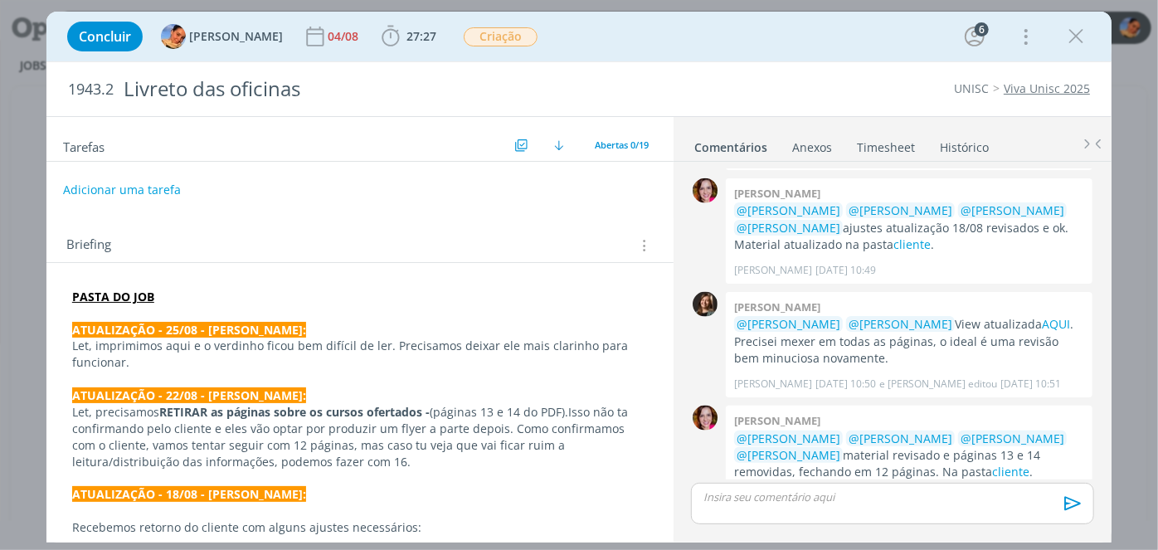
click at [877, 488] on div "dialog" at bounding box center [892, 503] width 403 height 41
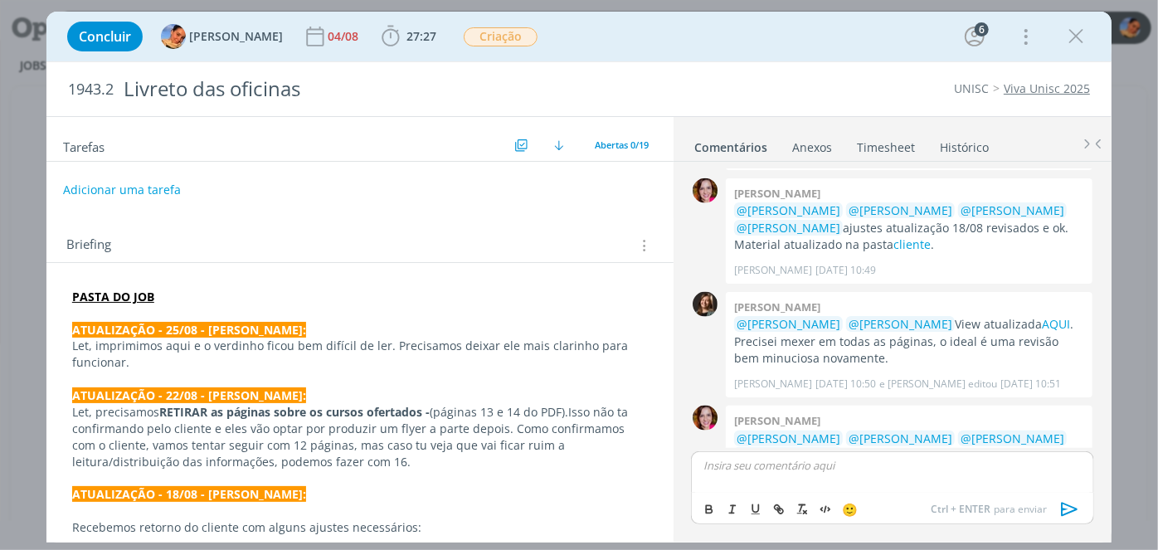
scroll to position [1192, 0]
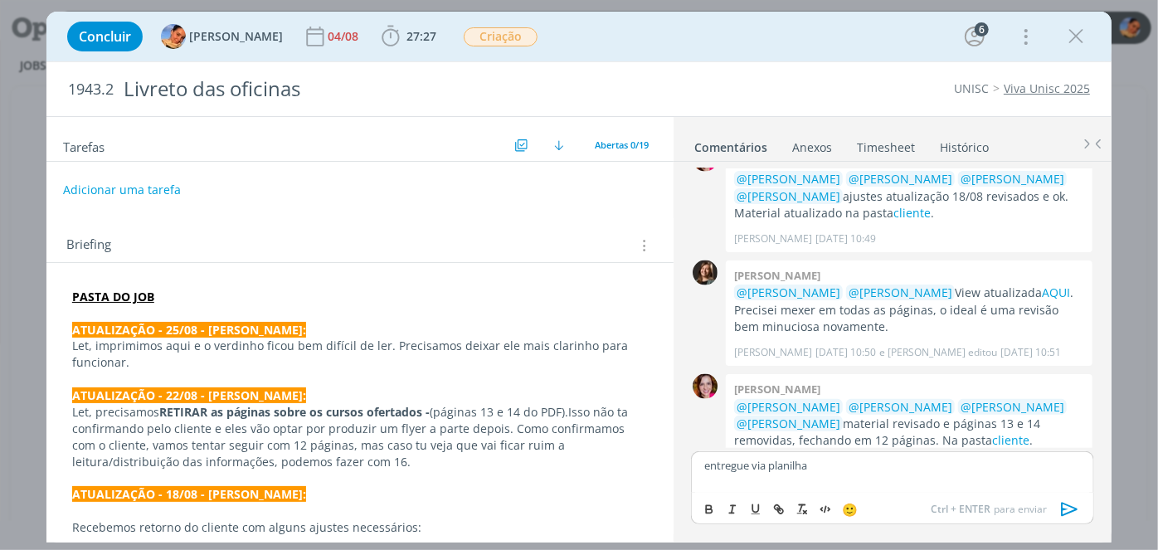
drag, startPoint x: 1065, startPoint y: 507, endPoint x: 763, endPoint y: 545, distance: 304.3
click at [1065, 506] on icon "dialog" at bounding box center [1069, 509] width 25 height 25
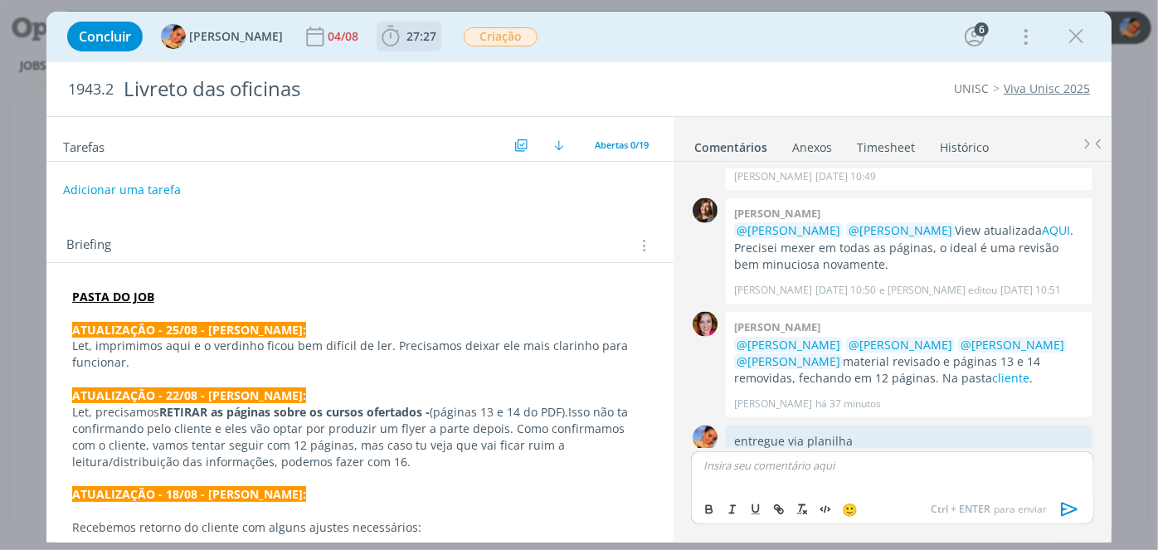
click at [403, 32] on b "27:27" at bounding box center [421, 37] width 36 height 12
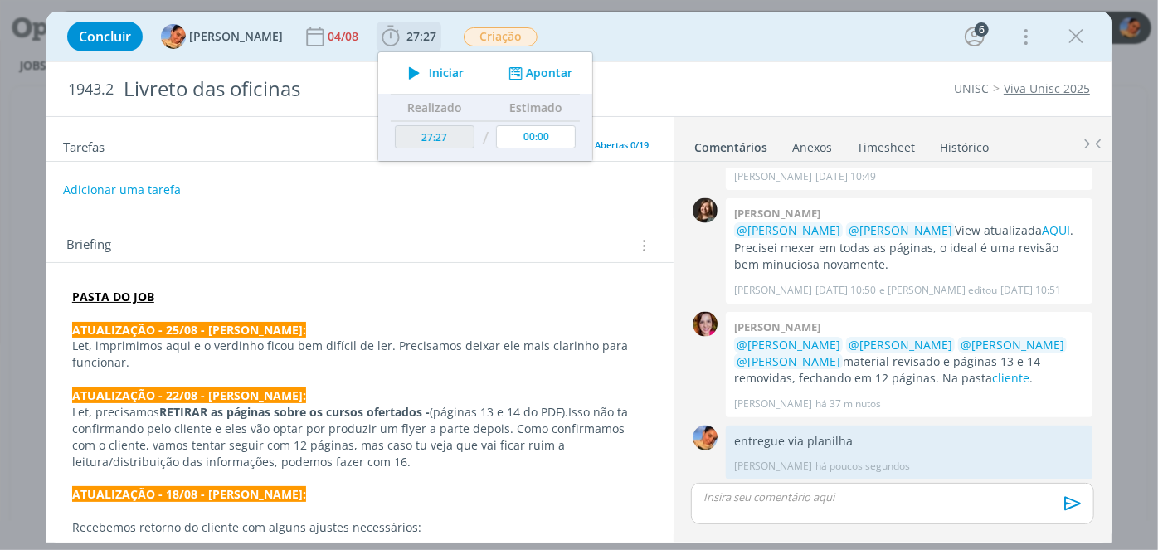
scroll to position [1222, 0]
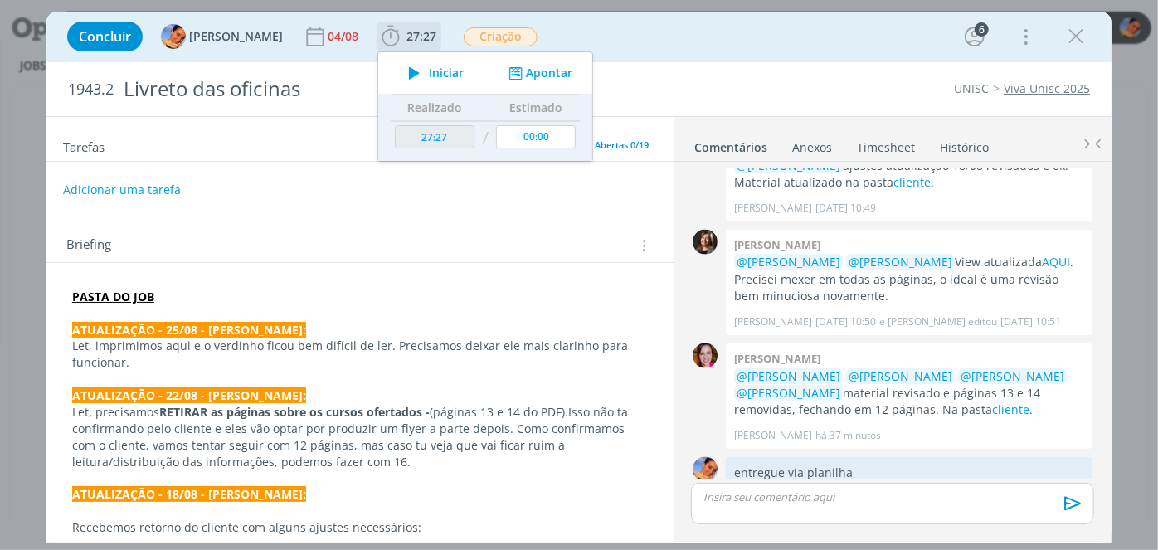
drag, startPoint x: 499, startPoint y: 63, endPoint x: 510, endPoint y: 69, distance: 12.2
click at [503, 65] on div "Iniciar Apontar" at bounding box center [485, 72] width 214 height 41
click at [513, 70] on button "Apontar" at bounding box center [538, 73] width 69 height 17
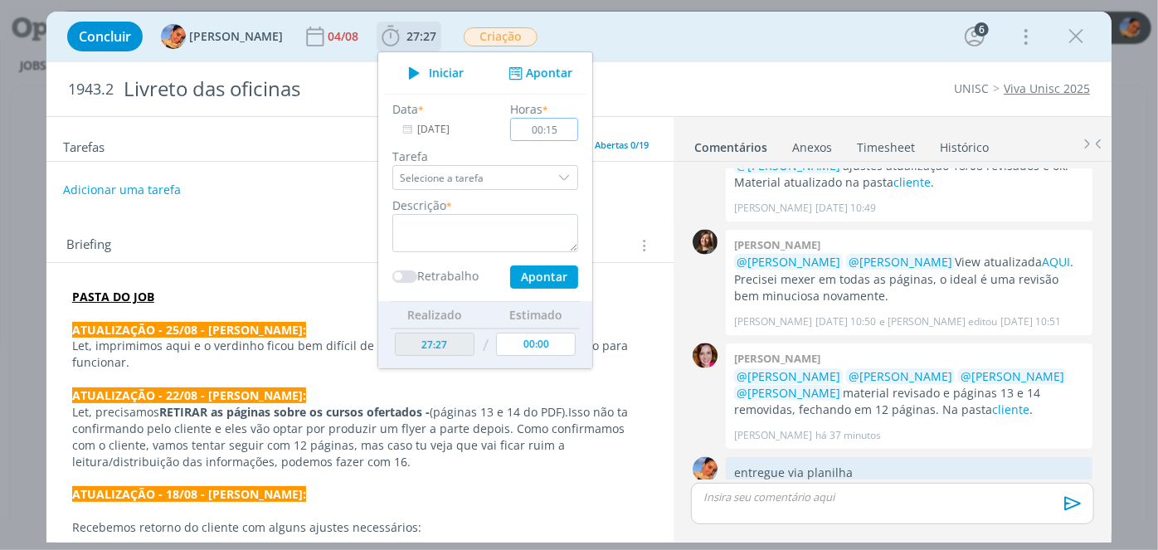
type input "00:15"
click at [469, 244] on textarea "dialog" at bounding box center [485, 233] width 186 height 38
type textarea "envio de material + atualização da planilha"
click at [557, 275] on button "Apontar" at bounding box center [544, 276] width 68 height 23
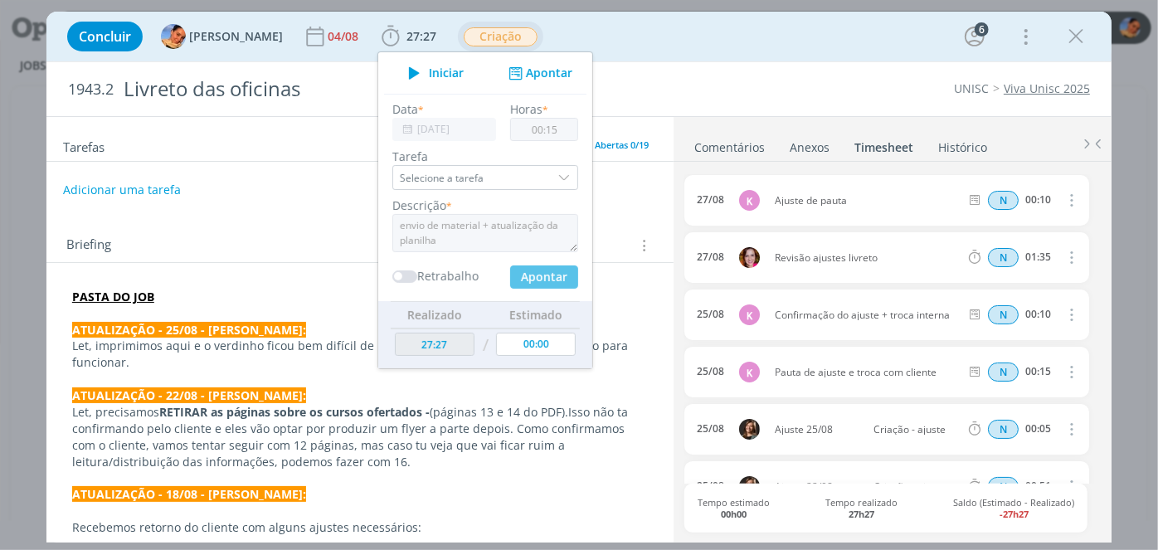
type input "27:42"
click at [500, 41] on span "Criação" at bounding box center [501, 36] width 74 height 19
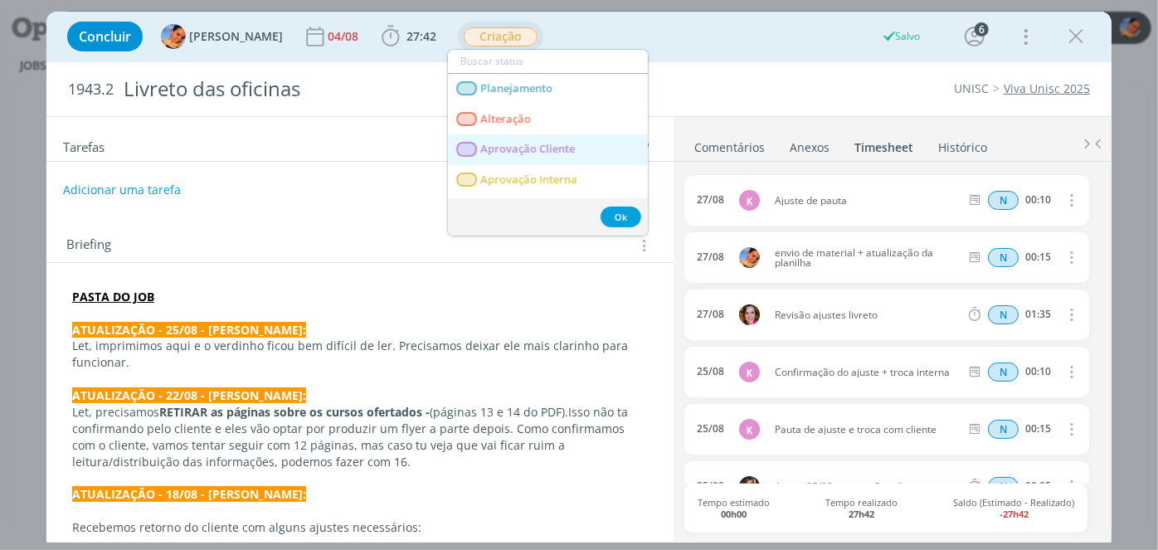
click at [547, 144] on span "Aprovação Cliente" at bounding box center [527, 149] width 95 height 13
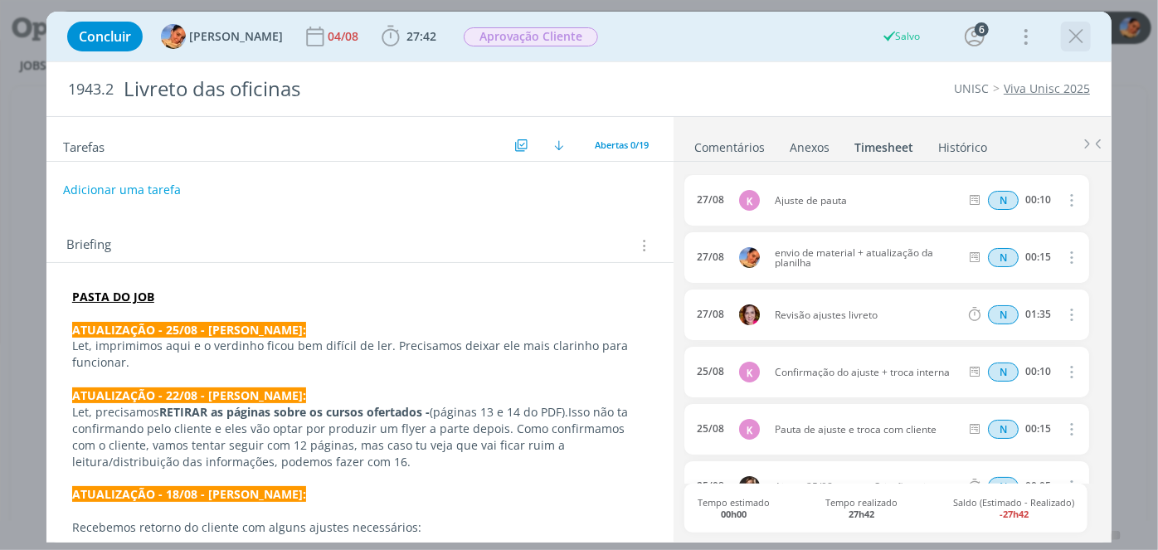
click at [1077, 33] on icon "dialog" at bounding box center [1075, 36] width 25 height 25
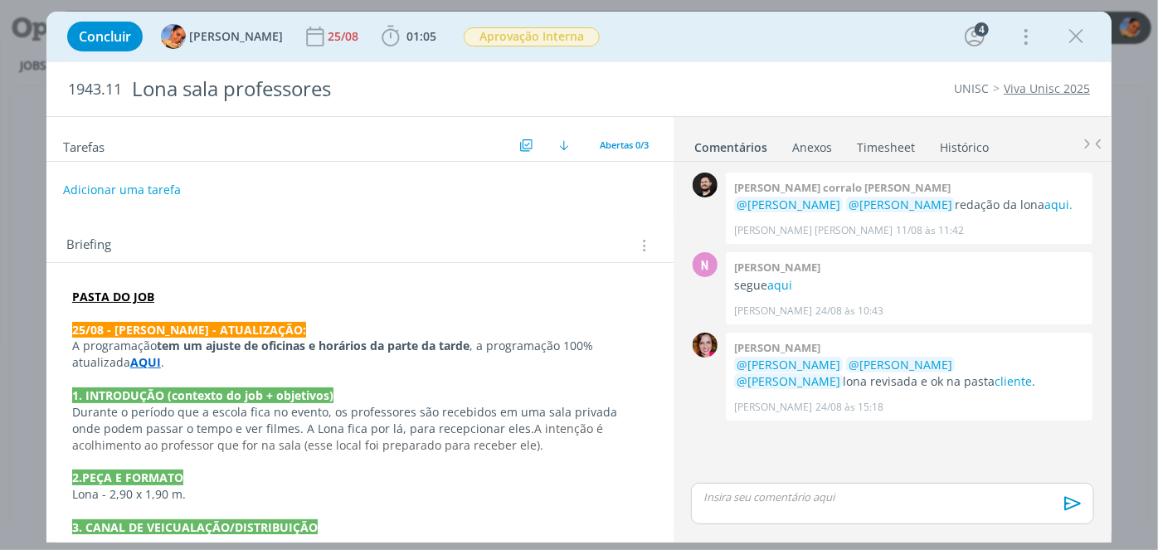
click at [130, 299] on strong "PASTA DO JOB" at bounding box center [113, 297] width 82 height 16
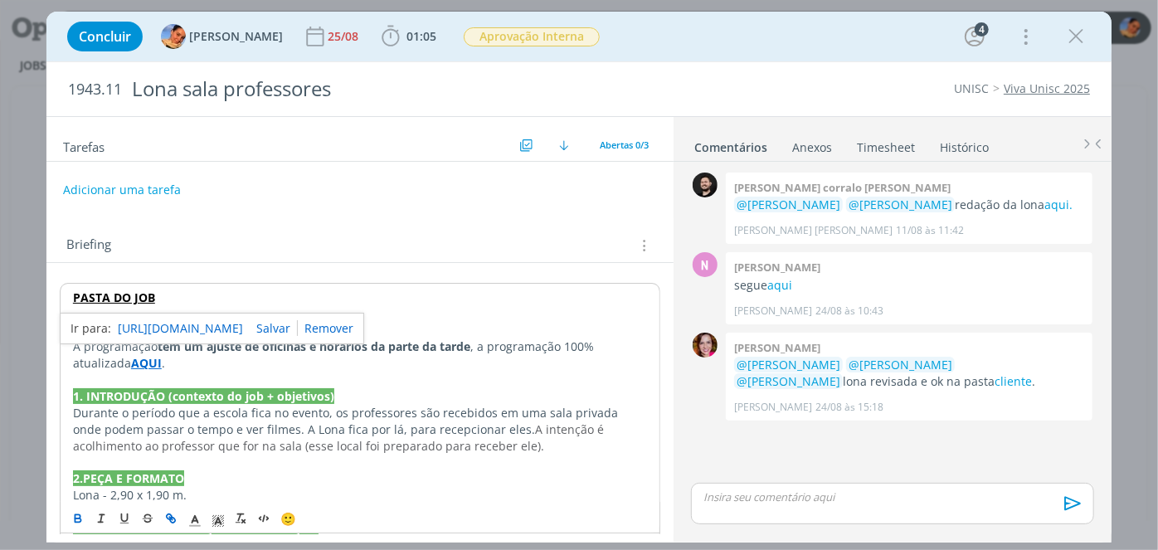
click at [154, 321] on link "[URL][DOMAIN_NAME]" at bounding box center [180, 329] width 125 height 22
click at [911, 144] on link "Timesheet" at bounding box center [886, 144] width 60 height 24
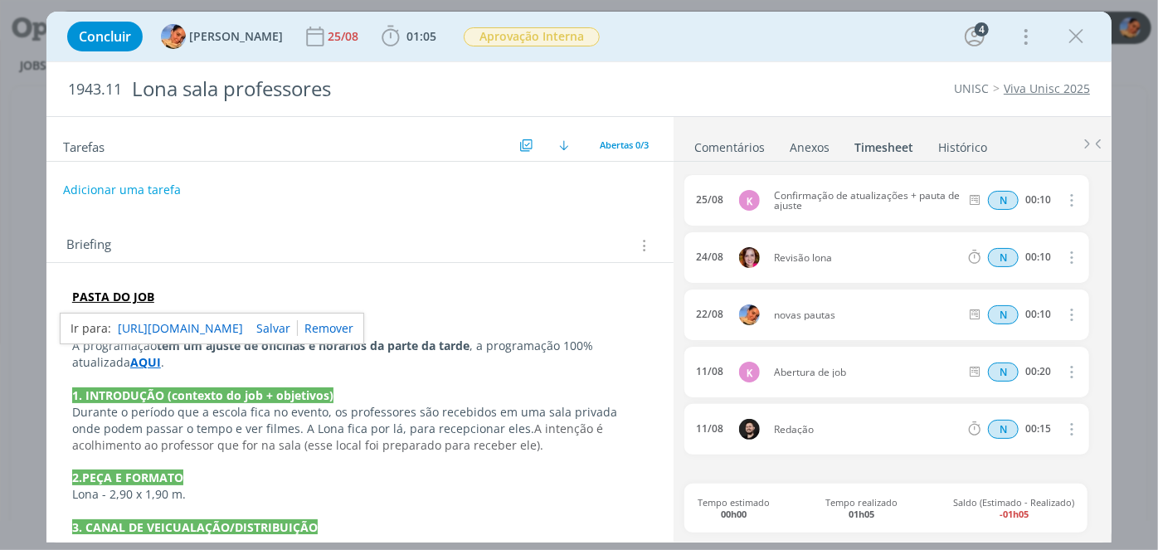
click at [750, 141] on link "Comentários" at bounding box center [729, 144] width 72 height 24
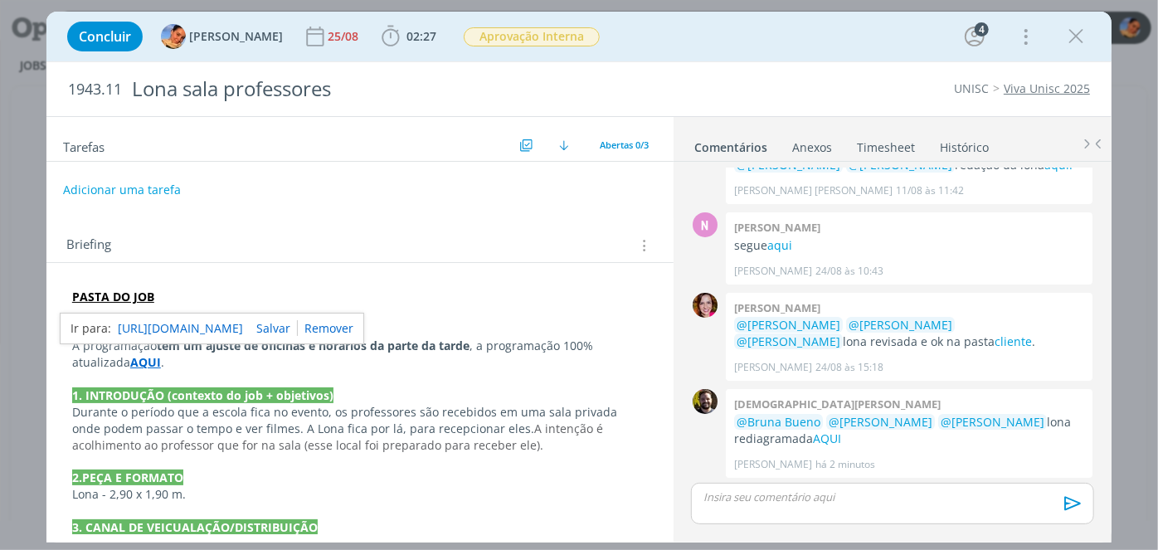
scroll to position [40, 0]
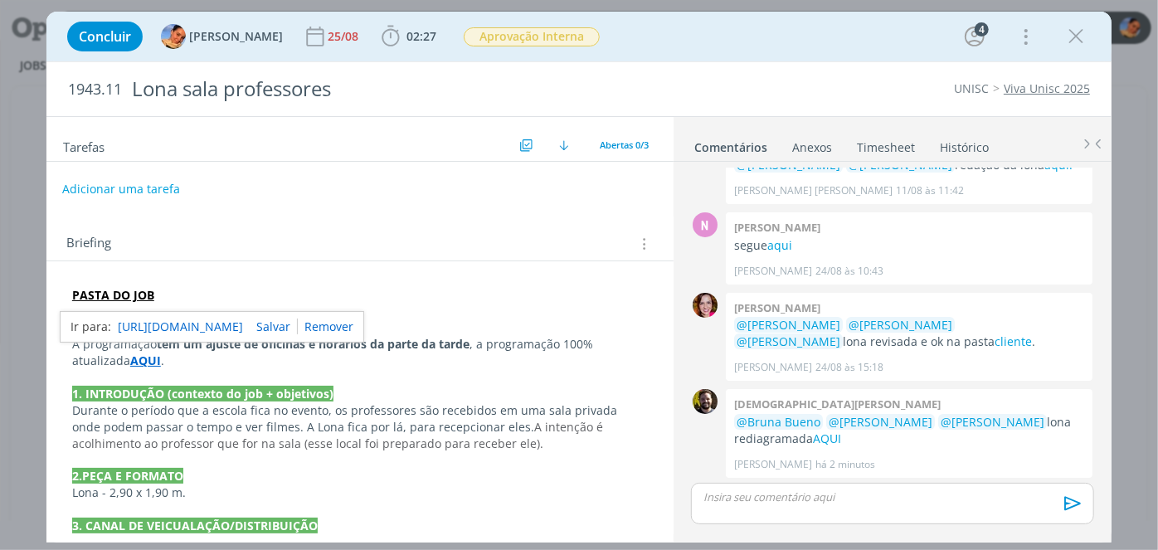
click at [113, 194] on button "Adicionar uma tarefa" at bounding box center [121, 189] width 118 height 28
click at [115, 191] on input "dialog" at bounding box center [250, 188] width 350 height 23
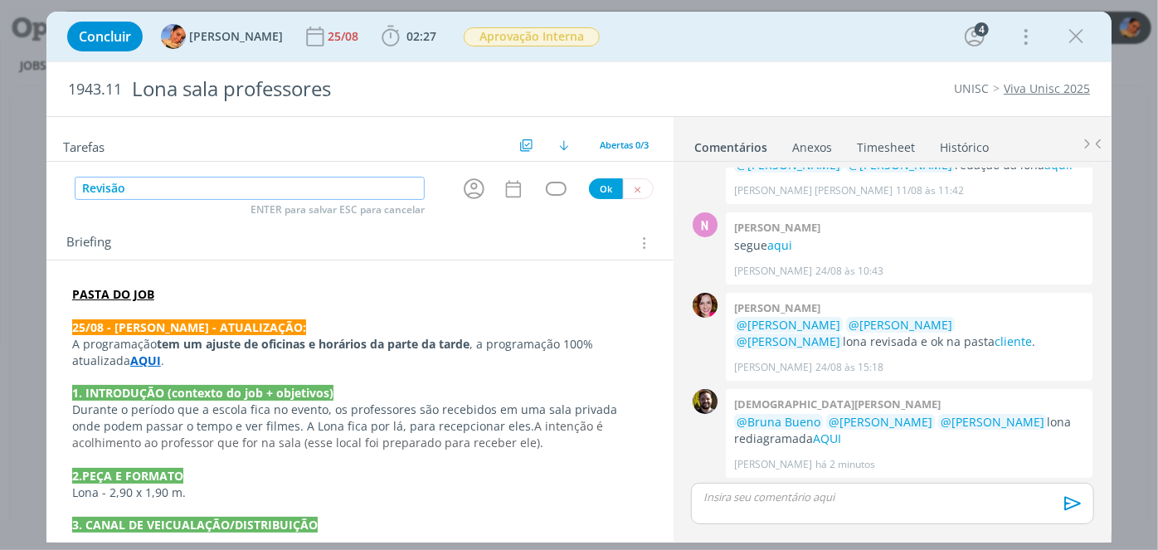
type input "Revisão"
click at [471, 187] on icon "dialog" at bounding box center [474, 189] width 26 height 26
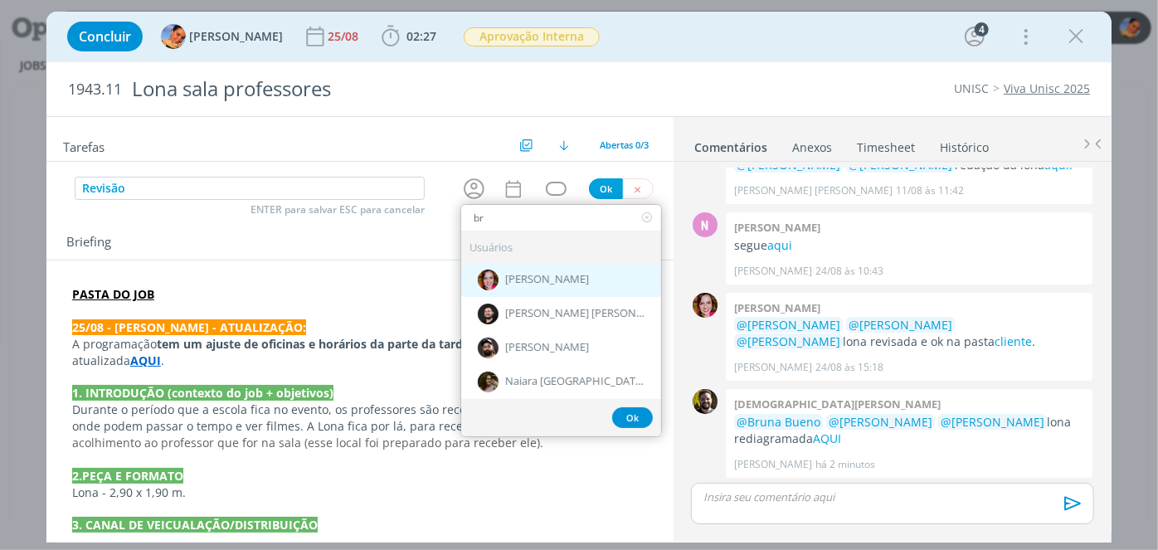
type input "br"
click at [564, 278] on span "[PERSON_NAME]" at bounding box center [547, 280] width 84 height 13
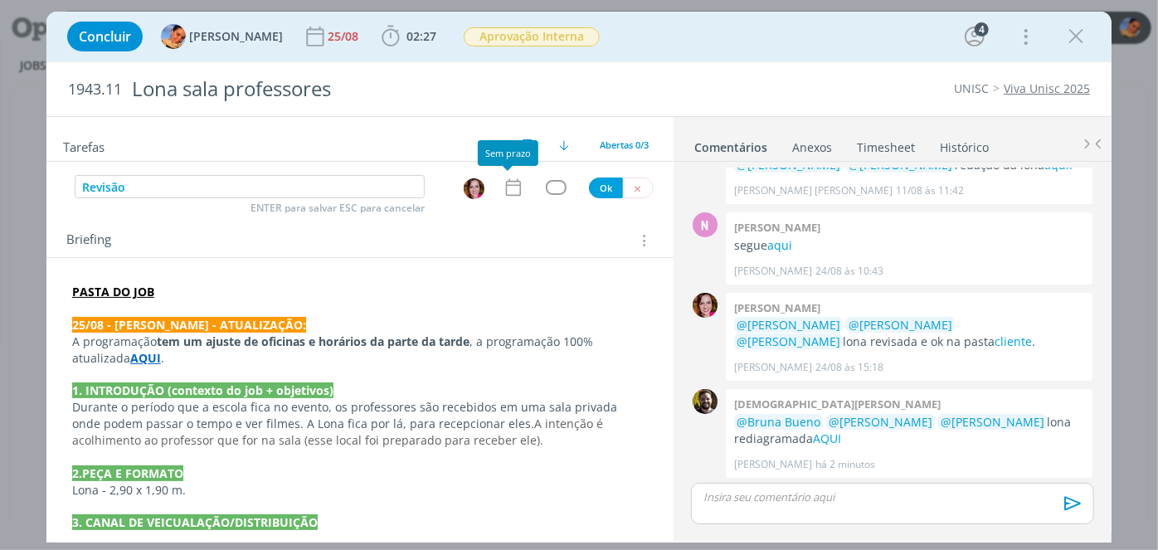
click at [506, 194] on icon "dialog" at bounding box center [513, 187] width 15 height 17
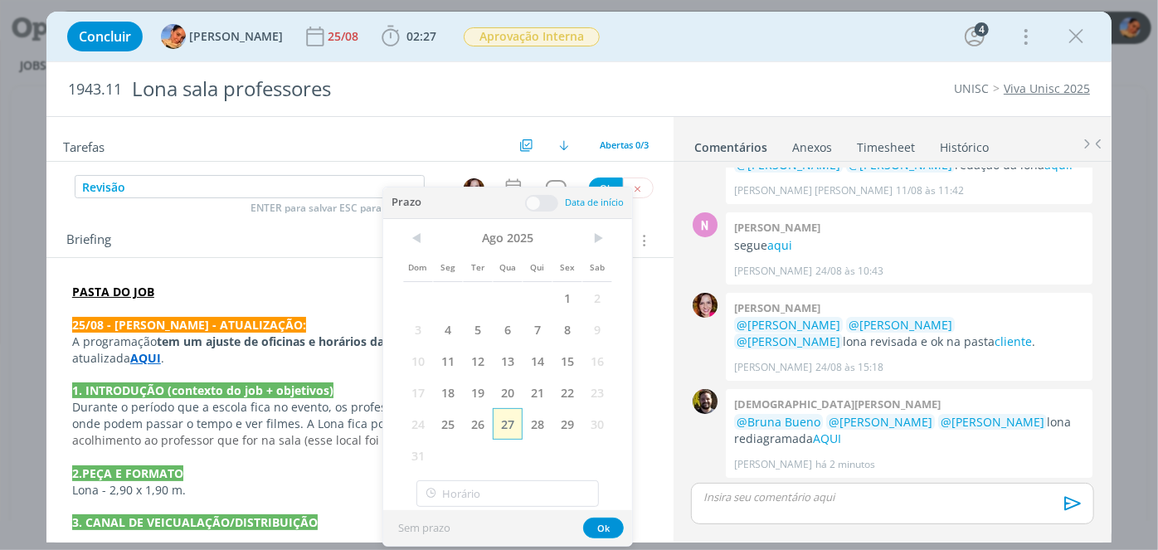
click at [512, 427] on span "27" at bounding box center [508, 424] width 30 height 32
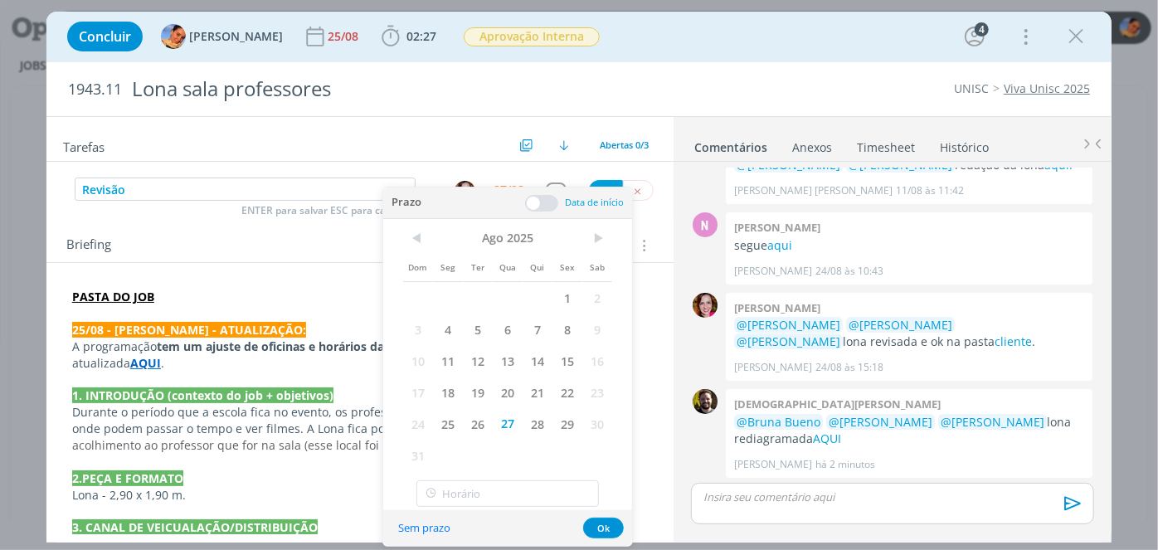
click at [535, 200] on span at bounding box center [541, 203] width 33 height 17
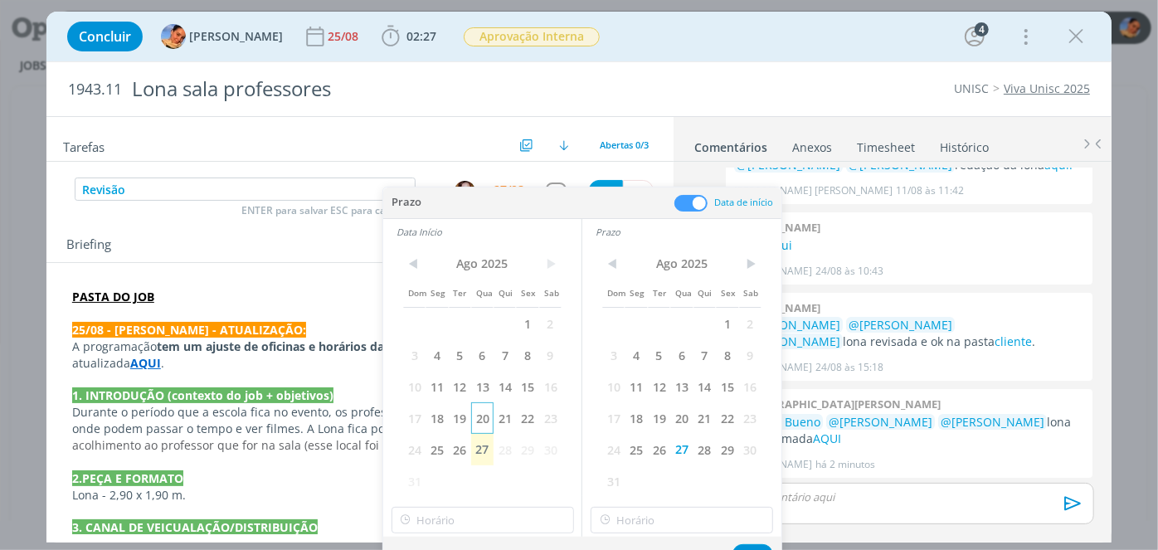
click at [481, 432] on span "20" at bounding box center [482, 418] width 22 height 32
click at [483, 440] on span "27" at bounding box center [482, 450] width 22 height 32
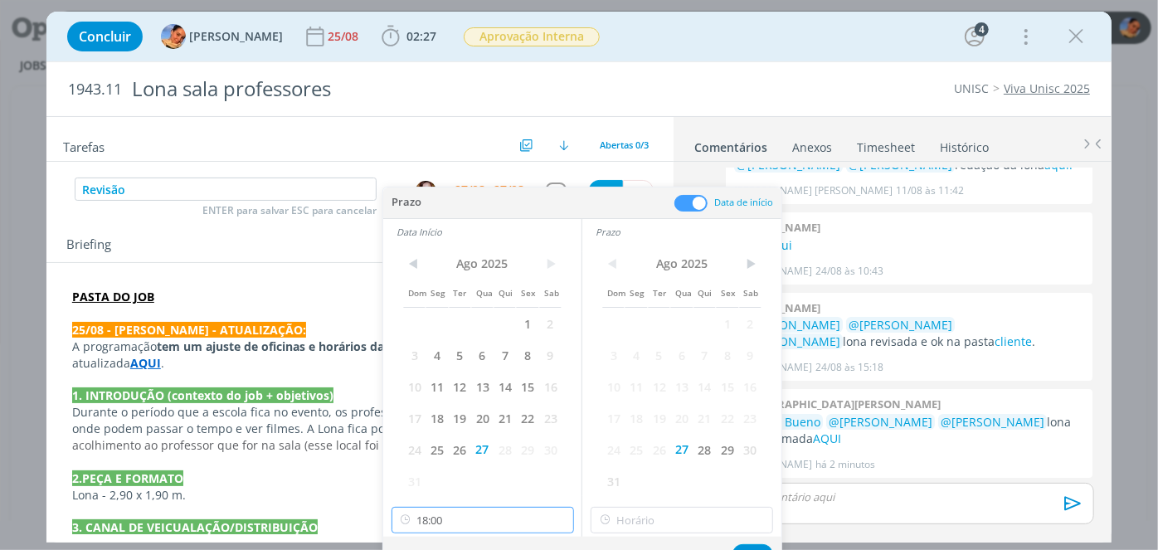
click at [462, 528] on input "18:00" at bounding box center [482, 520] width 182 height 27
drag, startPoint x: 498, startPoint y: 415, endPoint x: 523, endPoint y: 436, distance: 33.0
click at [499, 416] on div "17:30" at bounding box center [484, 416] width 186 height 30
type input "17:30"
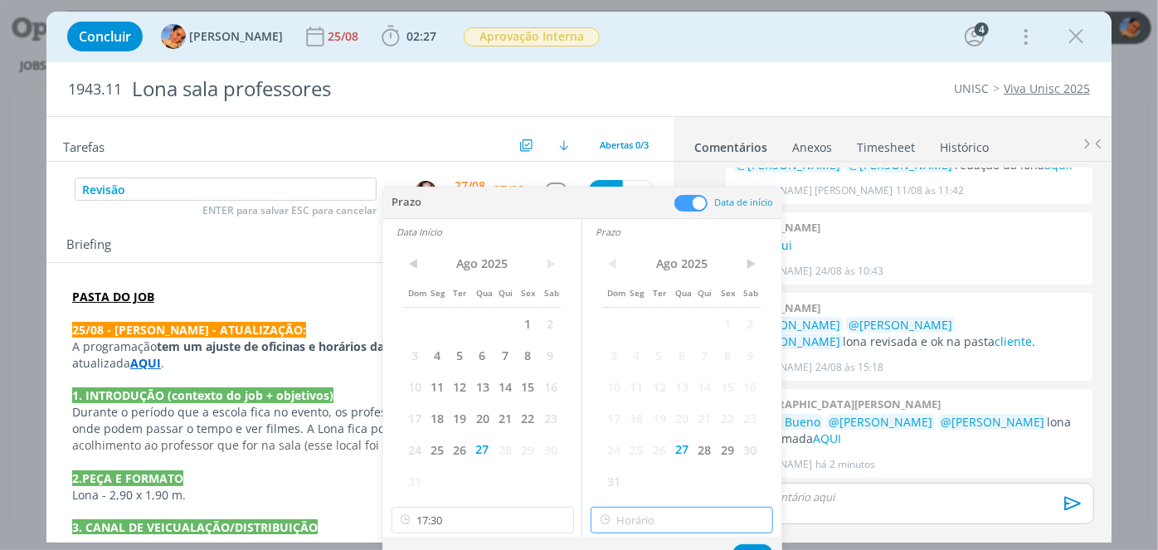
type input "18:00"
click at [638, 520] on input "18:00" at bounding box center [681, 520] width 182 height 27
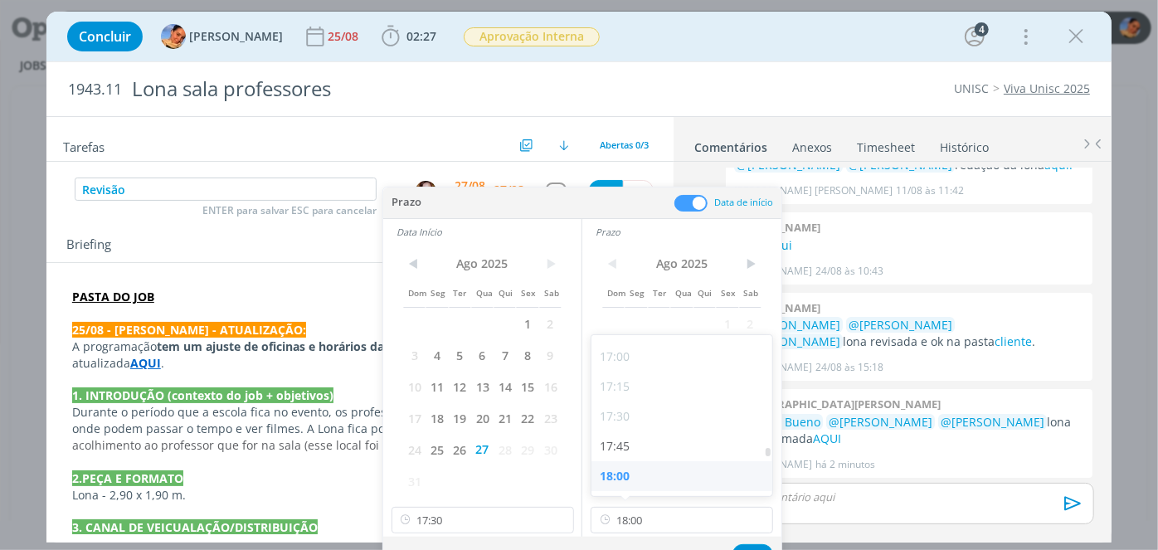
click at [671, 475] on div "18:00" at bounding box center [684, 476] width 186 height 30
drag, startPoint x: 760, startPoint y: 545, endPoint x: 708, endPoint y: 470, distance: 91.1
click at [759, 544] on button "Ok" at bounding box center [752, 554] width 41 height 21
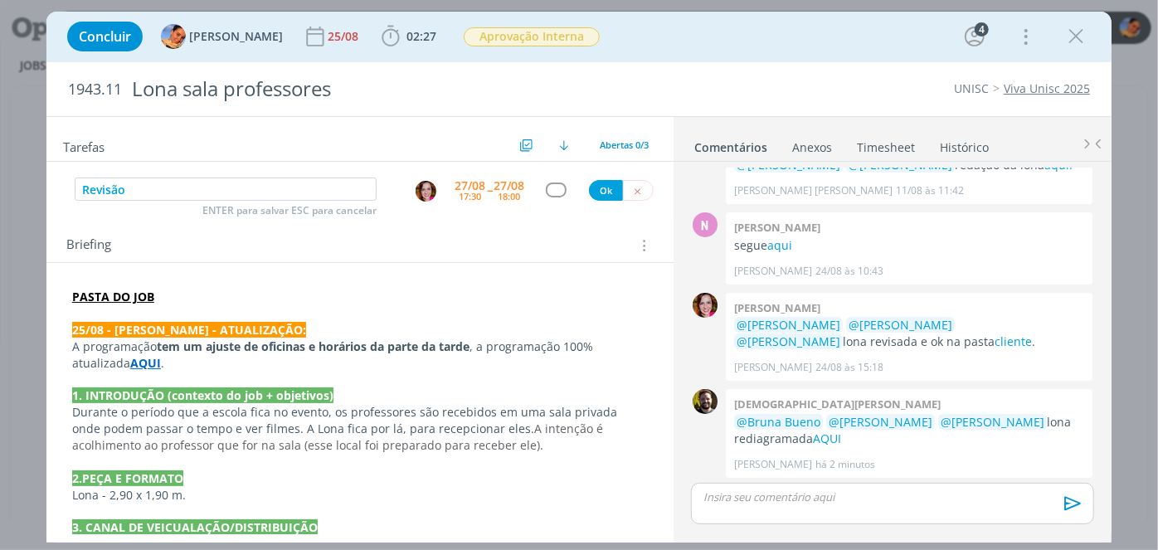
click at [557, 195] on div "dialog" at bounding box center [556, 189] width 21 height 14
click at [547, 188] on div "dialog" at bounding box center [556, 189] width 21 height 14
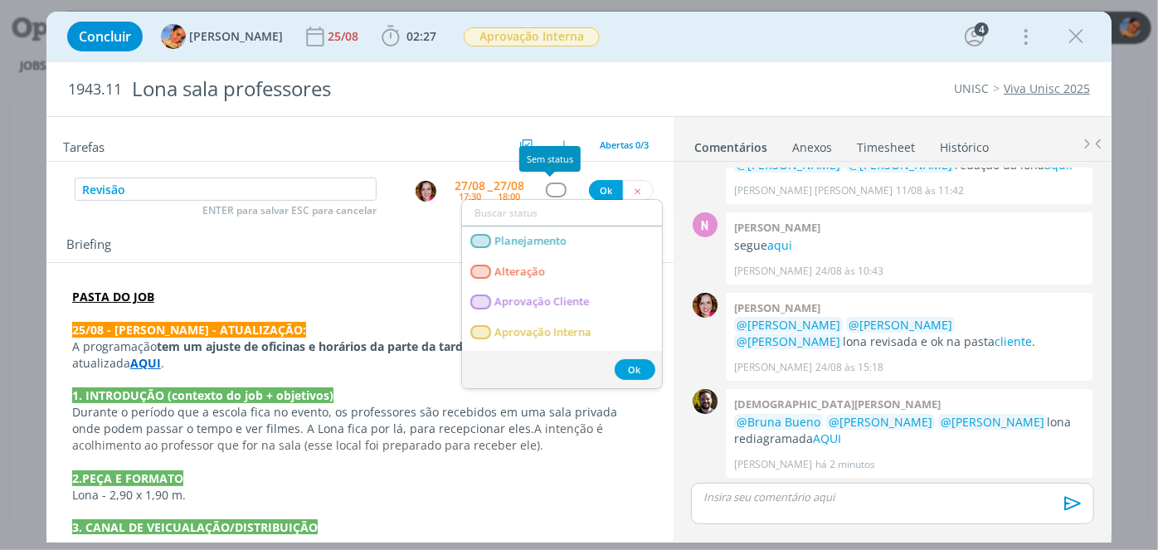
type input "e"
click at [546, 194] on div "dialog" at bounding box center [556, 189] width 21 height 14
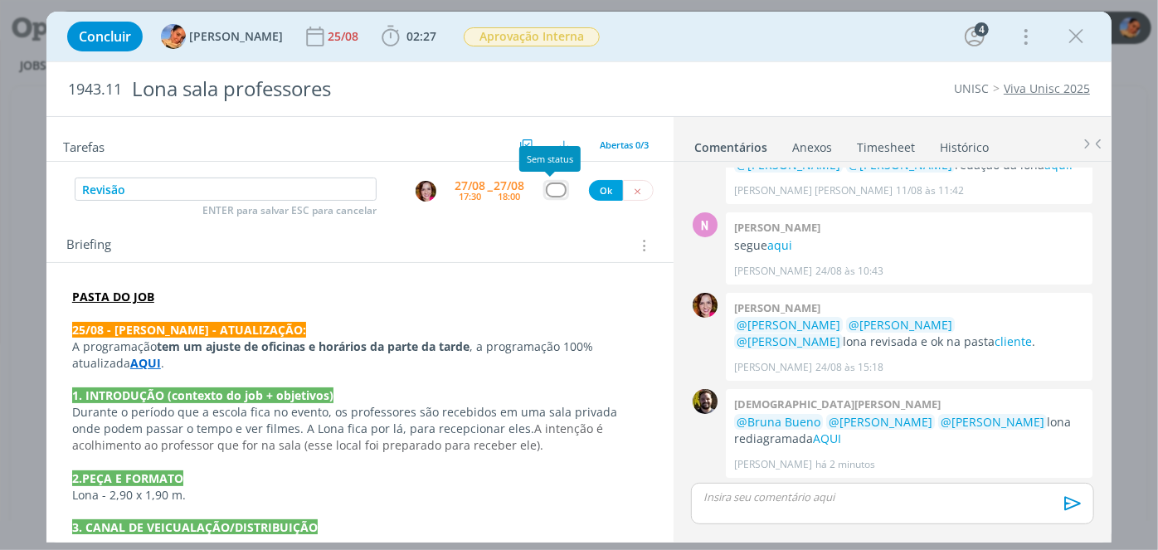
click at [551, 187] on div "dialog" at bounding box center [556, 189] width 21 height 14
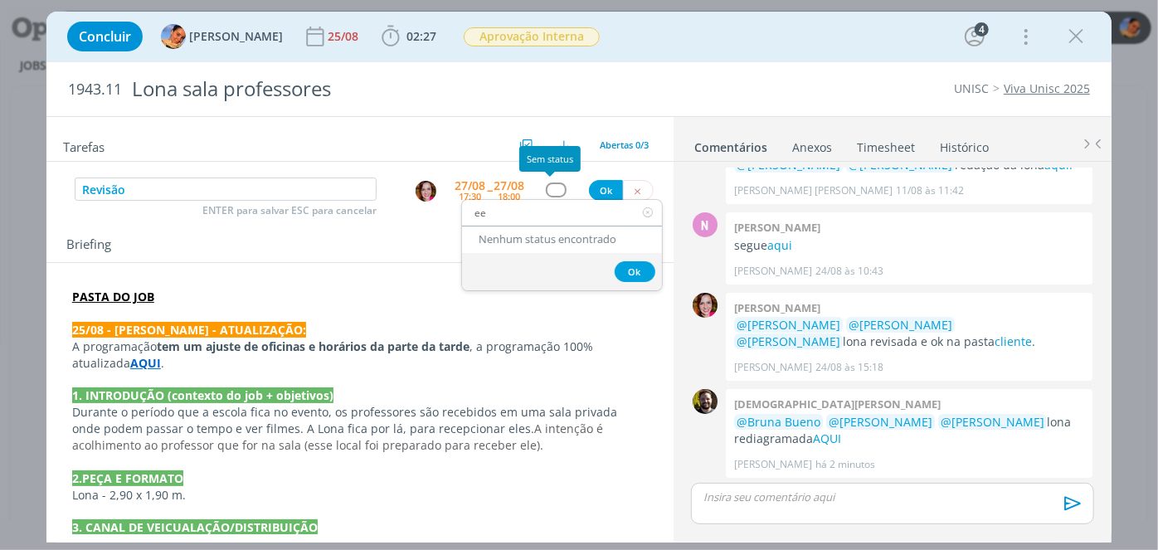
type input "e"
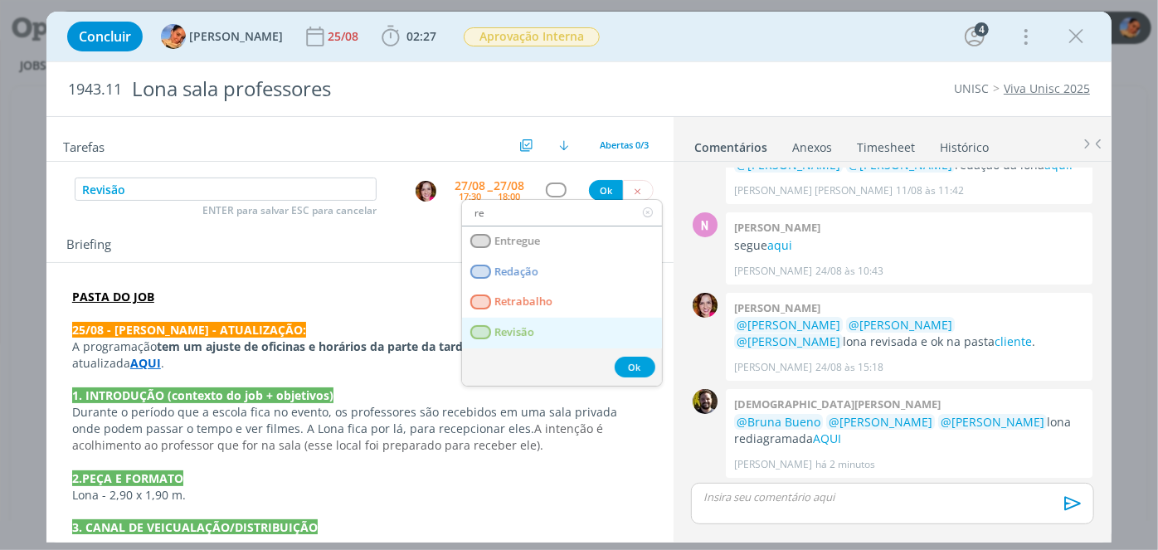
type input "re"
drag, startPoint x: 587, startPoint y: 330, endPoint x: 590, endPoint y: 306, distance: 24.3
click at [586, 329] on link "Revisão" at bounding box center [562, 333] width 200 height 31
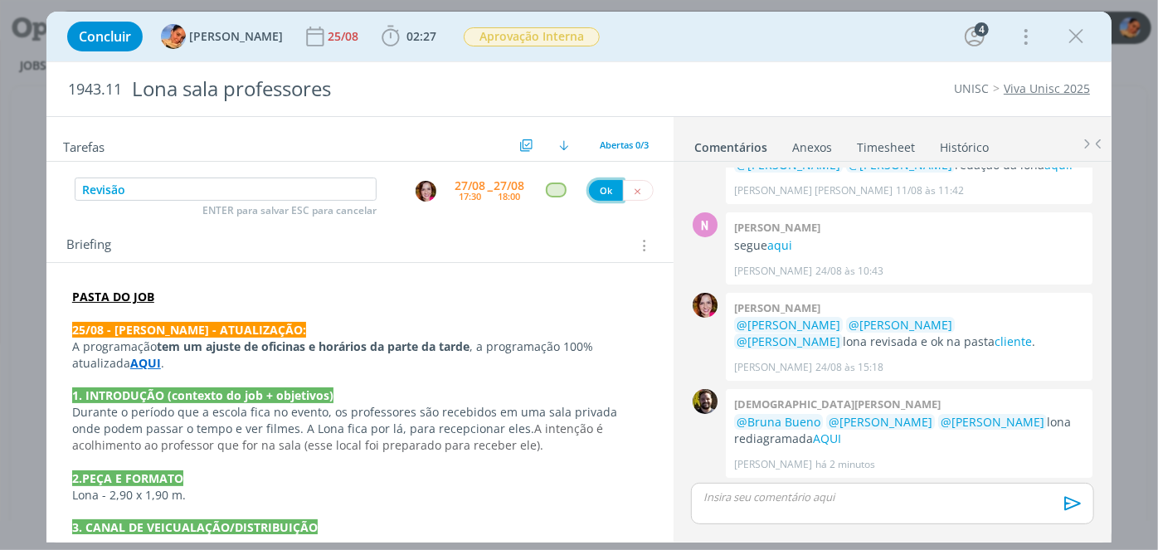
click at [602, 192] on button "Ok" at bounding box center [606, 190] width 34 height 21
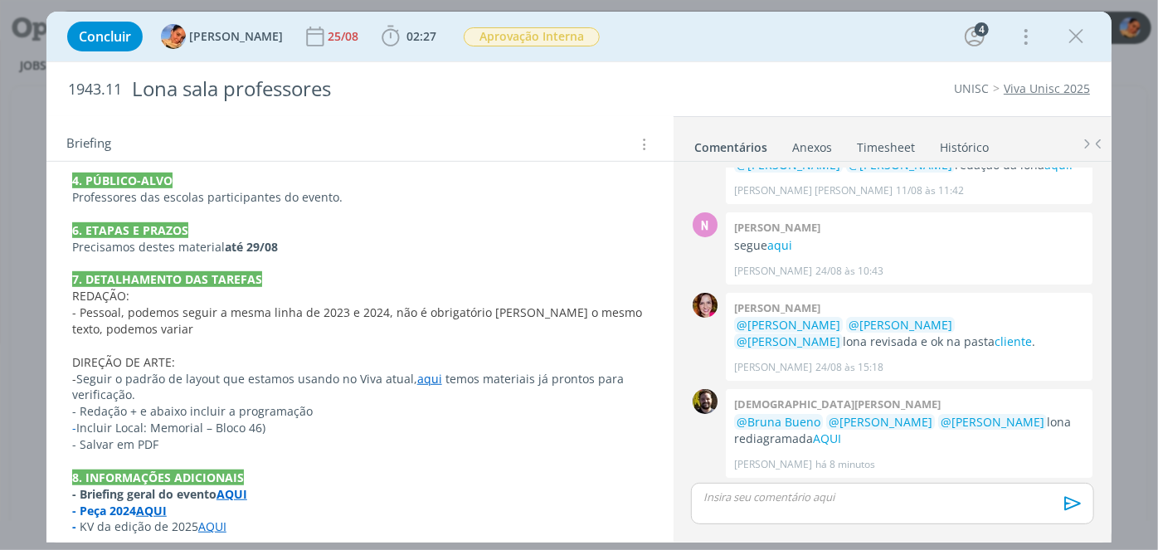
scroll to position [459, 0]
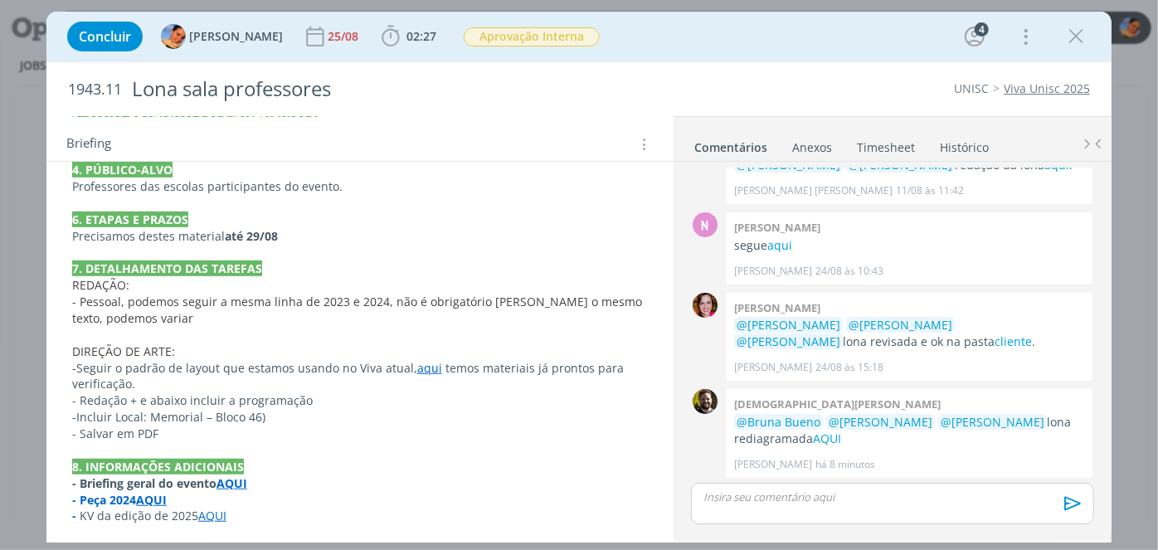
click at [233, 479] on strong "AQUI" at bounding box center [231, 483] width 31 height 16
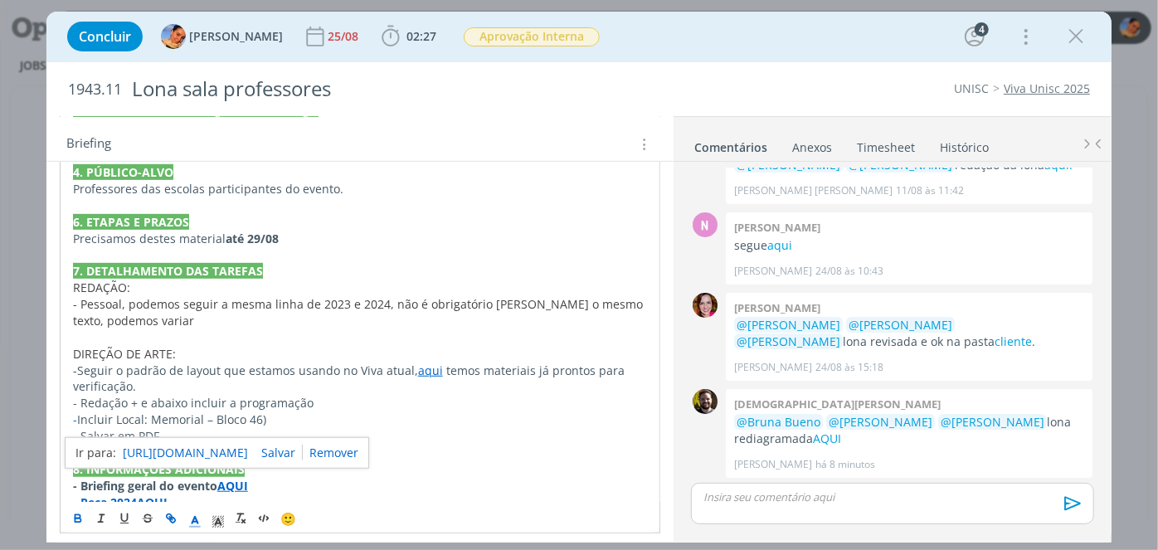
click at [258, 479] on p "- Briefing geral do evento AQUI" at bounding box center [360, 486] width 574 height 17
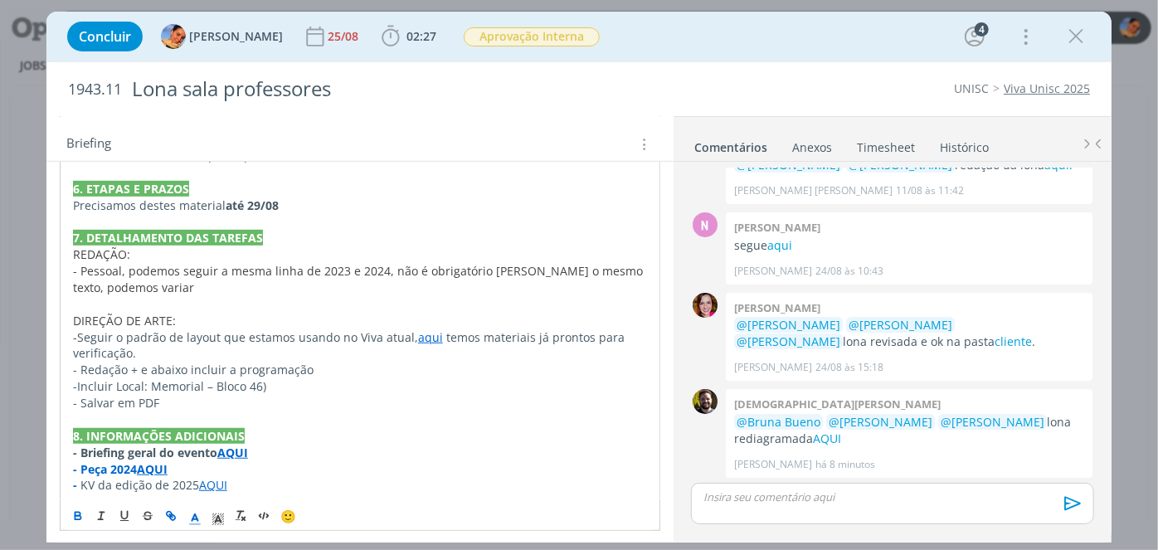
click at [233, 447] on strong "AQUI" at bounding box center [232, 453] width 31 height 16
click at [239, 421] on link "https://app4.operand.com.br/jobs/14413" at bounding box center [186, 421] width 125 height 22
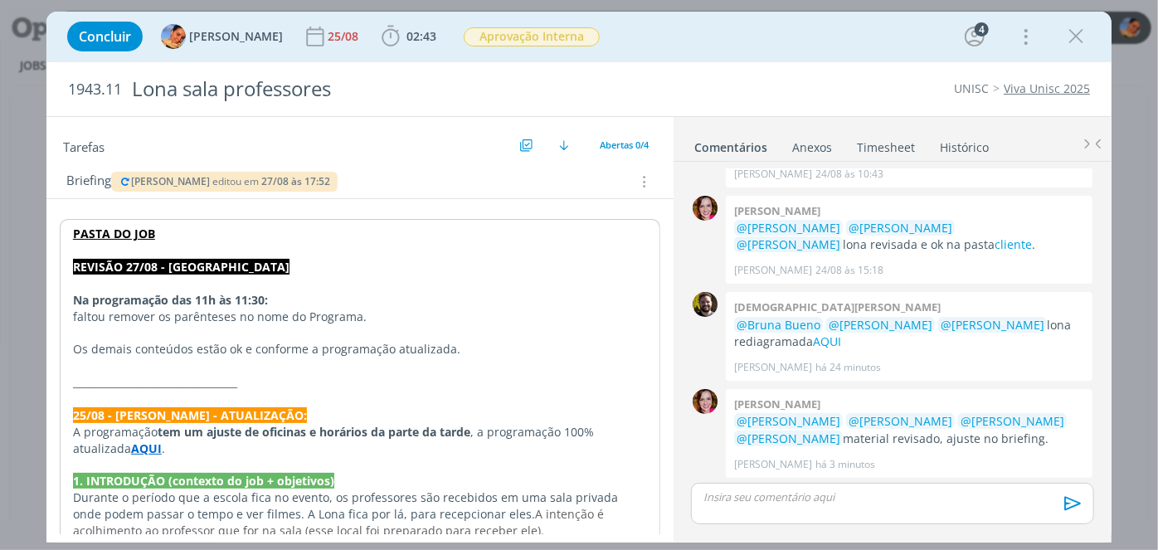
scroll to position [44, 0]
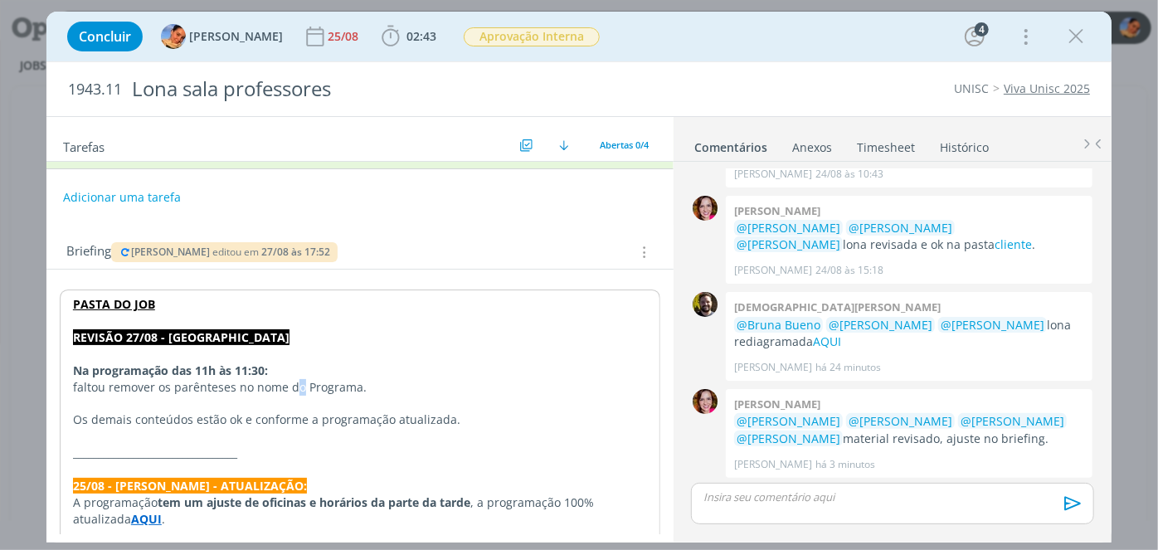
click at [298, 381] on p "faltou remover os parênteses no nome do Programa." at bounding box center [360, 387] width 574 height 17
click at [369, 372] on p "Na programação das 11h às 11:30:" at bounding box center [360, 370] width 574 height 17
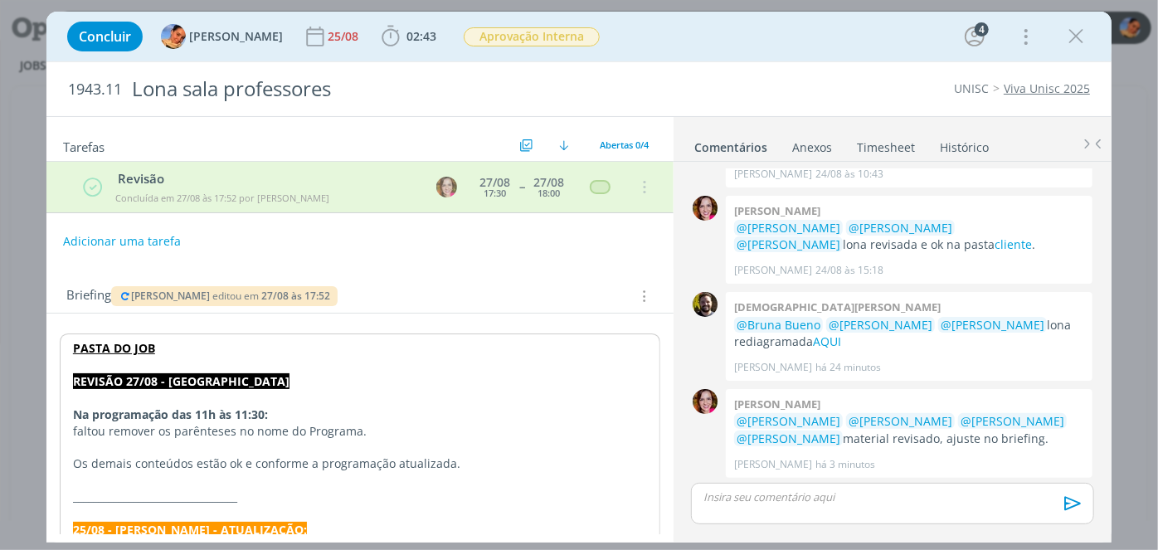
scroll to position [0, 0]
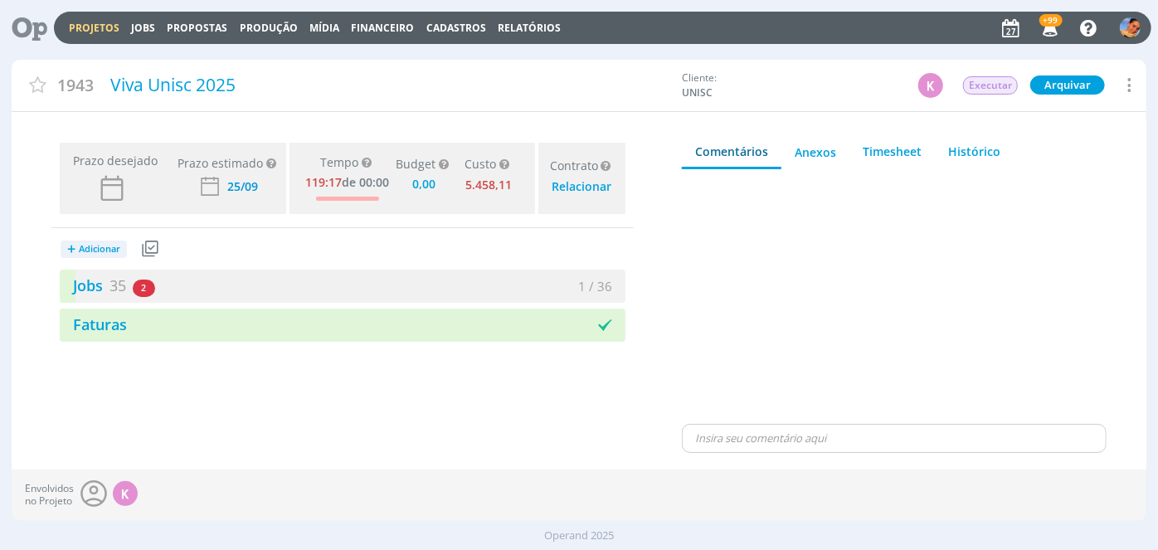
type input "0,00"
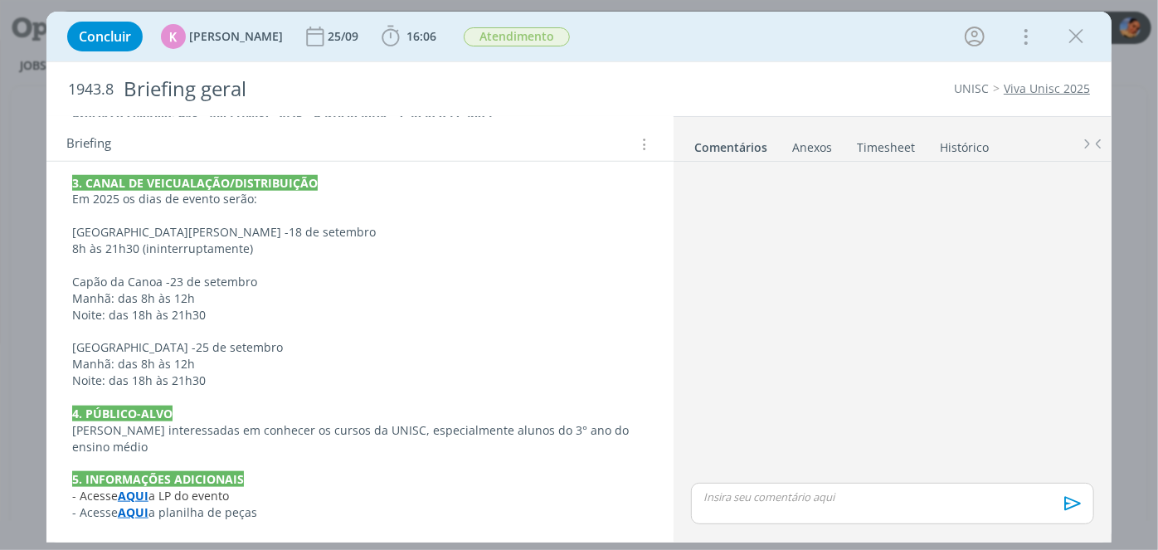
scroll to position [902, 0]
click at [131, 516] on strong "AQUI" at bounding box center [133, 512] width 31 height 16
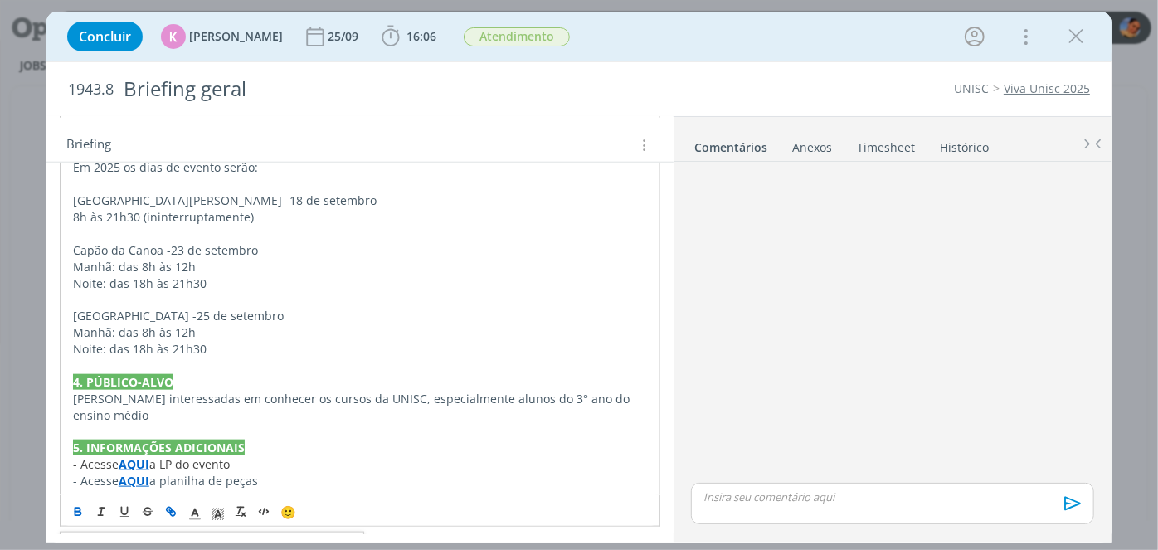
click at [187, 537] on link "[URL][DOMAIN_NAME]" at bounding box center [180, 548] width 125 height 22
